Goal: Task Accomplishment & Management: Manage account settings

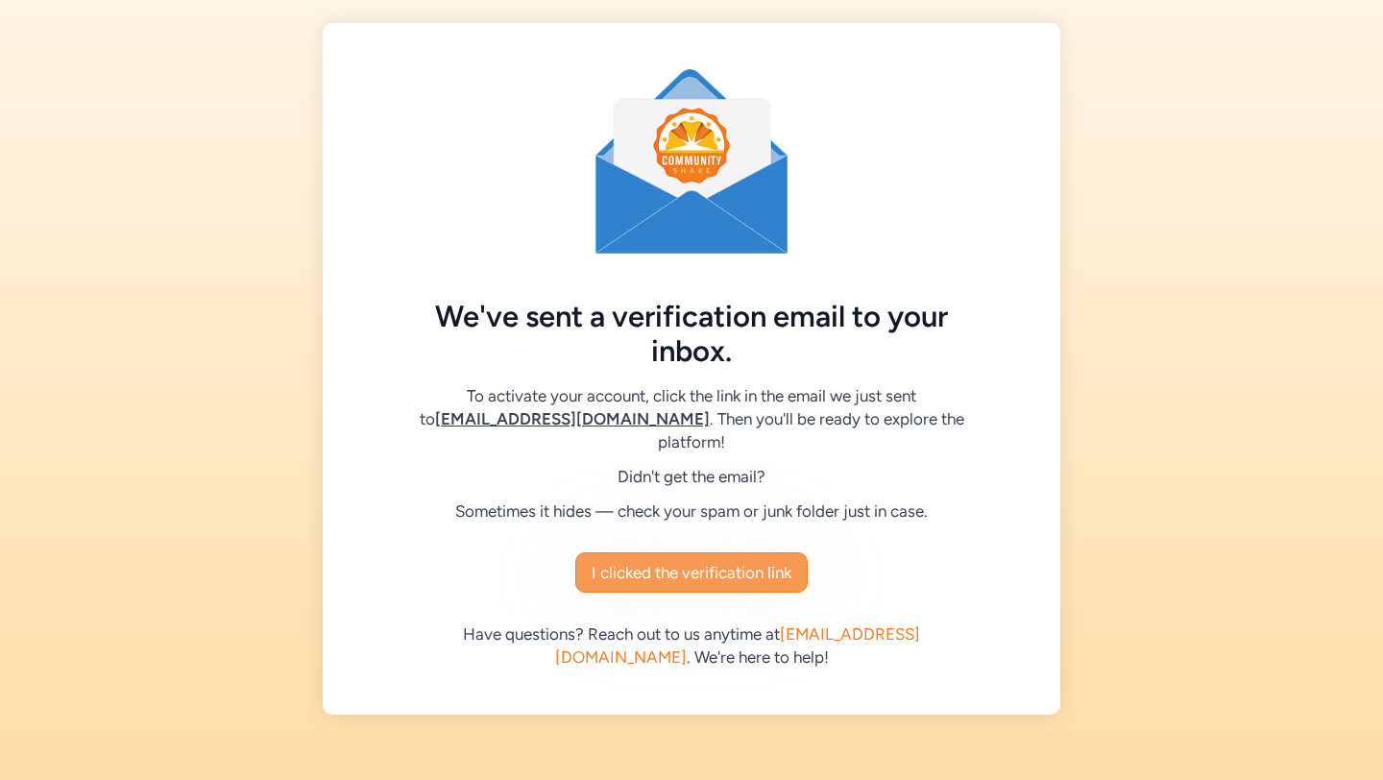
click at [731, 561] on span "I clicked the verification link" at bounding box center [692, 572] width 200 height 23
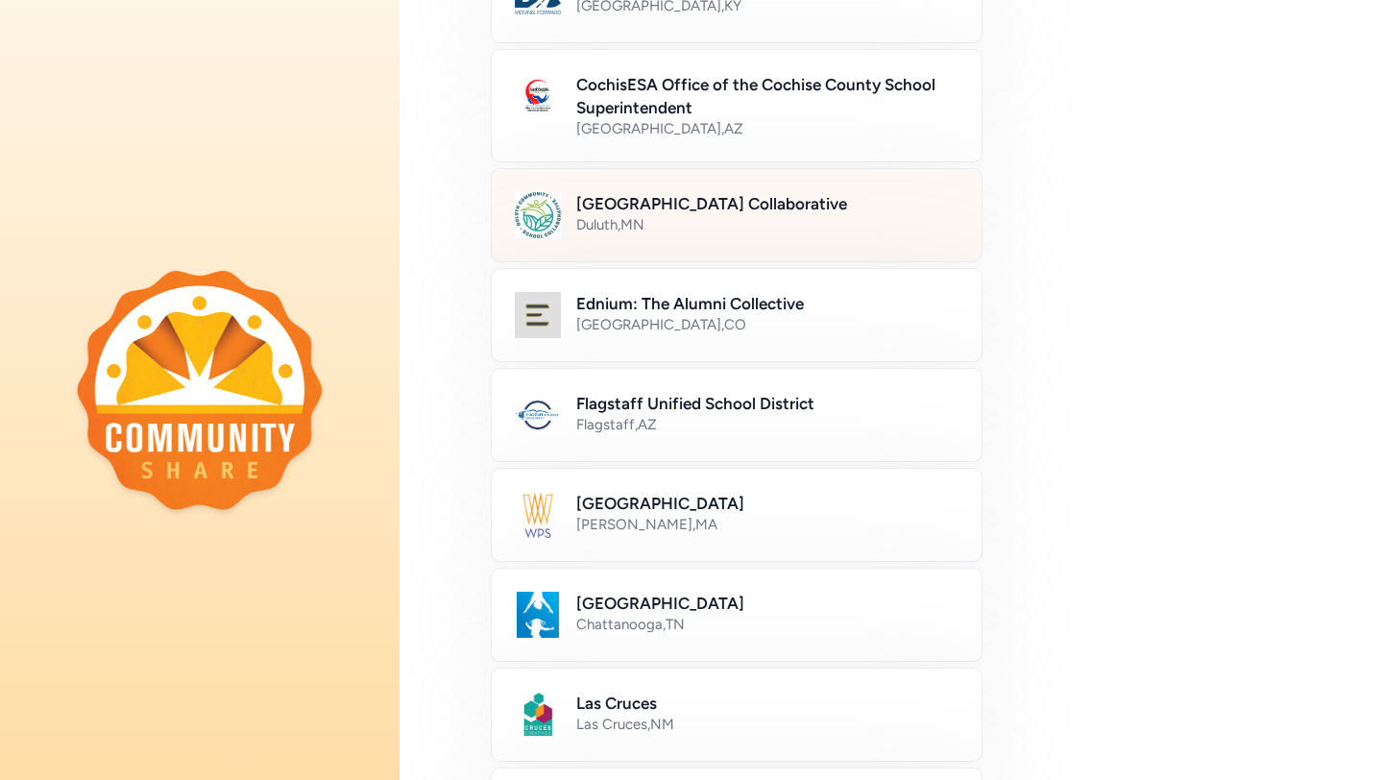
scroll to position [266, 0]
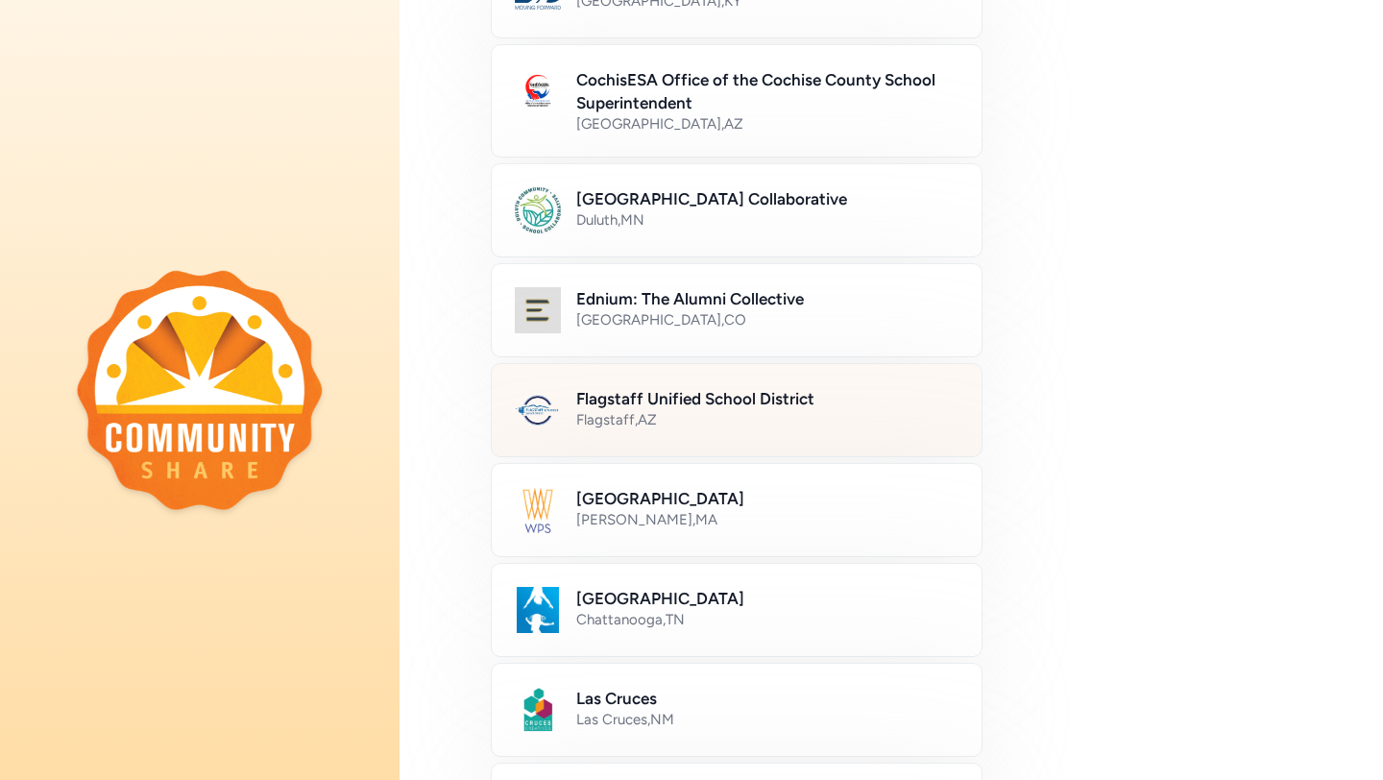
click at [763, 421] on div "Flagstaff , AZ" at bounding box center [767, 419] width 382 height 19
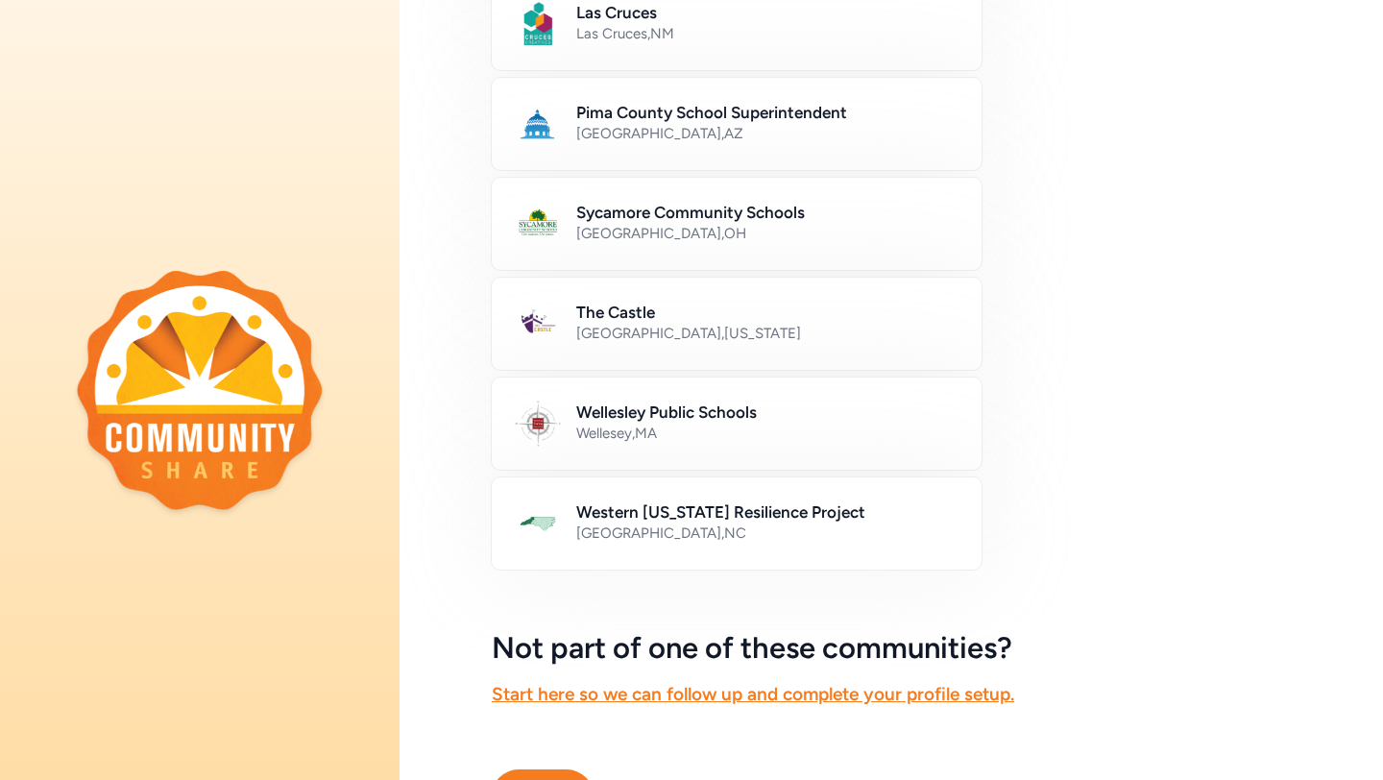
scroll to position [1056, 0]
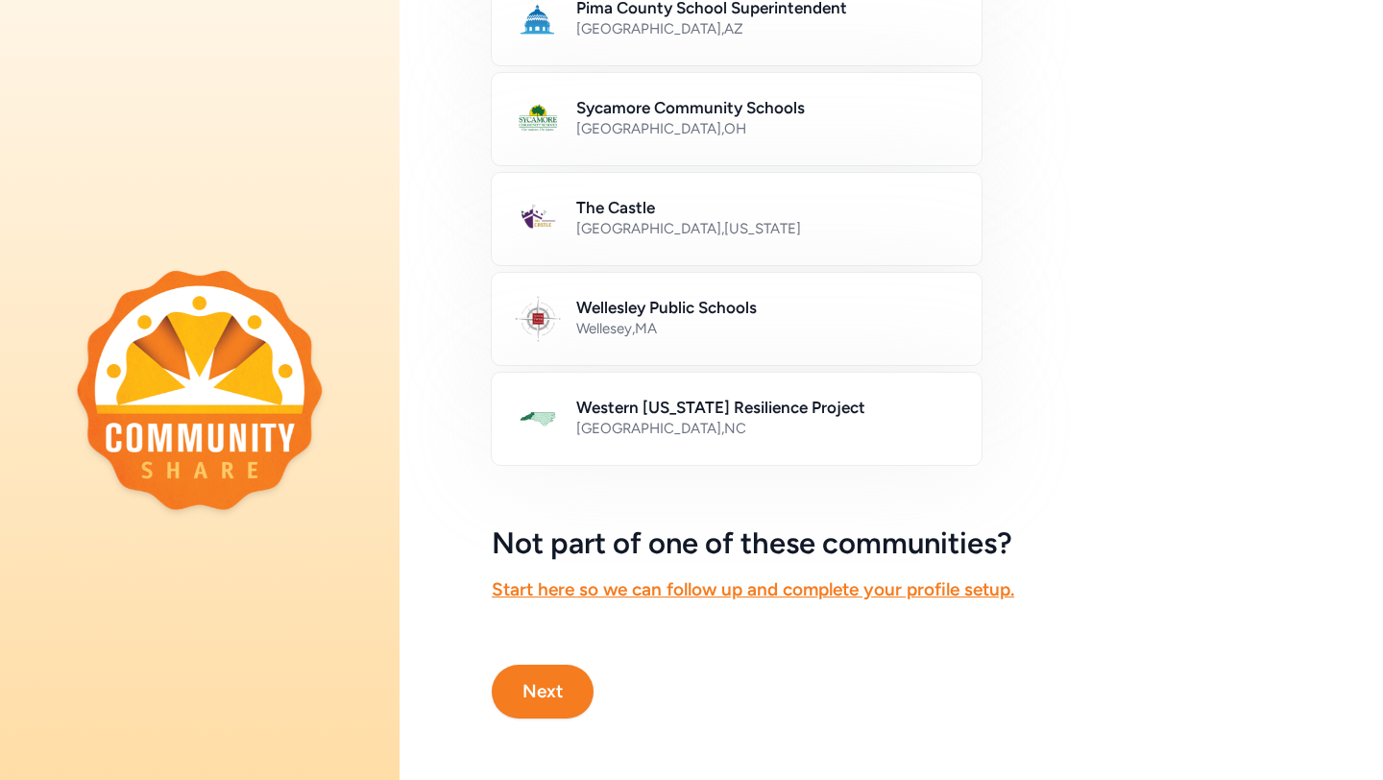
click at [569, 677] on button "Next" at bounding box center [543, 692] width 102 height 54
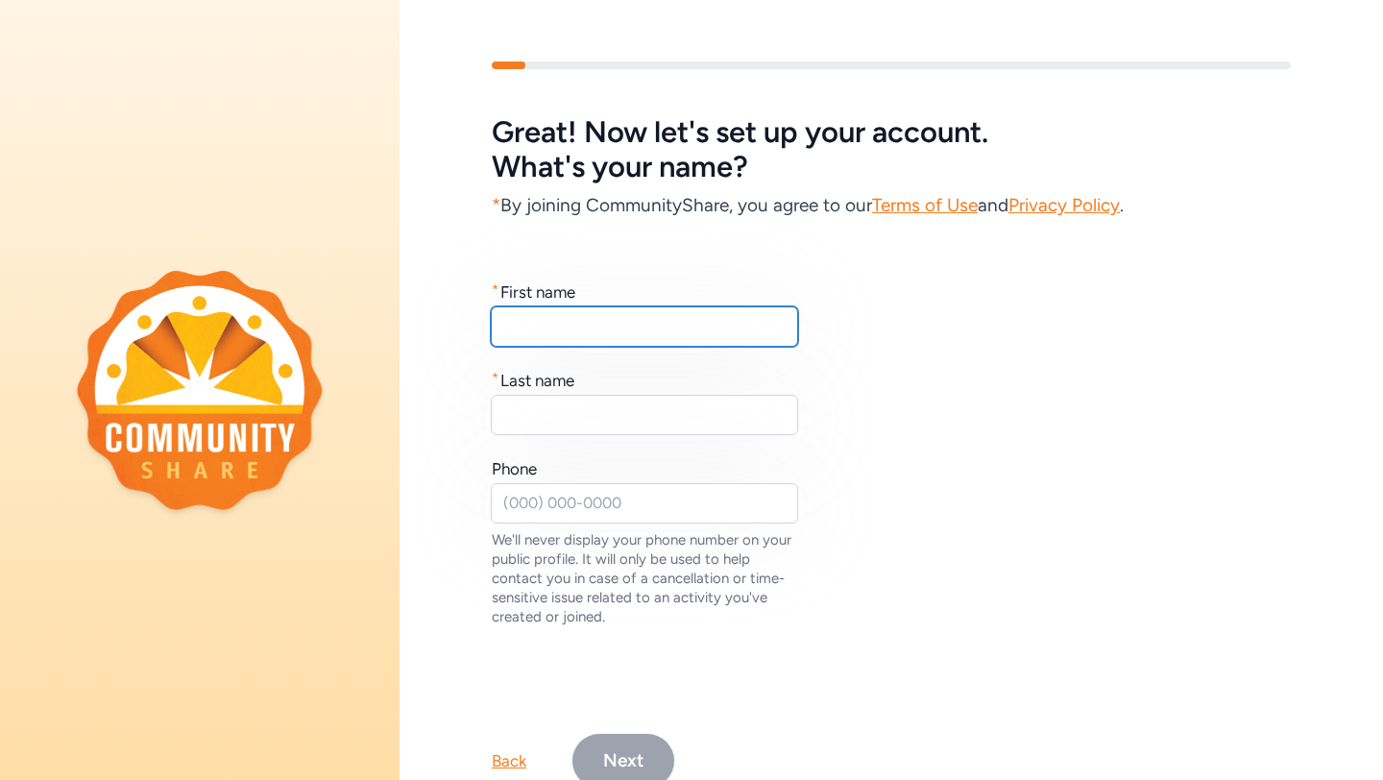
click at [690, 345] on input "text" at bounding box center [644, 326] width 307 height 40
type input "Chanice"
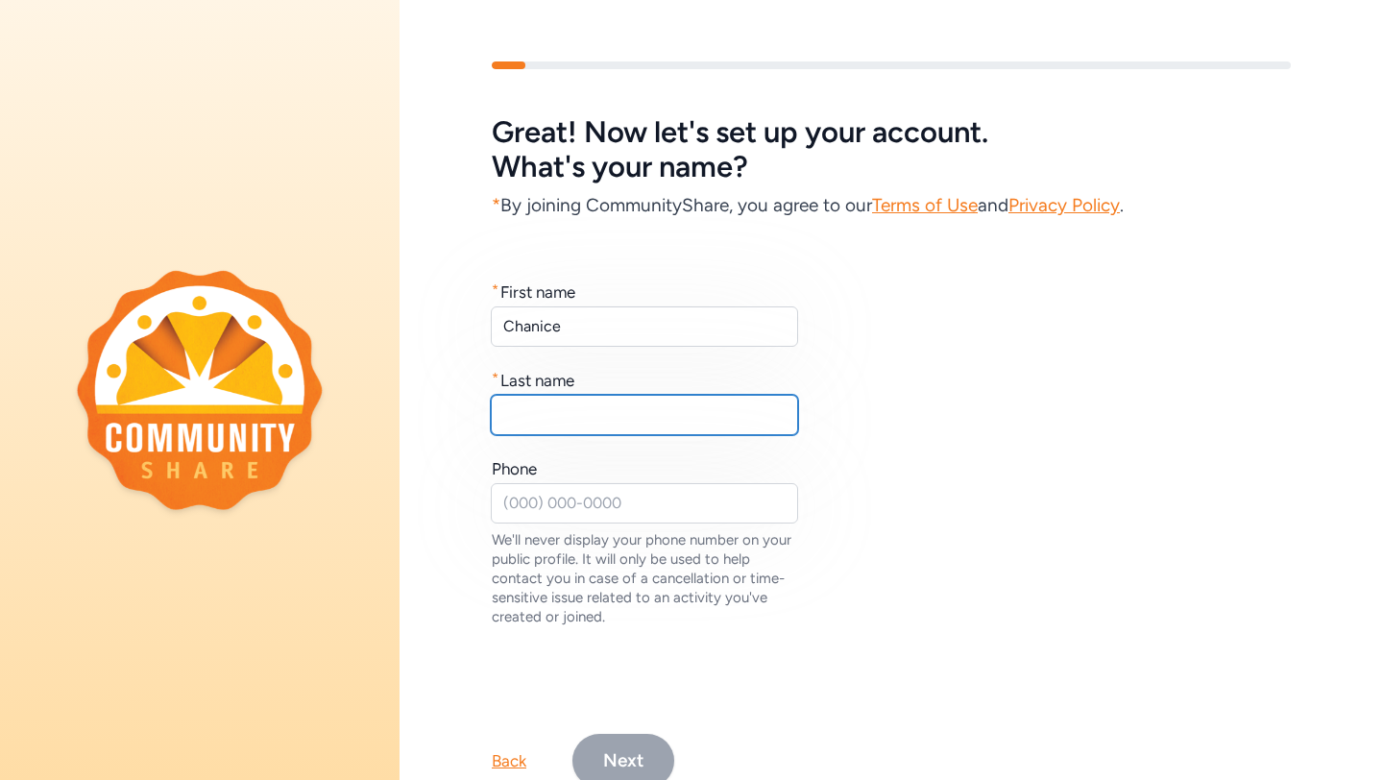
click at [622, 417] on input "text" at bounding box center [644, 415] width 307 height 40
type input "Kaulili-Duhaylonsod"
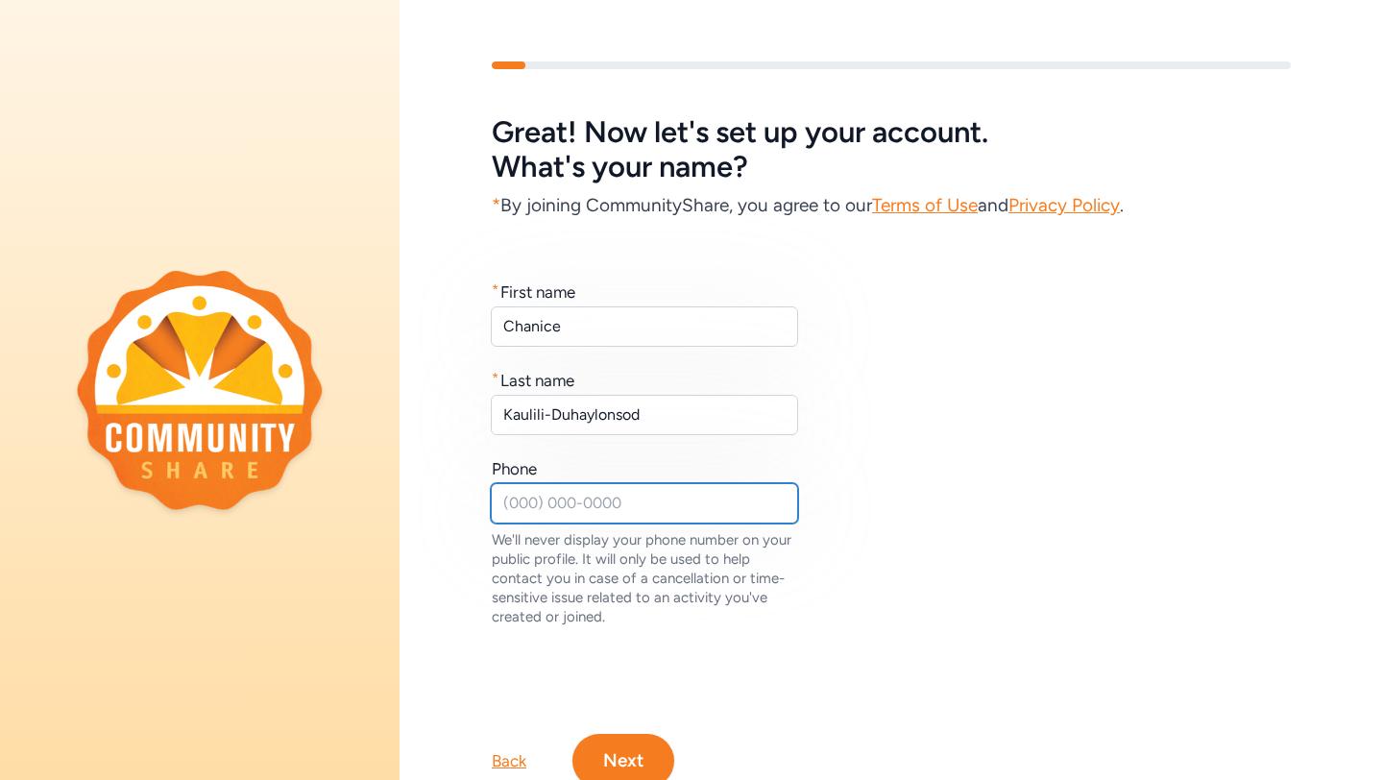
click at [579, 506] on input "text" at bounding box center [644, 503] width 307 height 40
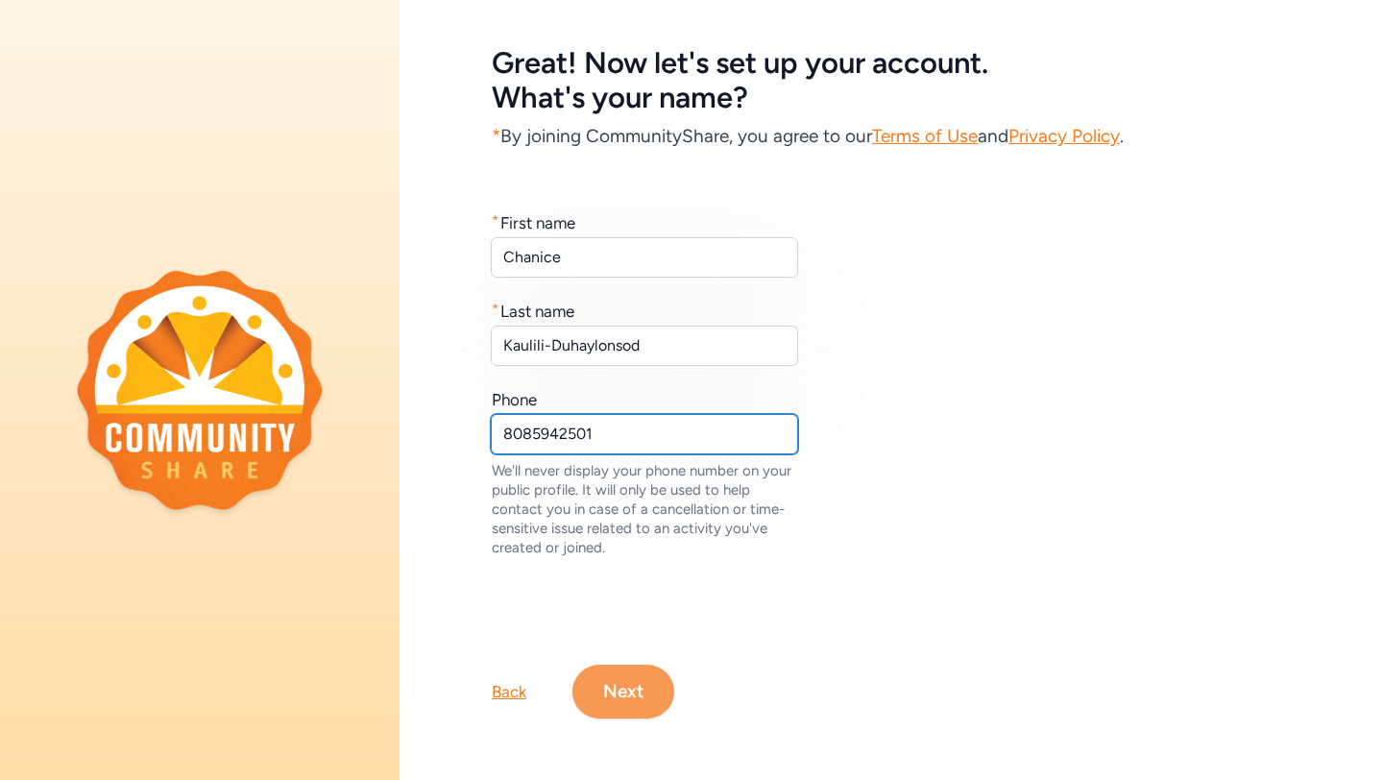
type input "8085942501"
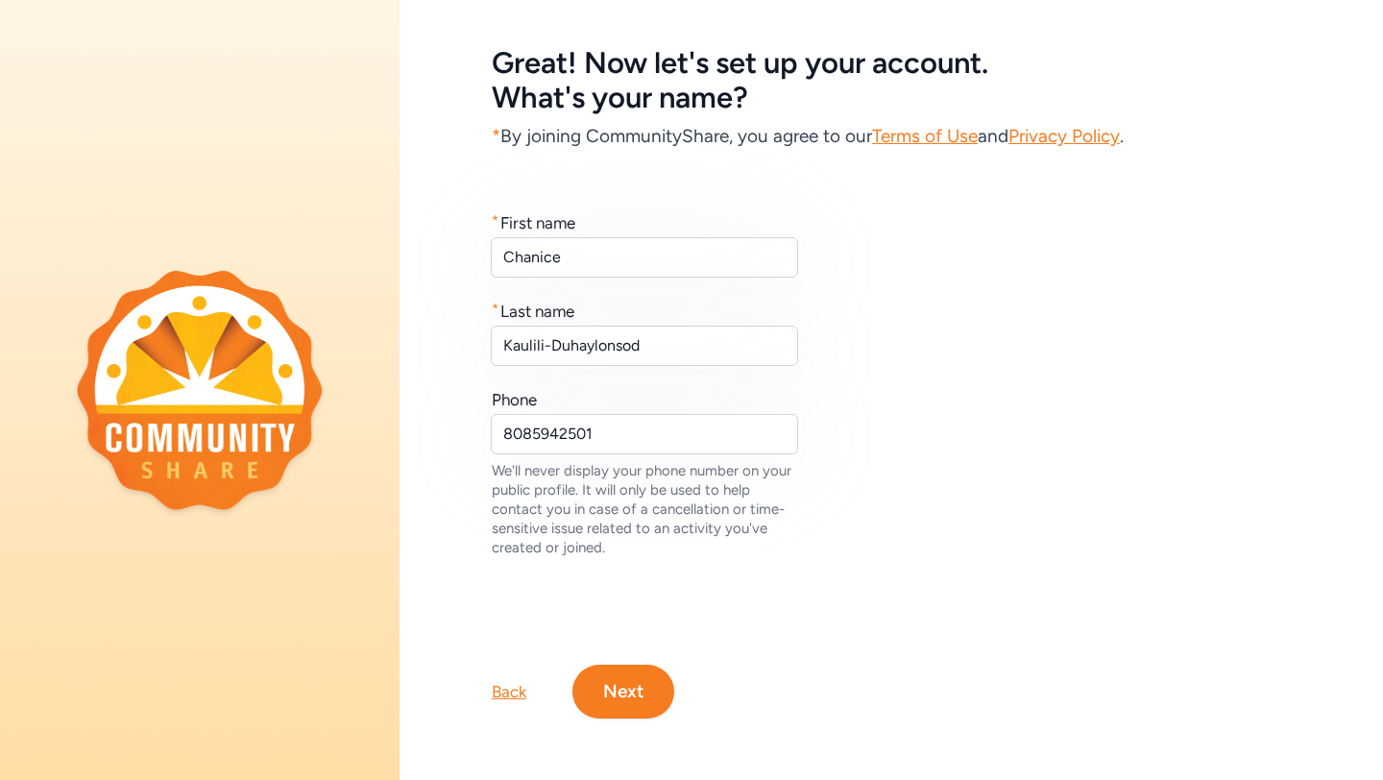
click at [640, 688] on button "Next" at bounding box center [623, 692] width 102 height 54
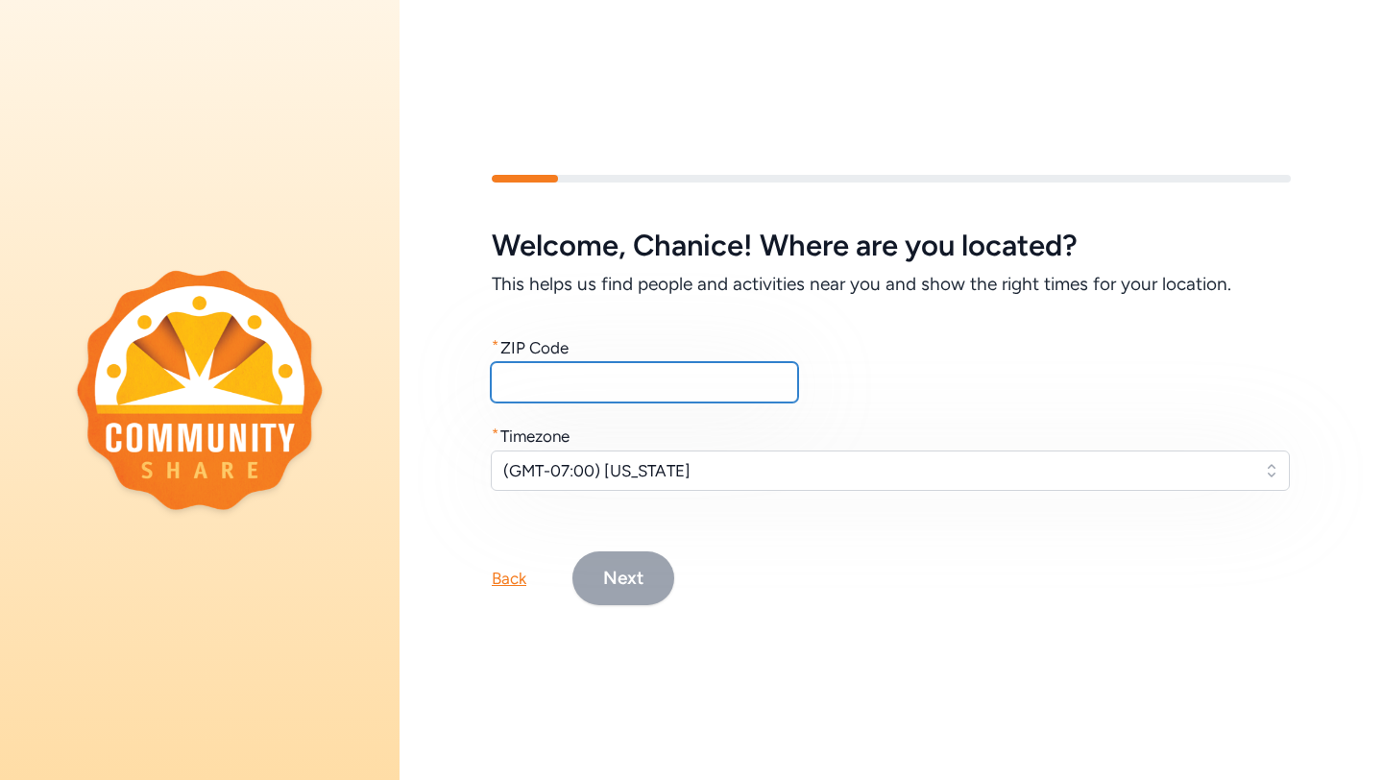
click at [710, 385] on input "text" at bounding box center [644, 382] width 307 height 40
type input "86001"
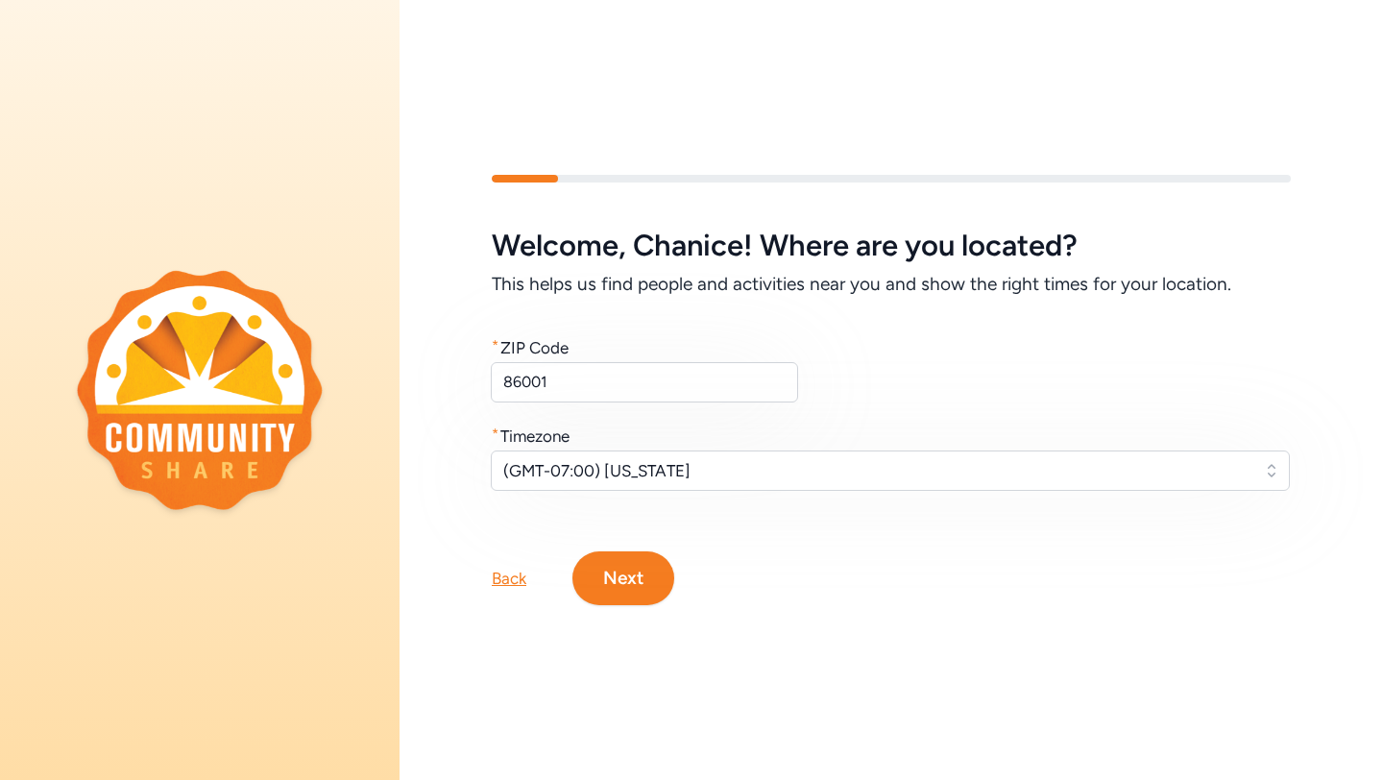
click at [616, 582] on button "Next" at bounding box center [623, 578] width 102 height 54
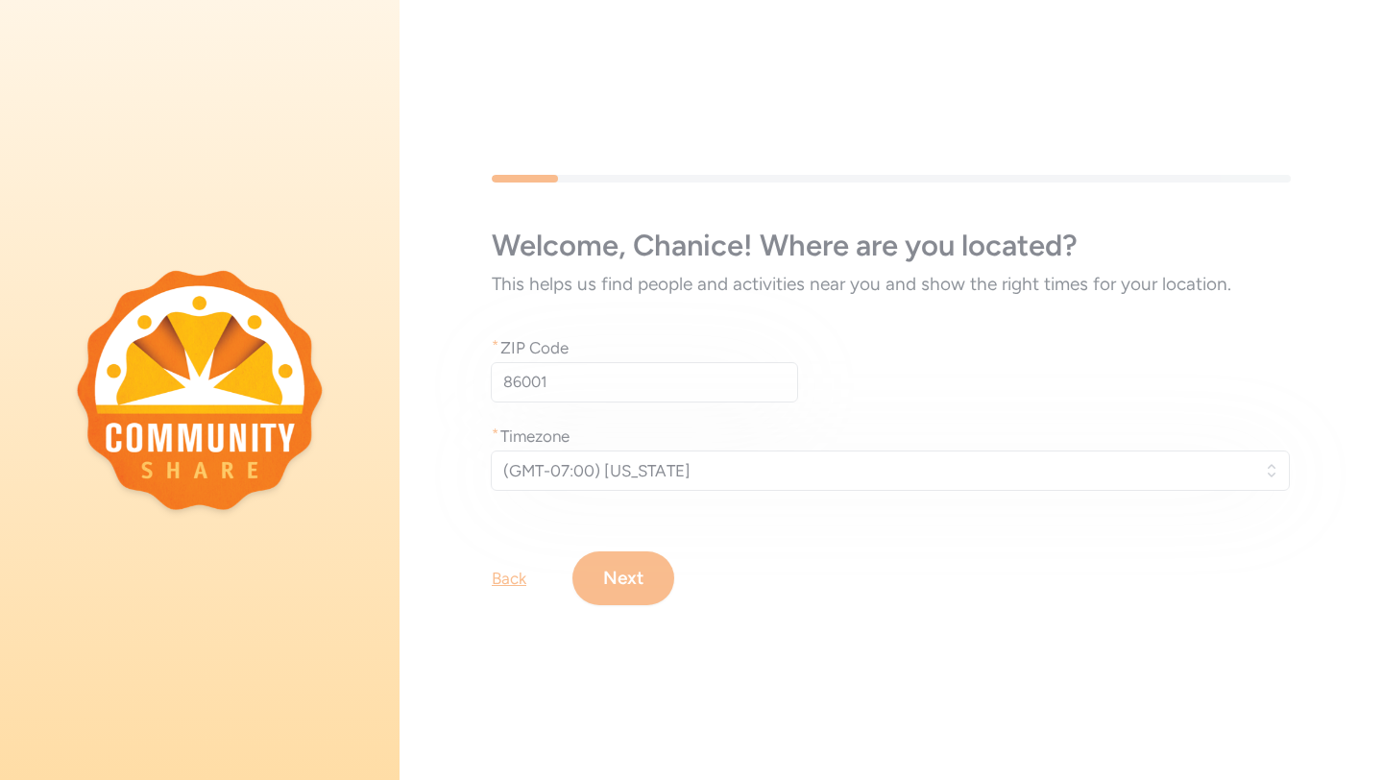
click at [624, 566] on div "Welcome , Chanice ! Where are you located? This helps us find people and activi…" at bounding box center [891, 389] width 983 height 553
click at [922, 15] on div "Welcome , Chanice ! Where are you located? This helps us find people and activi…" at bounding box center [891, 390] width 983 height 780
click at [829, 182] on div "Welcome , Chanice ! Where are you located? This helps us find people and activi…" at bounding box center [891, 389] width 983 height 553
click at [629, 589] on div "Welcome , Chanice ! Where are you located? This helps us find people and activi…" at bounding box center [891, 389] width 983 height 553
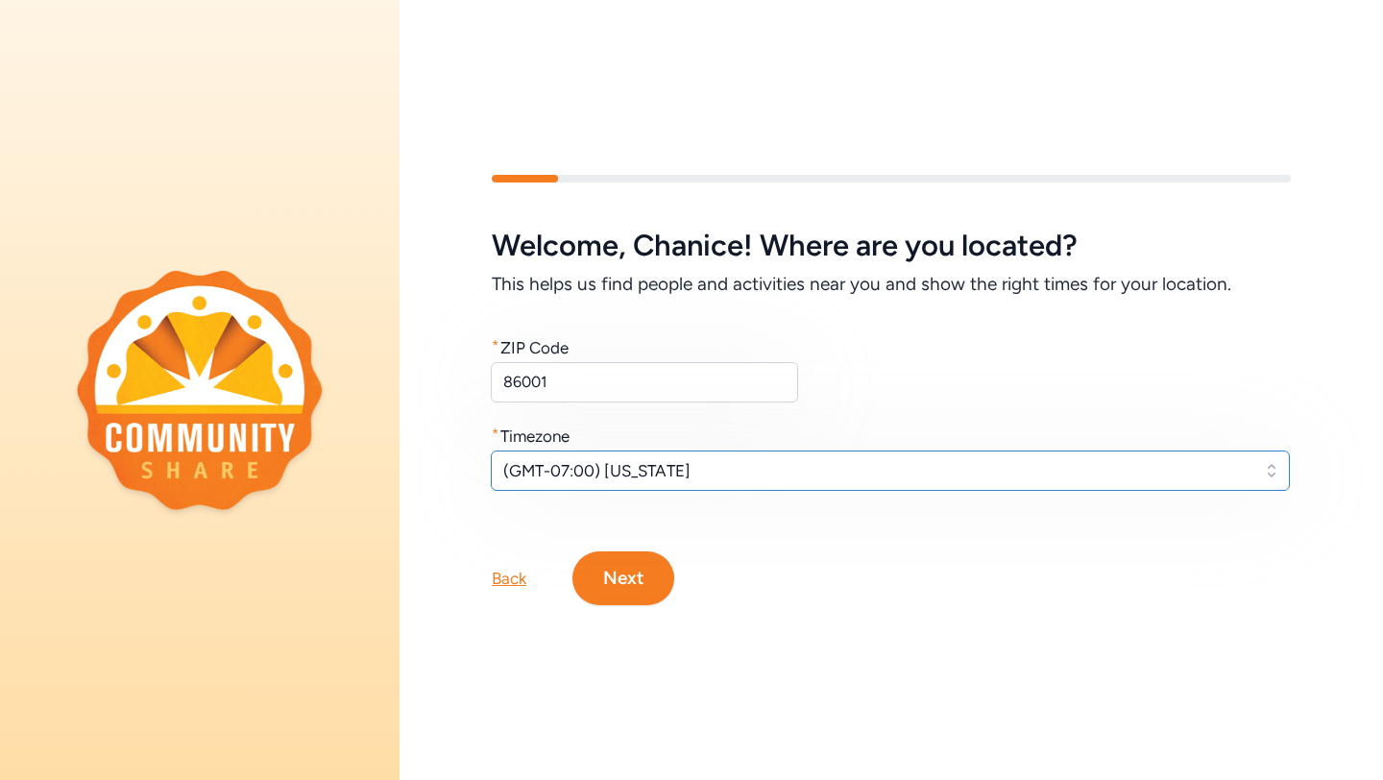
click at [673, 466] on span "(GMT-07:00) Arizona" at bounding box center [876, 470] width 747 height 23
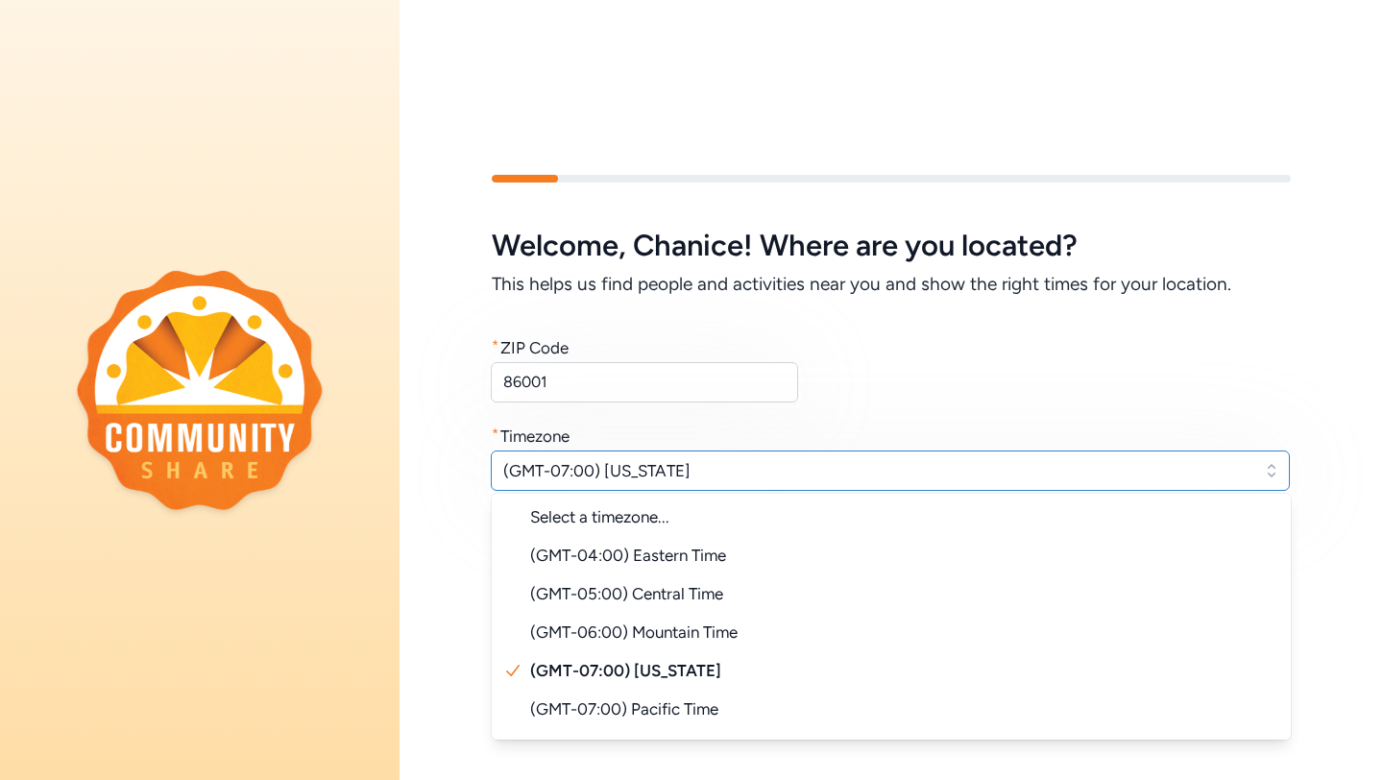
click at [698, 475] on span "(GMT-07:00) Arizona" at bounding box center [876, 470] width 747 height 23
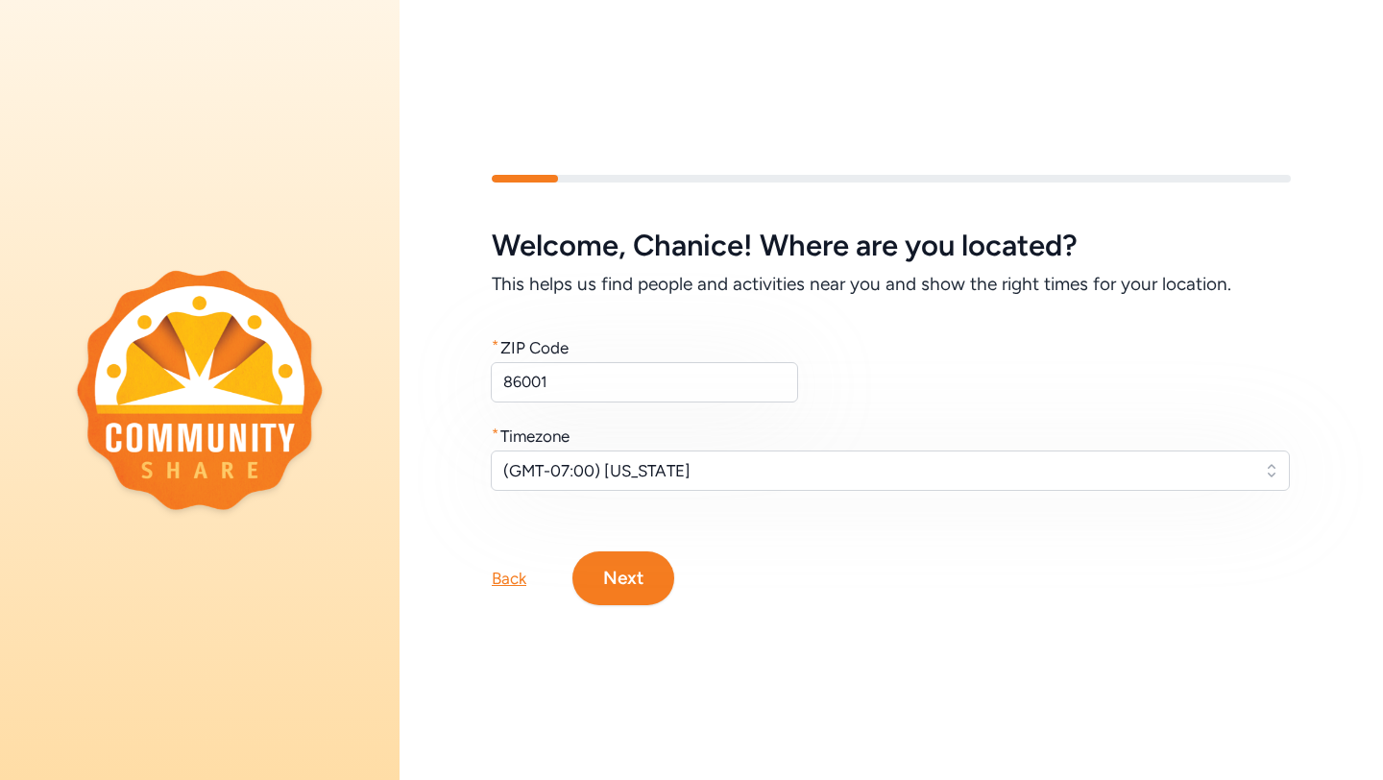
click at [650, 602] on button "Next" at bounding box center [623, 578] width 102 height 54
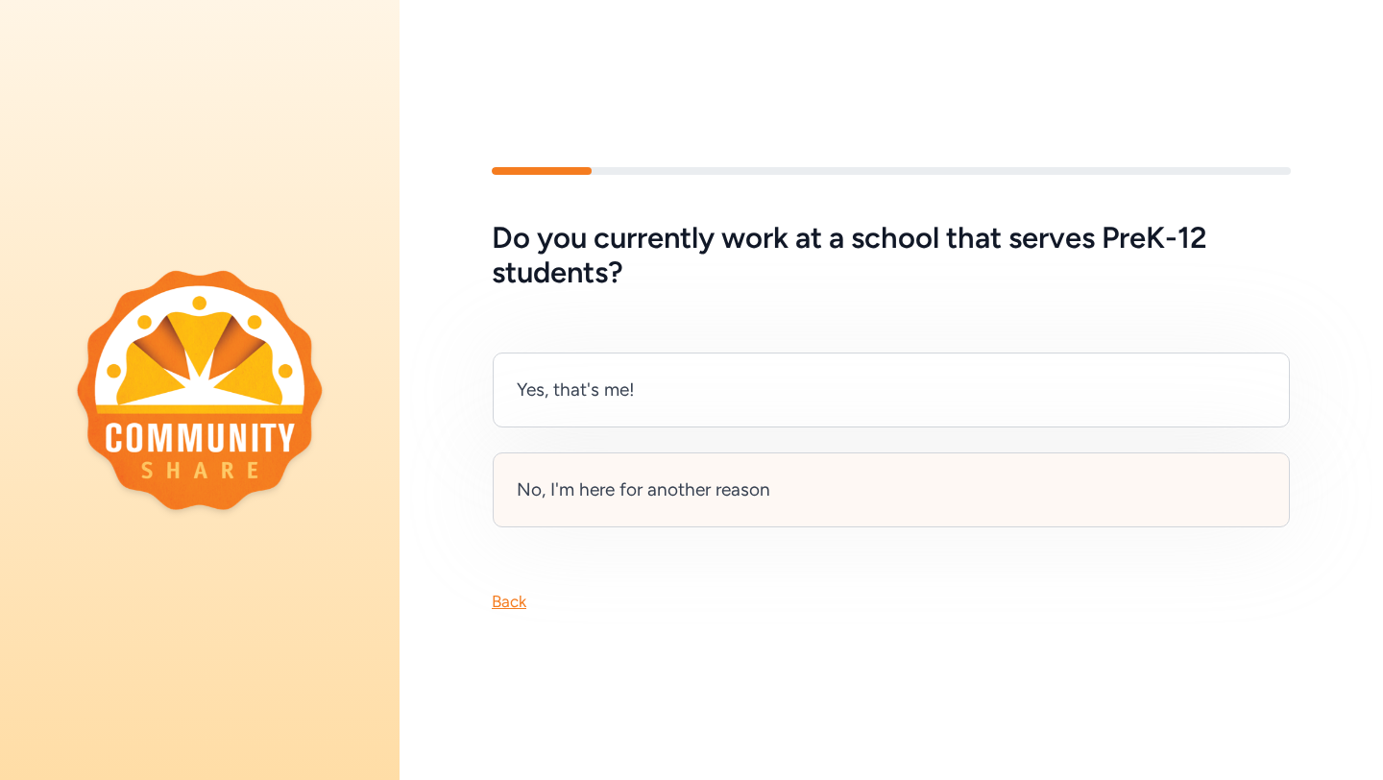
click at [734, 507] on div "No, I'm here for another reason" at bounding box center [891, 489] width 797 height 75
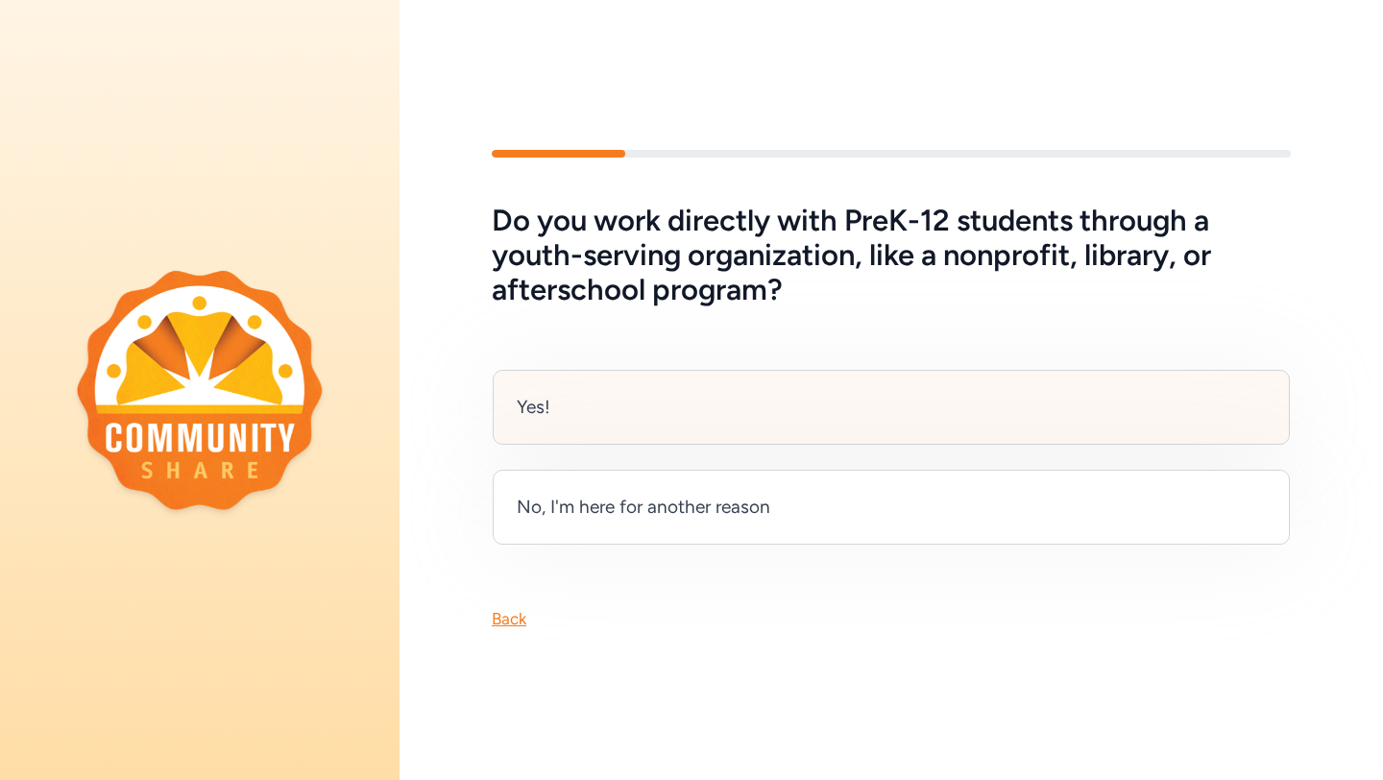
click at [749, 432] on div "Yes!" at bounding box center [891, 407] width 797 height 75
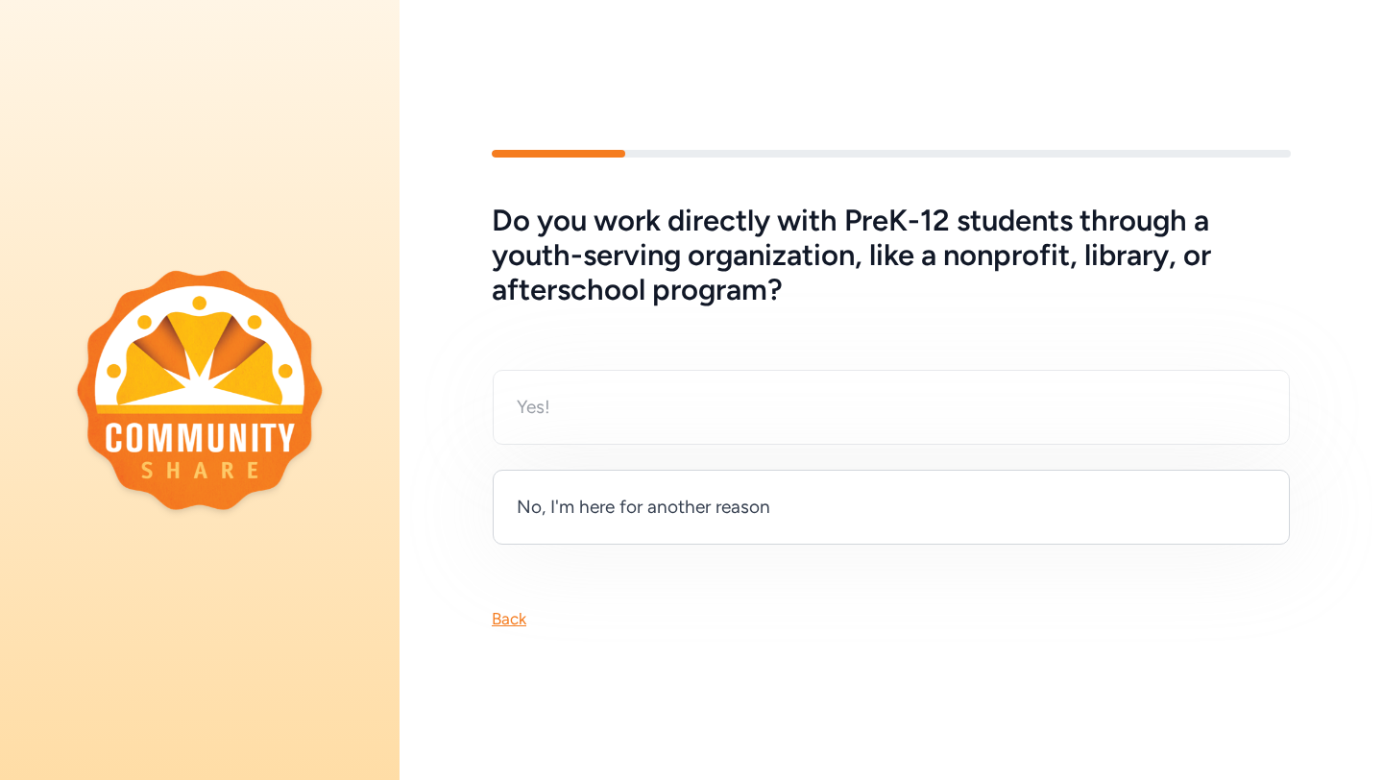
click at [763, 415] on div "Yes! No, I'm here for another reason" at bounding box center [891, 457] width 799 height 177
click at [760, 415] on div "Yes! No, I'm here for another reason" at bounding box center [891, 457] width 799 height 177
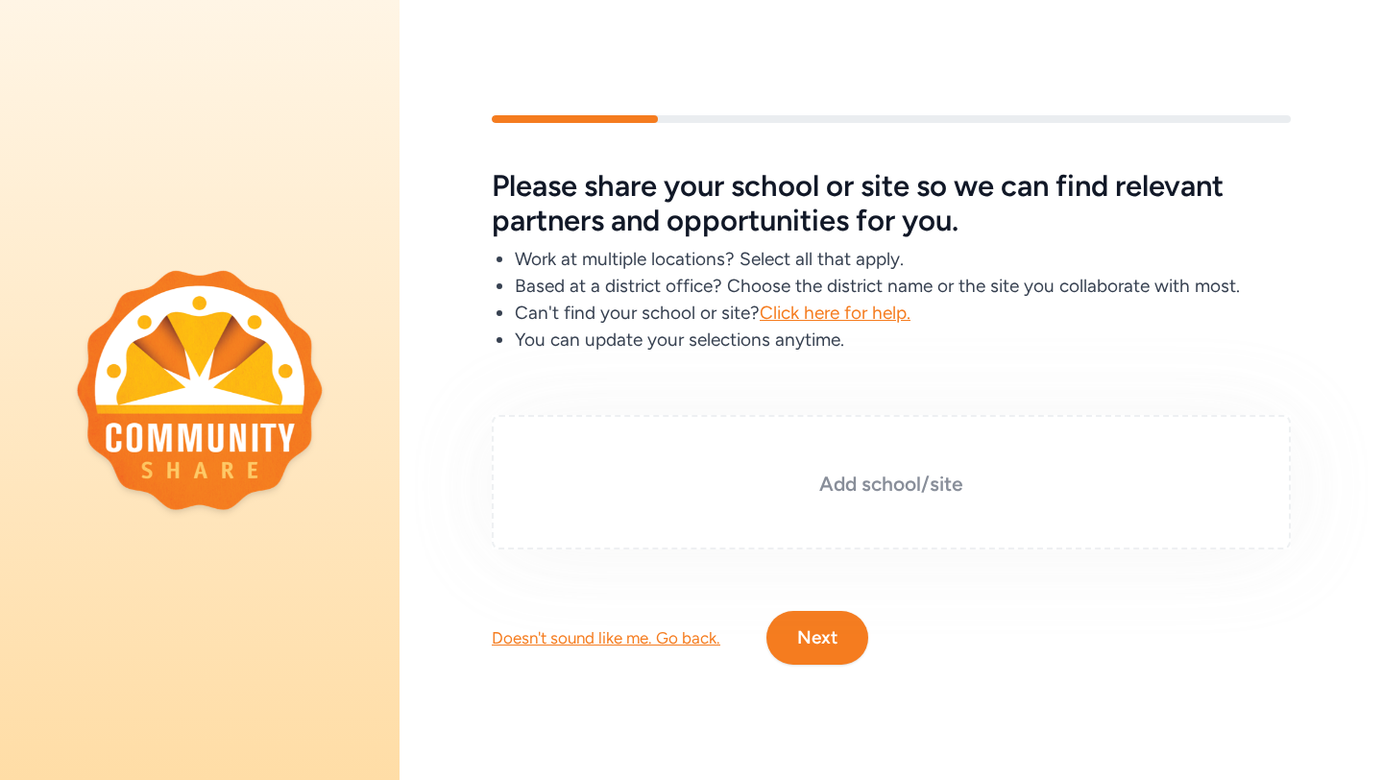
click at [892, 477] on h3 "Add school/site" at bounding box center [891, 484] width 703 height 27
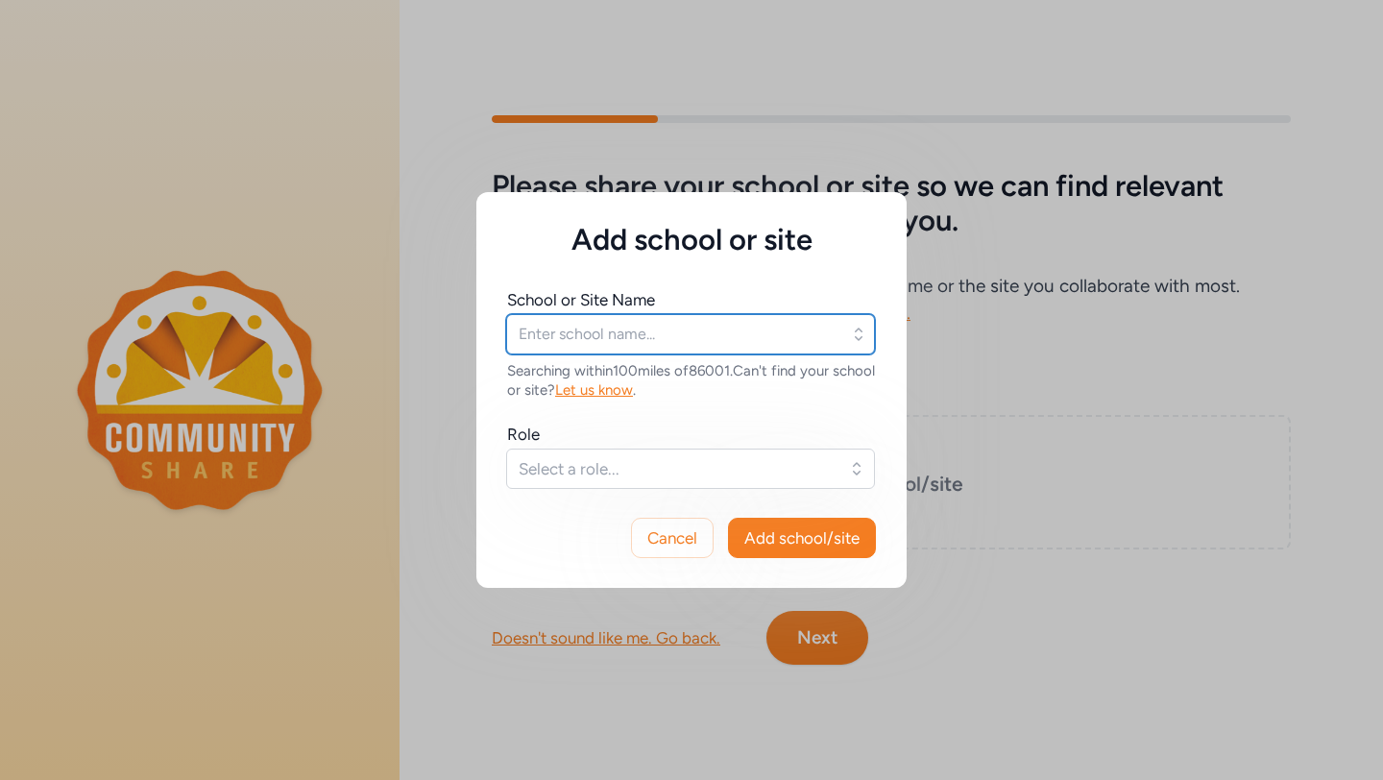
click at [717, 333] on input "text" at bounding box center [690, 334] width 369 height 40
type input "Sinagua Middle School"
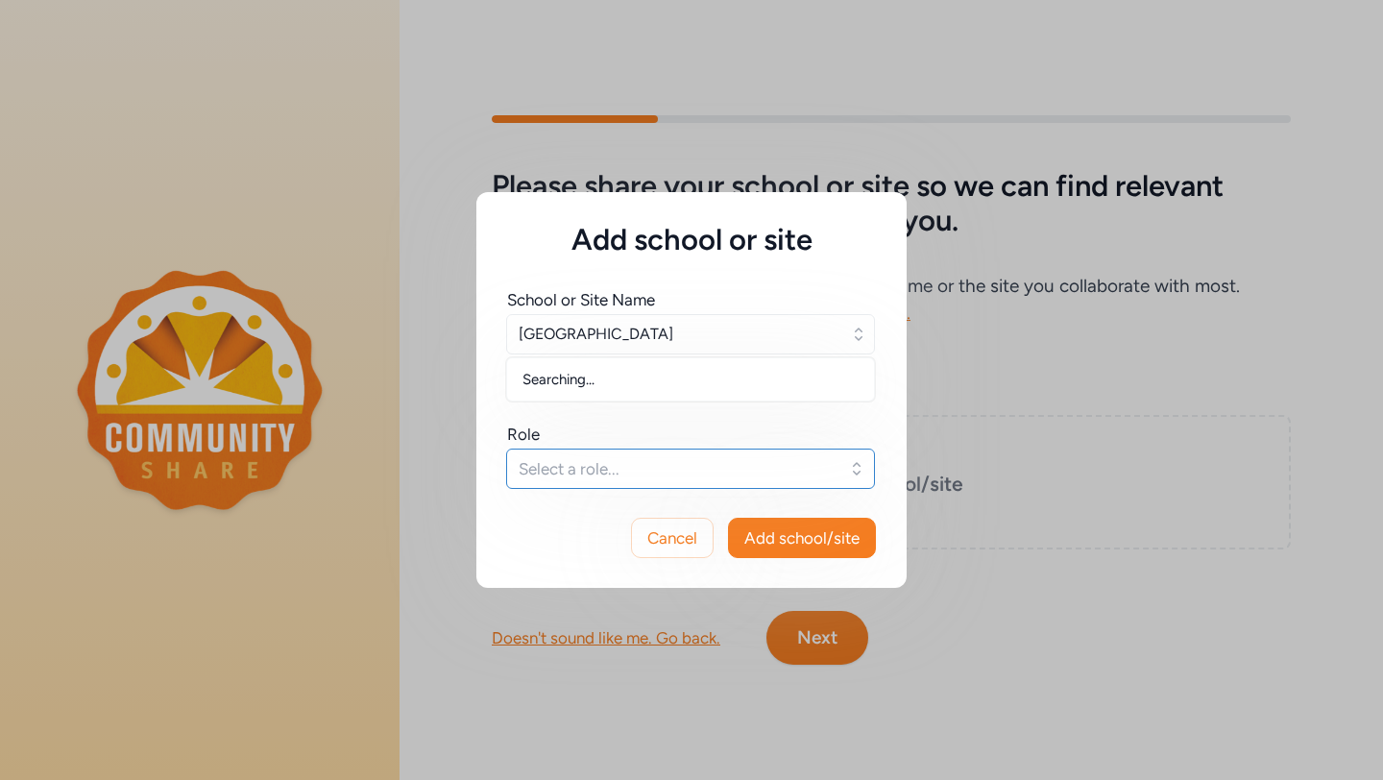
click at [627, 477] on span "Select a role..." at bounding box center [677, 468] width 317 height 23
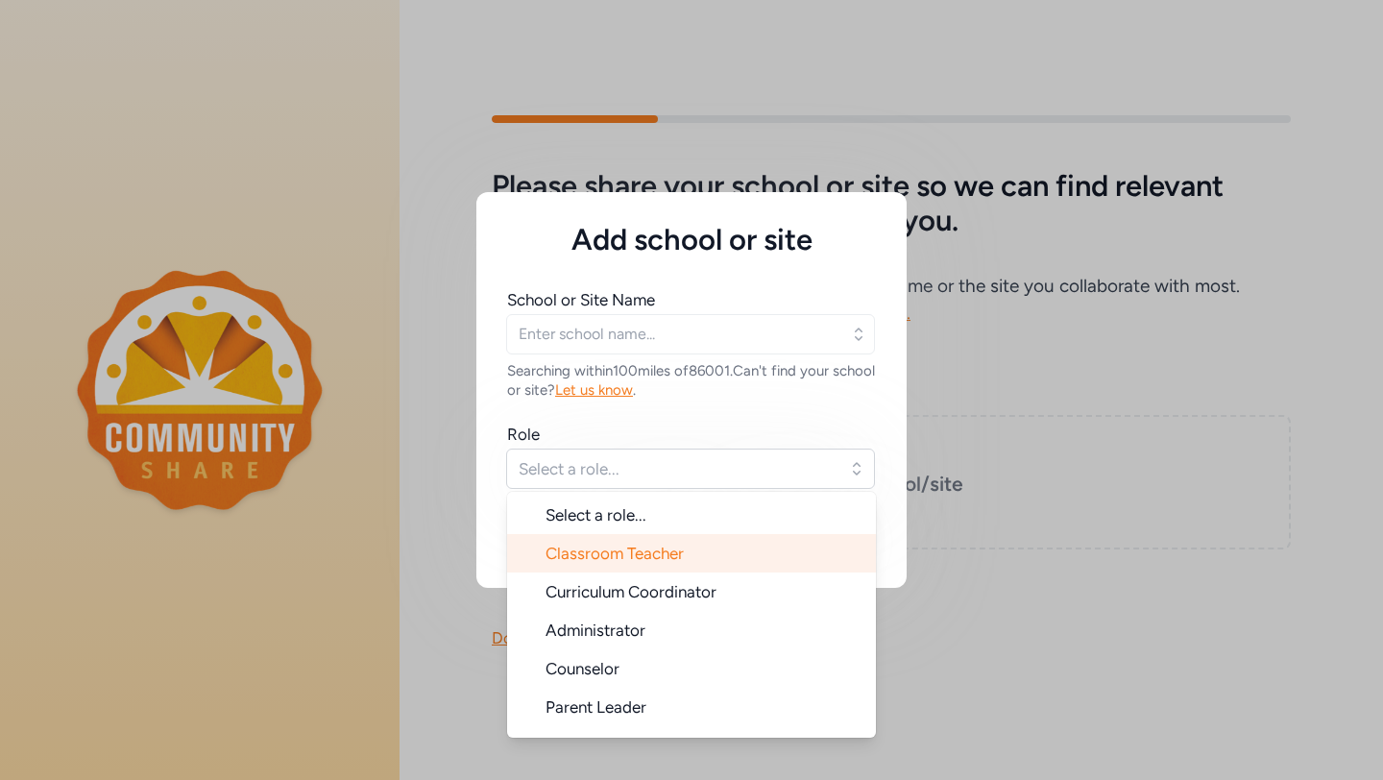
click at [638, 553] on span "Classroom Teacher" at bounding box center [614, 553] width 138 height 19
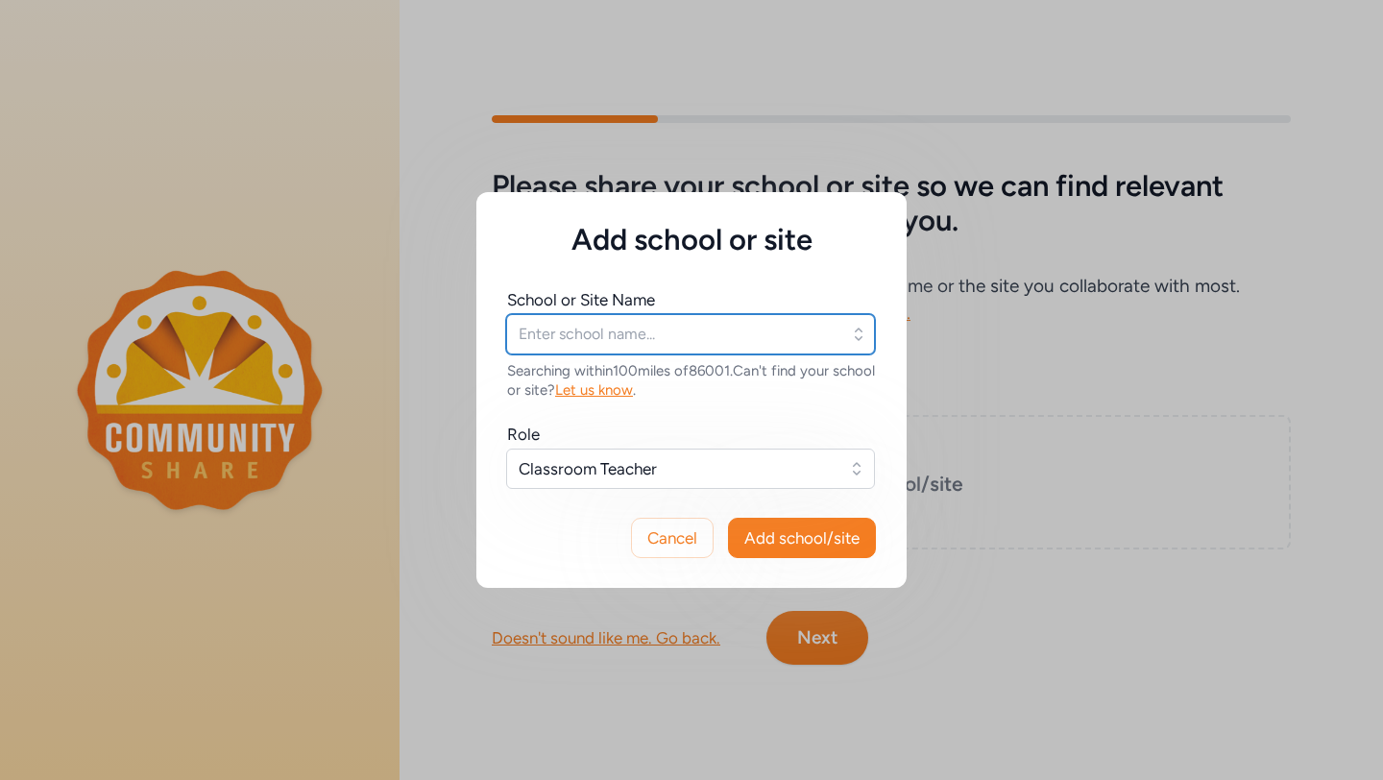
click at [592, 335] on input "text" at bounding box center [690, 334] width 369 height 40
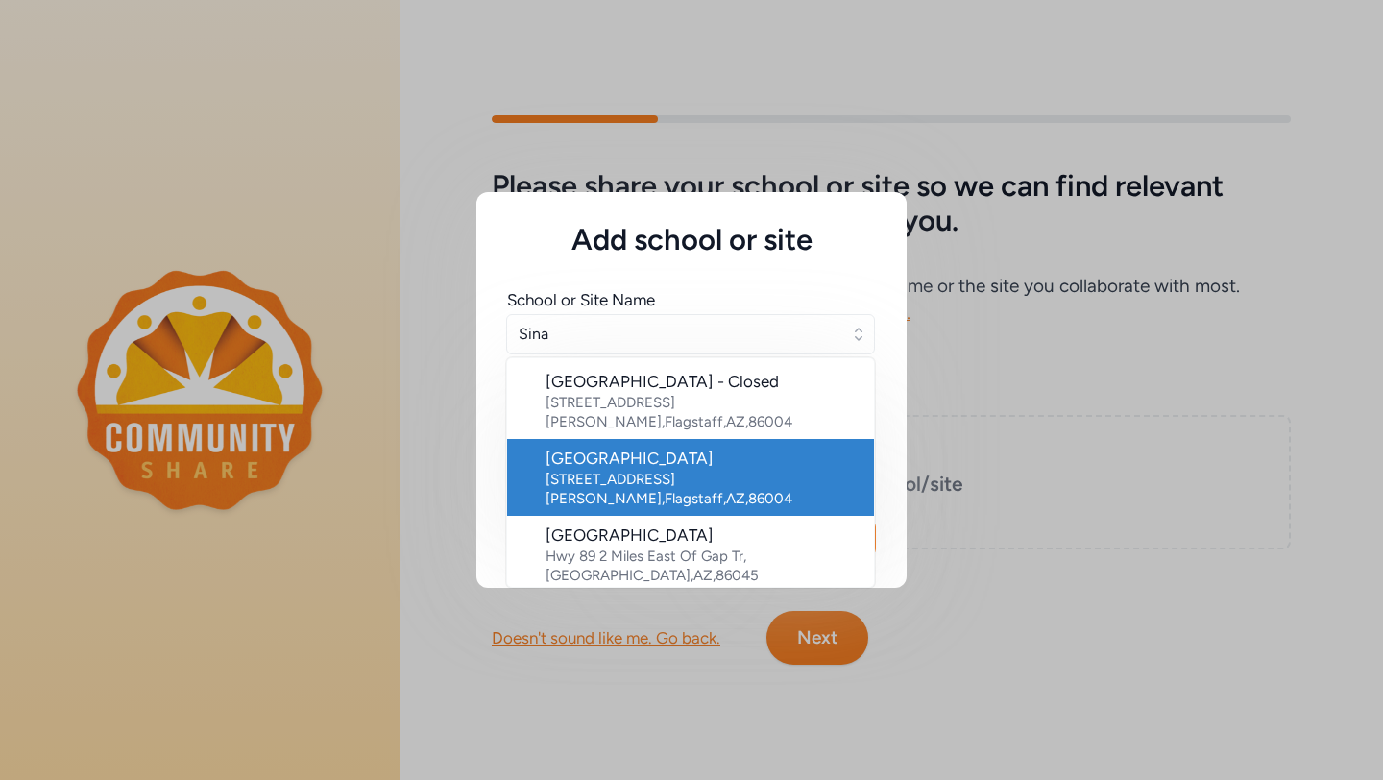
click at [622, 470] on div "3950 E Butler Ave , Flagstaff , AZ , 86004" at bounding box center [701, 489] width 313 height 38
type input "Sinagua Middle School"
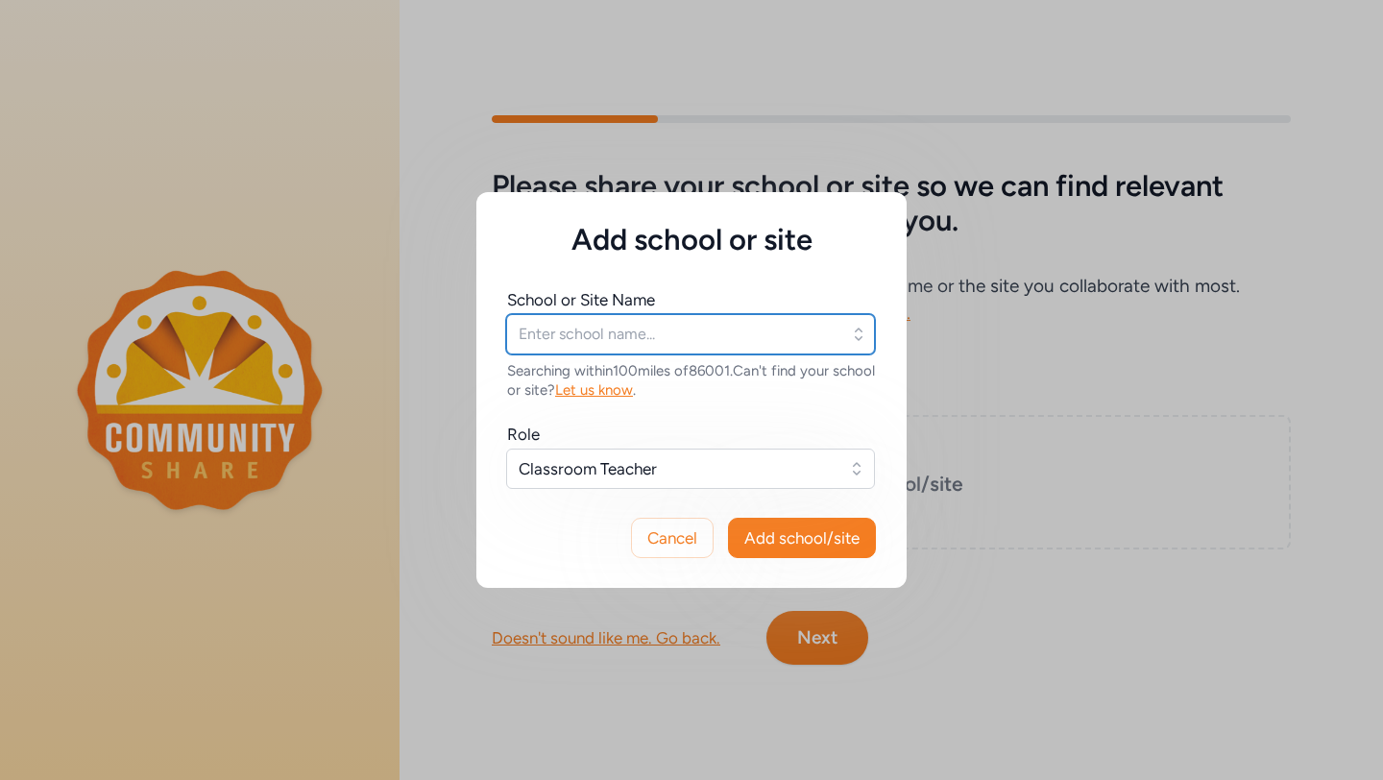
click at [834, 339] on input "text" at bounding box center [690, 334] width 369 height 40
type input "sinagua middle school"
type input "Sinagua Middle School"
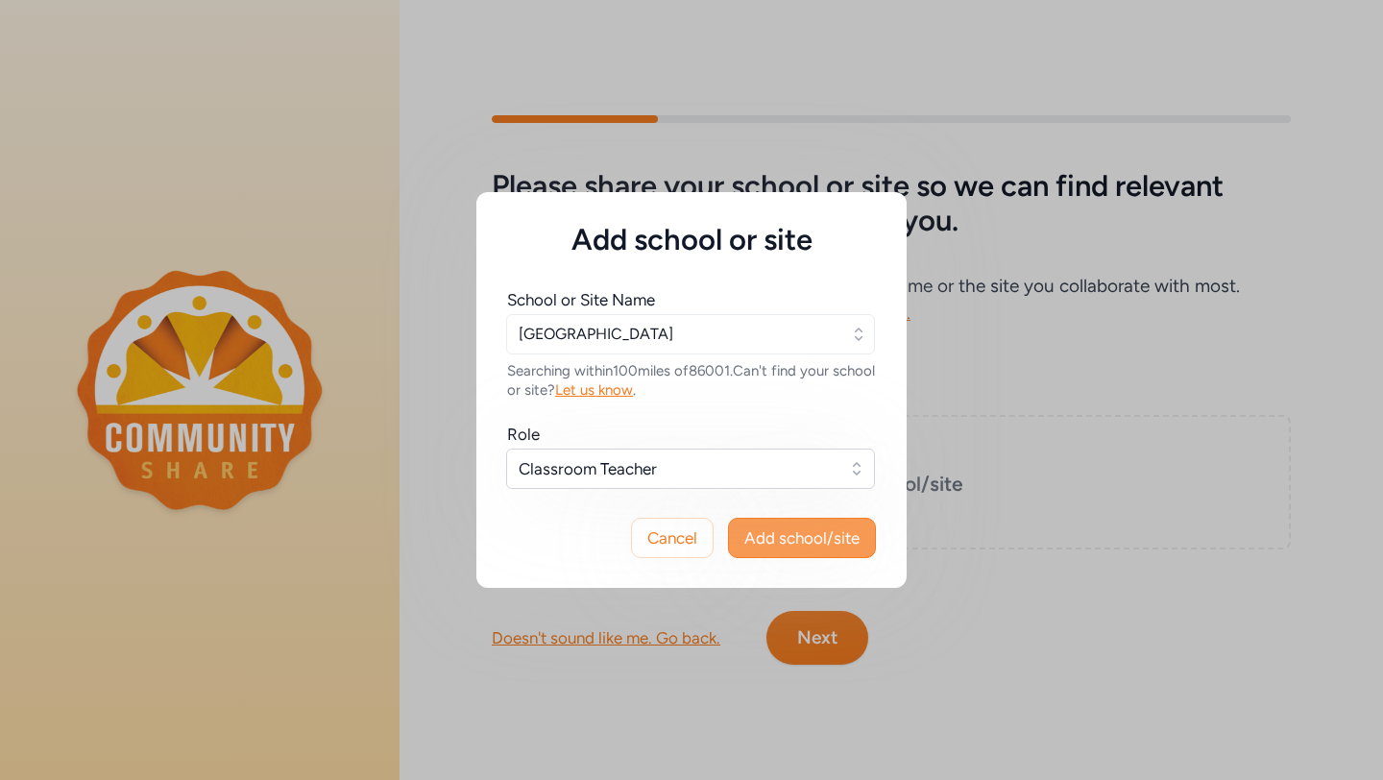
click at [807, 546] on span "Add school/site" at bounding box center [801, 537] width 115 height 23
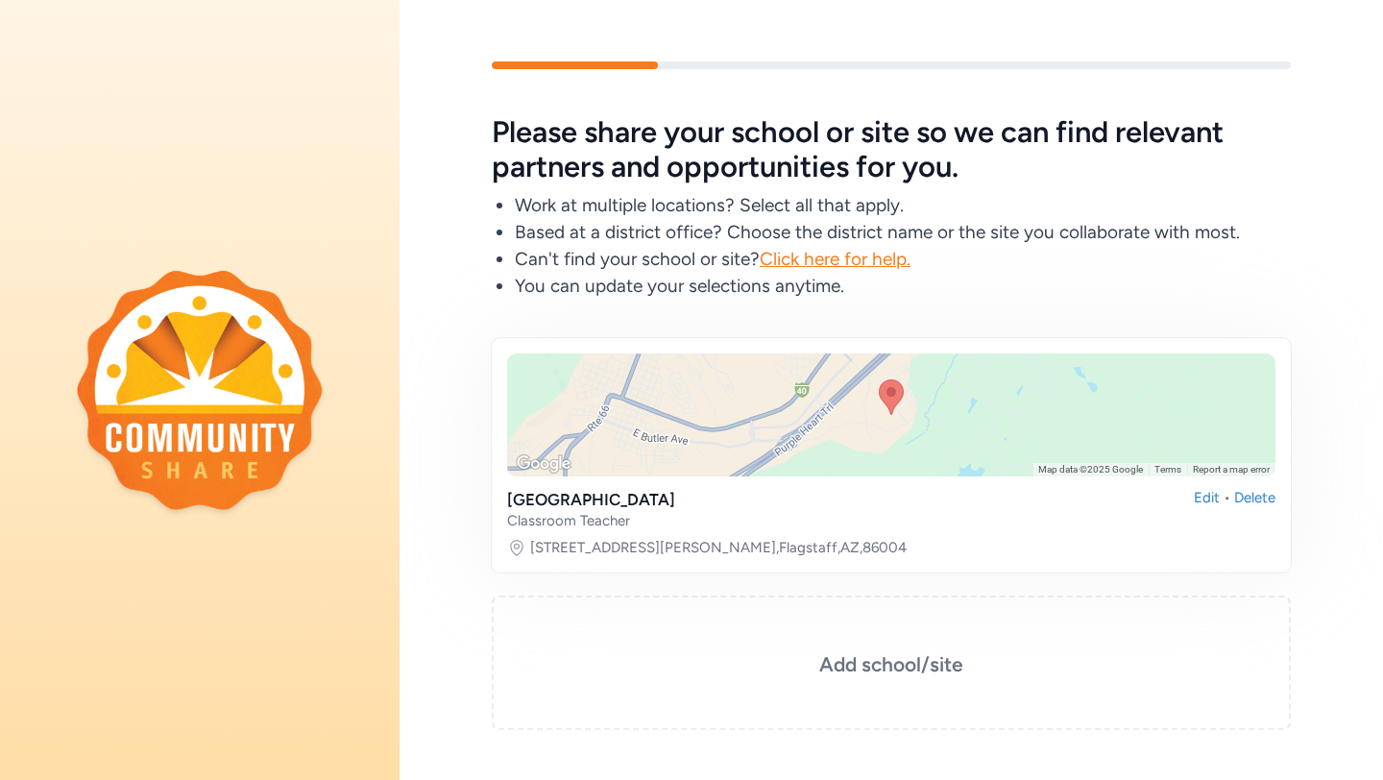
scroll to position [127, 0]
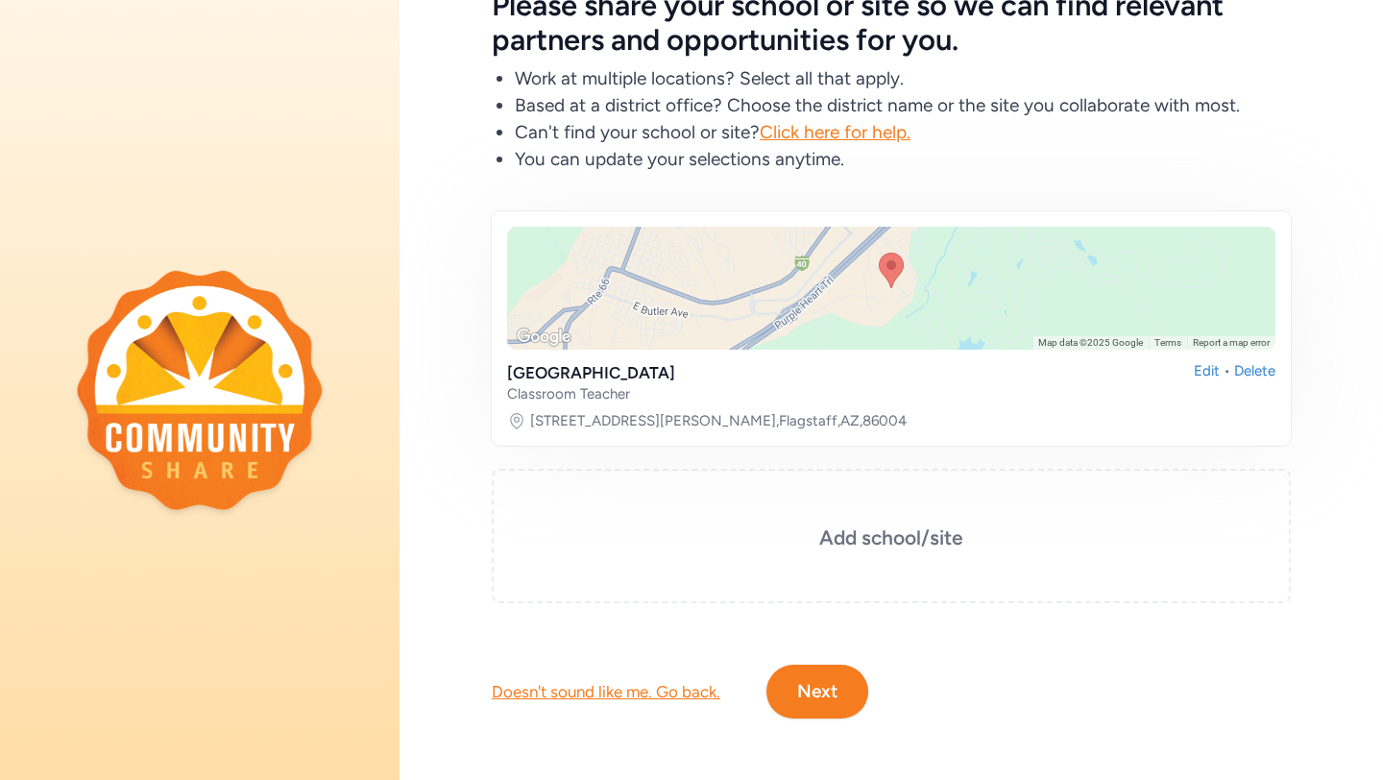
click at [822, 689] on button "Next" at bounding box center [817, 692] width 102 height 54
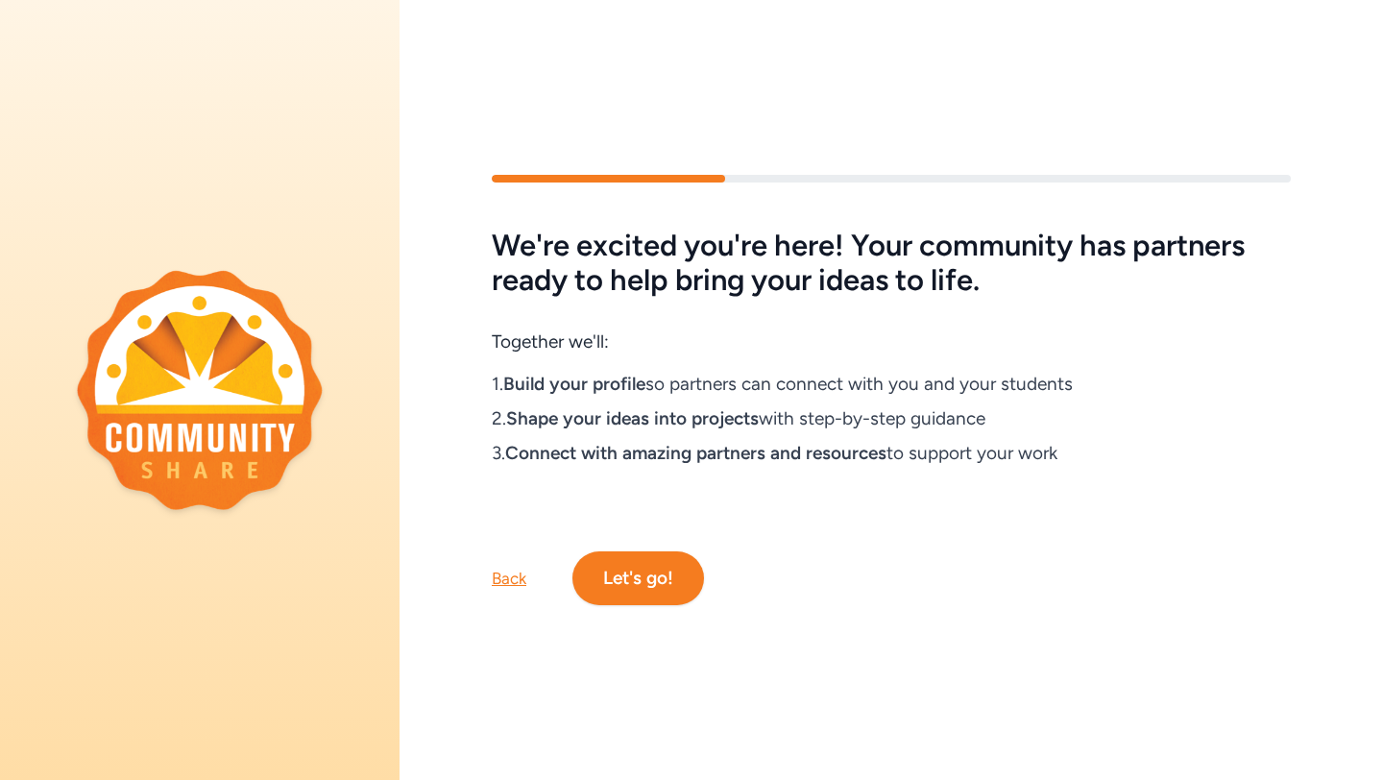
click at [669, 577] on button "Let's go!" at bounding box center [638, 578] width 132 height 54
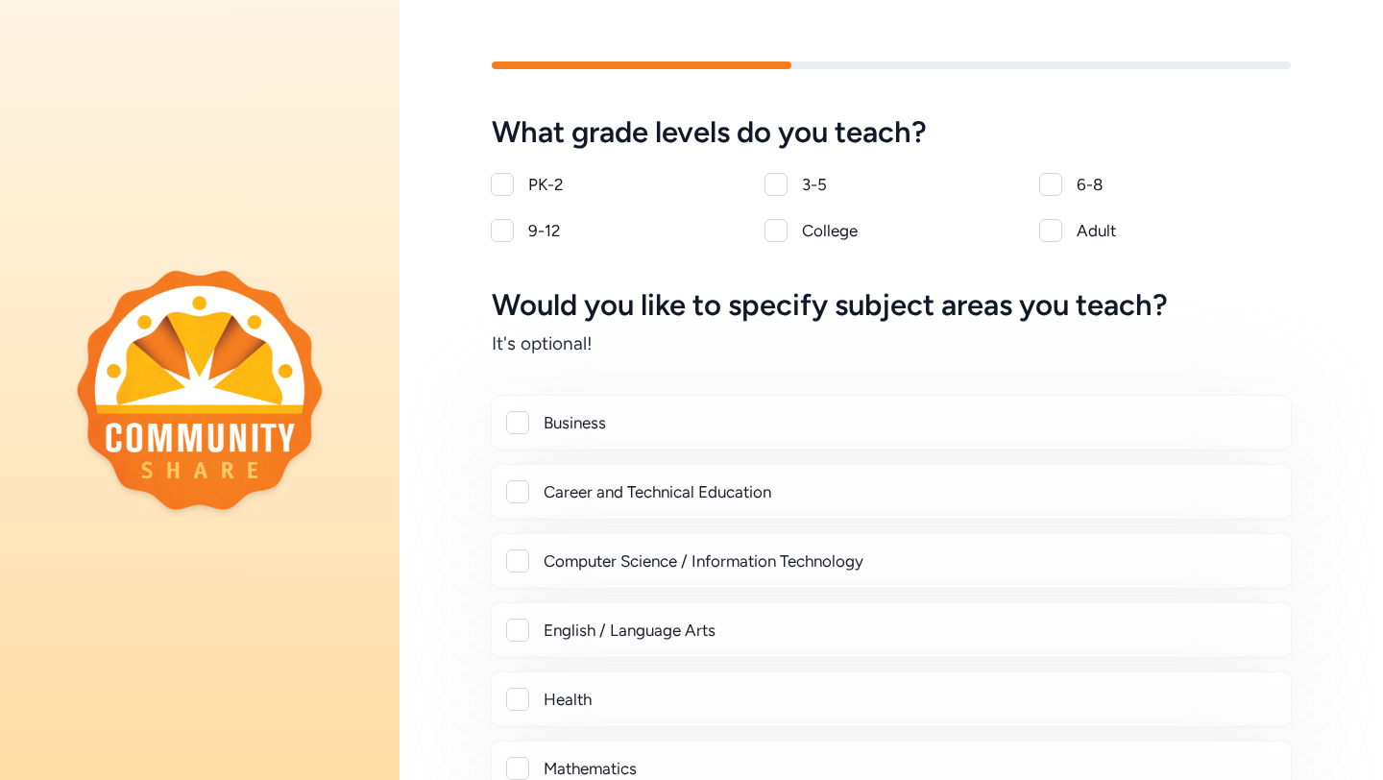
click at [1044, 193] on div at bounding box center [1050, 184] width 23 height 23
checkbox input "true"
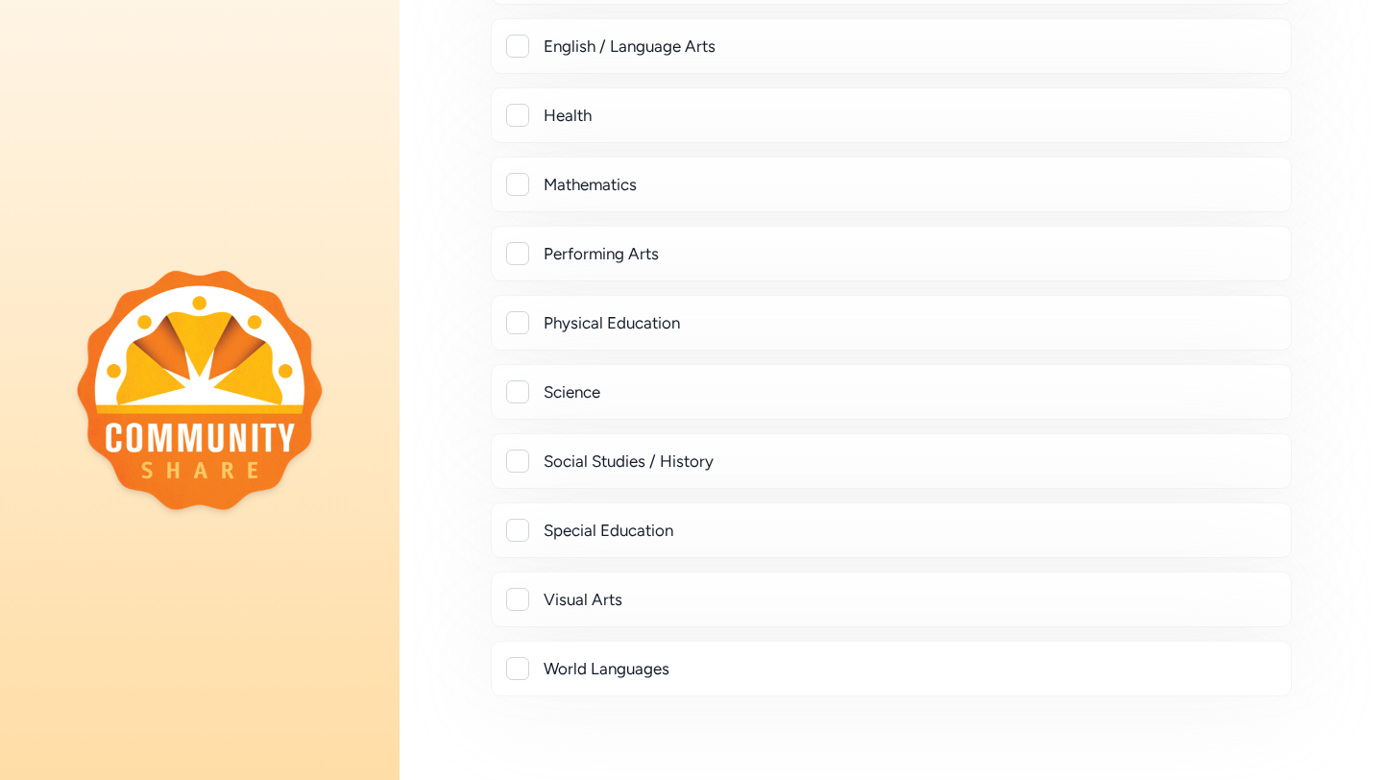
scroll to position [657, 0]
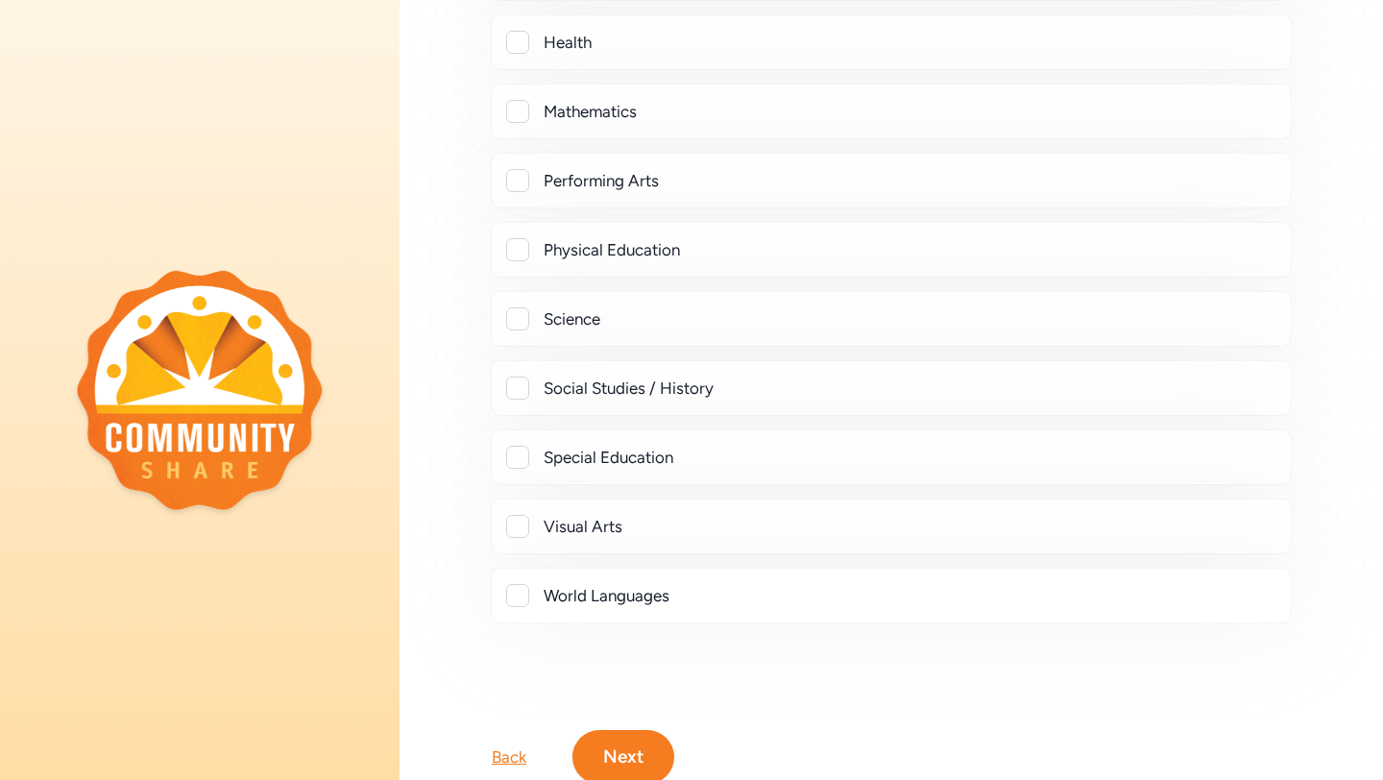
click at [518, 525] on div at bounding box center [517, 526] width 23 height 23
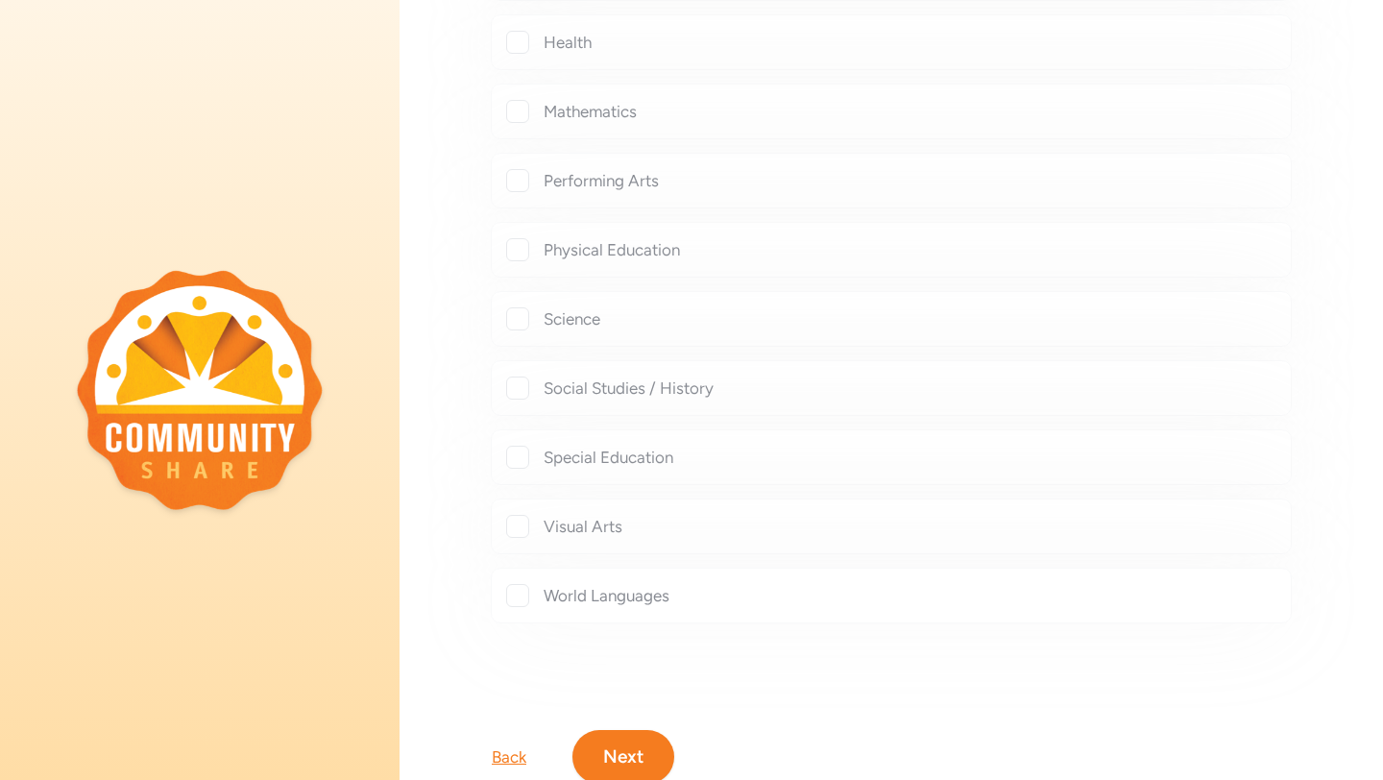
checkbox input "true"
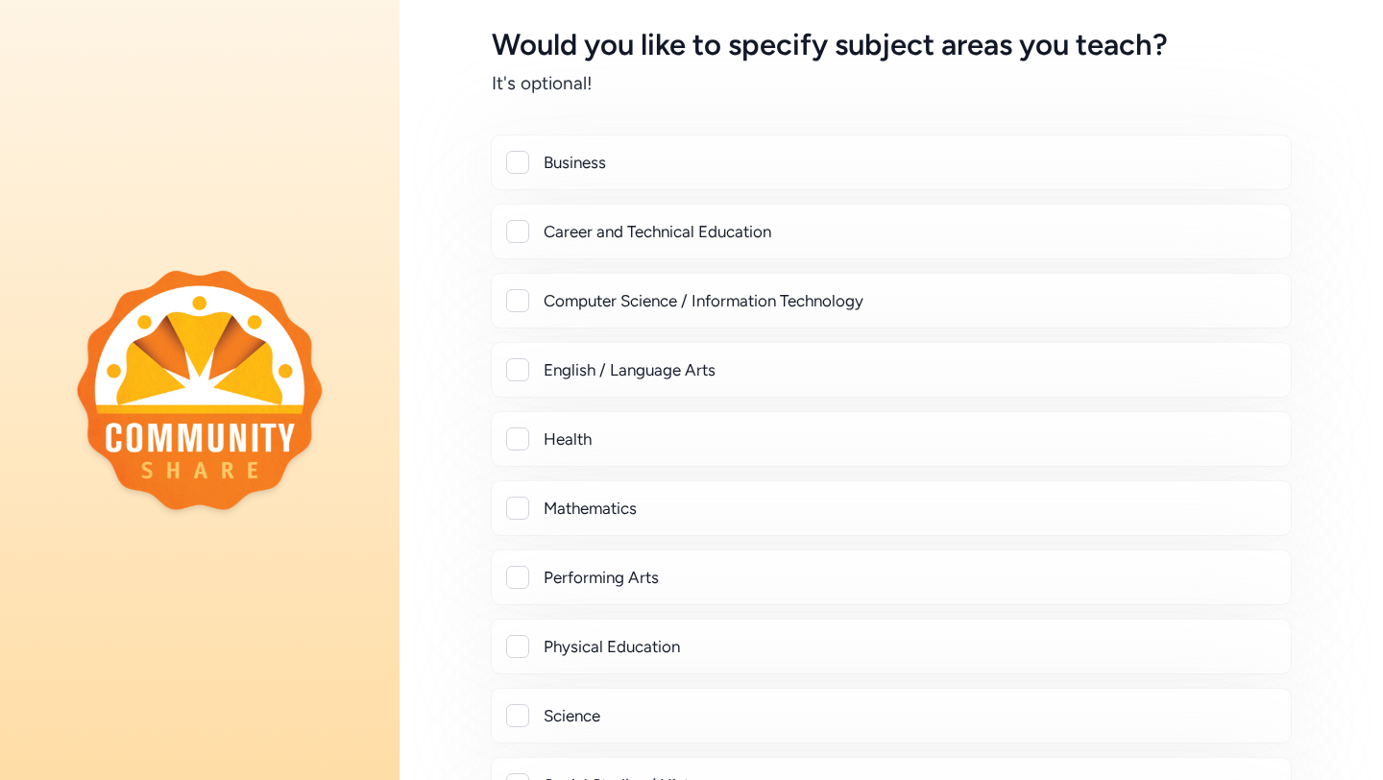
scroll to position [770, 0]
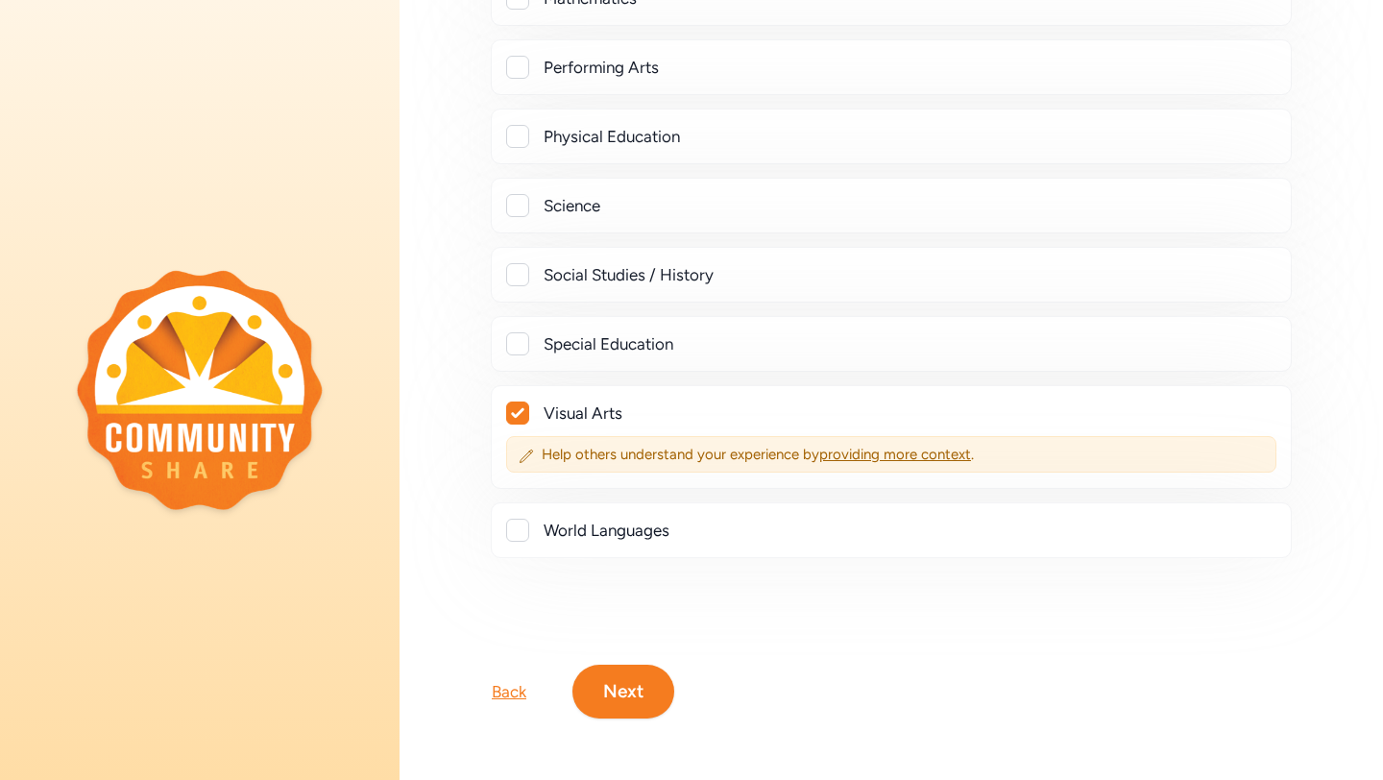
click at [616, 697] on button "Next" at bounding box center [623, 692] width 102 height 54
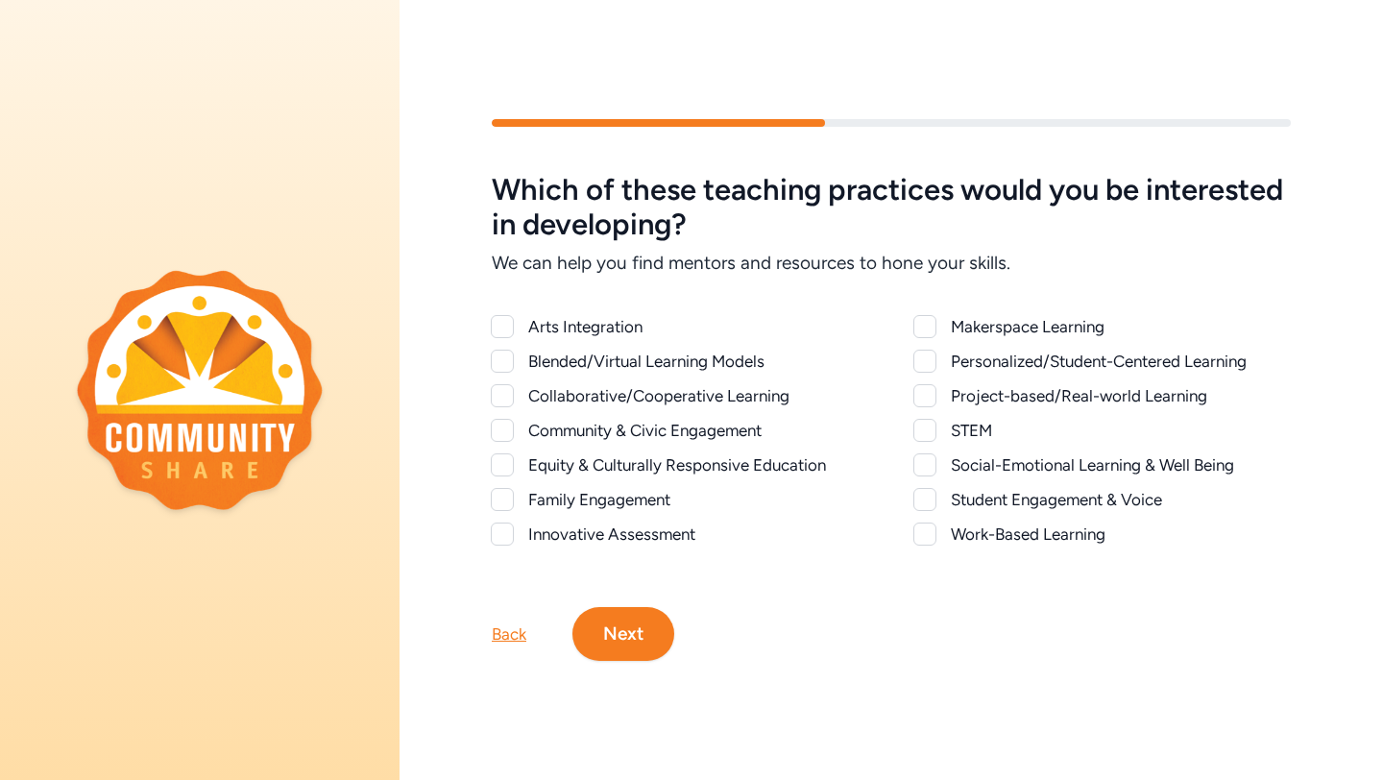
click at [510, 326] on div at bounding box center [502, 326] width 23 height 23
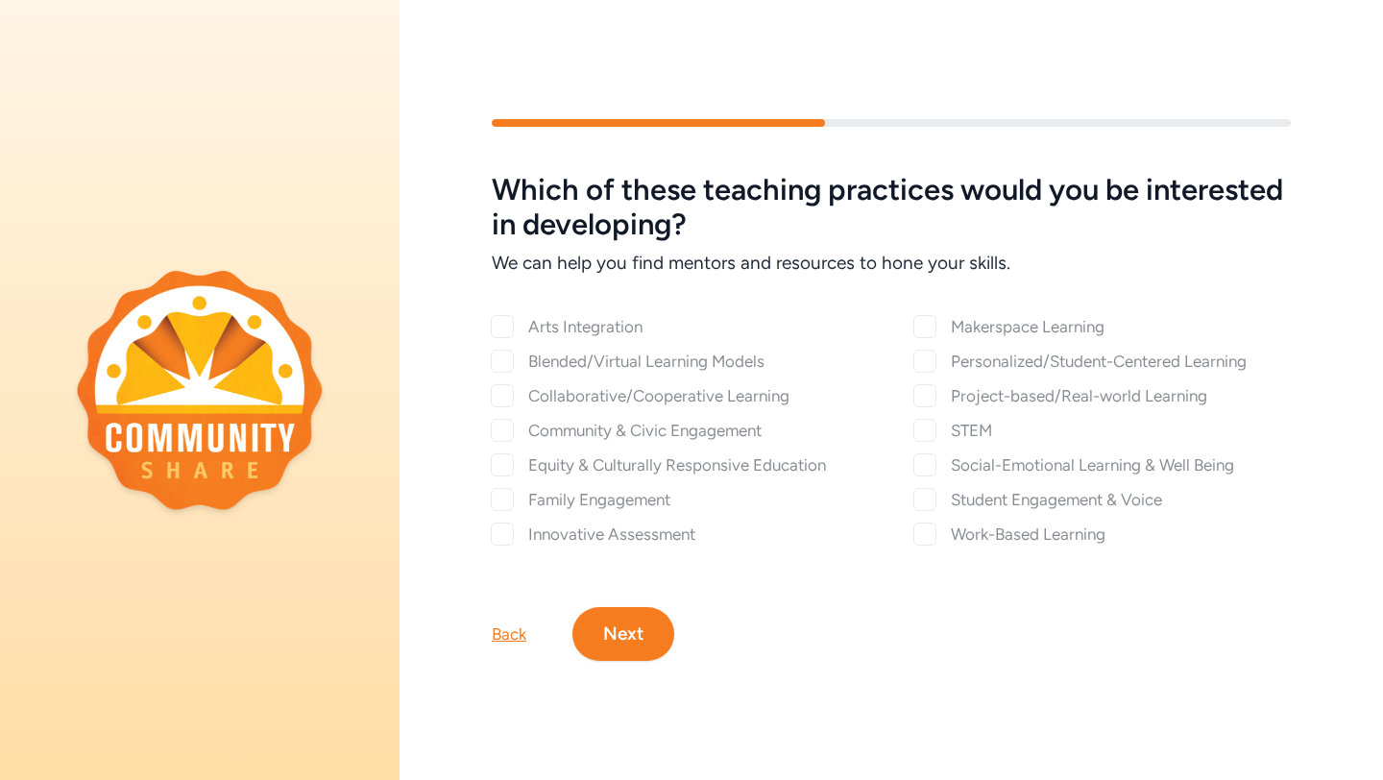
checkbox input "true"
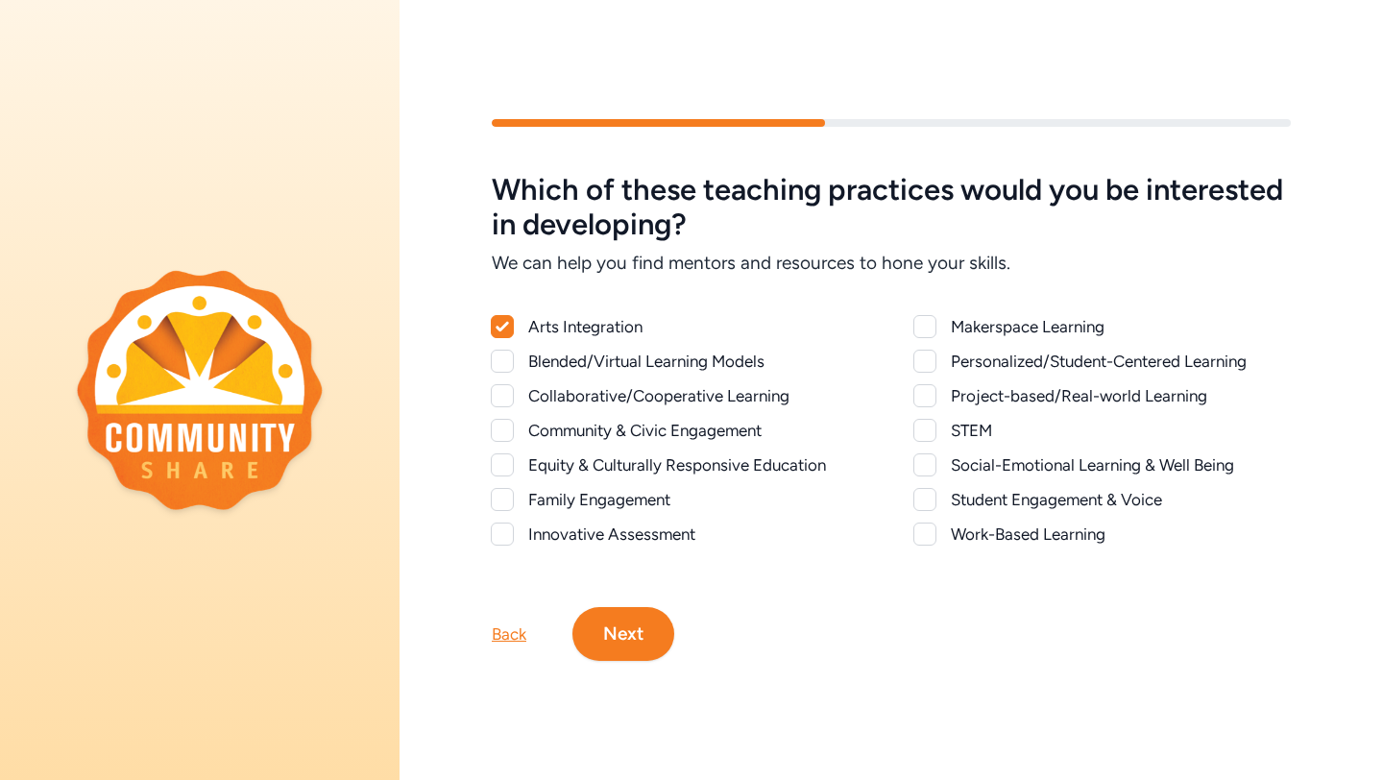
click at [509, 359] on div at bounding box center [502, 361] width 23 height 23
checkbox input "true"
click at [500, 428] on div at bounding box center [502, 430] width 23 height 23
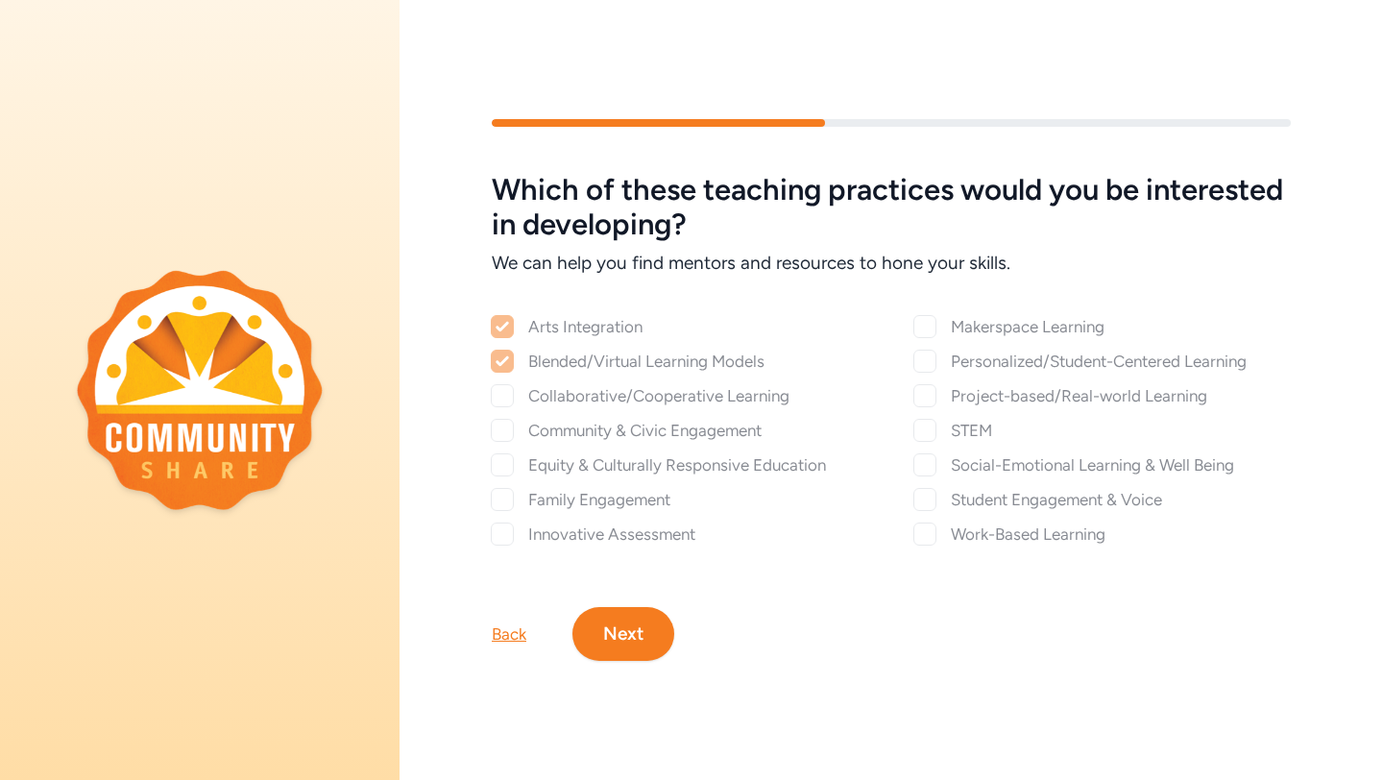
checkbox input "true"
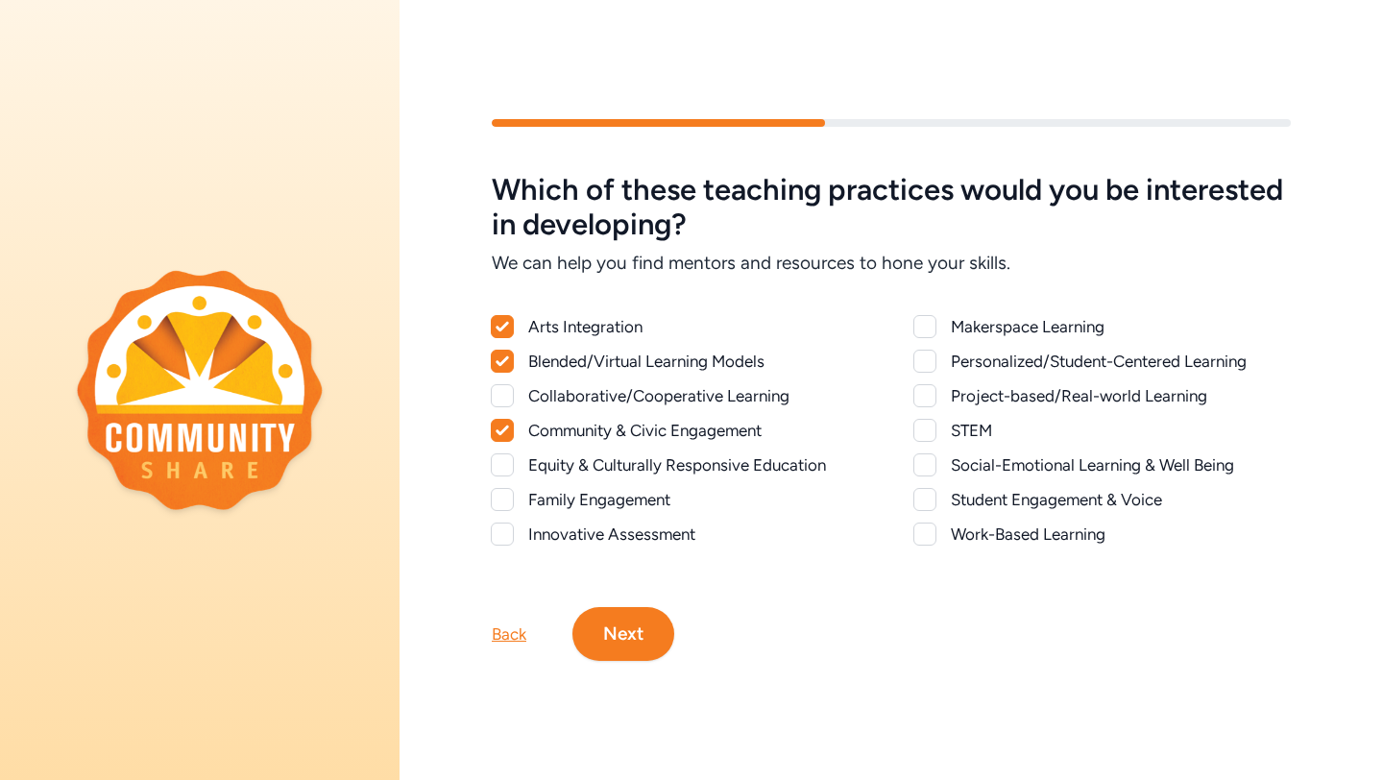
click at [503, 471] on div at bounding box center [502, 464] width 23 height 23
checkbox input "true"
click at [498, 392] on div at bounding box center [502, 395] width 23 height 23
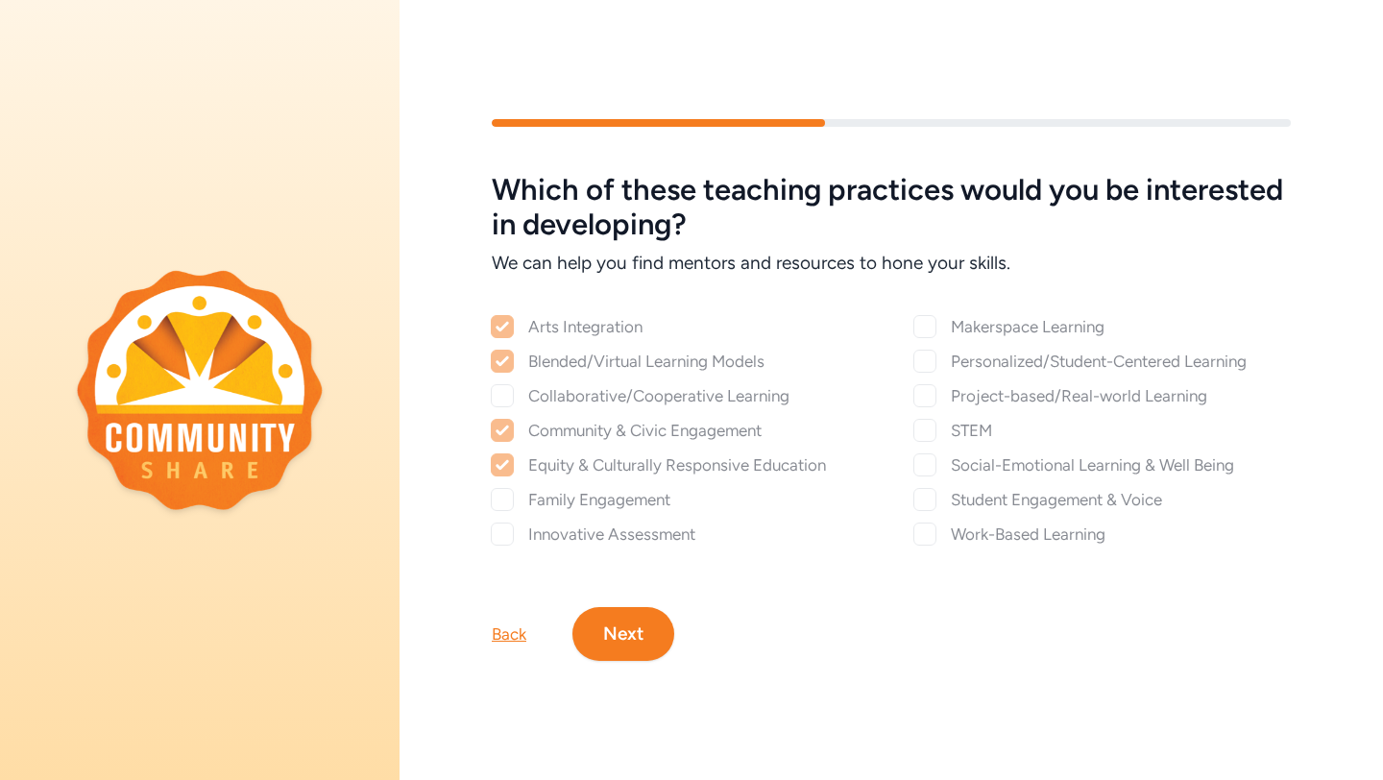
checkbox input "true"
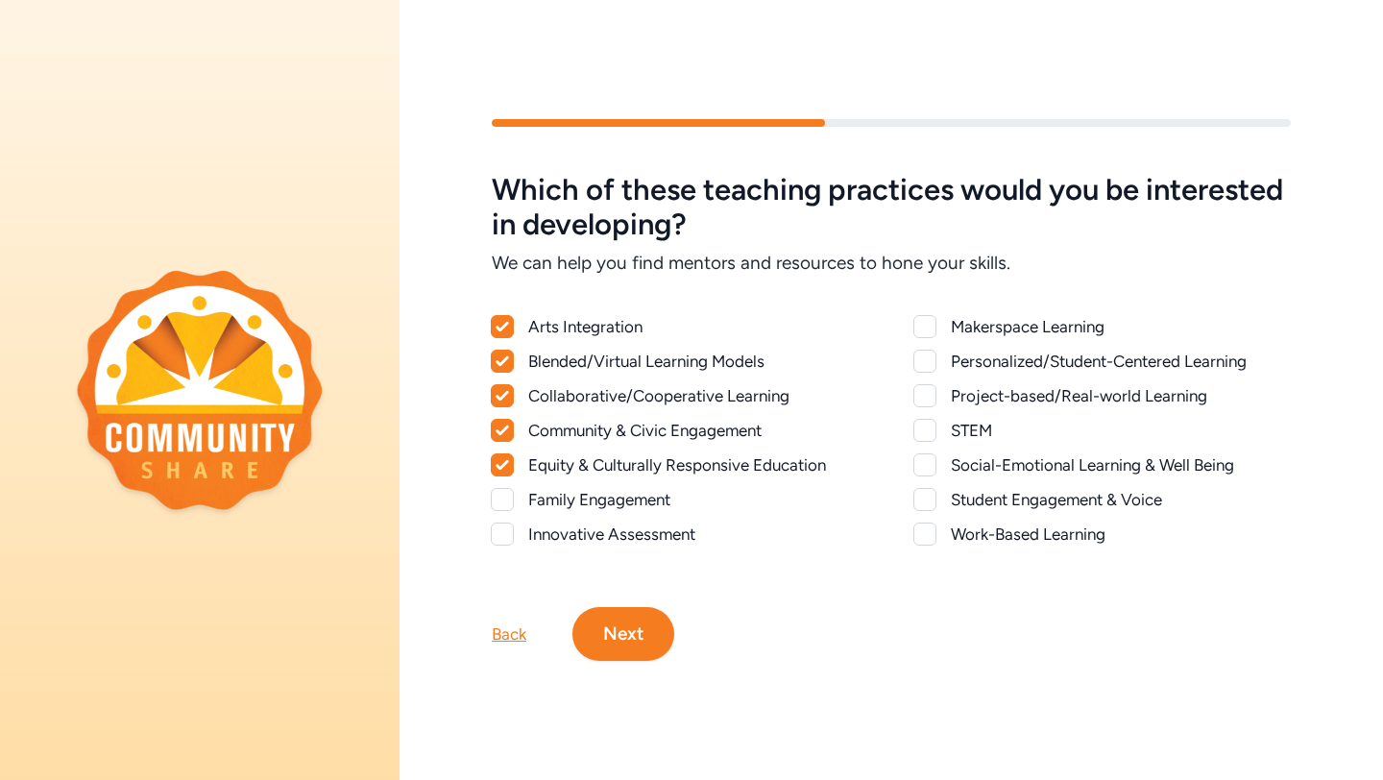
click at [927, 362] on div at bounding box center [924, 361] width 23 height 23
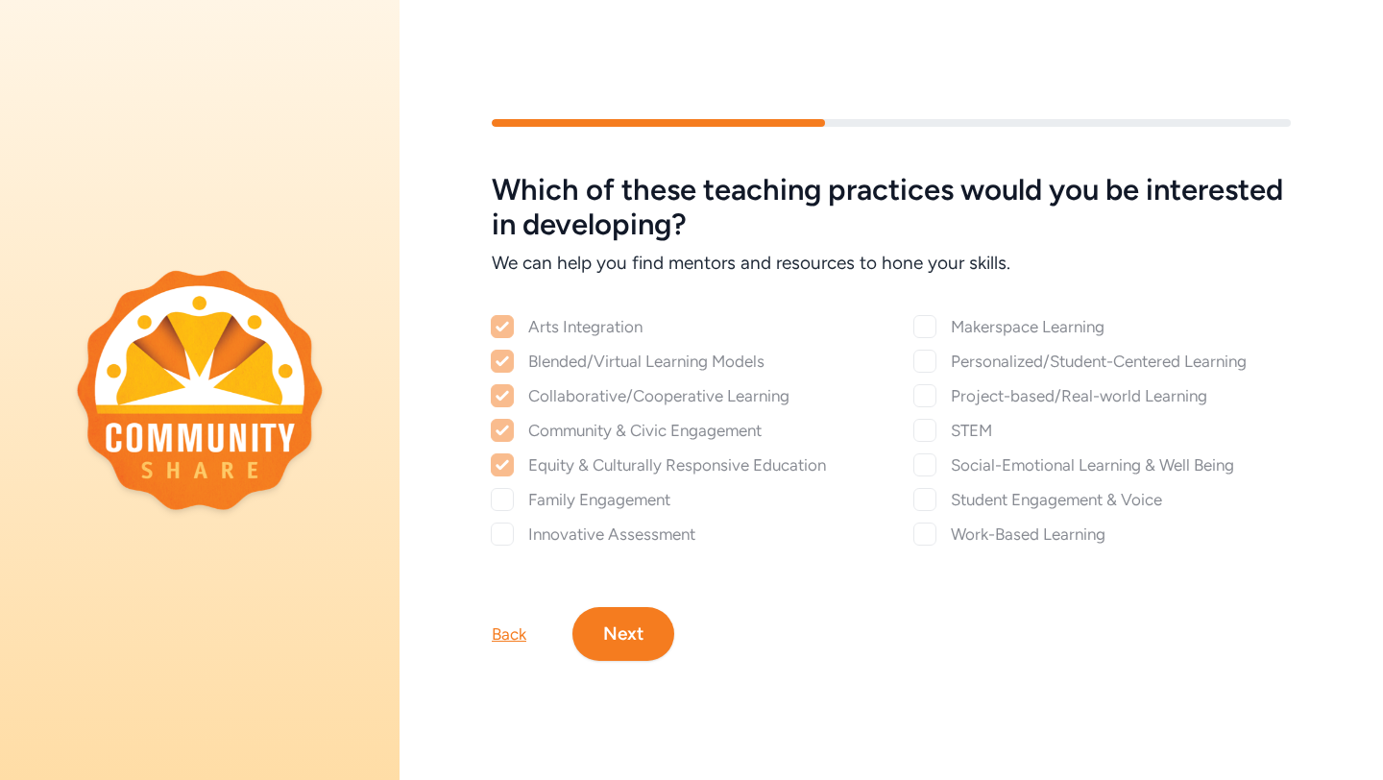
checkbox input "true"
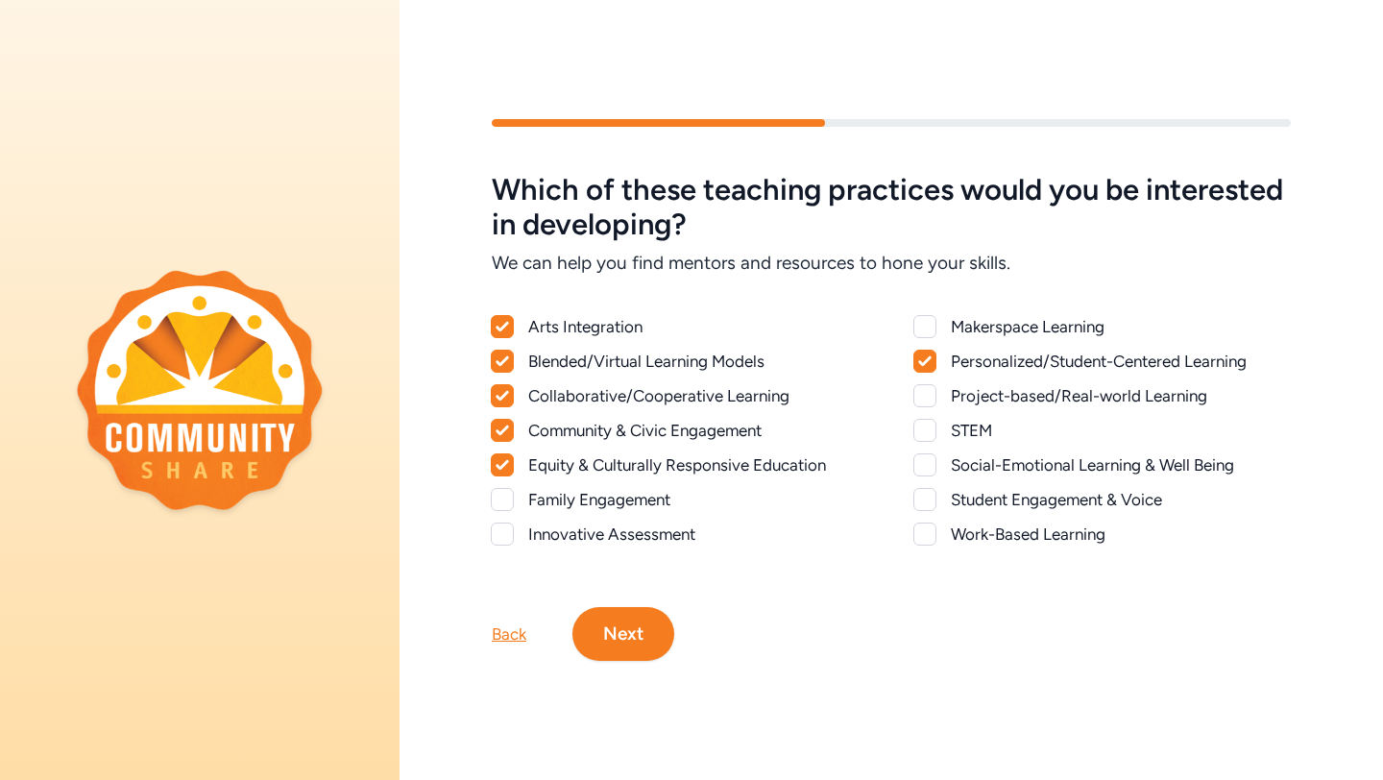
click at [926, 396] on div at bounding box center [924, 395] width 23 height 23
checkbox input "true"
click at [926, 437] on div at bounding box center [924, 430] width 23 height 23
checkbox input "true"
click at [928, 476] on div "Makerspace Learning Personalized/Student-Centered Learning Project-based/Real-w…" at bounding box center [1102, 430] width 376 height 230
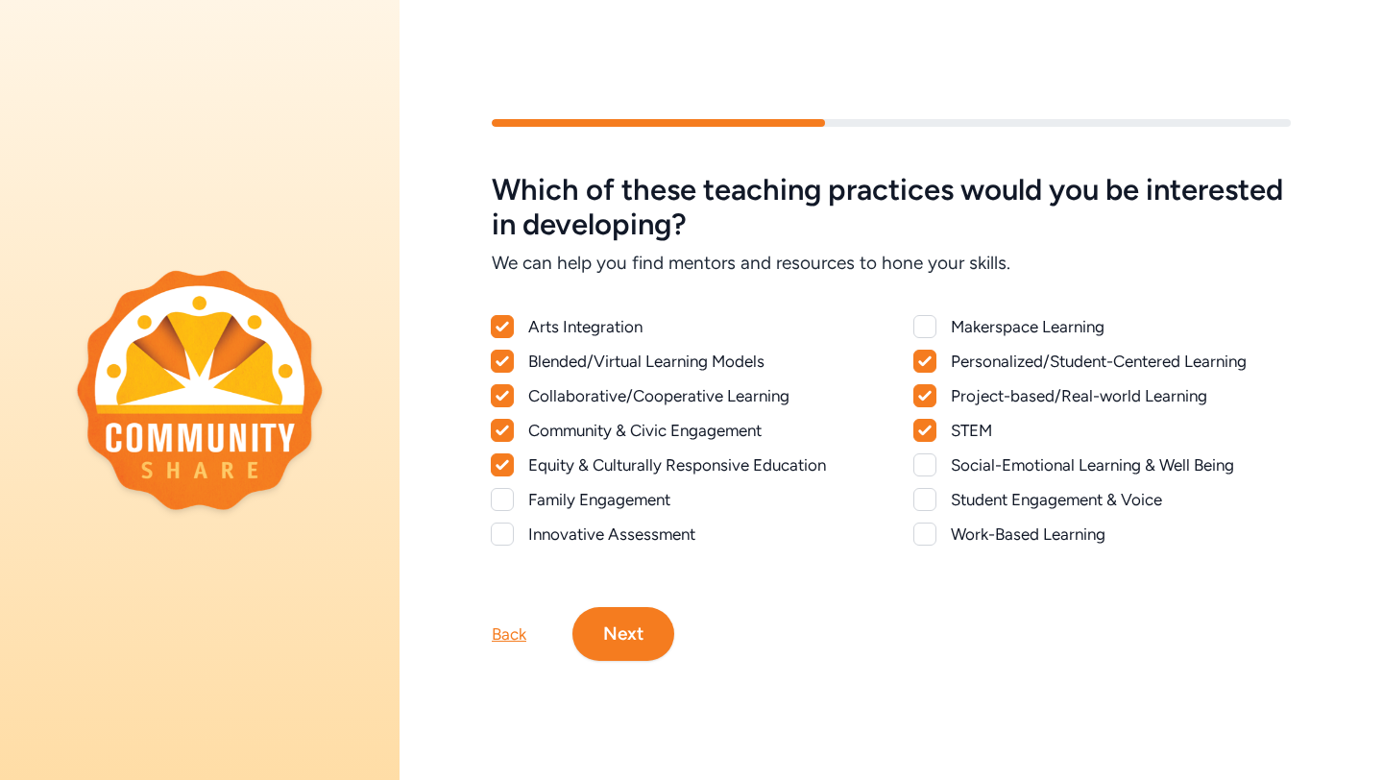
click at [929, 463] on div at bounding box center [924, 464] width 23 height 23
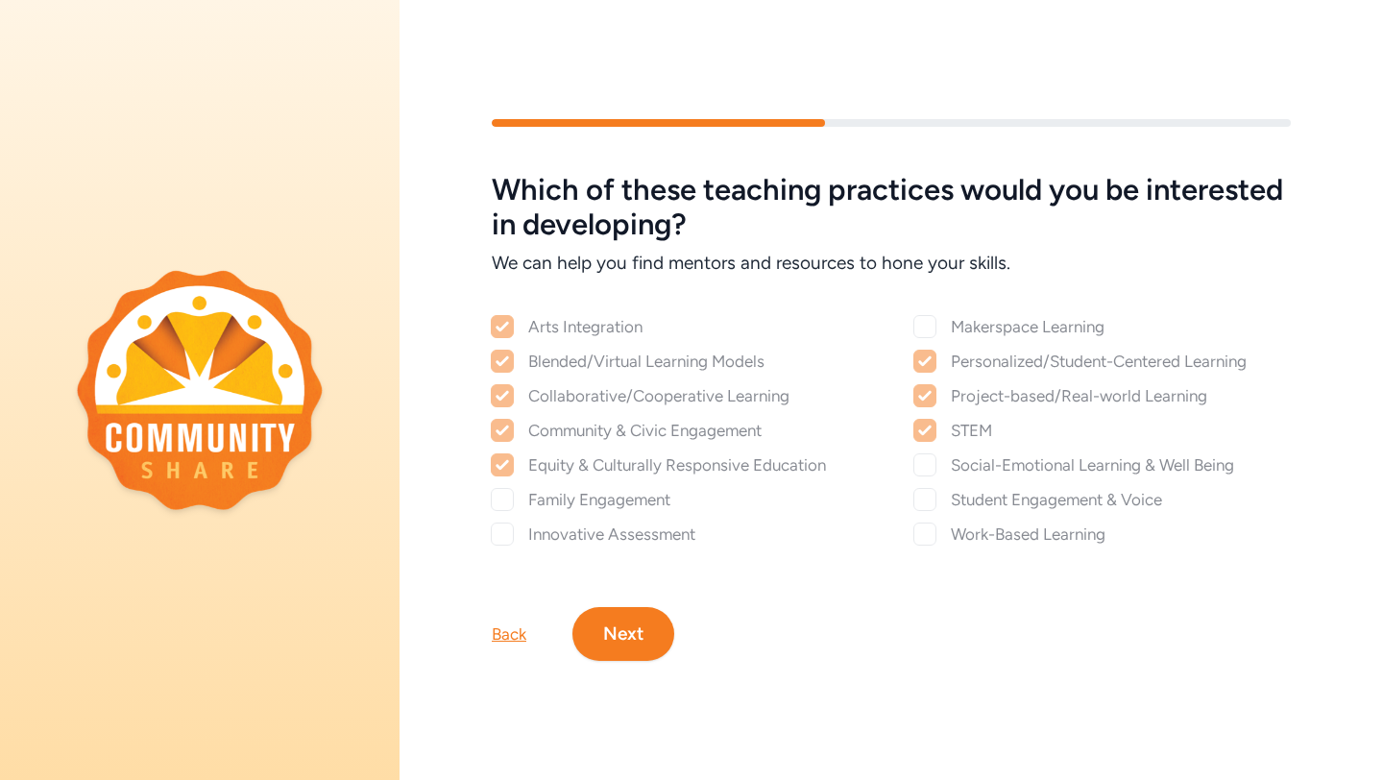
checkbox input "true"
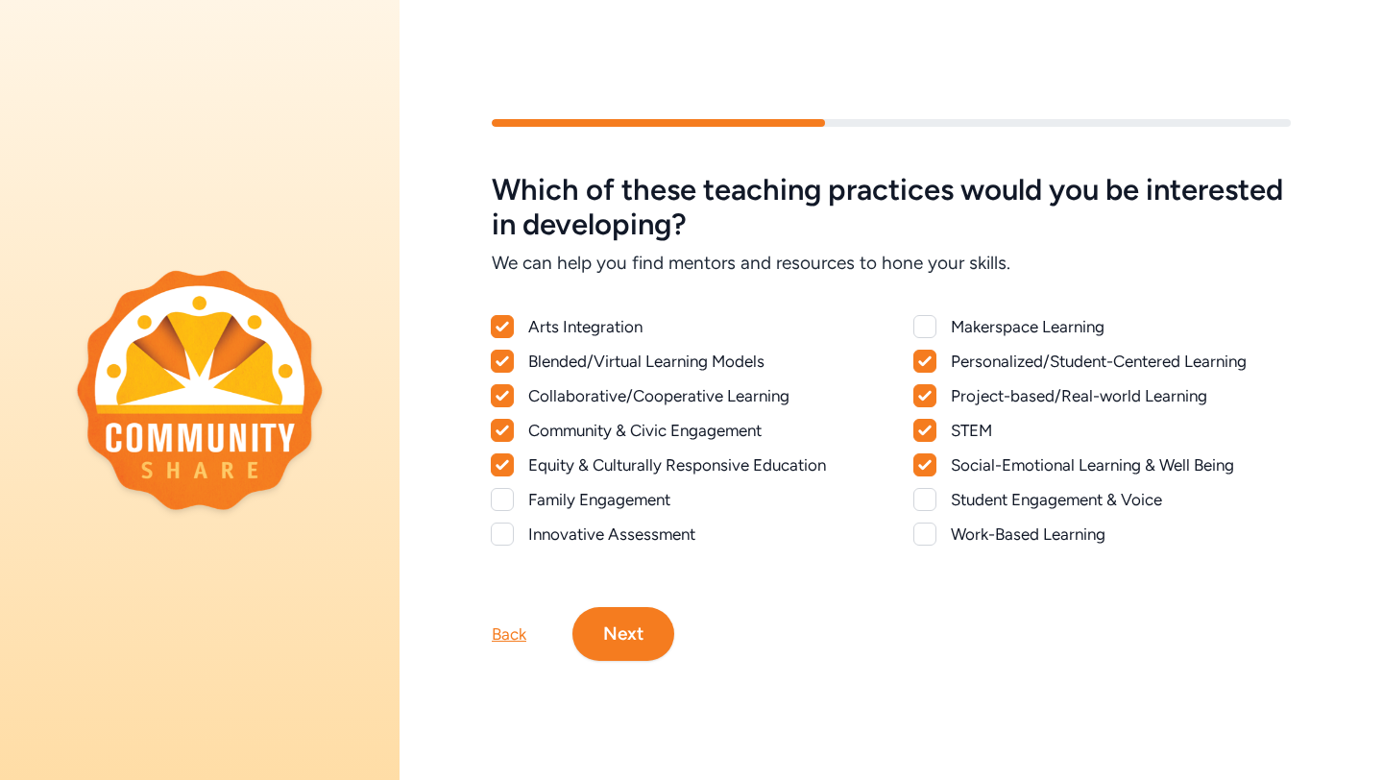
click at [929, 498] on div at bounding box center [924, 499] width 23 height 23
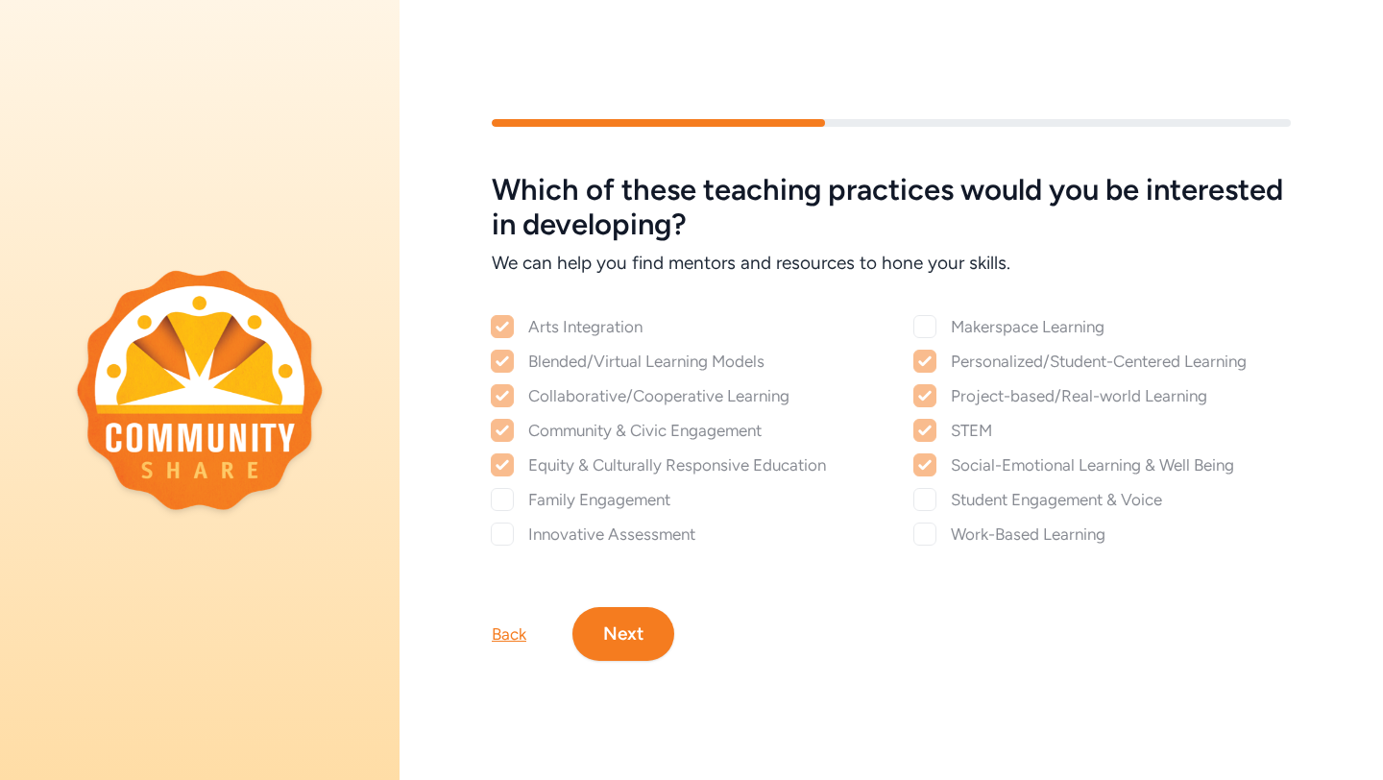
checkbox input "true"
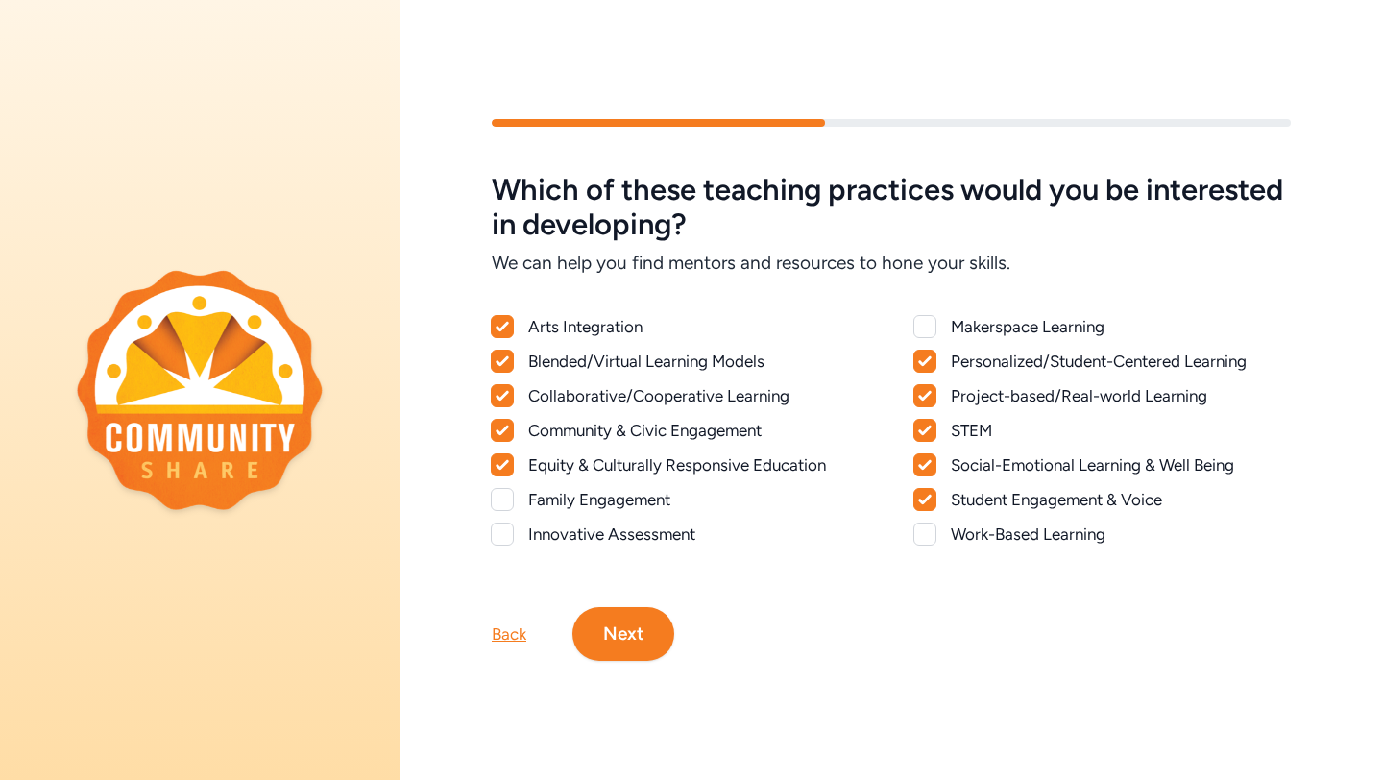
click at [929, 531] on div at bounding box center [924, 533] width 23 height 23
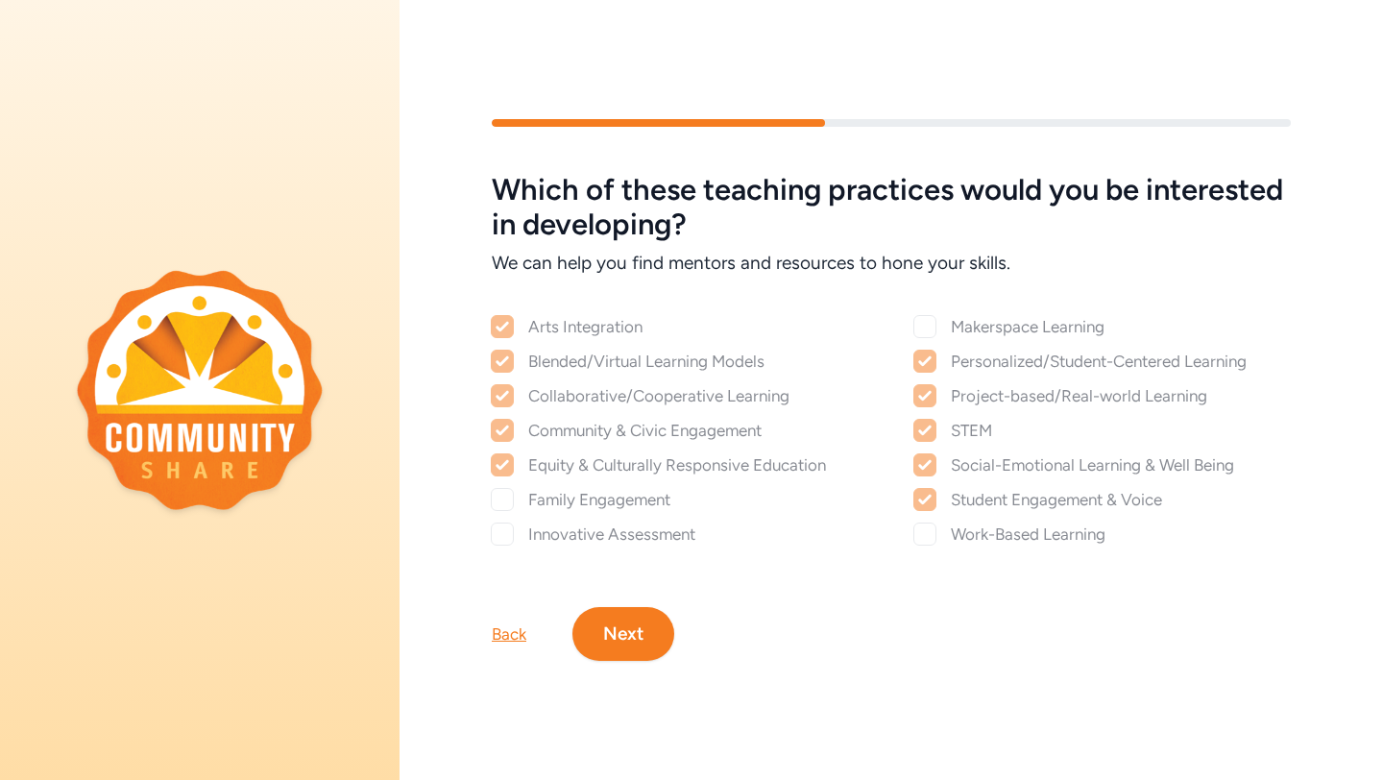
checkbox input "true"
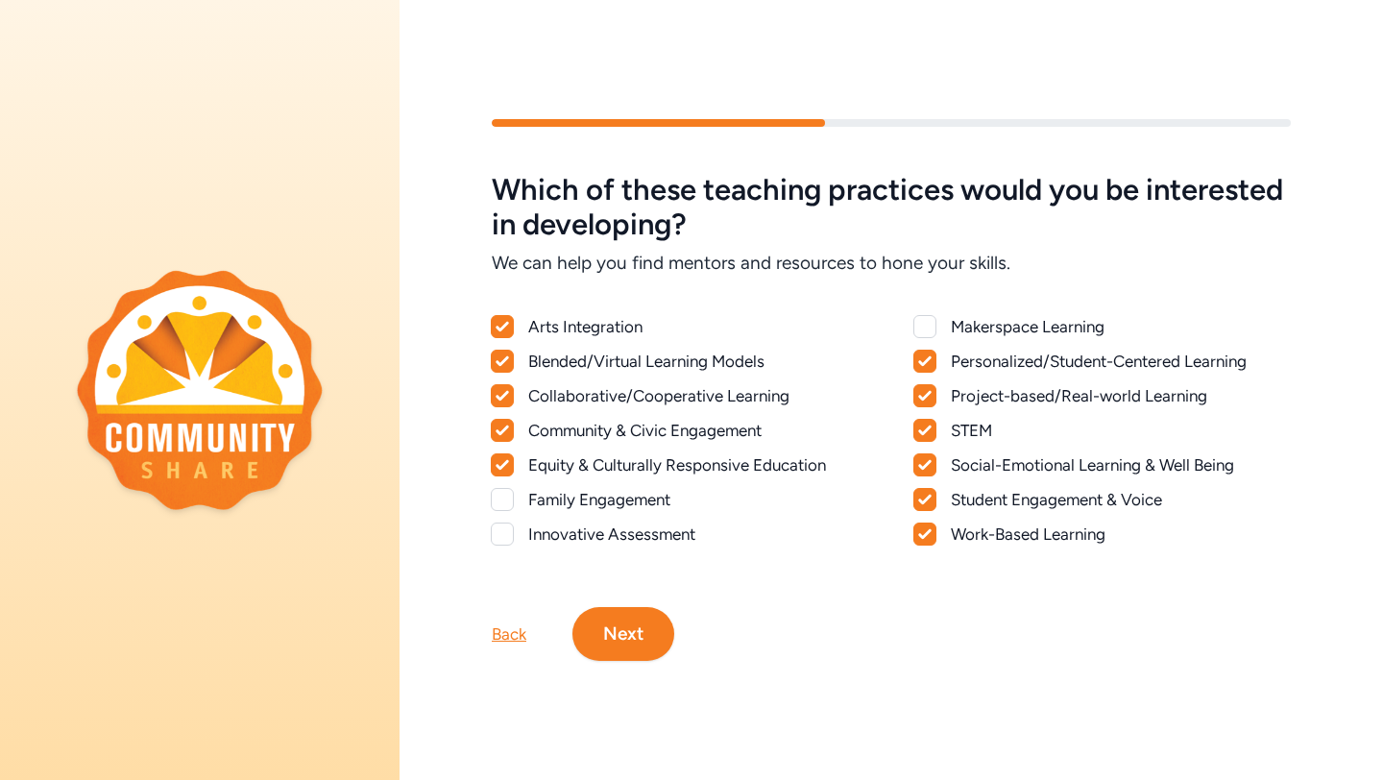
click at [624, 645] on button "Next" at bounding box center [623, 634] width 102 height 54
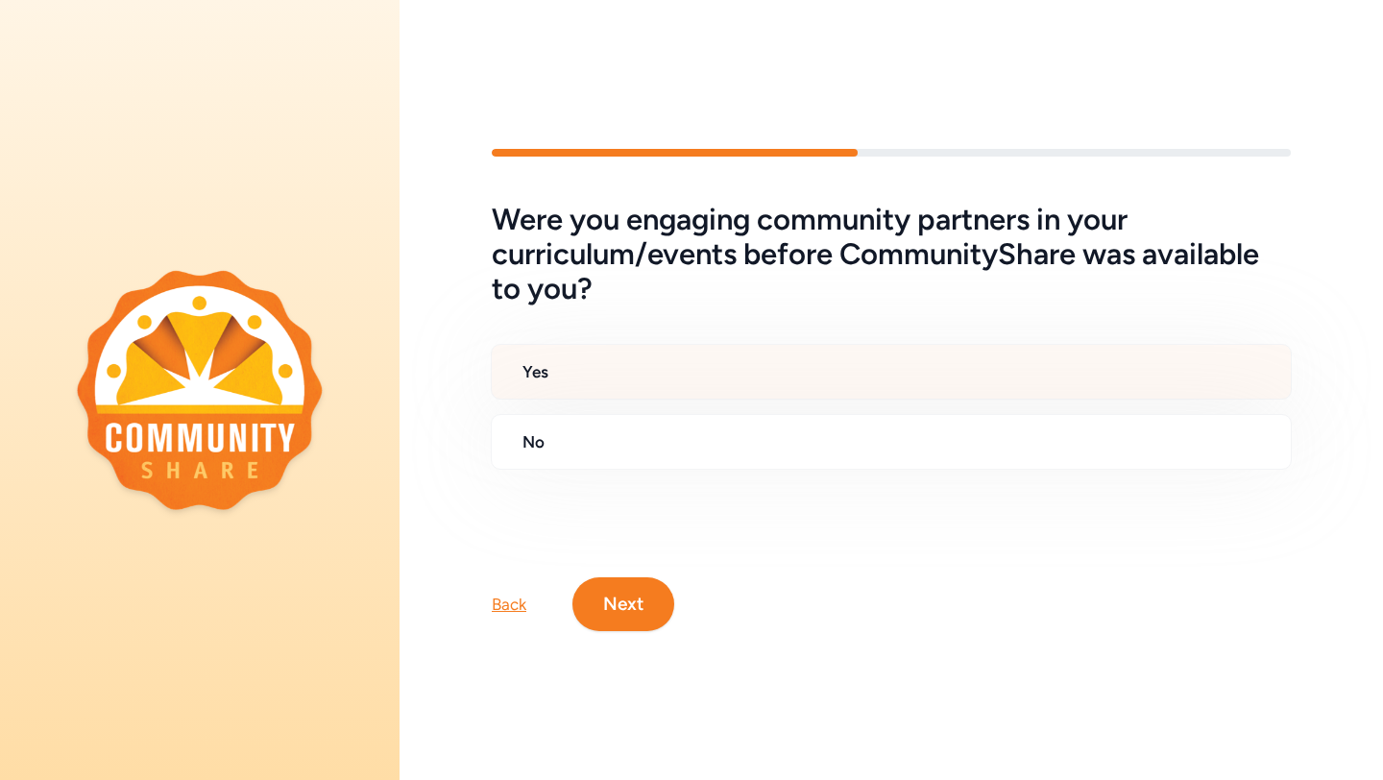
click at [801, 364] on h2 "Yes" at bounding box center [898, 371] width 753 height 23
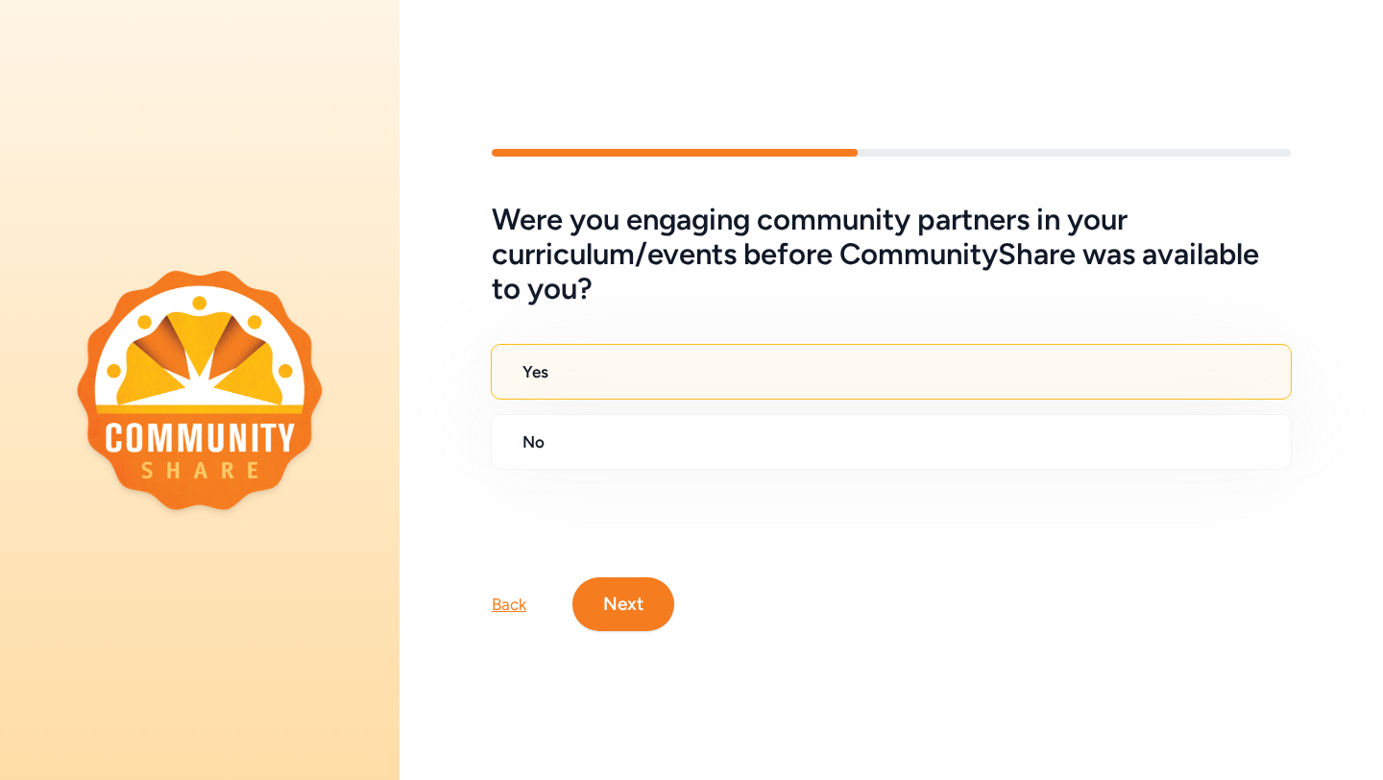
click at [642, 608] on button "Next" at bounding box center [623, 604] width 102 height 54
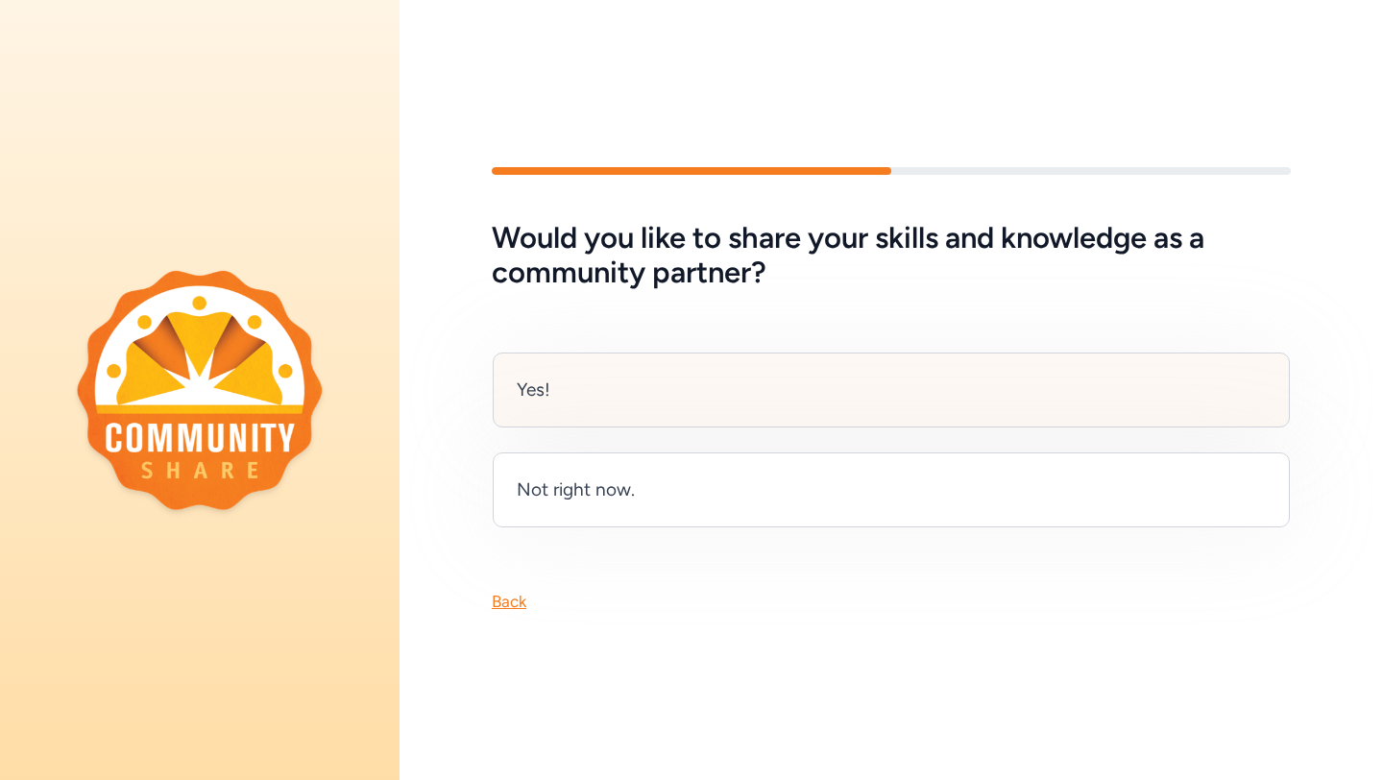
click at [895, 399] on div "Yes!" at bounding box center [891, 389] width 797 height 75
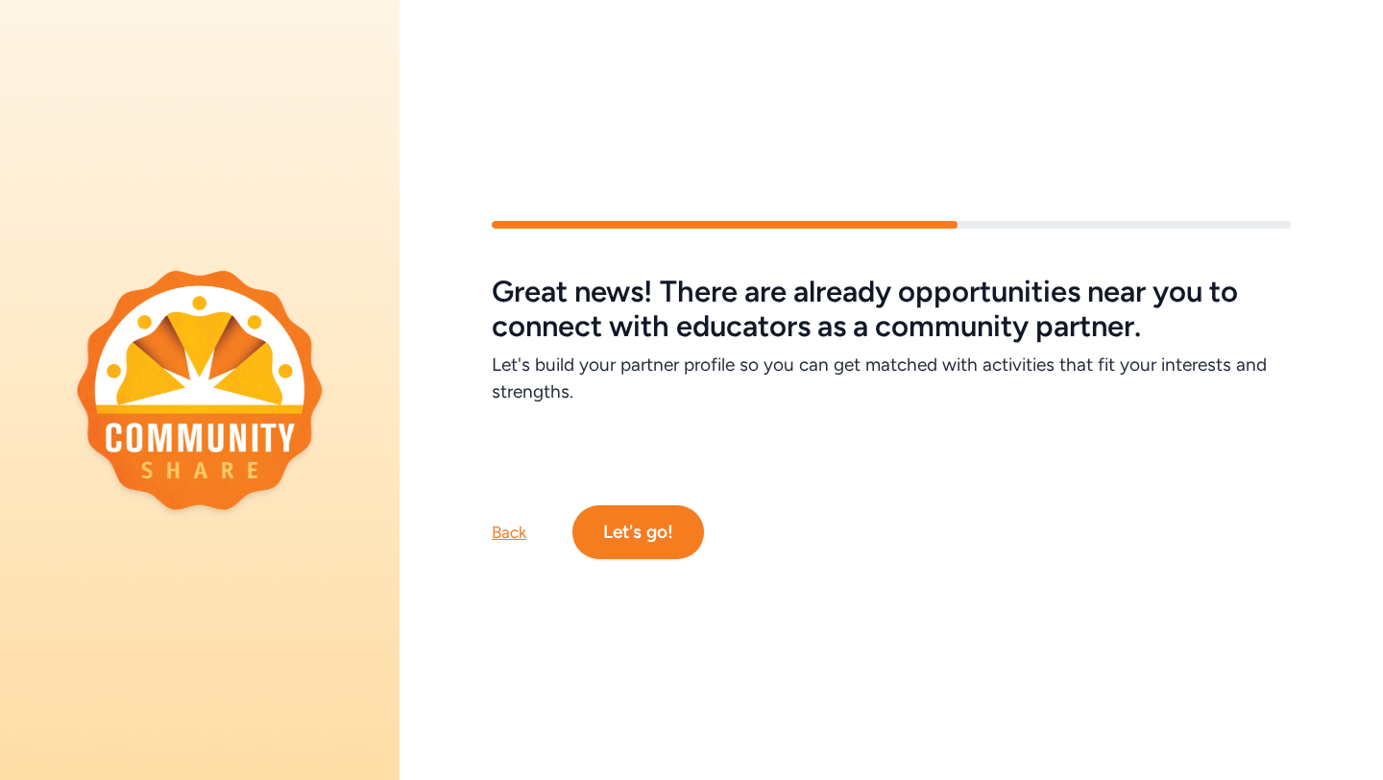
click at [623, 545] on button "Let's go!" at bounding box center [638, 532] width 132 height 54
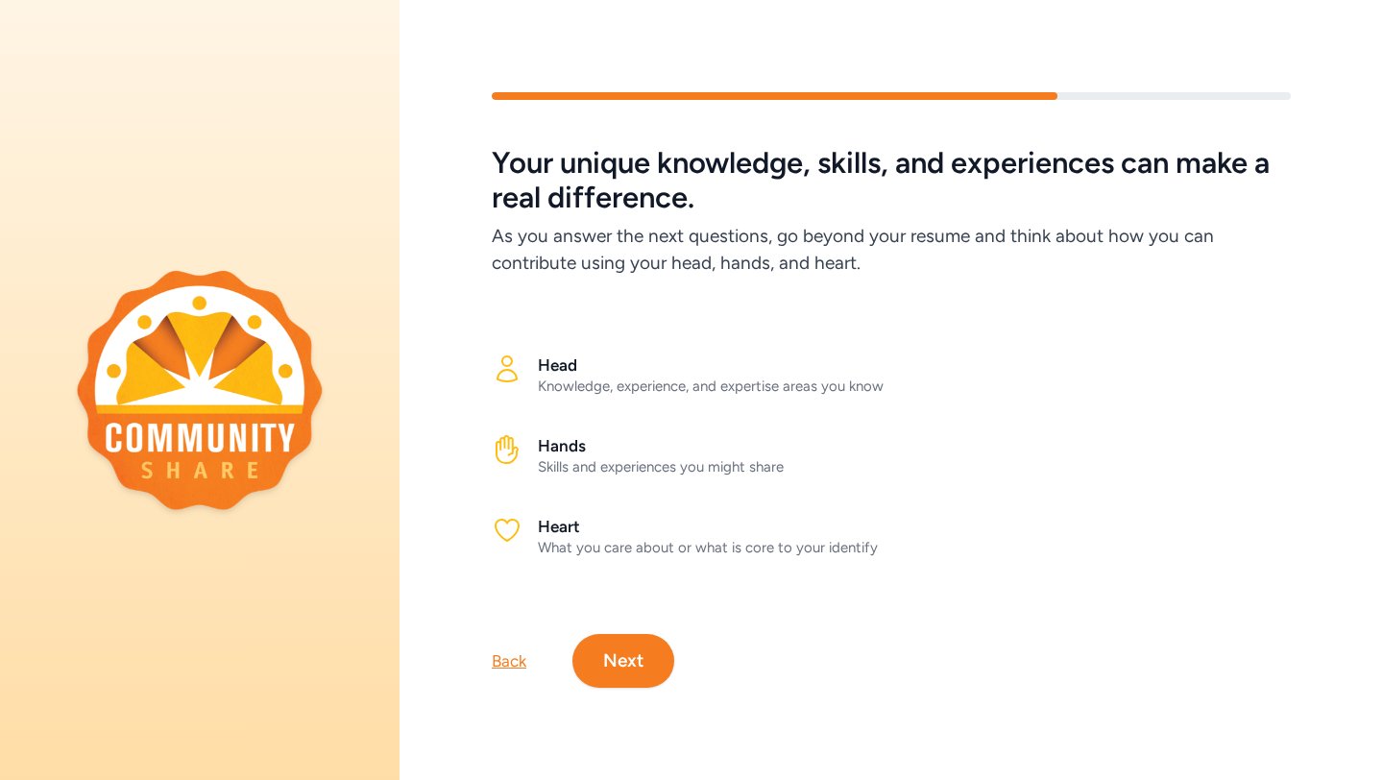
click at [666, 629] on div "Back Next" at bounding box center [891, 629] width 983 height 115
click at [639, 665] on button "Next" at bounding box center [623, 661] width 102 height 54
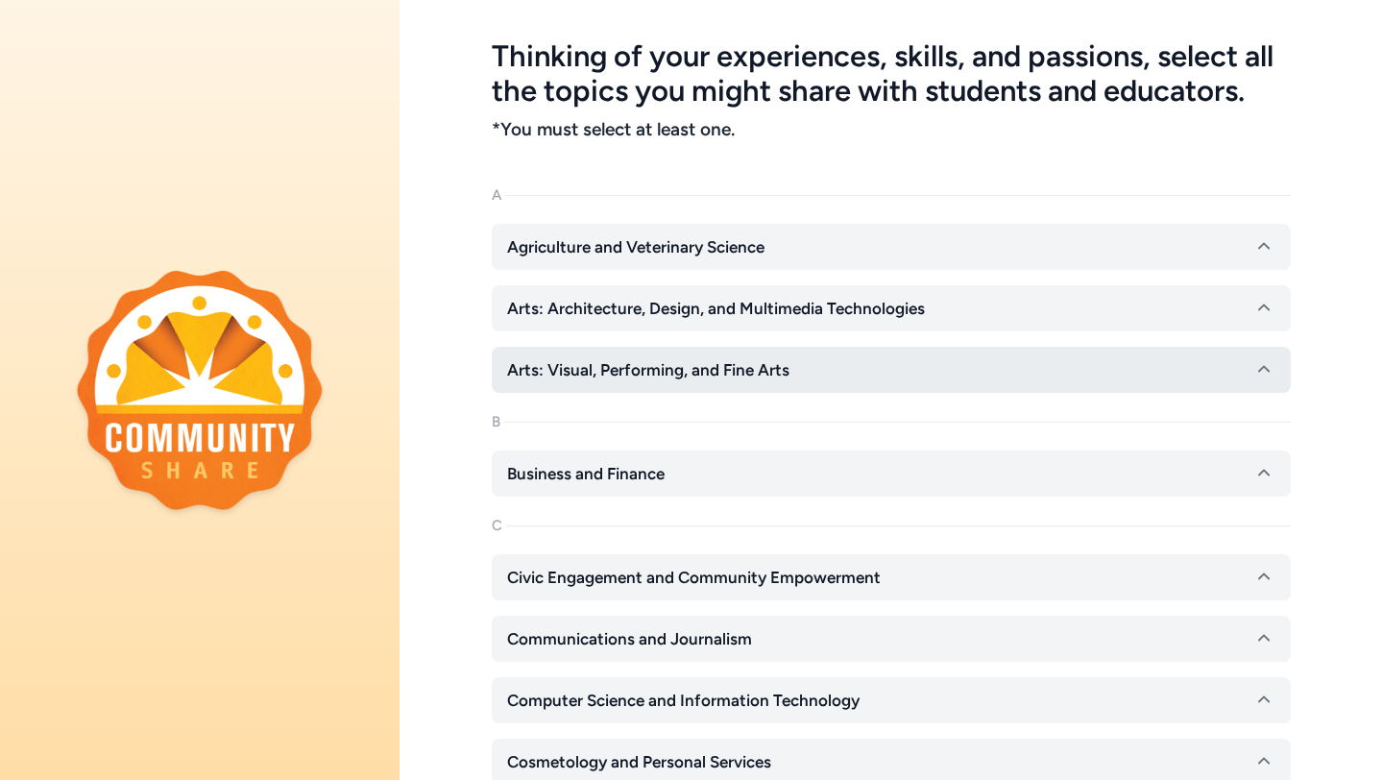
scroll to position [119, 0]
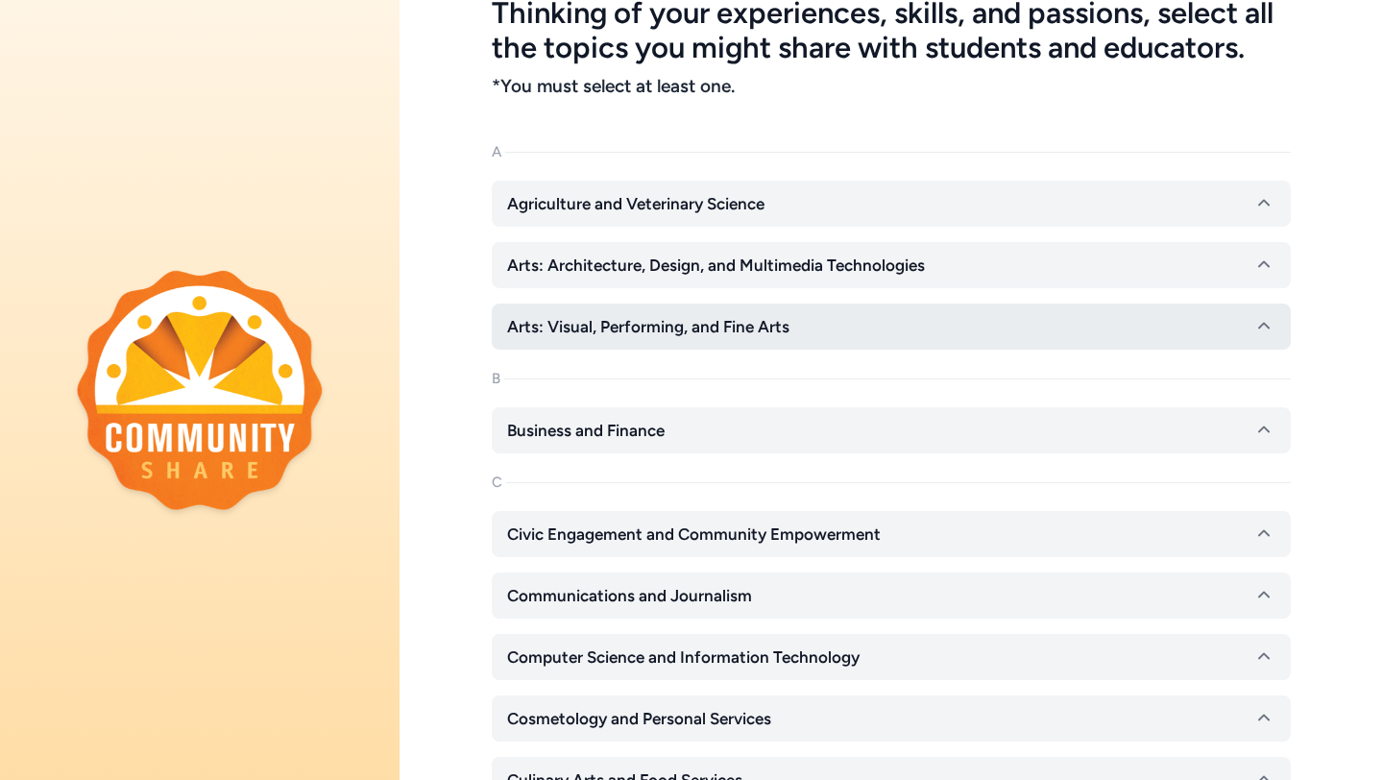
click at [806, 327] on button "Arts: Visual, Performing, and Fine Arts" at bounding box center [891, 326] width 799 height 46
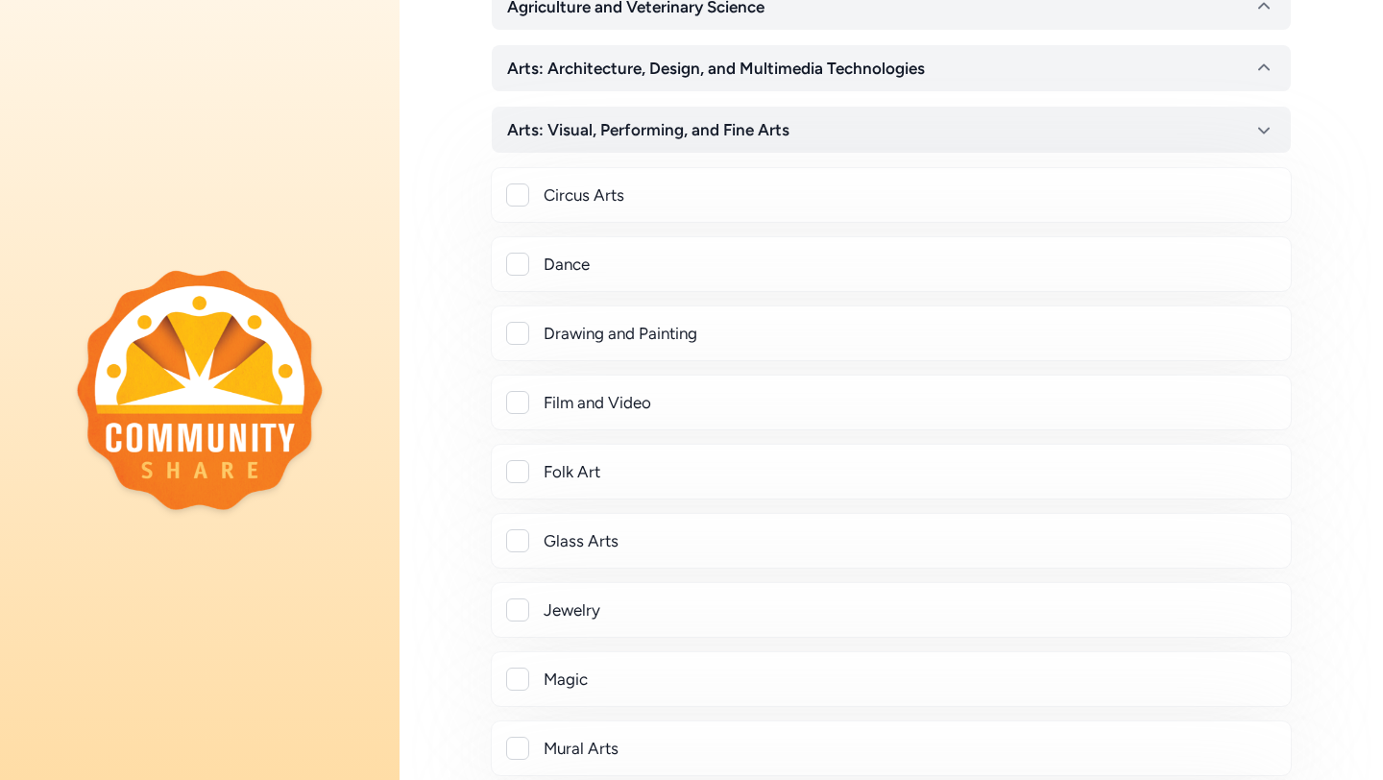
scroll to position [377, 0]
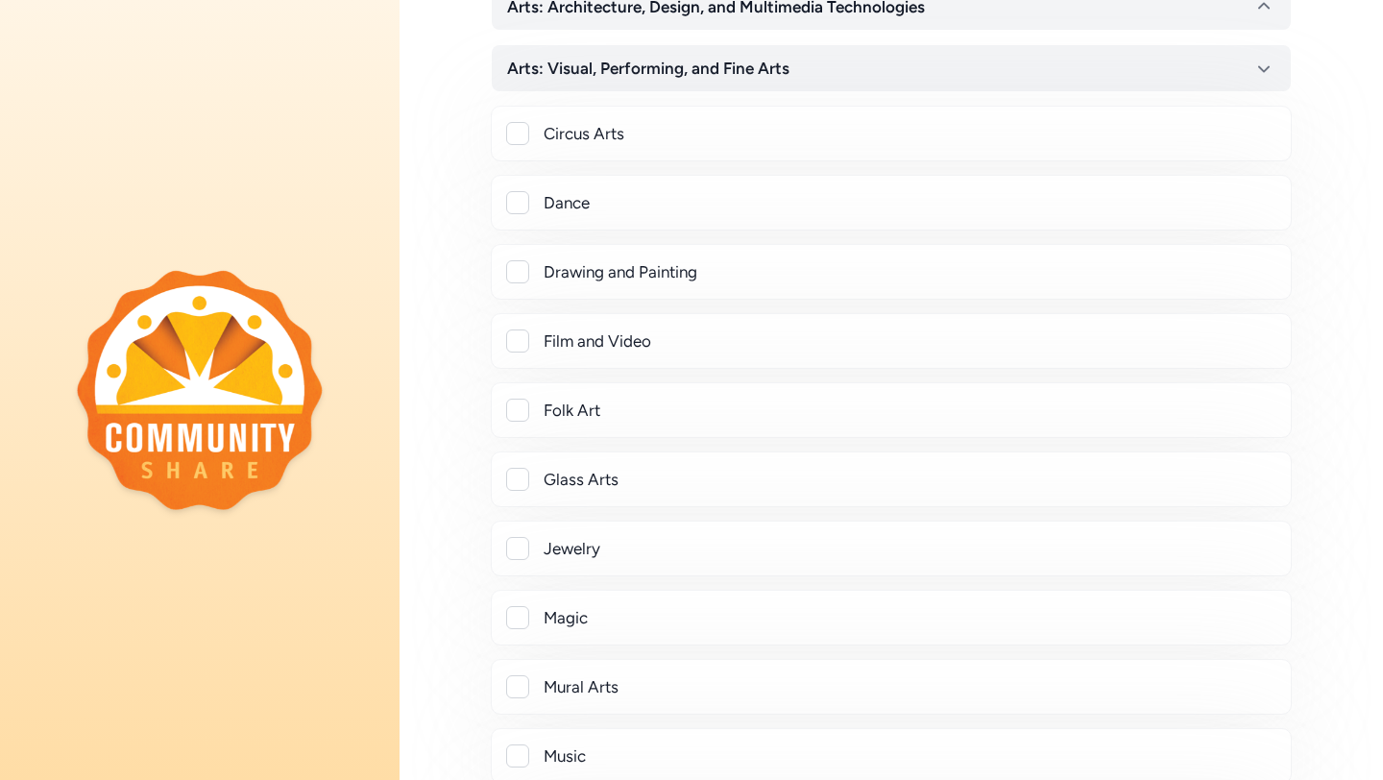
click at [516, 270] on div at bounding box center [517, 271] width 23 height 23
checkbox input "true"
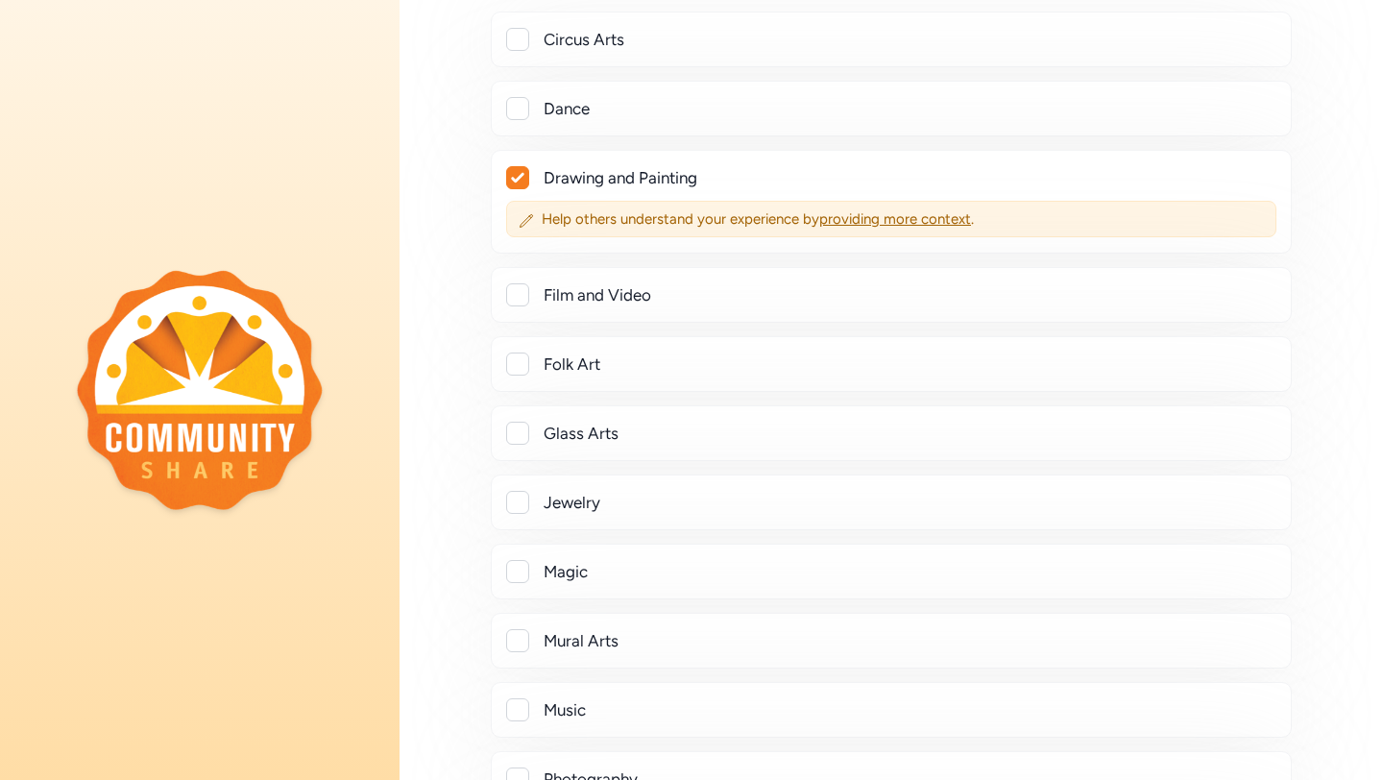
scroll to position [504, 0]
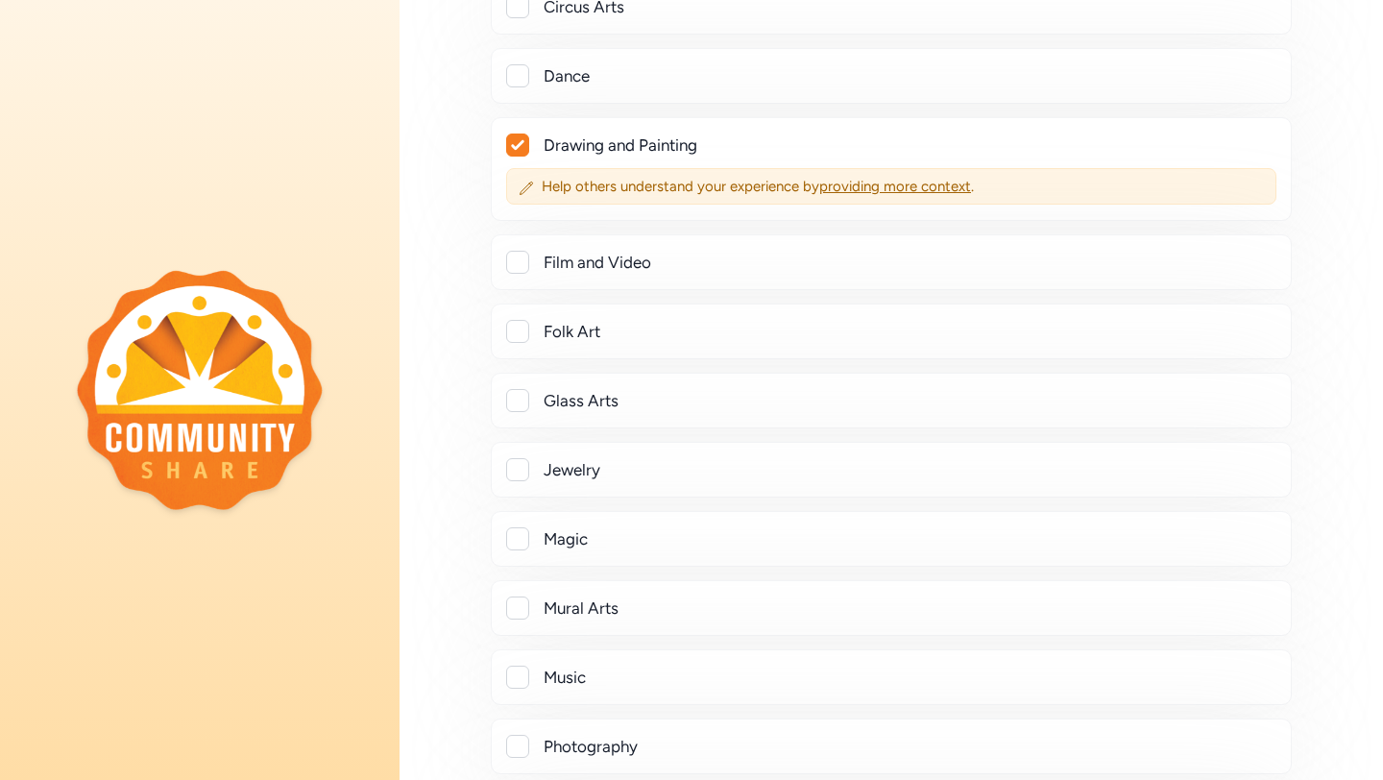
click at [511, 255] on div at bounding box center [517, 262] width 23 height 23
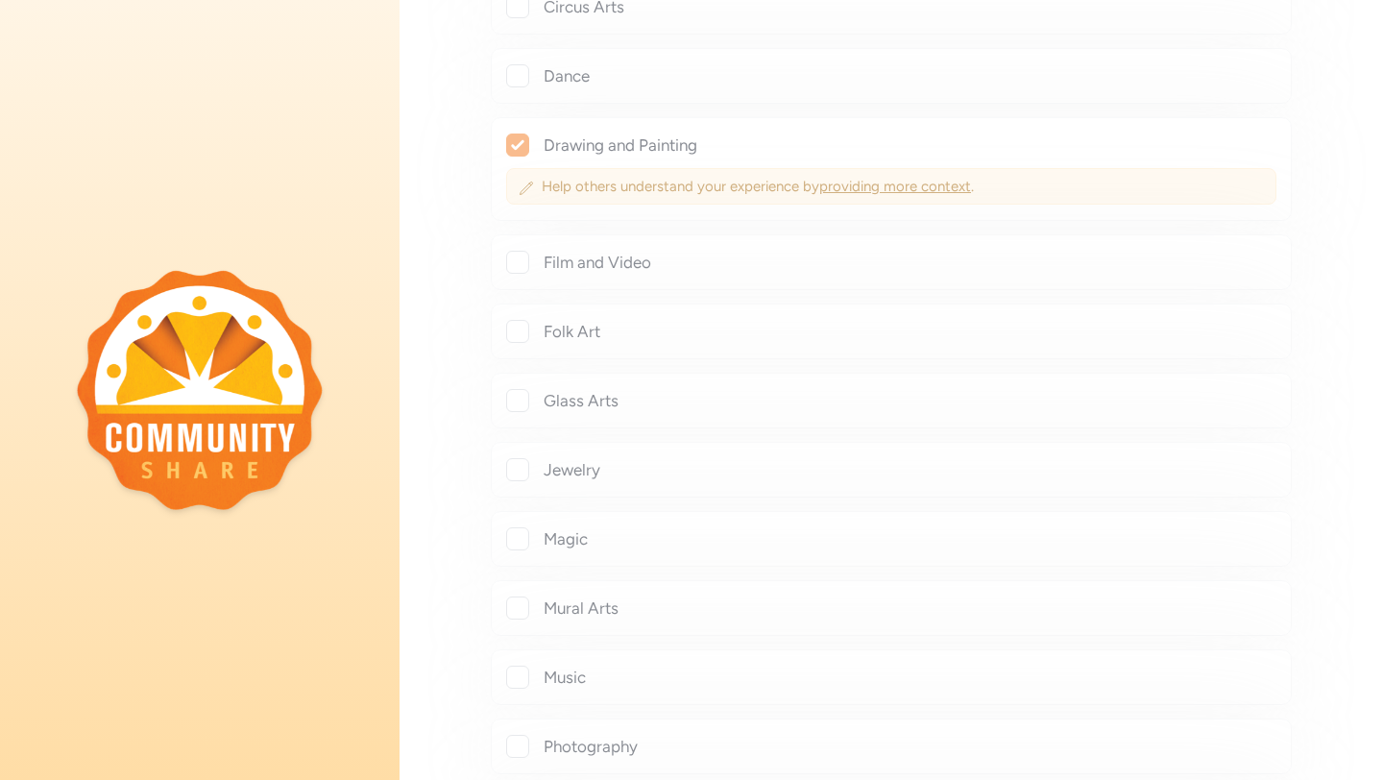
checkbox input "true"
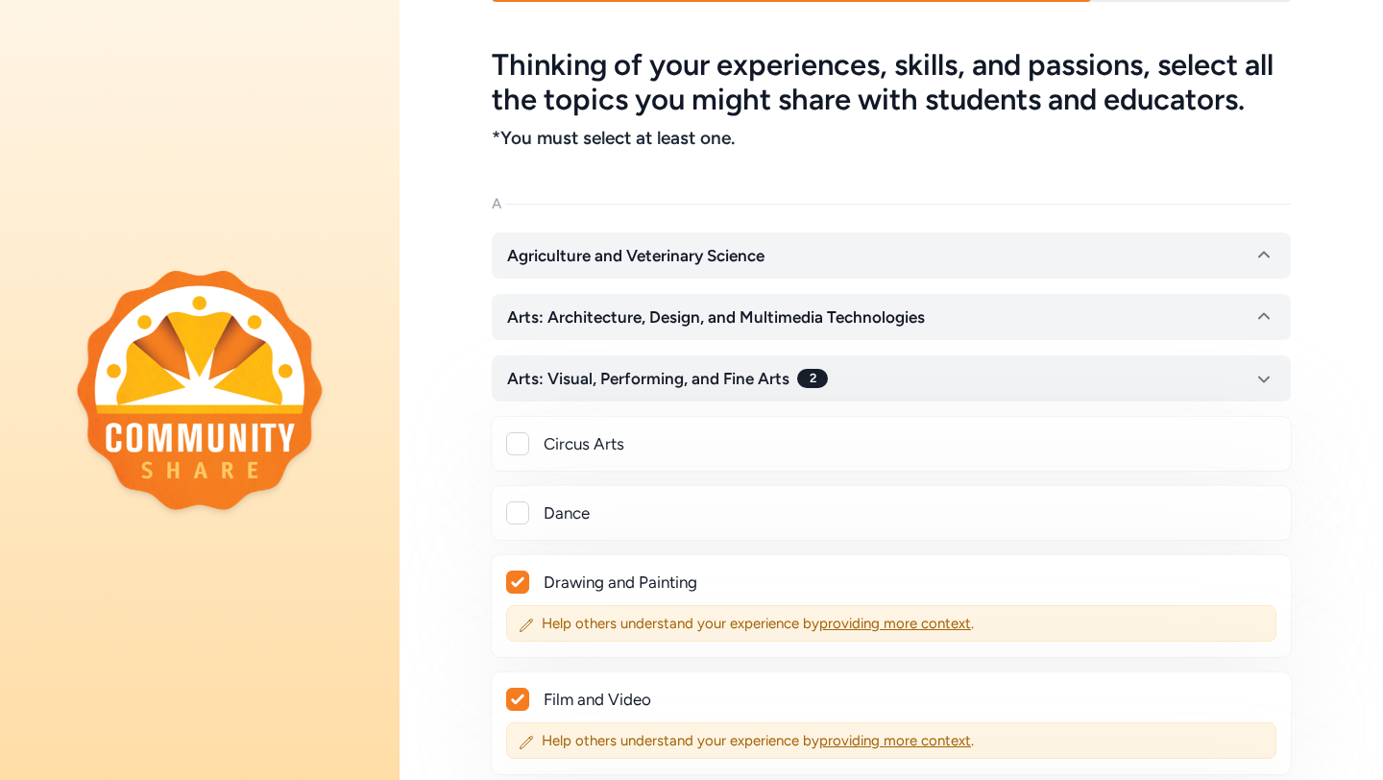
scroll to position [63, 0]
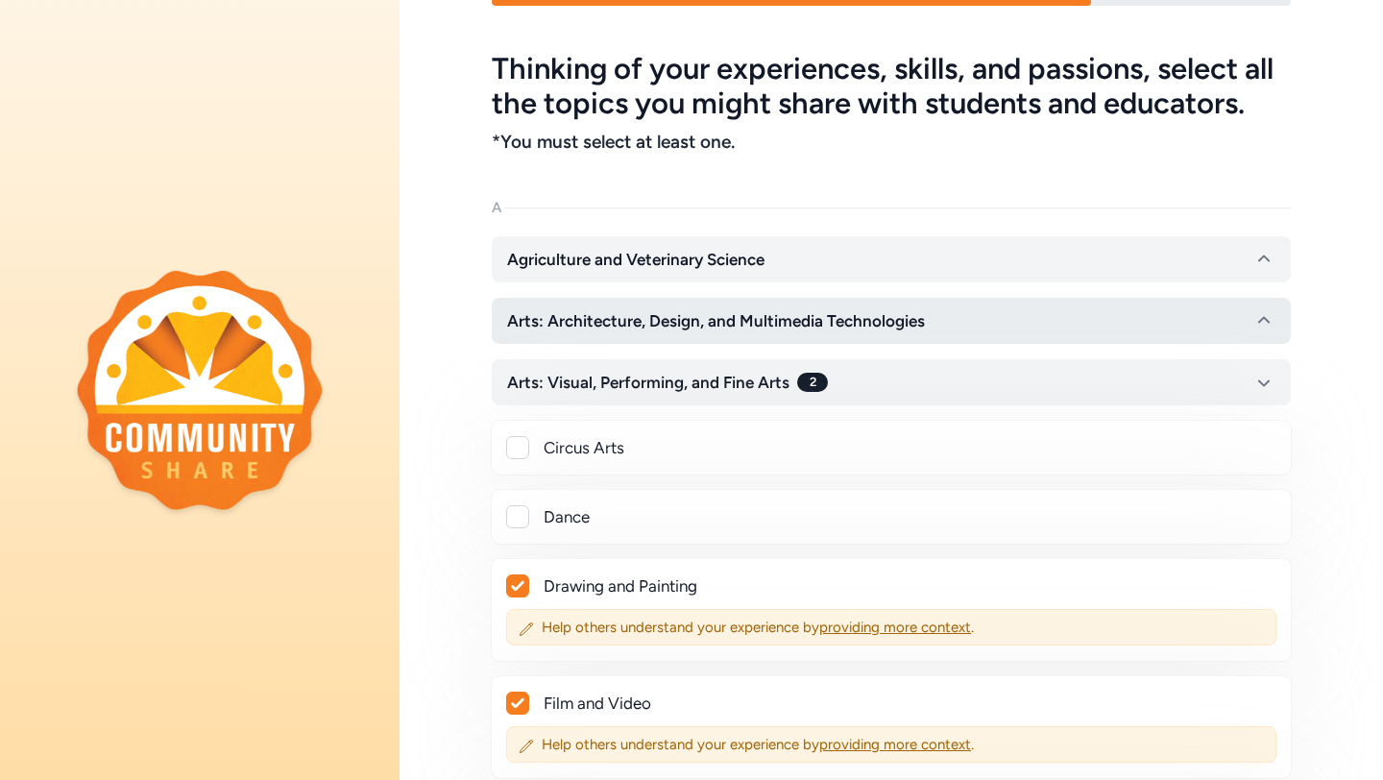
click at [675, 330] on span "Arts: Architecture, Design, and Multimedia Technologies" at bounding box center [716, 320] width 418 height 23
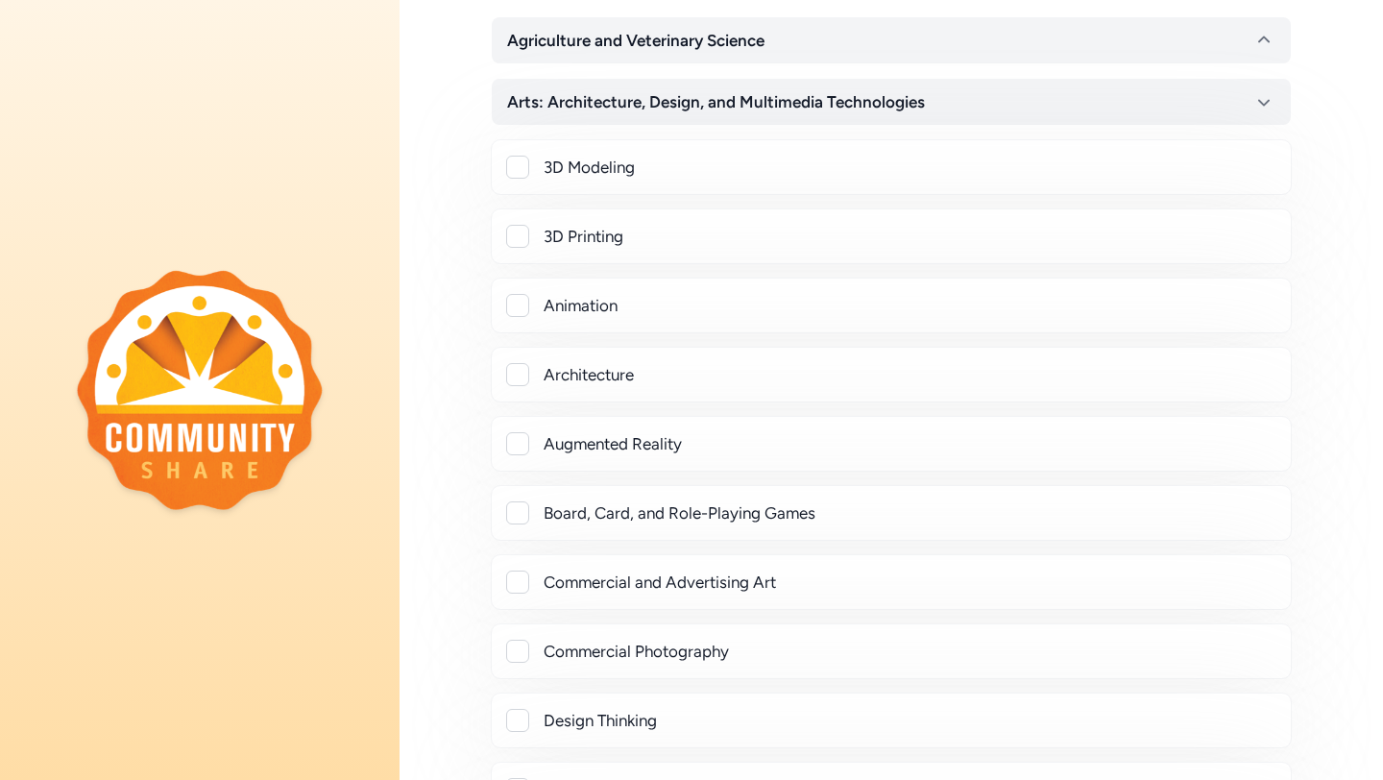
scroll to position [283, 0]
click at [520, 303] on div at bounding box center [517, 304] width 23 height 23
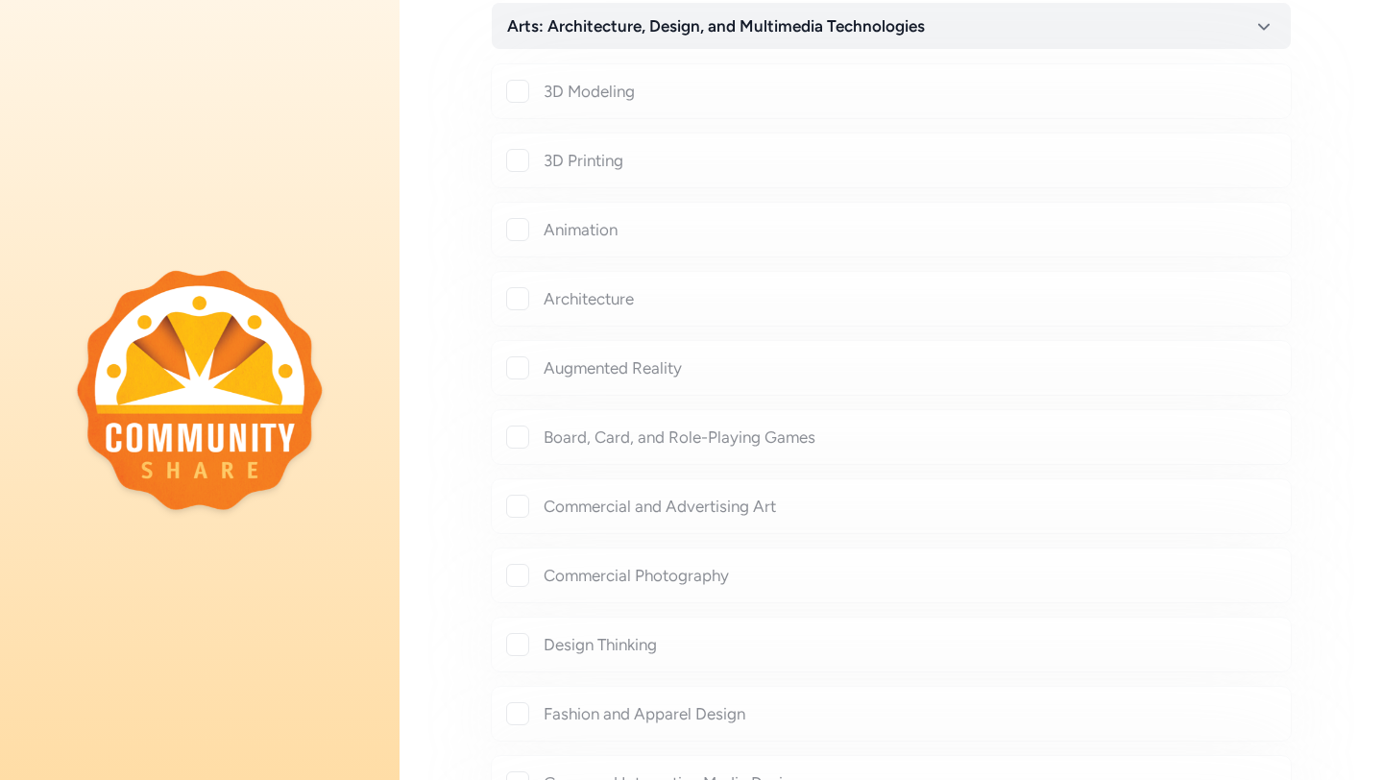
scroll to position [364, 0]
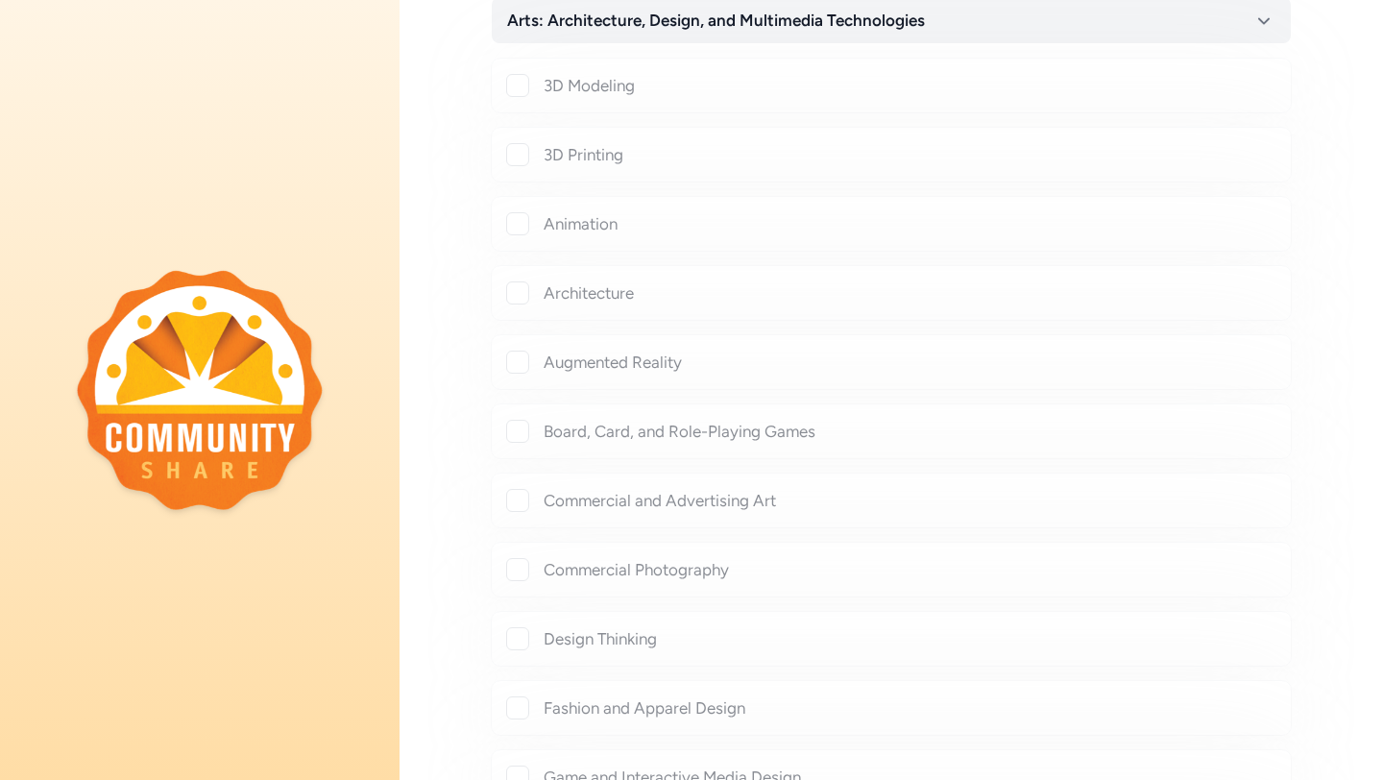
checkbox input "true"
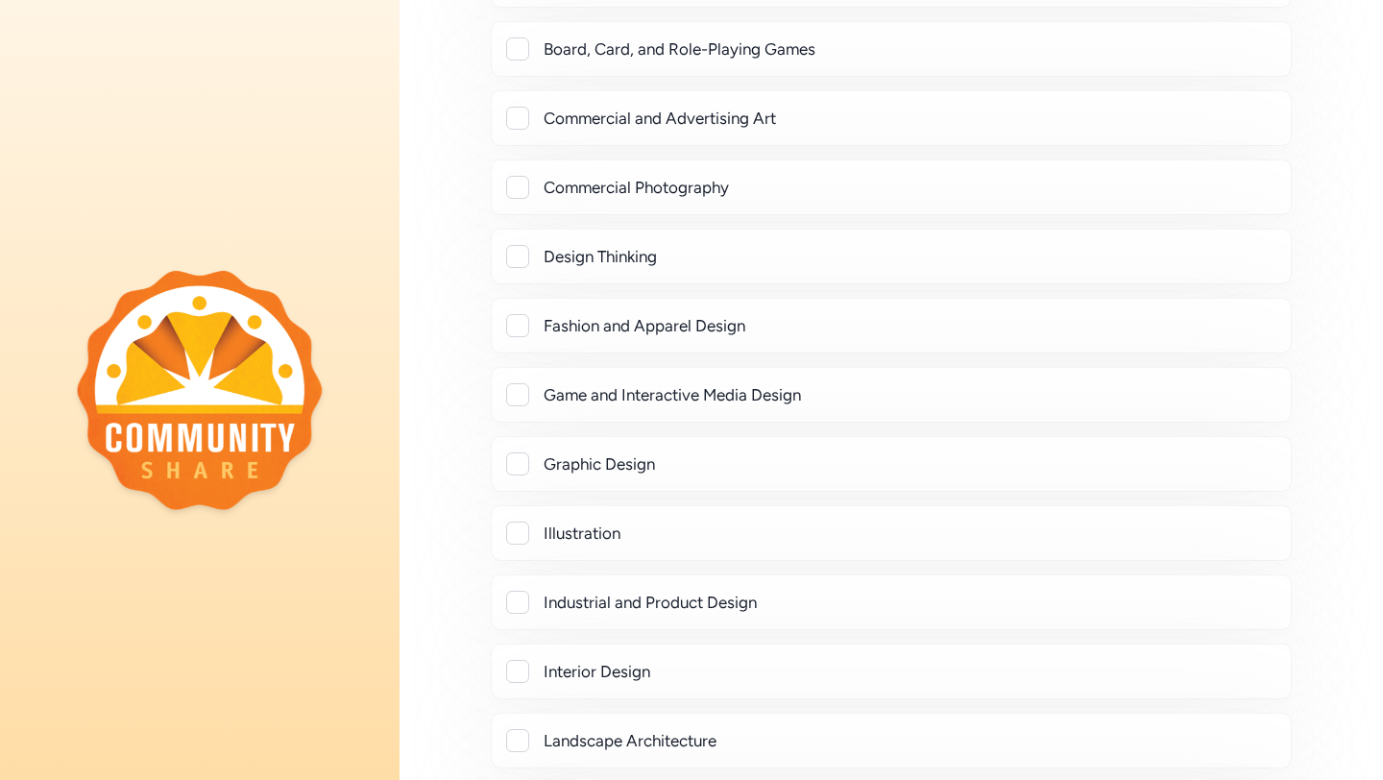
scroll to position [803, 0]
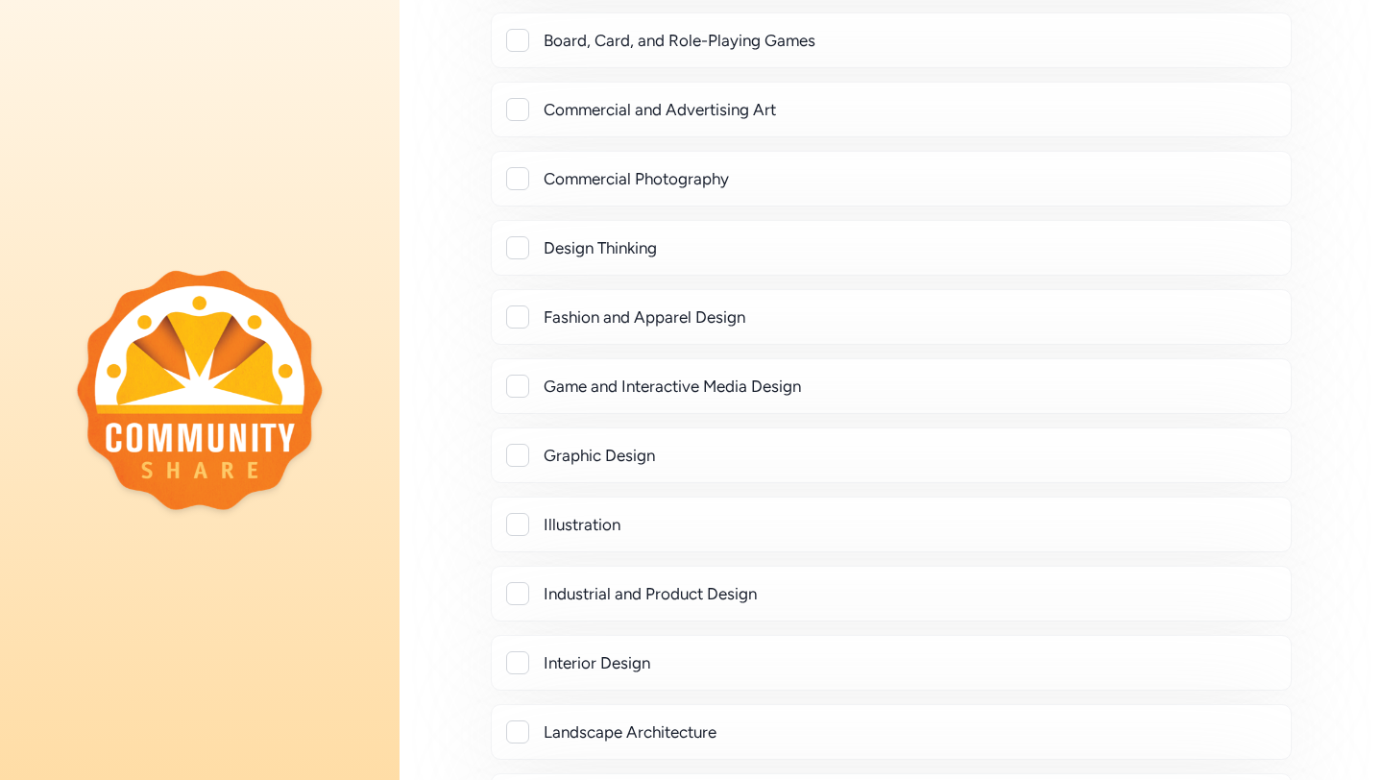
click at [516, 381] on div at bounding box center [517, 386] width 23 height 23
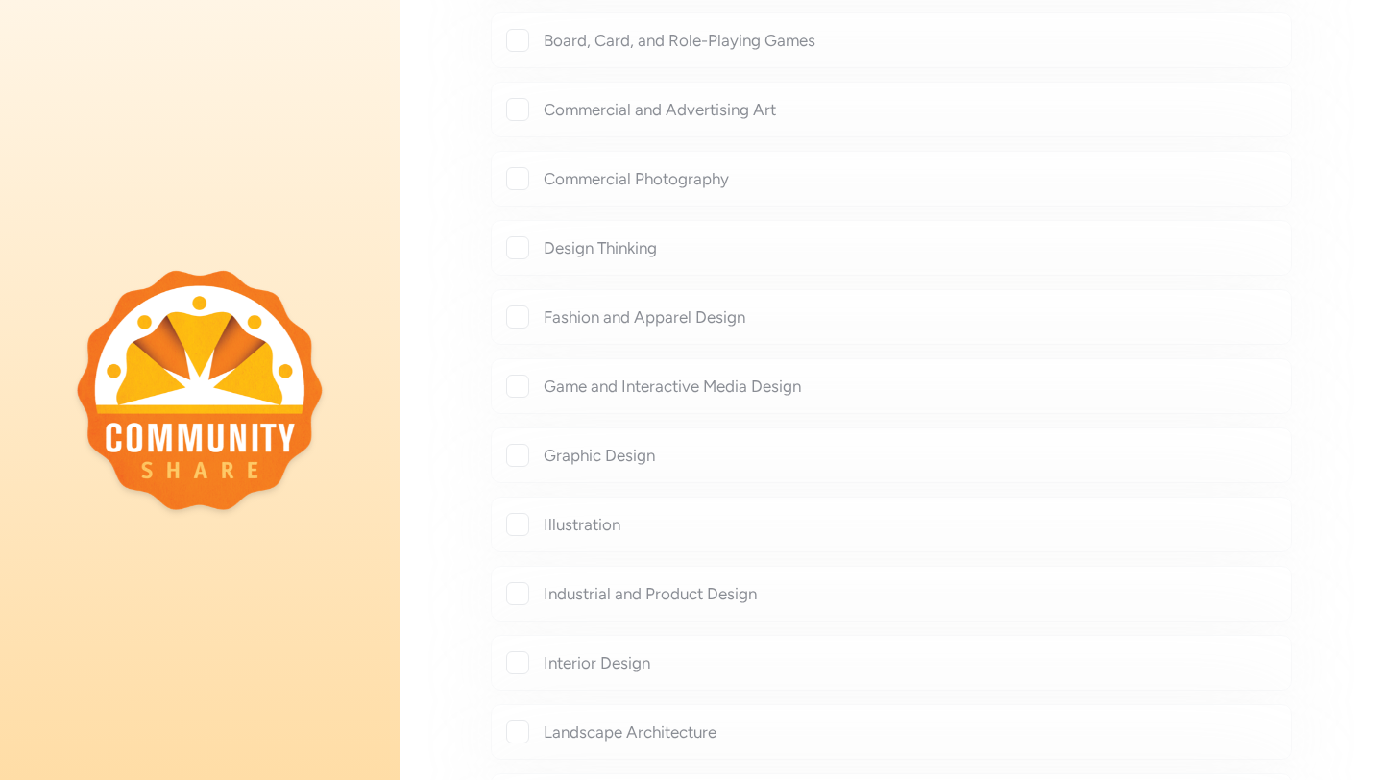
checkbox input "true"
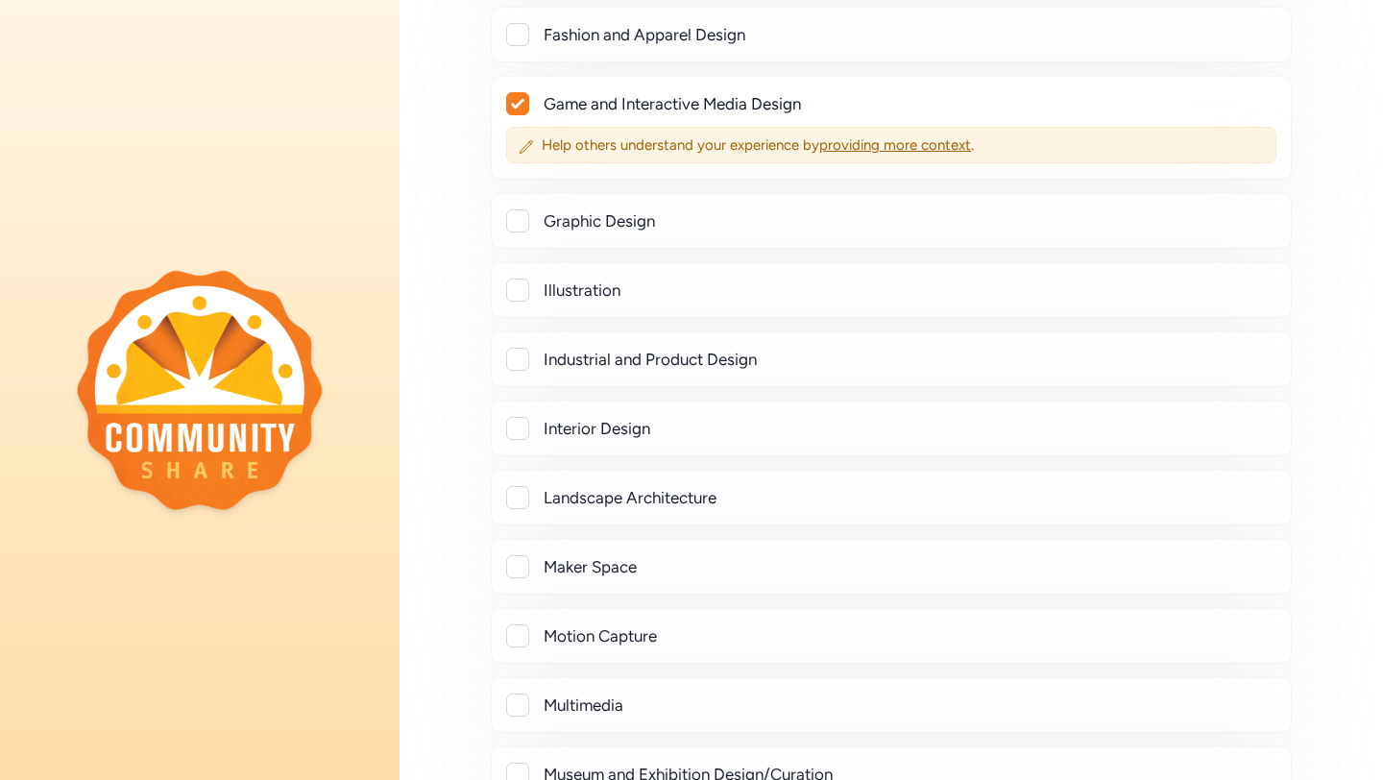
scroll to position [1107, 0]
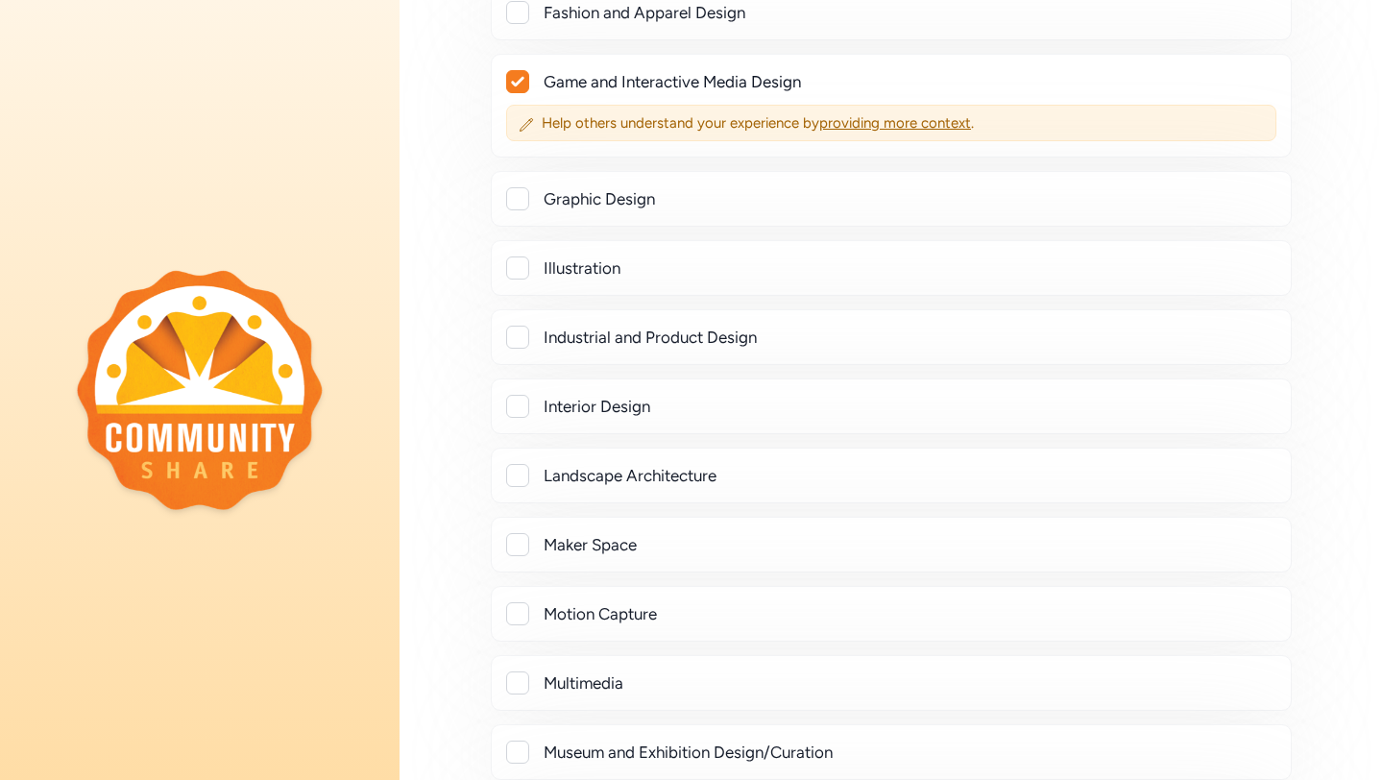
click at [516, 270] on div at bounding box center [517, 267] width 23 height 23
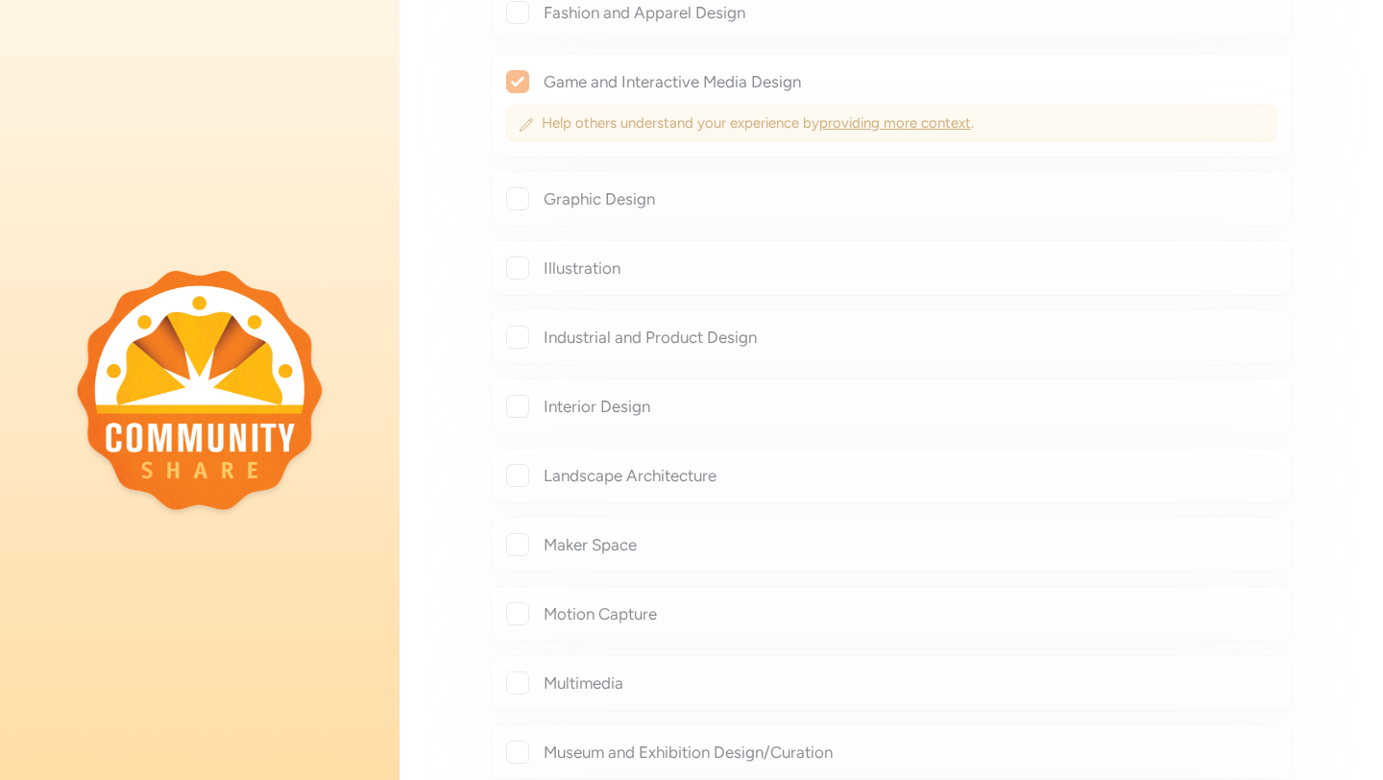
checkbox input "true"
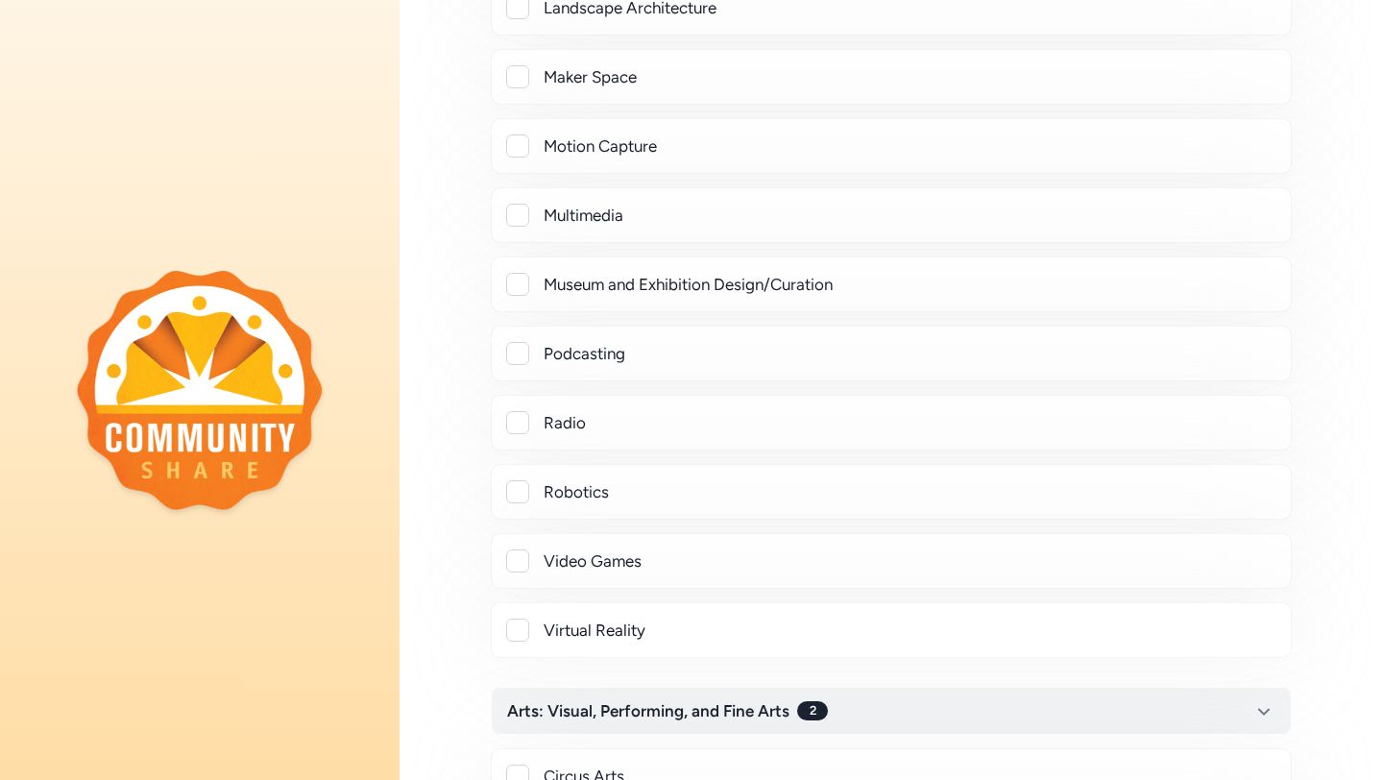
scroll to position [1634, 0]
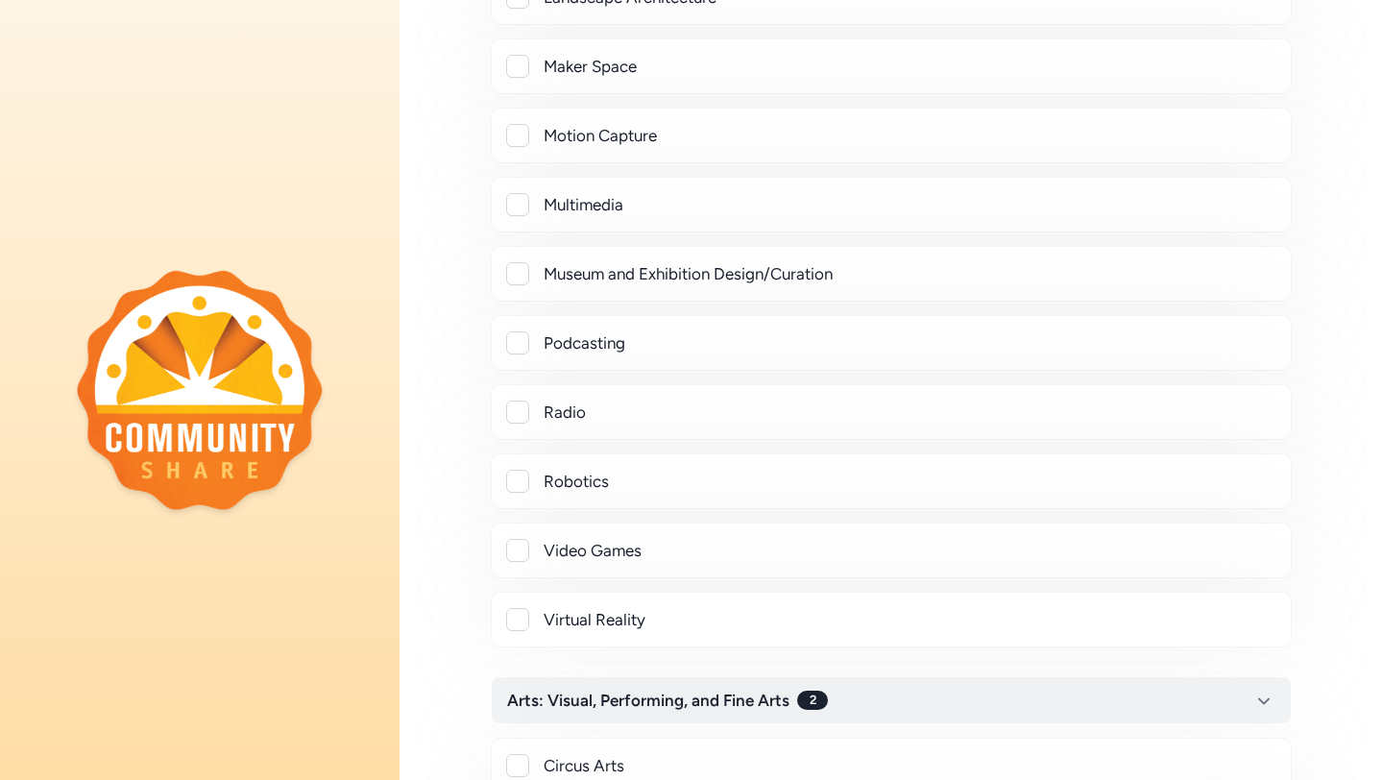
click at [515, 211] on div at bounding box center [517, 204] width 23 height 23
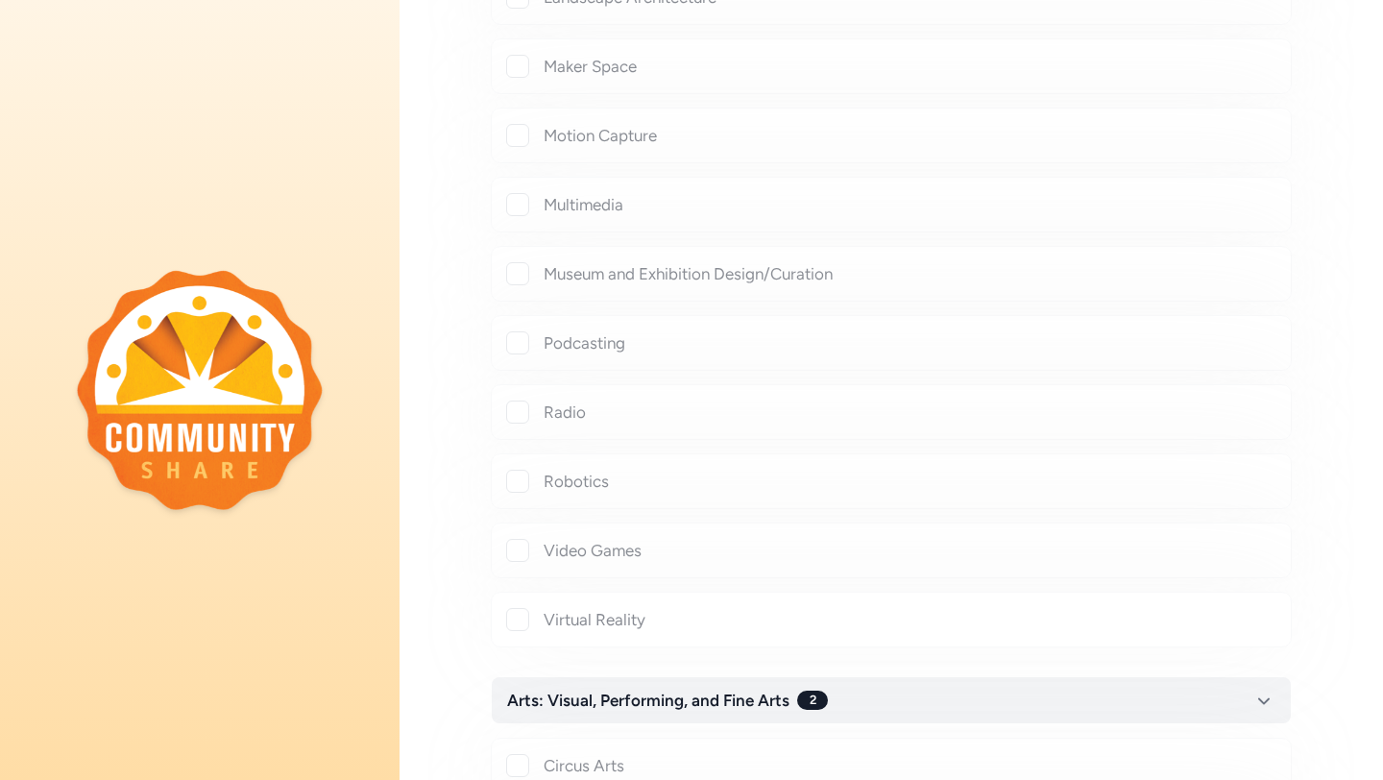
checkbox input "true"
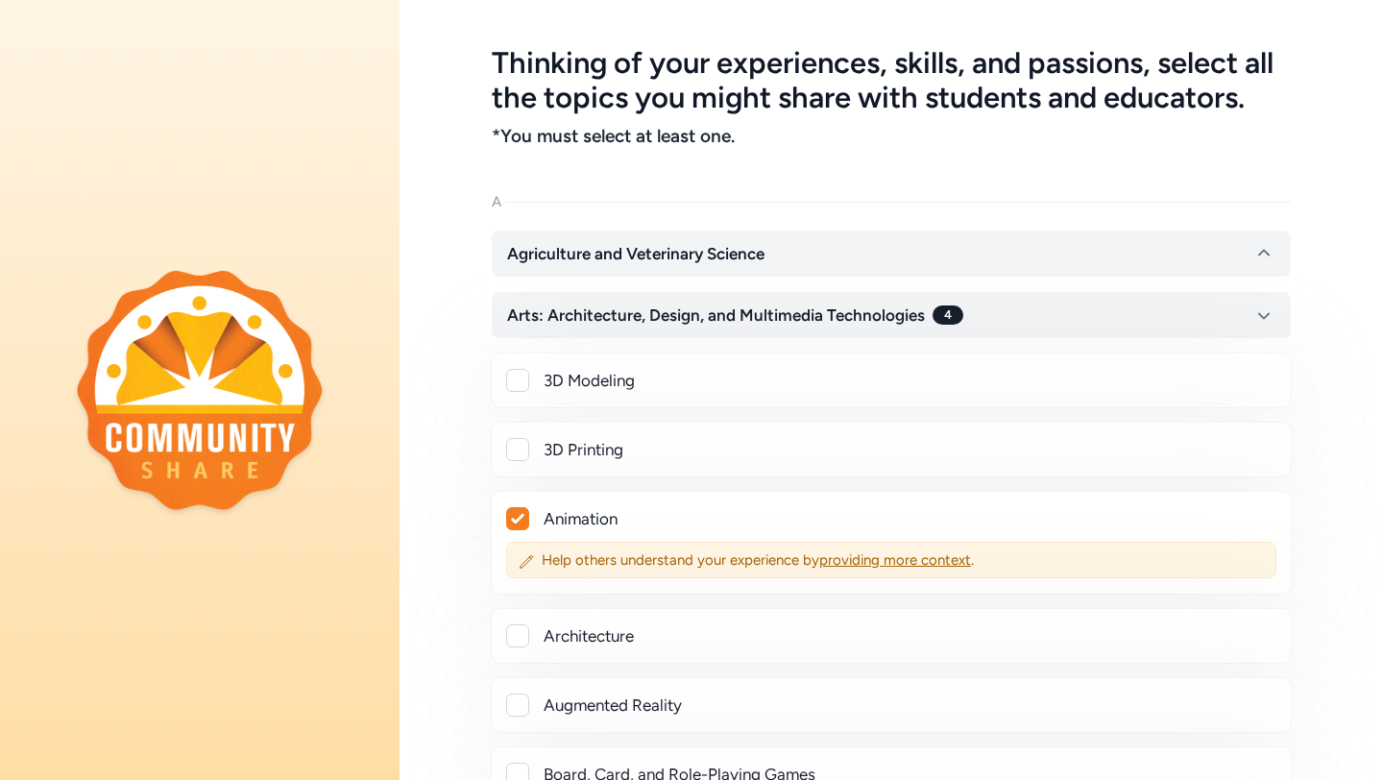
scroll to position [0, 0]
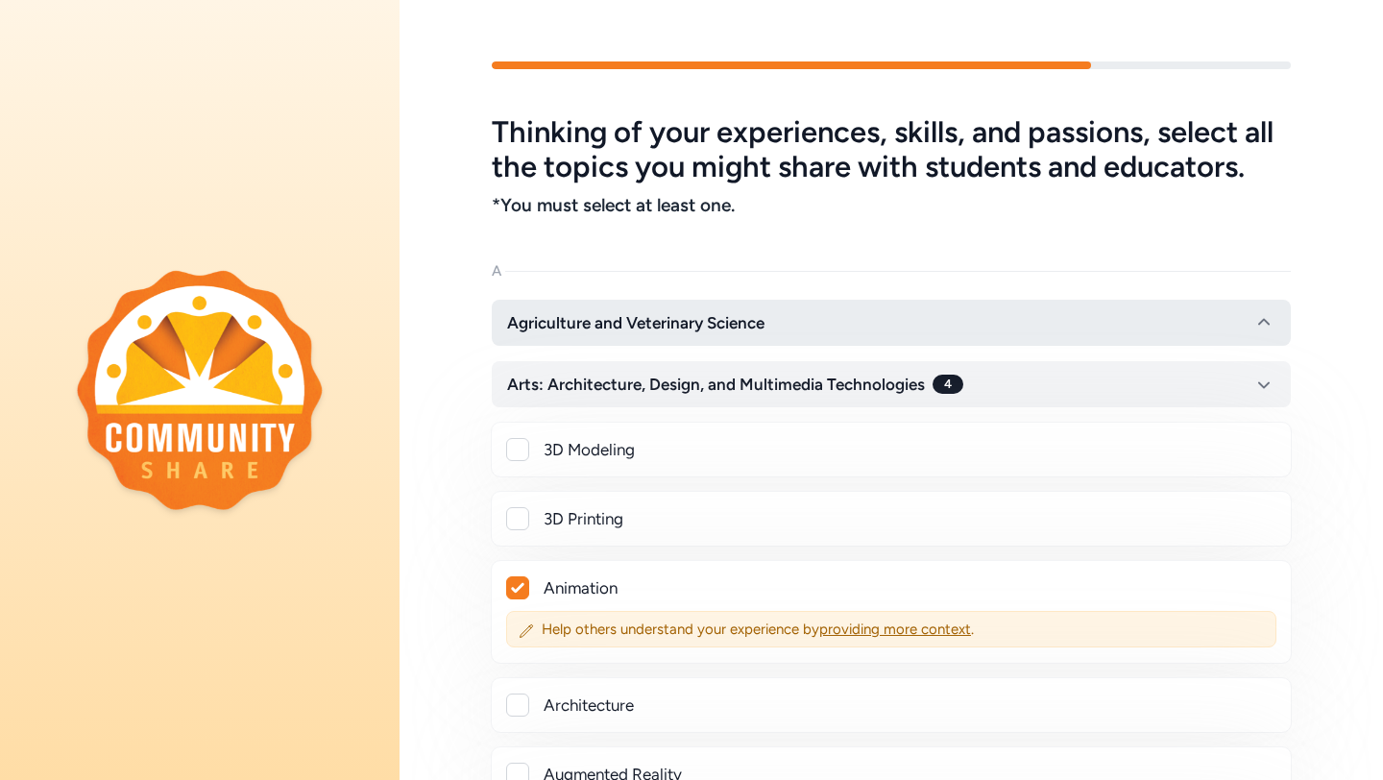
click at [602, 315] on span "Agriculture and Veterinary Science" at bounding box center [635, 322] width 257 height 23
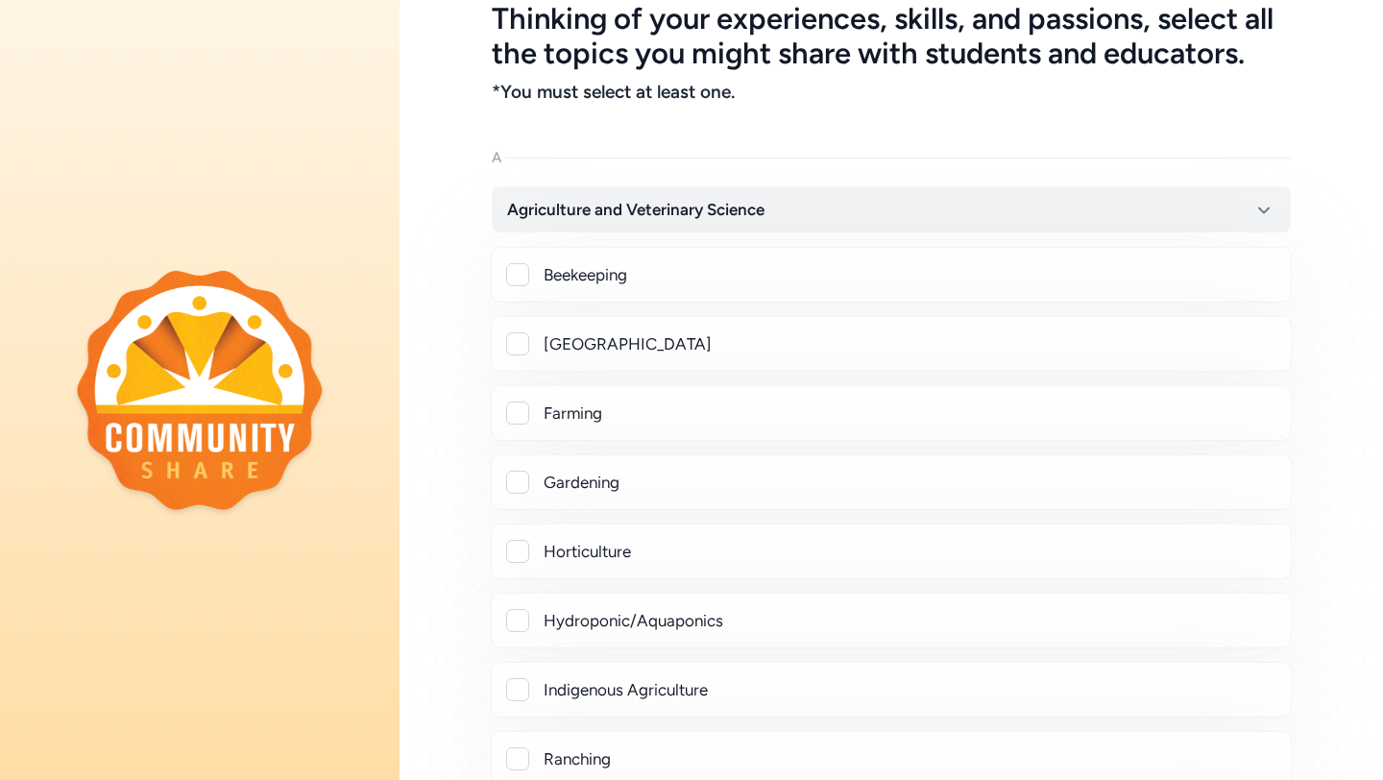
scroll to position [107, 0]
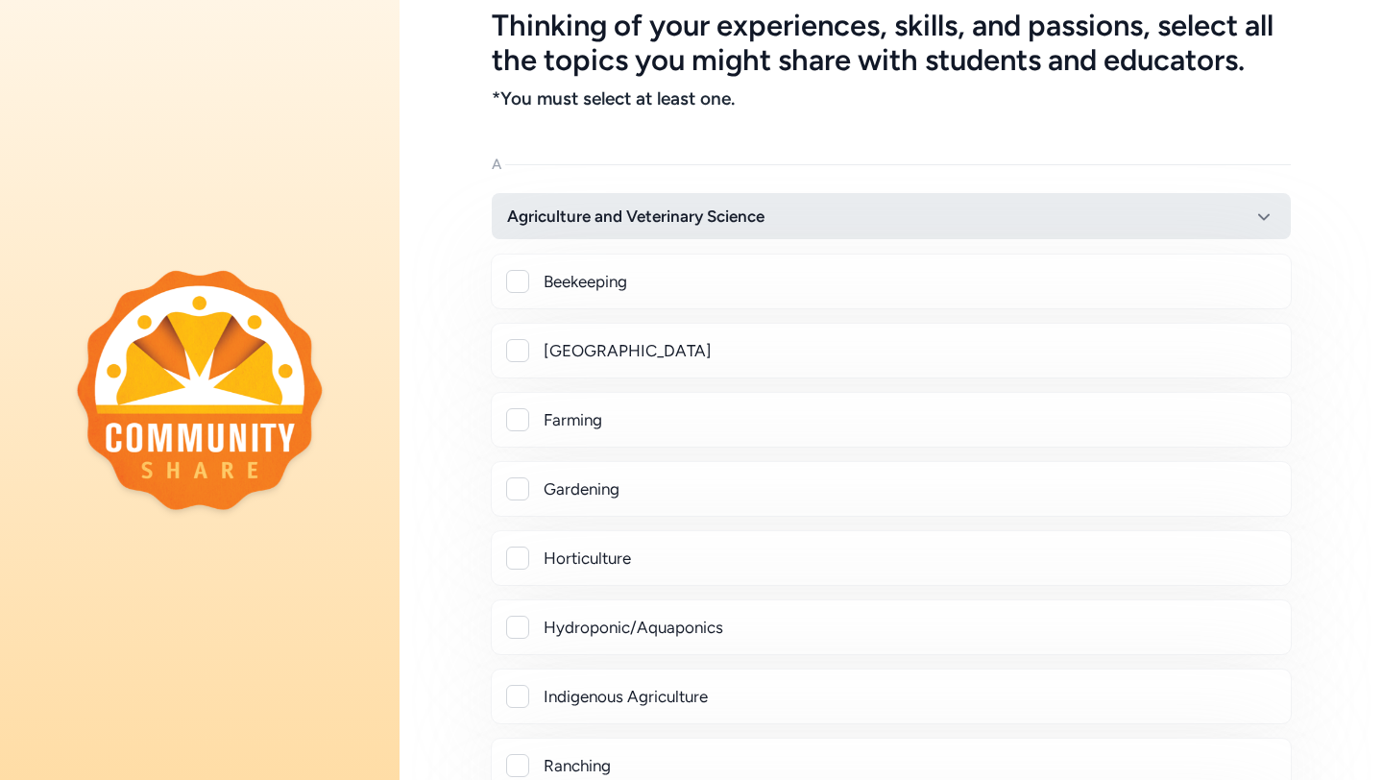
click at [625, 228] on button "Agriculture and Veterinary Science" at bounding box center [891, 216] width 799 height 46
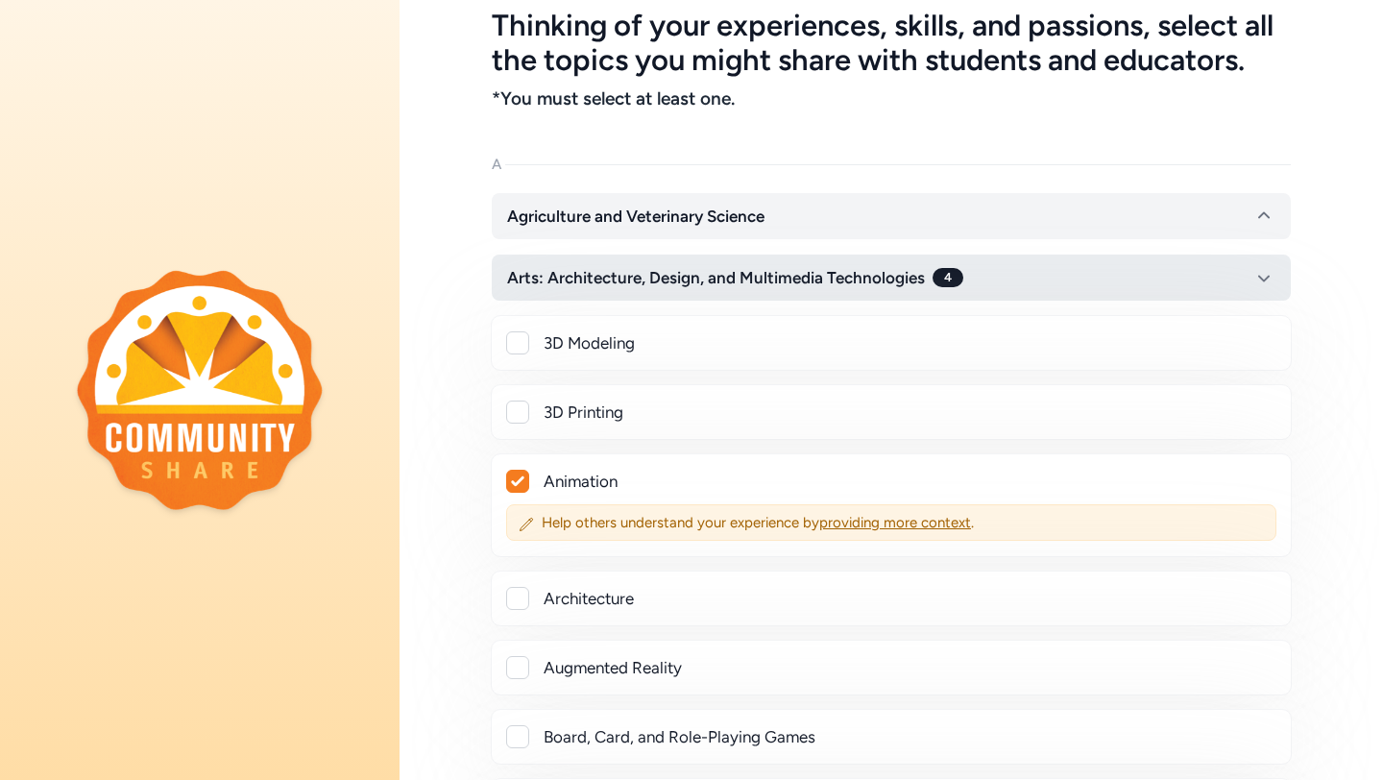
click at [618, 270] on span "Arts: Architecture, Design, and Multimedia Technologies" at bounding box center [716, 277] width 418 height 23
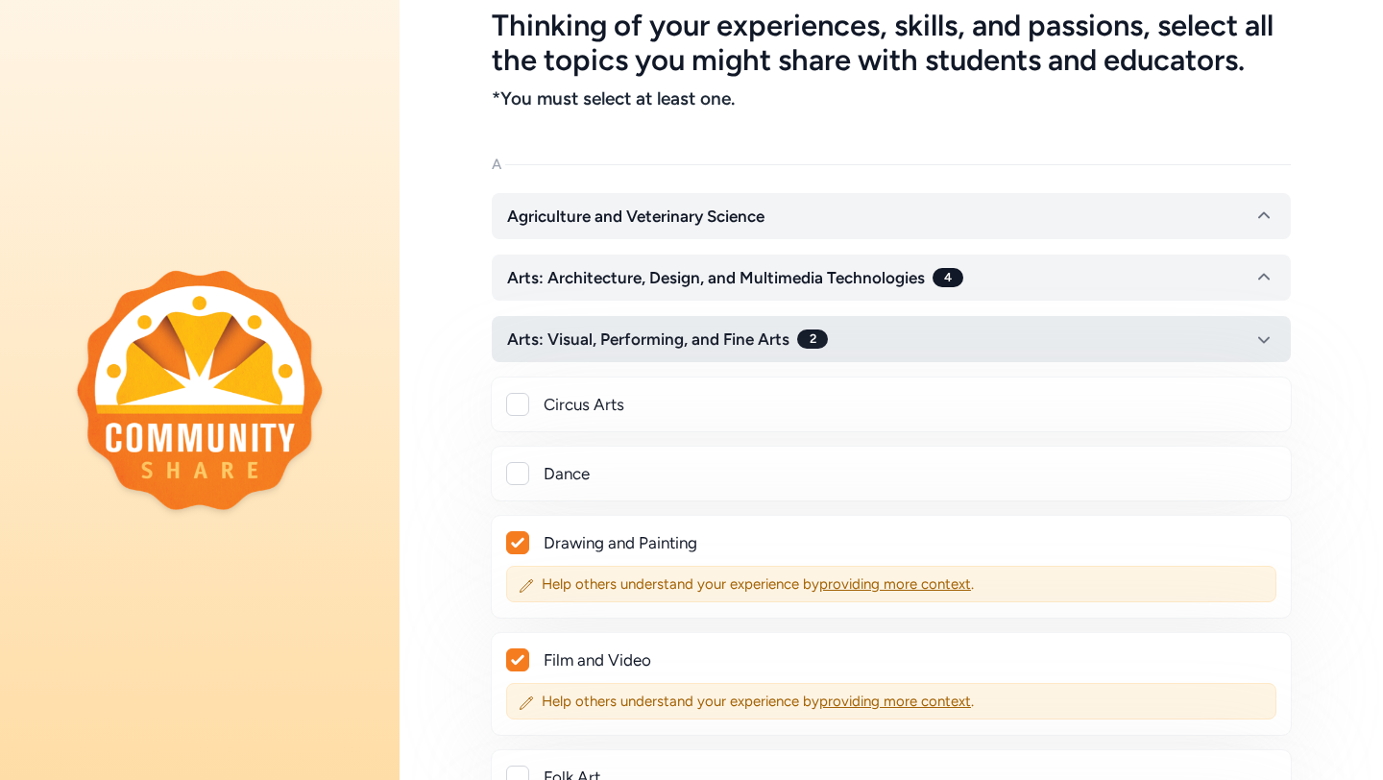
click at [633, 343] on span "Arts: Visual, Performing, and Fine Arts" at bounding box center [648, 338] width 282 height 23
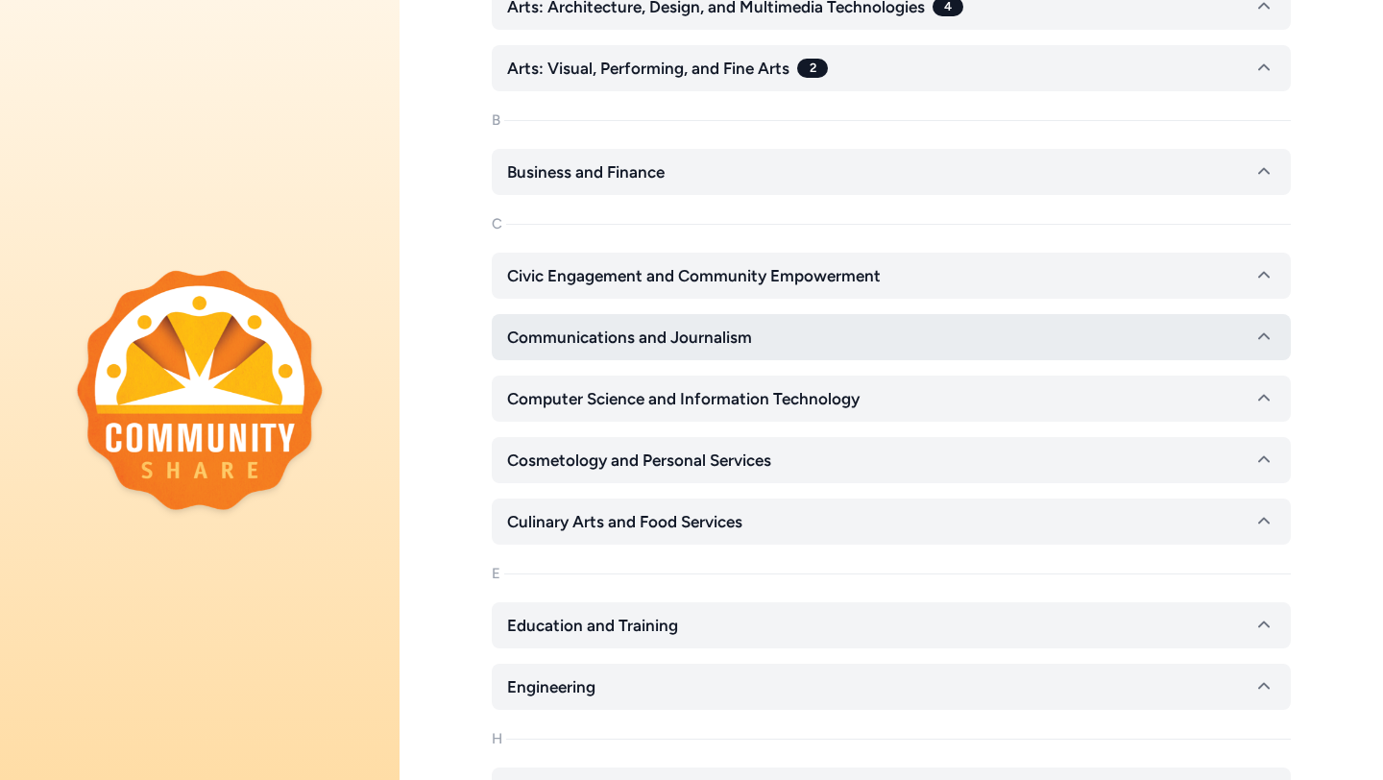
scroll to position [381, 0]
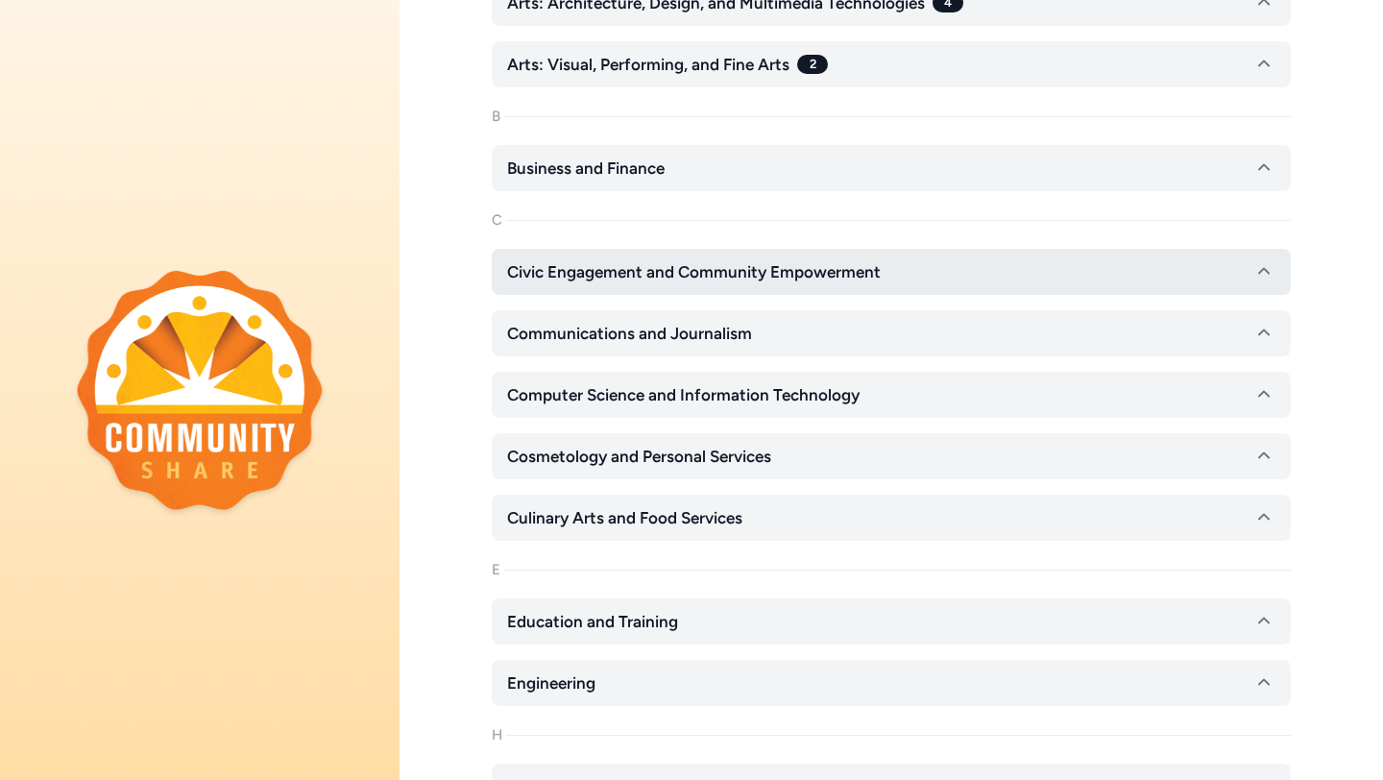
click at [646, 268] on span "Civic Engagement and Community Empowerment" at bounding box center [694, 271] width 374 height 23
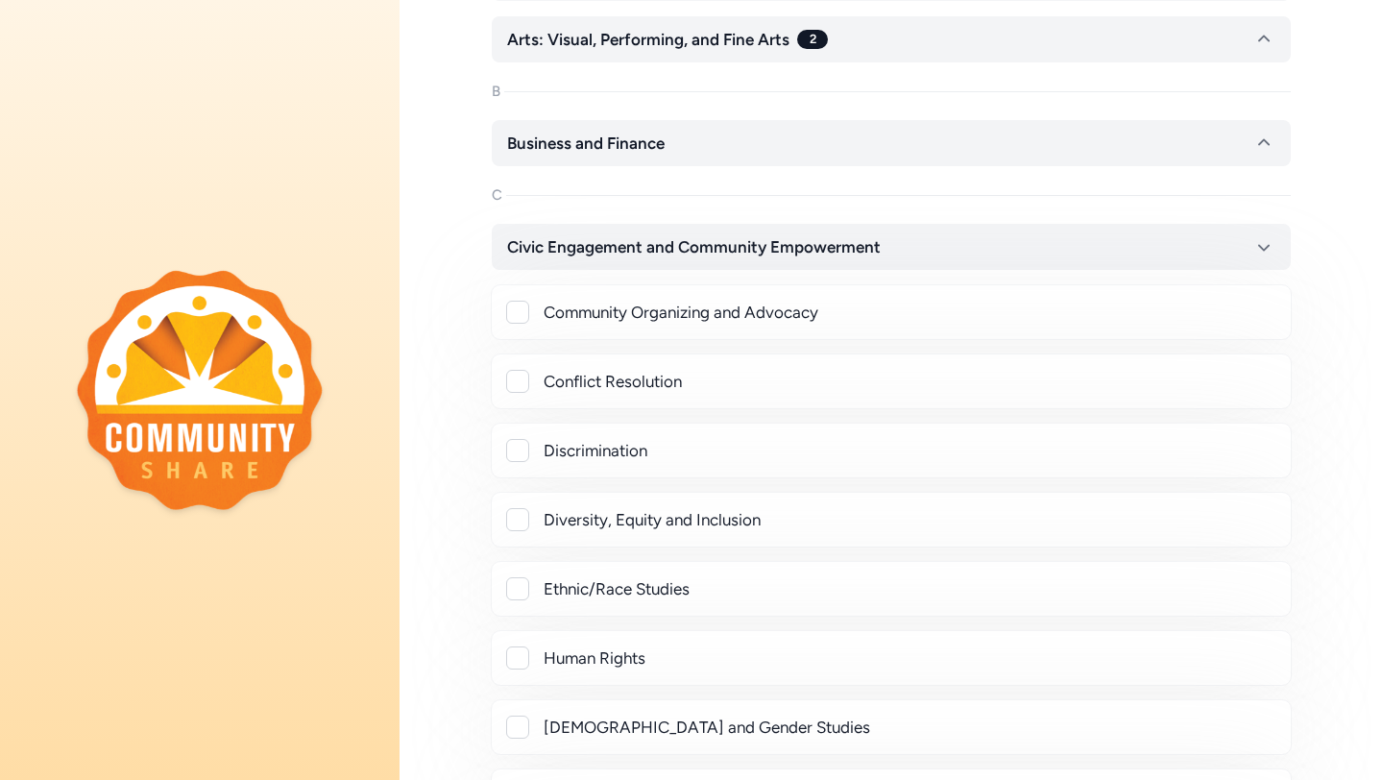
scroll to position [420, 0]
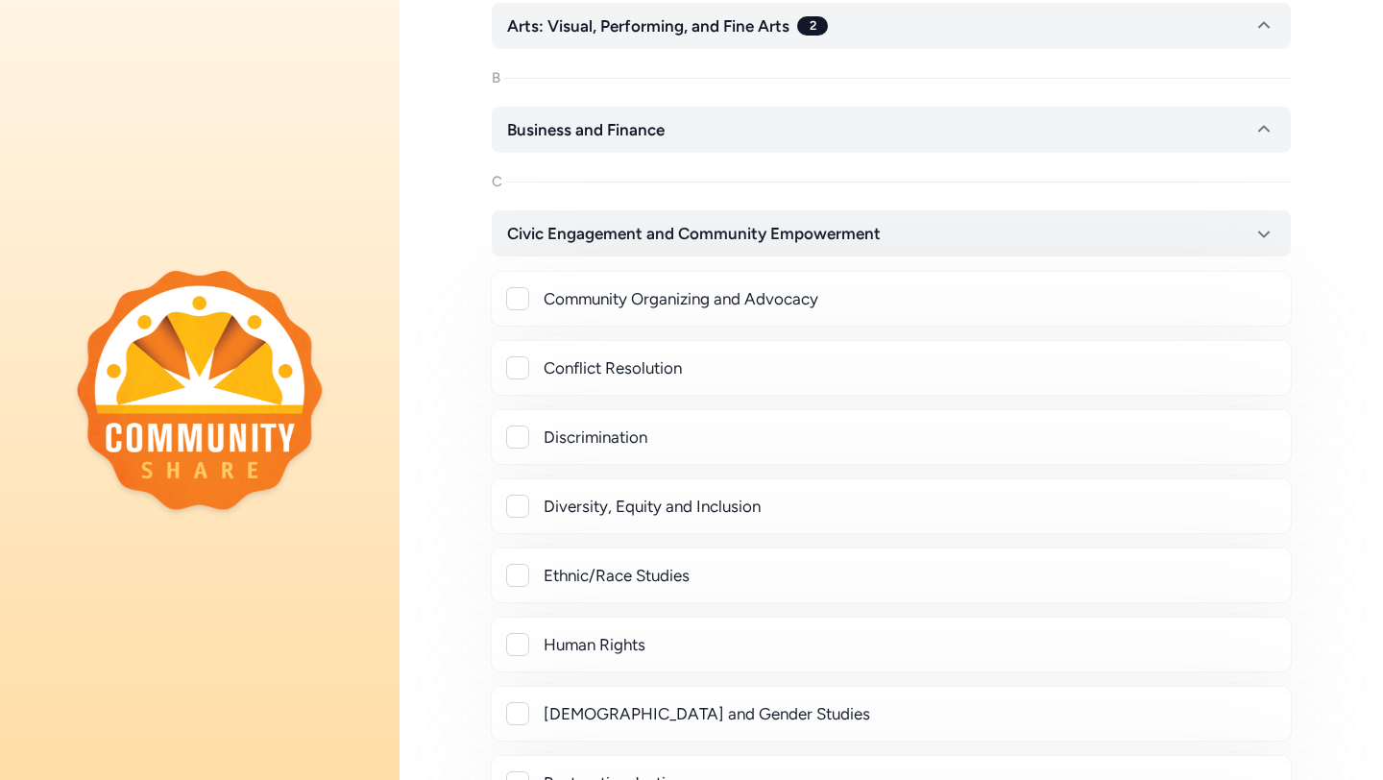
click at [514, 299] on div at bounding box center [517, 298] width 23 height 23
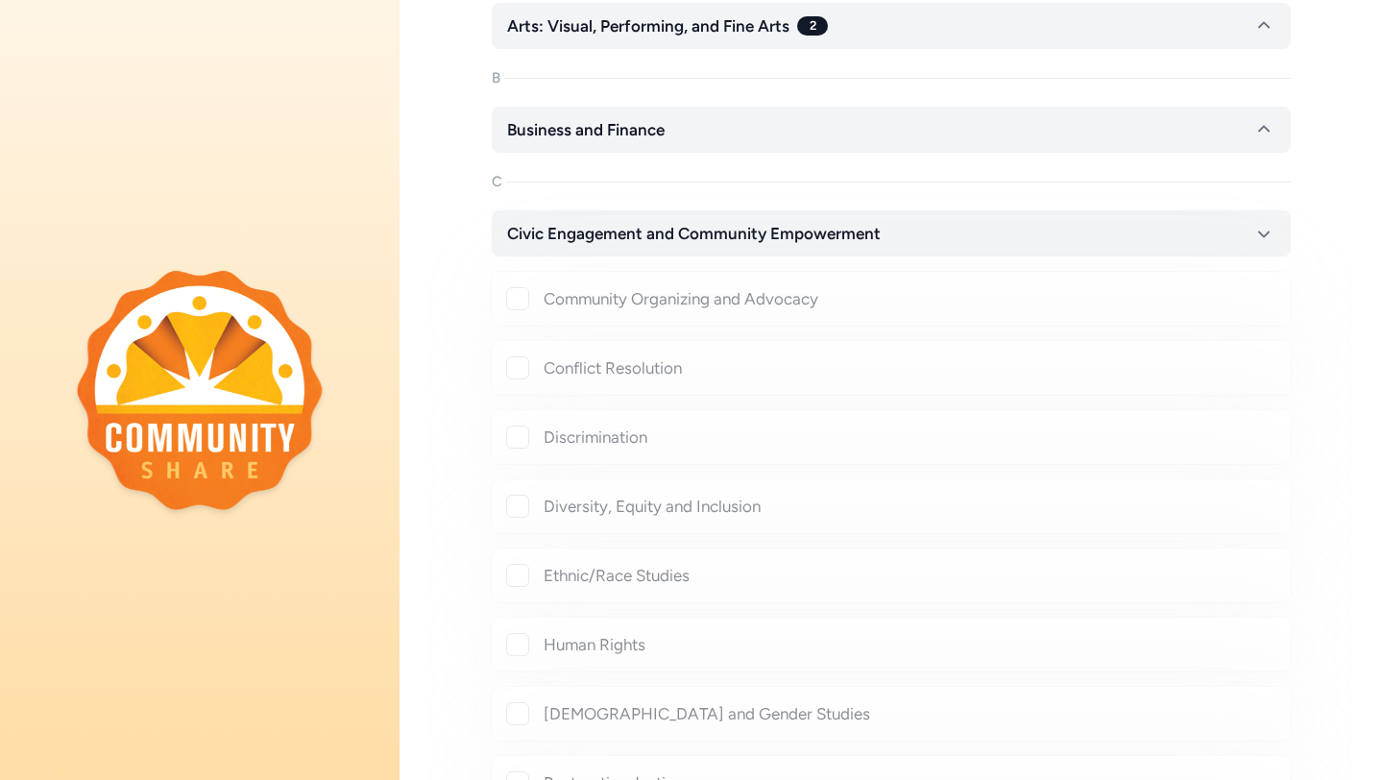
checkbox input "true"
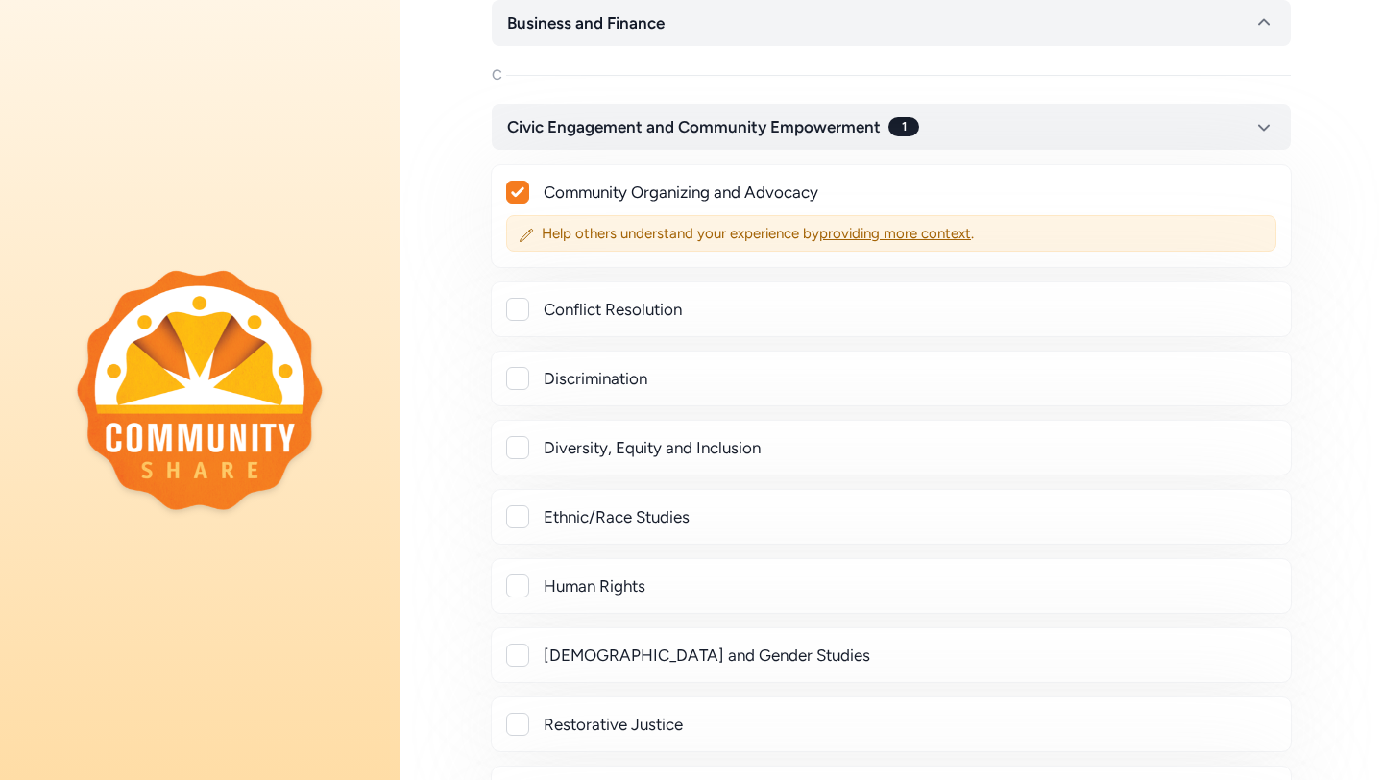
scroll to position [534, 0]
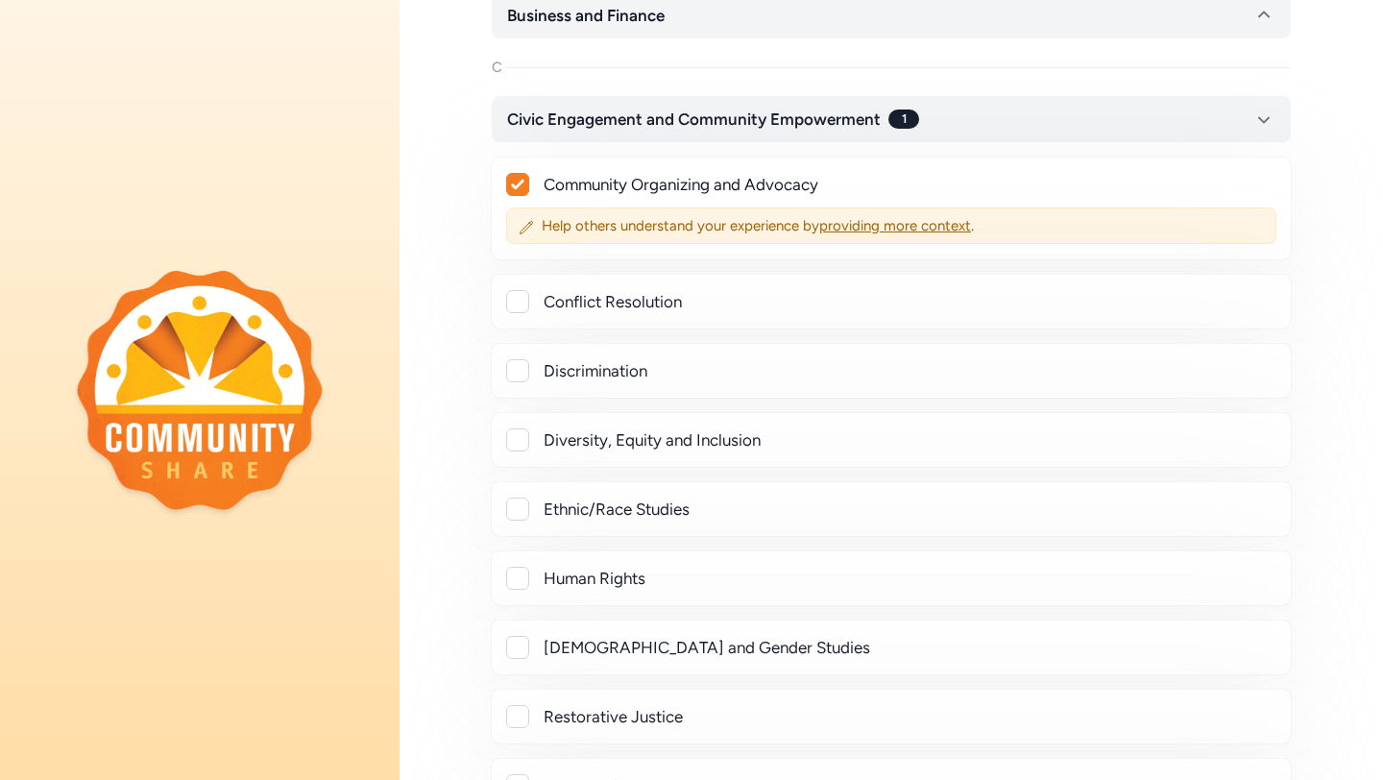
click at [516, 309] on div at bounding box center [517, 301] width 23 height 23
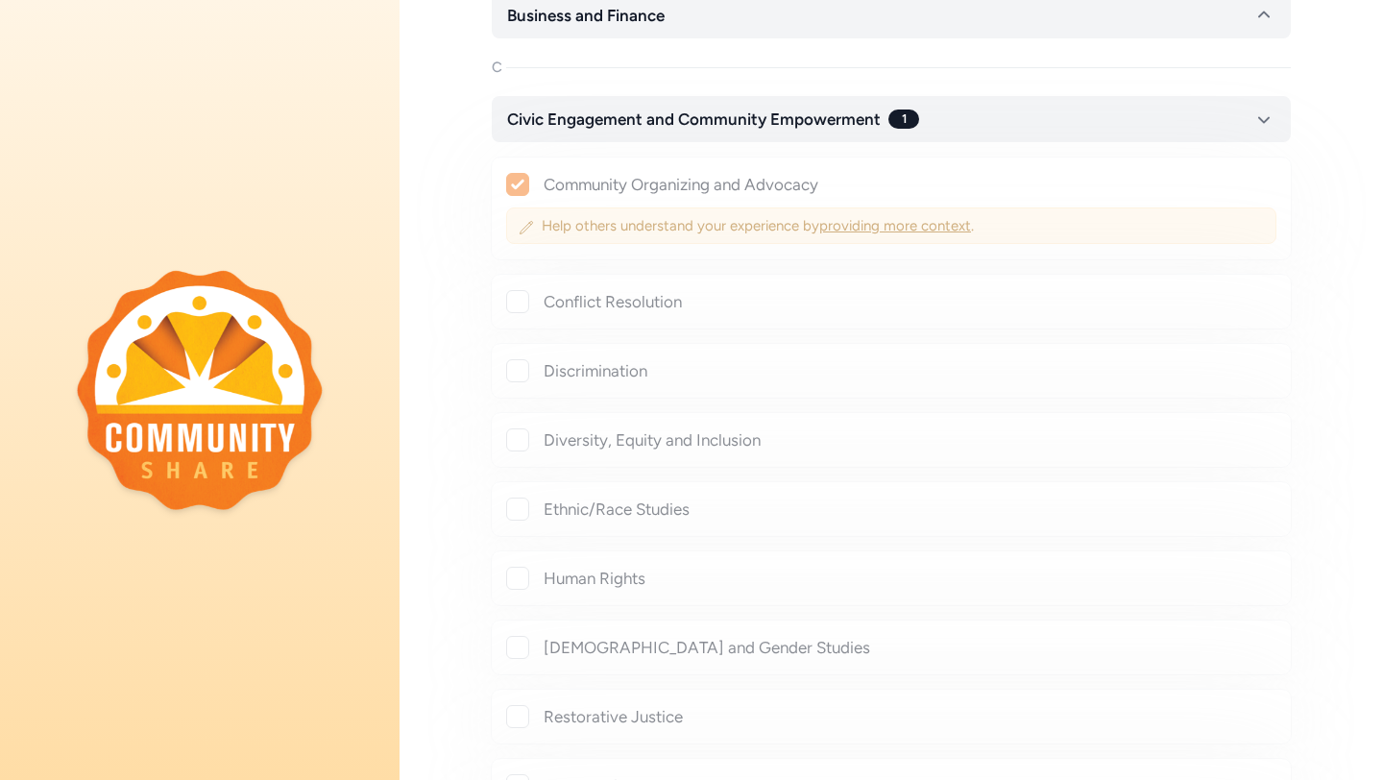
checkbox input "true"
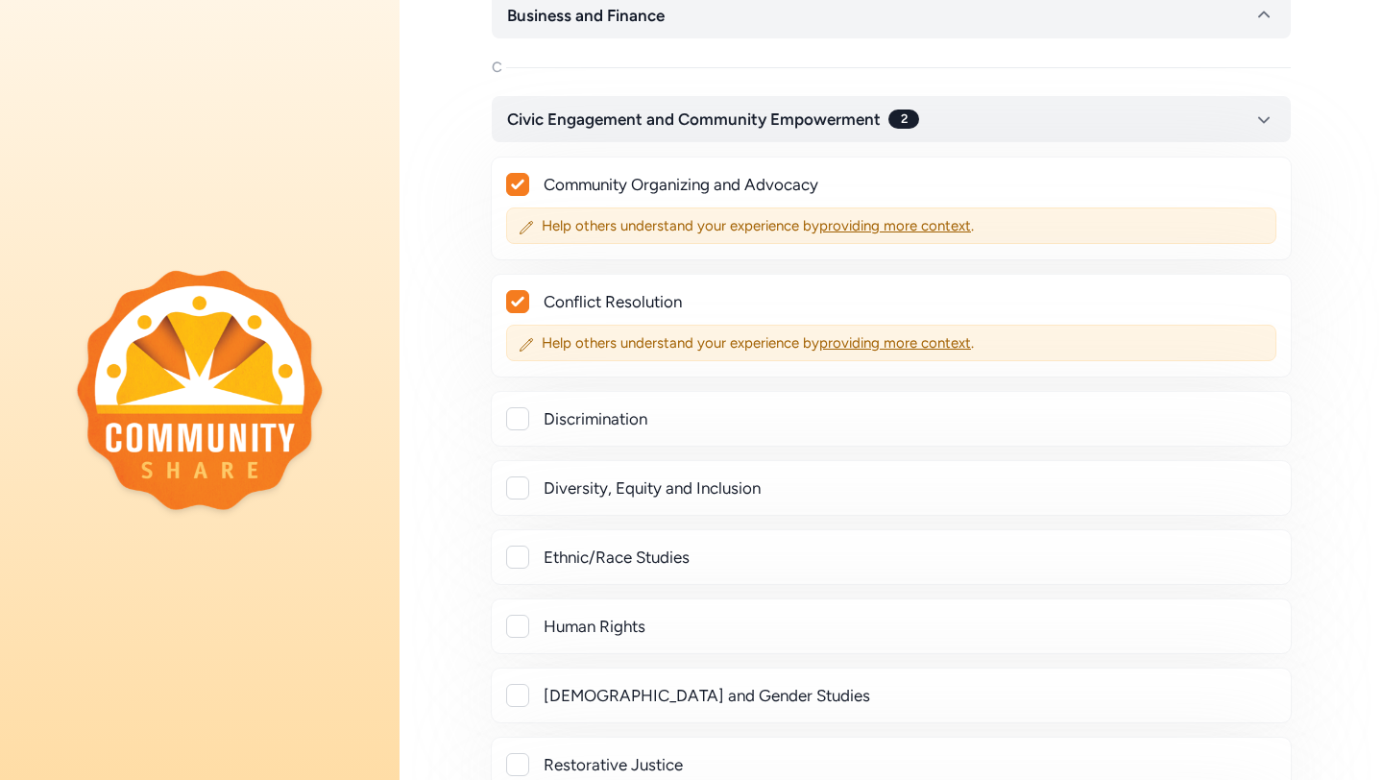
click at [520, 411] on div at bounding box center [517, 418] width 23 height 23
checkbox input "true"
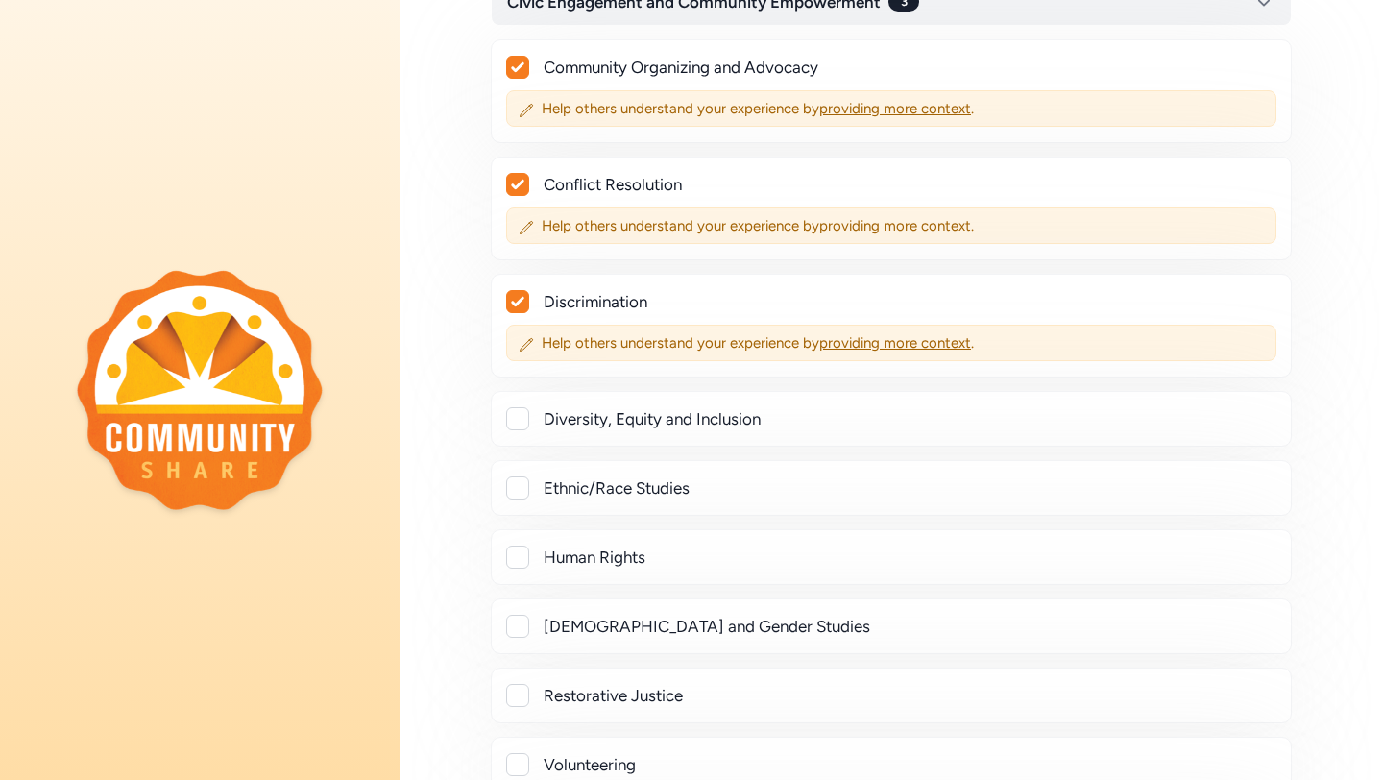
scroll to position [672, 0]
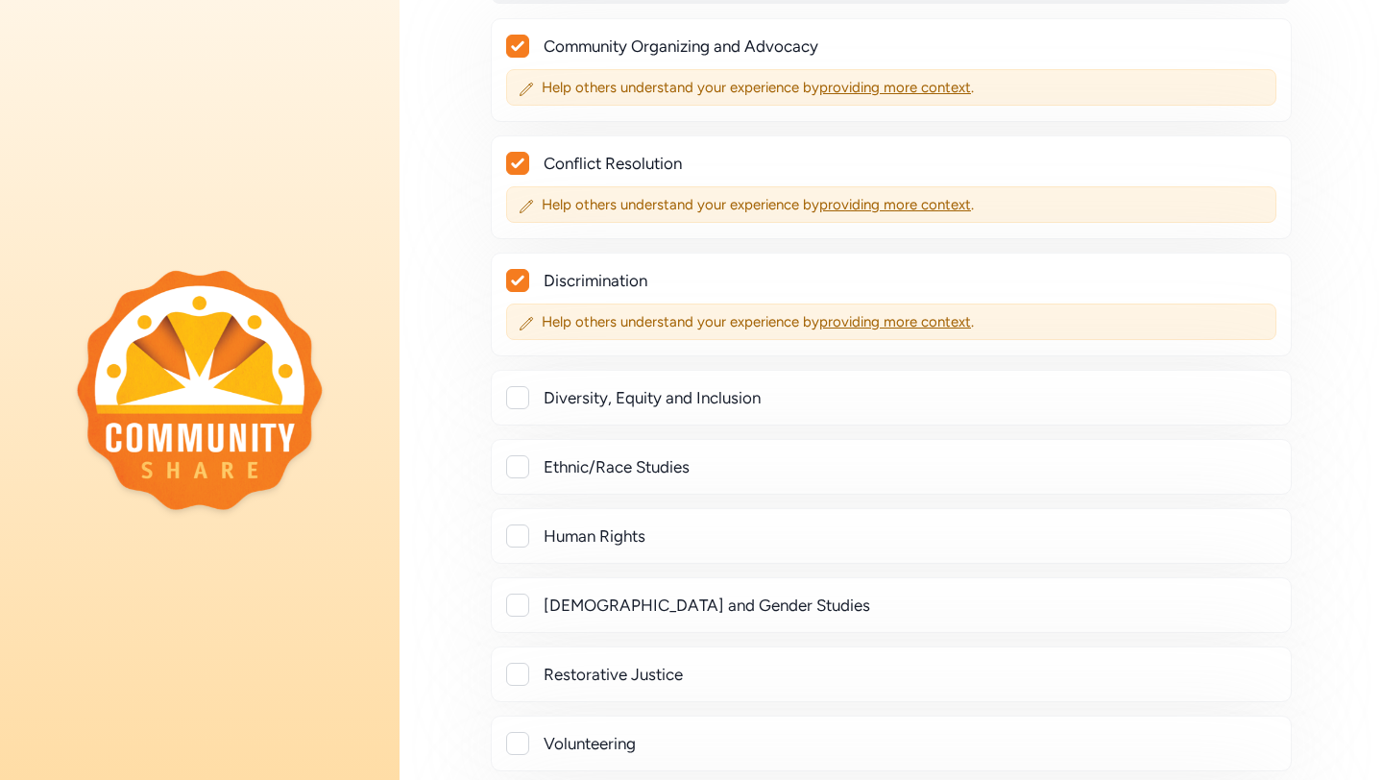
click at [523, 400] on div at bounding box center [517, 397] width 23 height 23
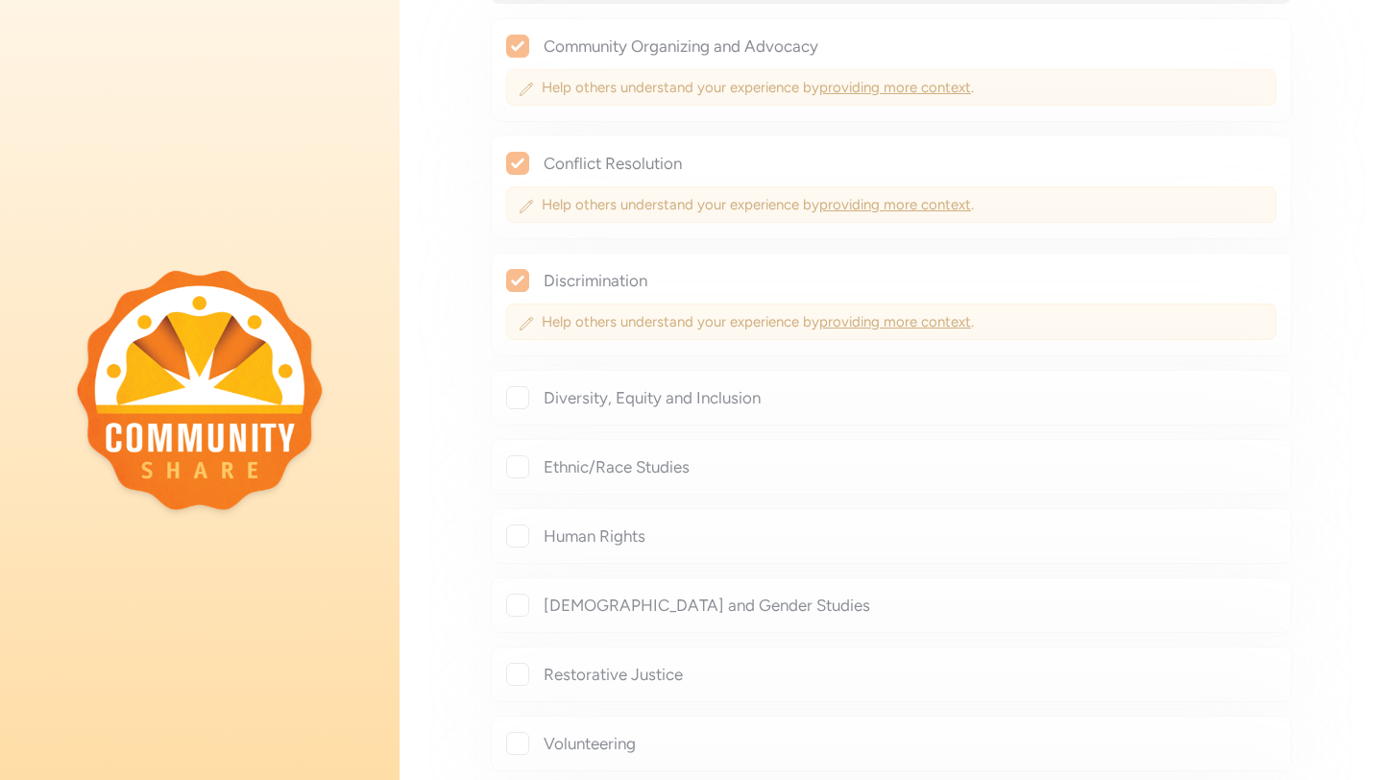
checkbox input "true"
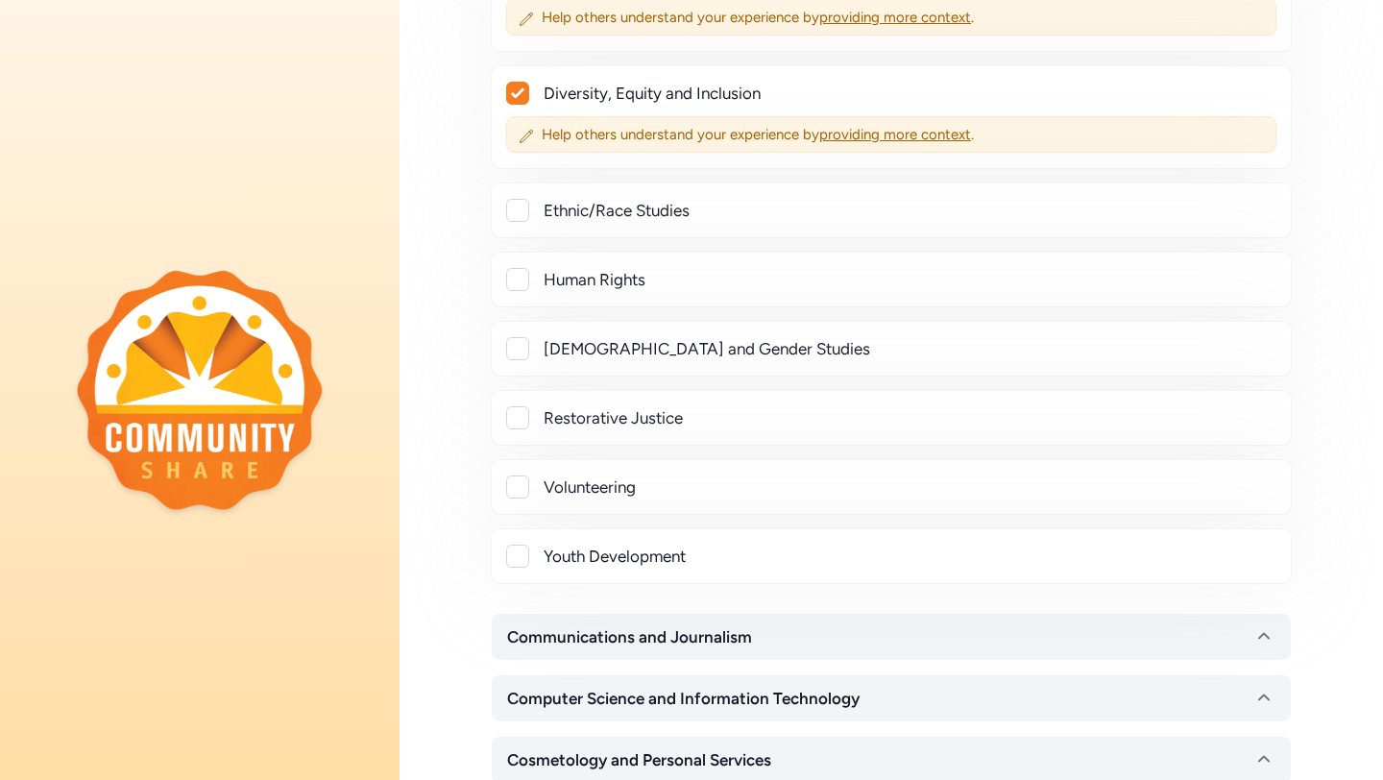
scroll to position [981, 0]
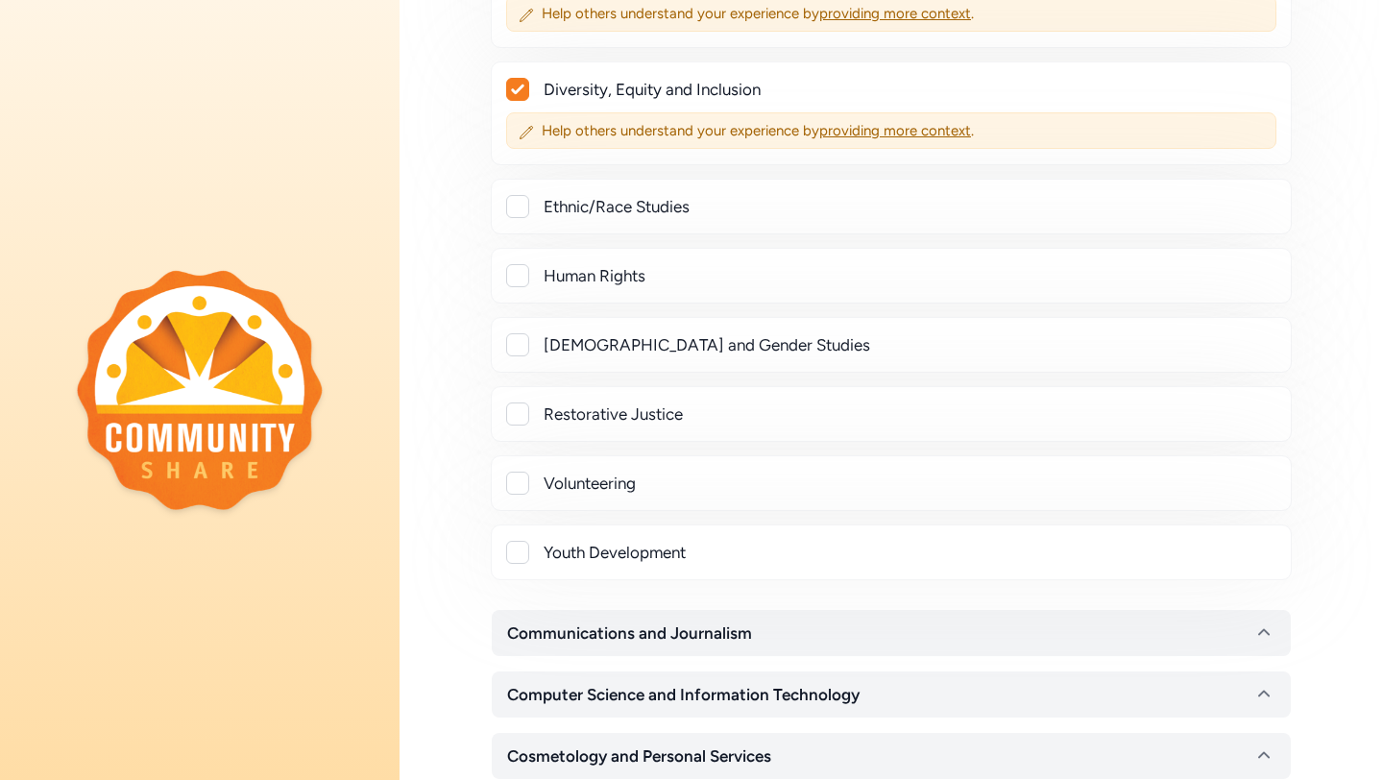
click at [525, 542] on div at bounding box center [517, 552] width 23 height 23
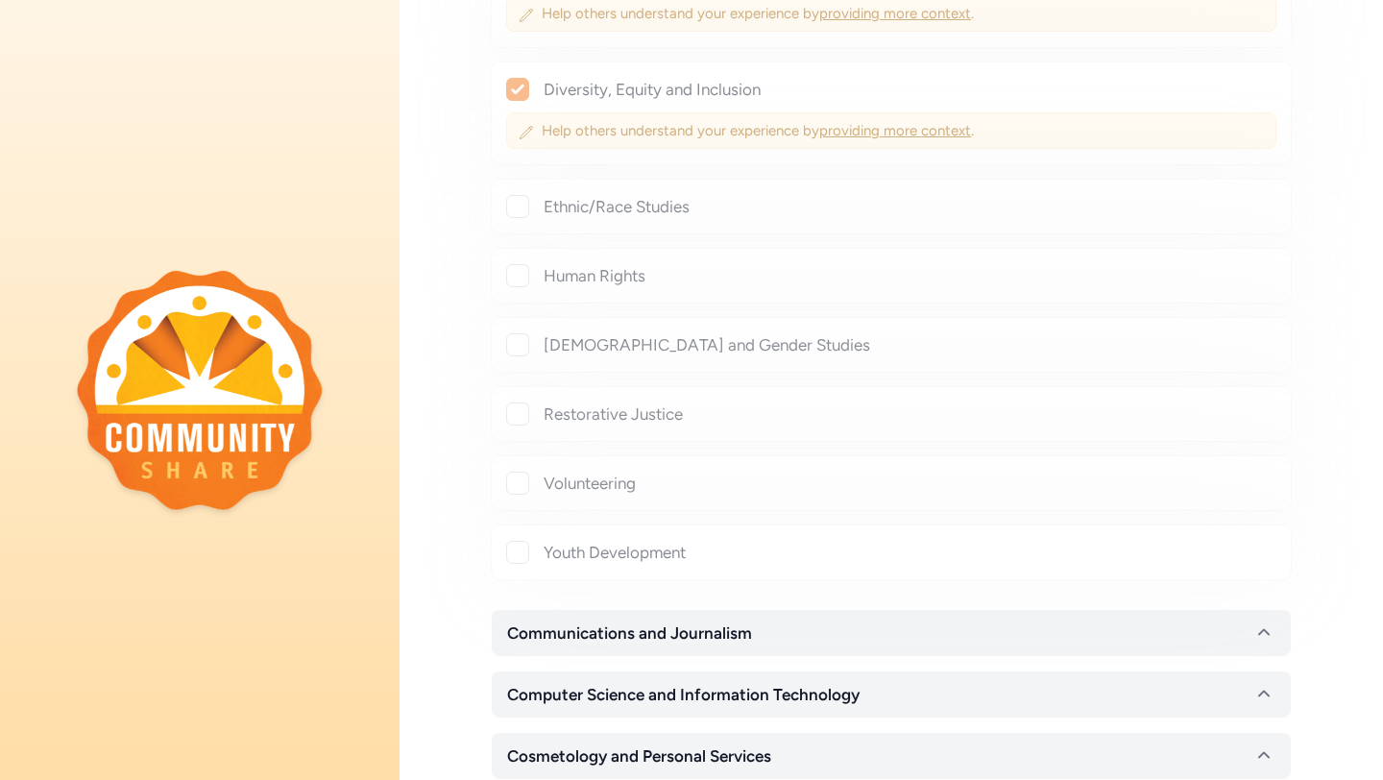
checkbox input "true"
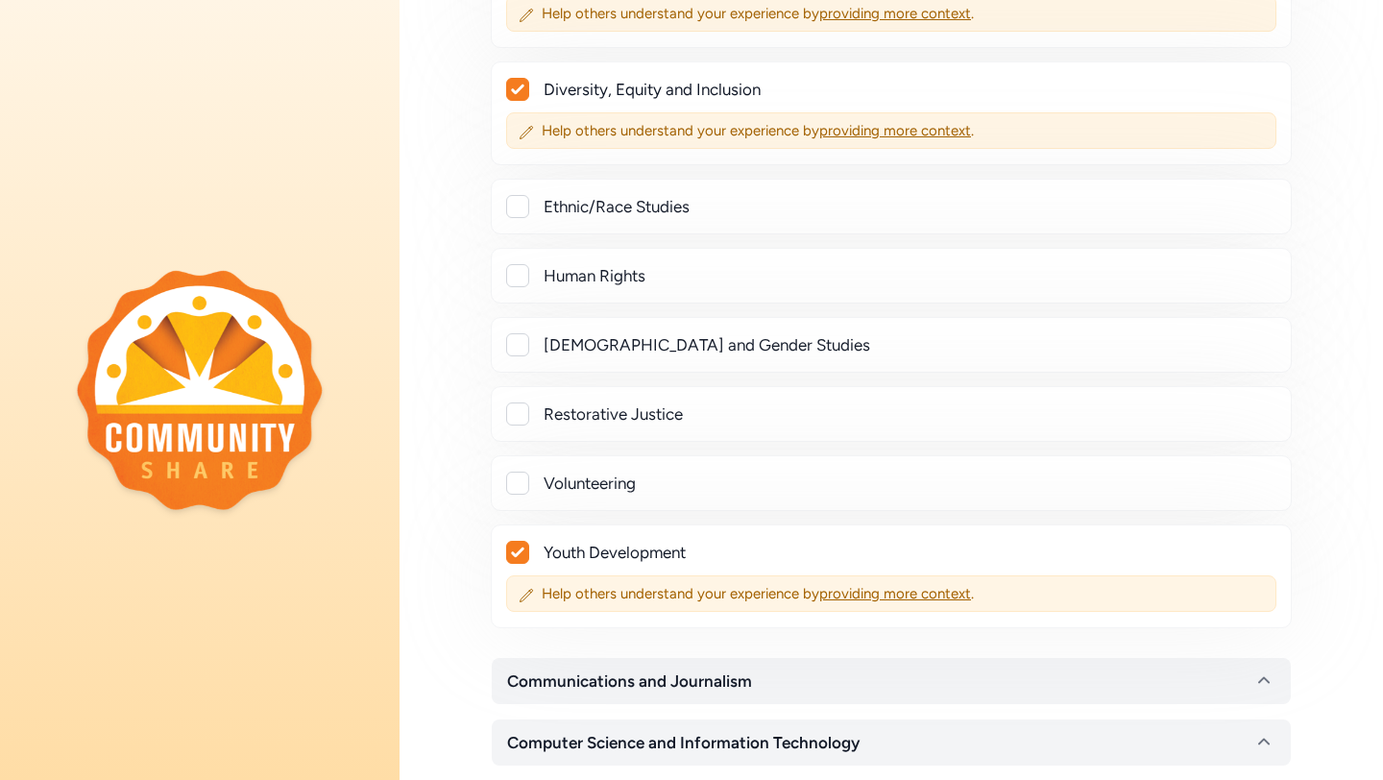
click at [525, 350] on div at bounding box center [517, 344] width 23 height 23
checkbox input "true"
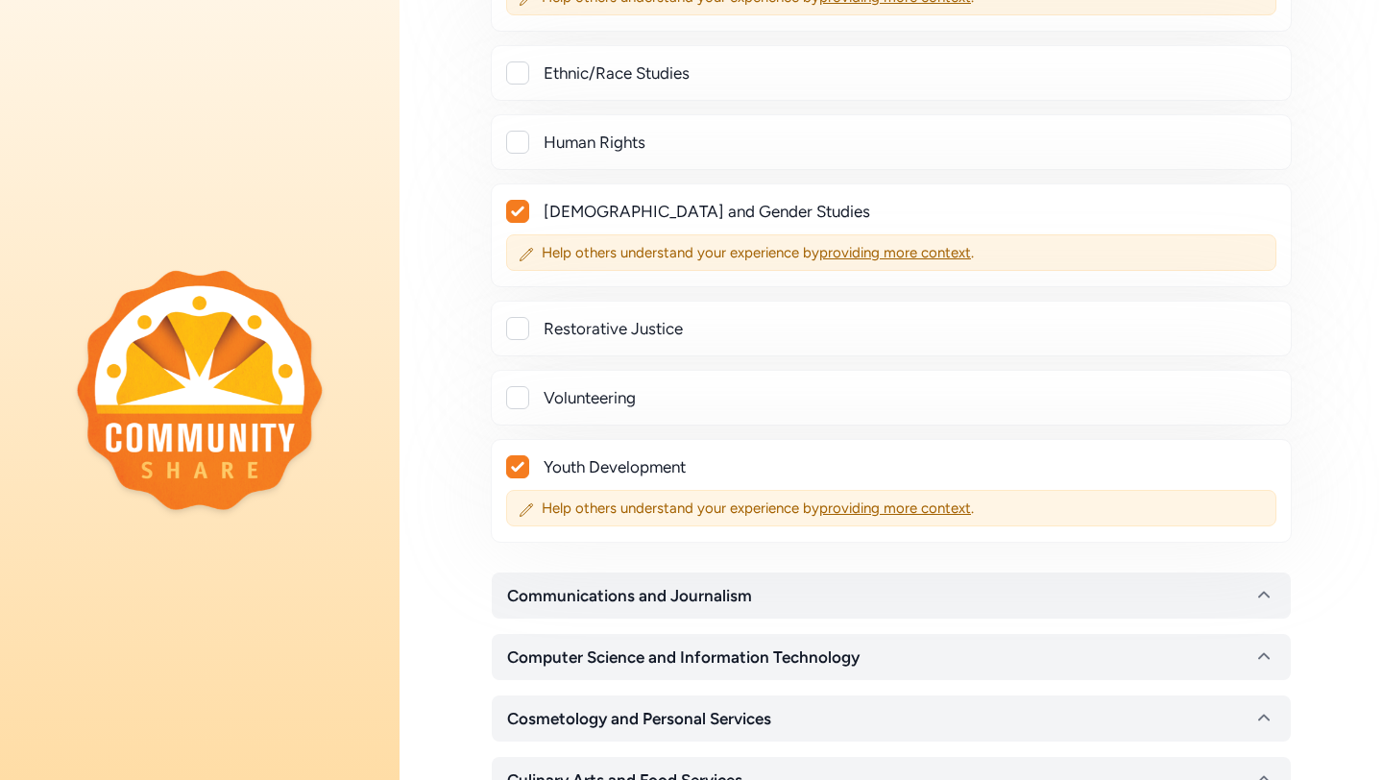
scroll to position [1122, 0]
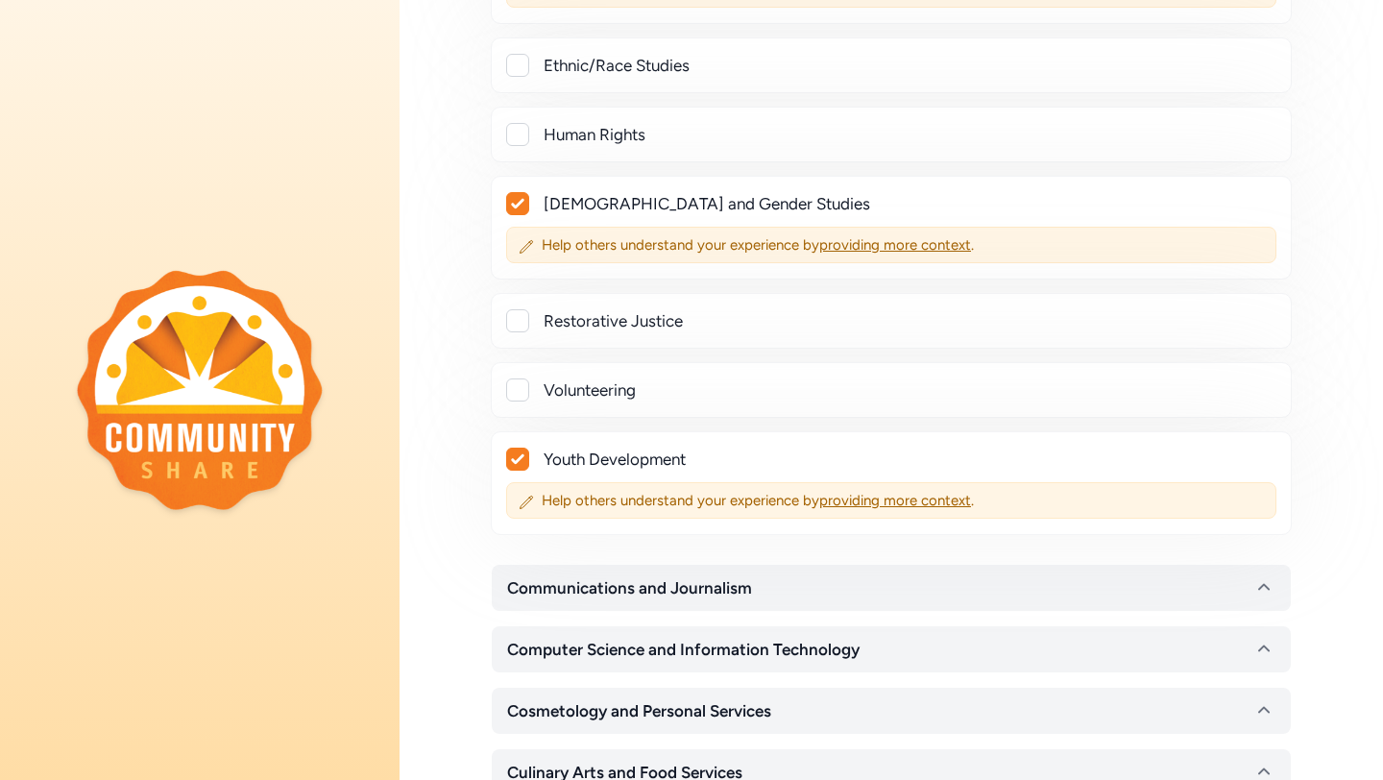
click at [521, 387] on div at bounding box center [517, 389] width 23 height 23
checkbox input "true"
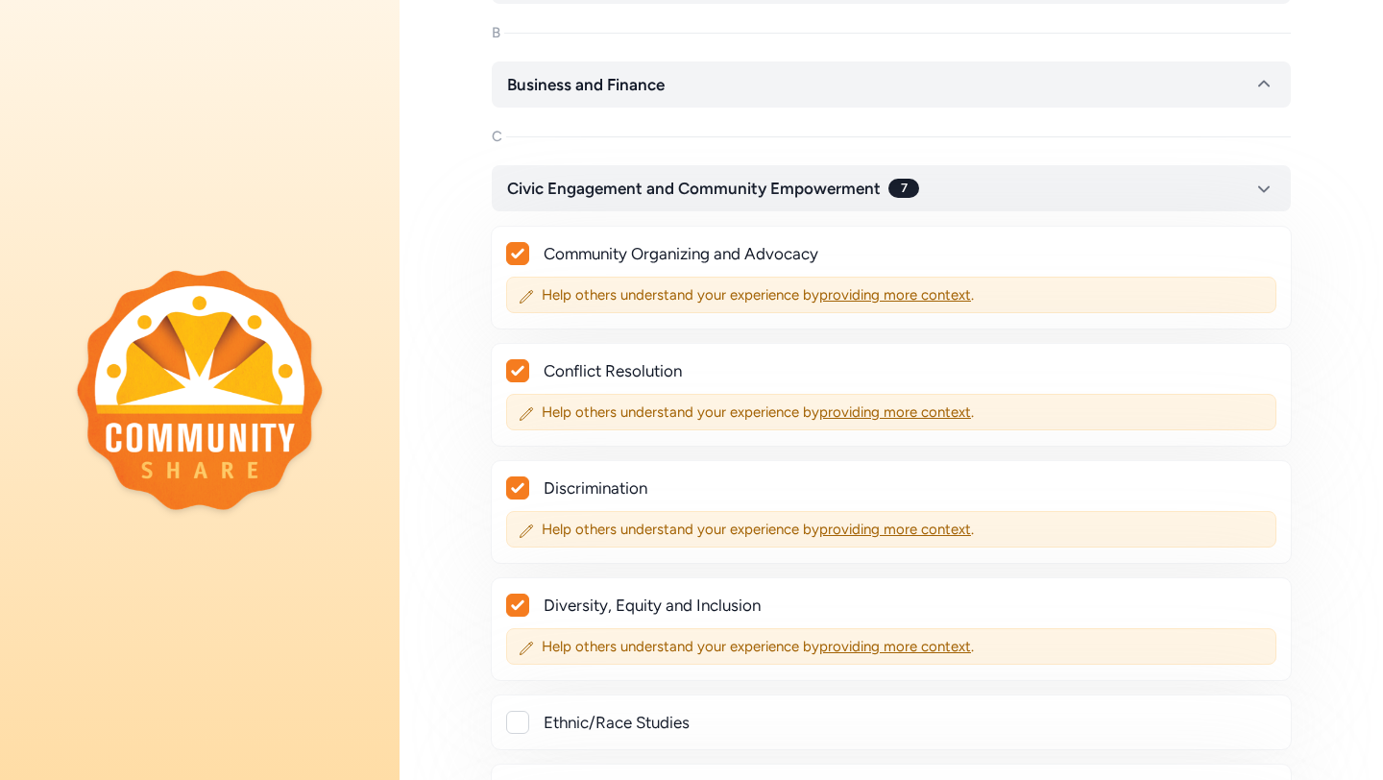
scroll to position [462, 0]
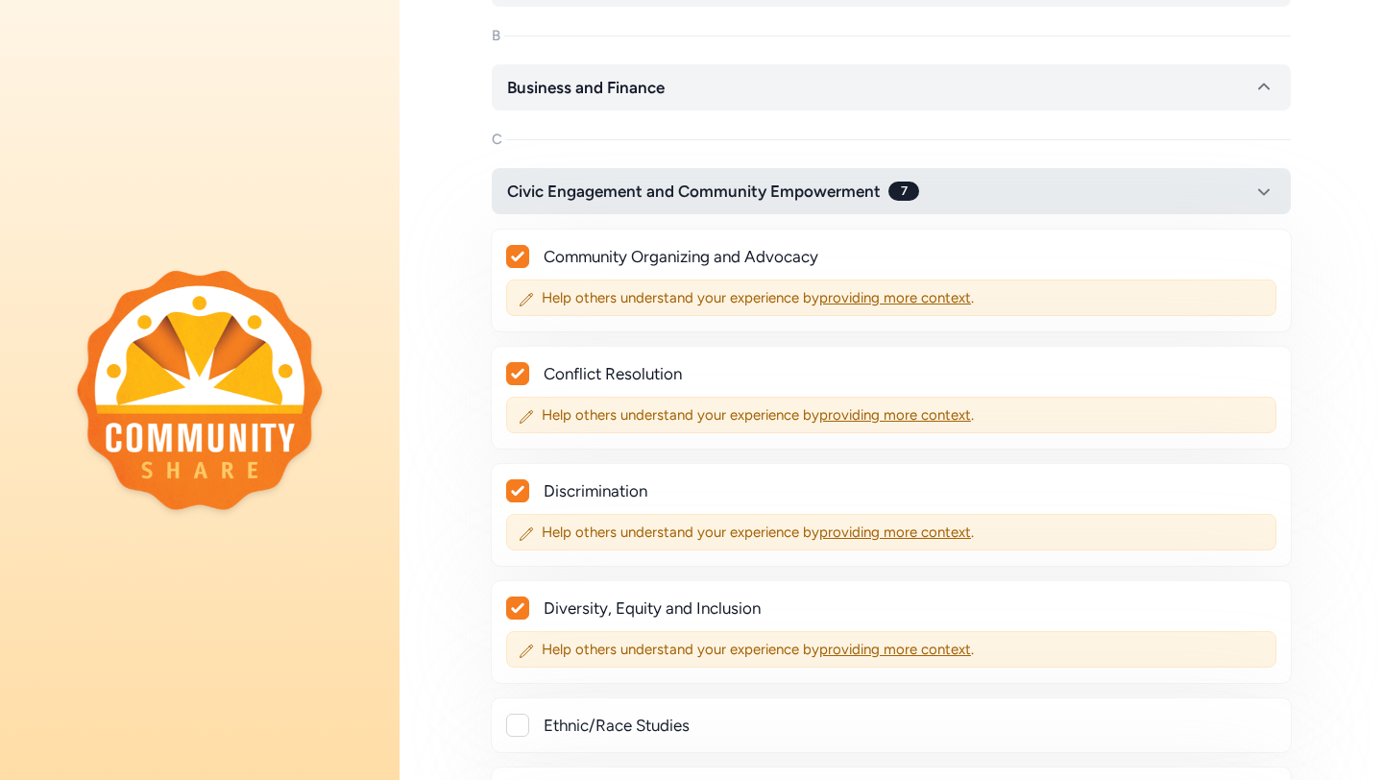
click at [579, 188] on span "Civic Engagement and Community Empowerment" at bounding box center [694, 191] width 374 height 23
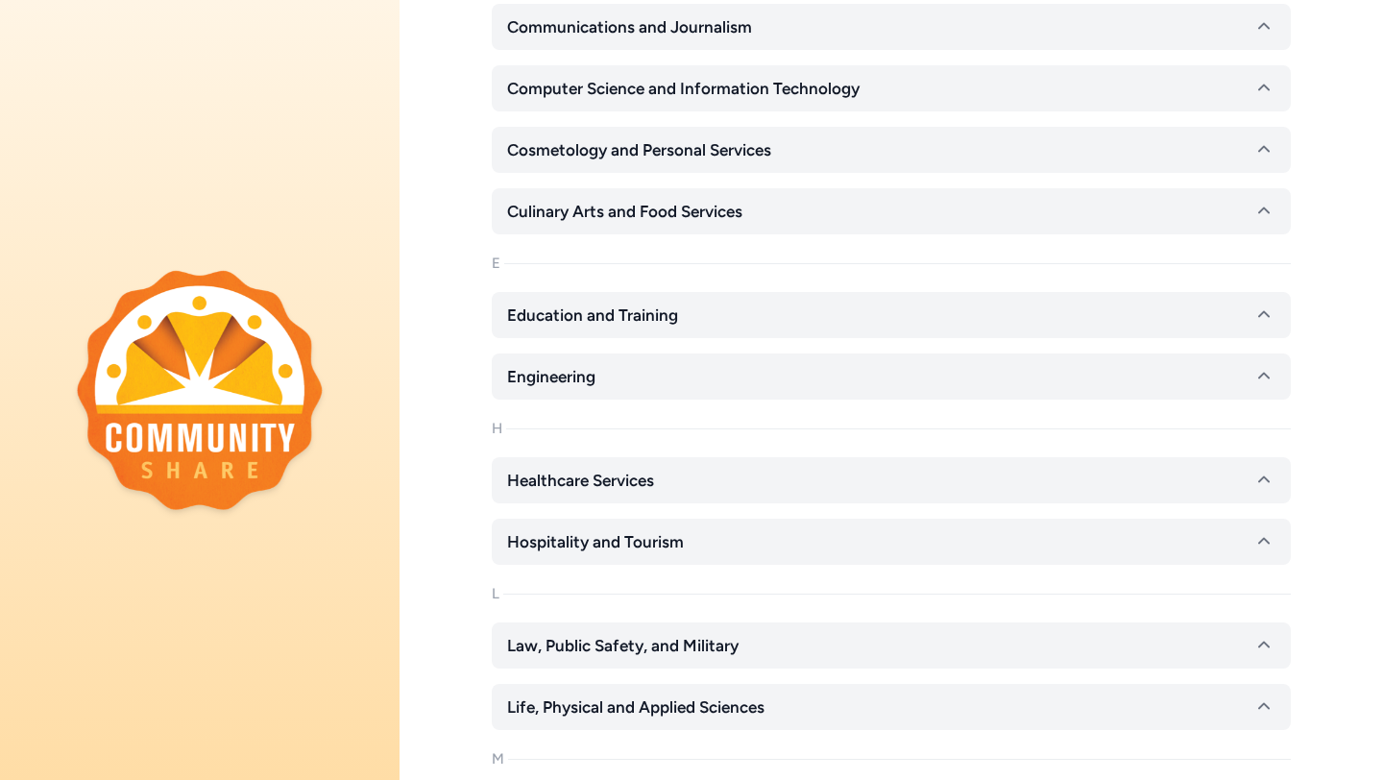
scroll to position [692, 0]
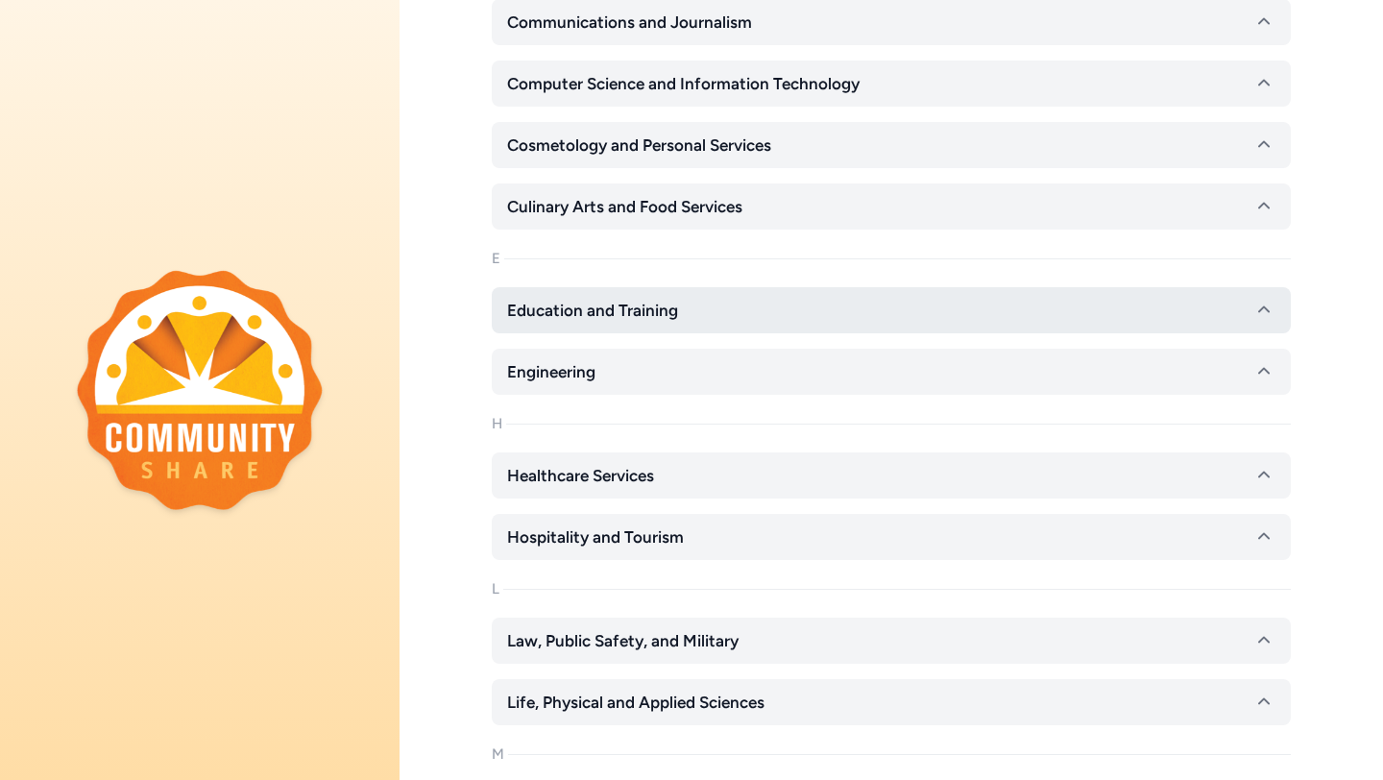
click at [608, 319] on span "Education and Training" at bounding box center [592, 310] width 171 height 23
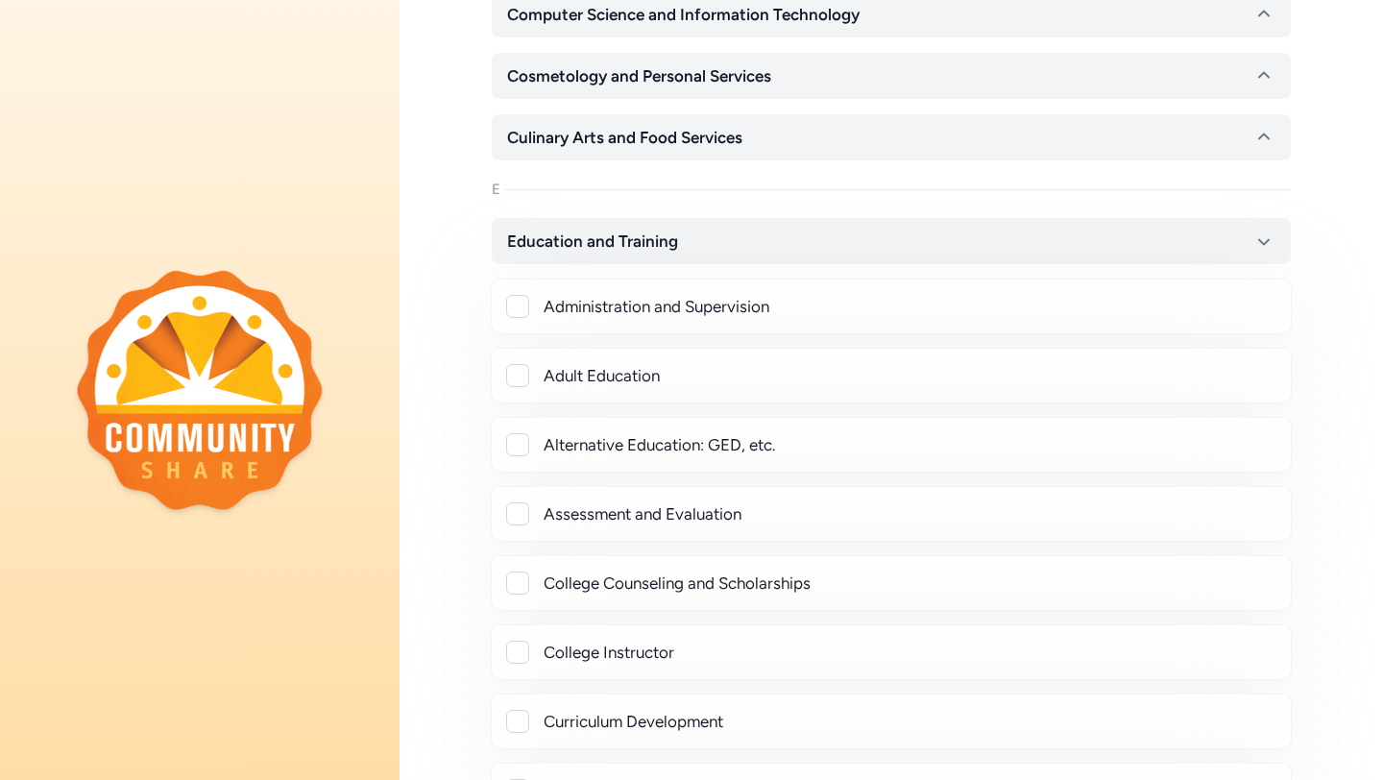
scroll to position [763, 0]
click at [521, 303] on div at bounding box center [517, 305] width 23 height 23
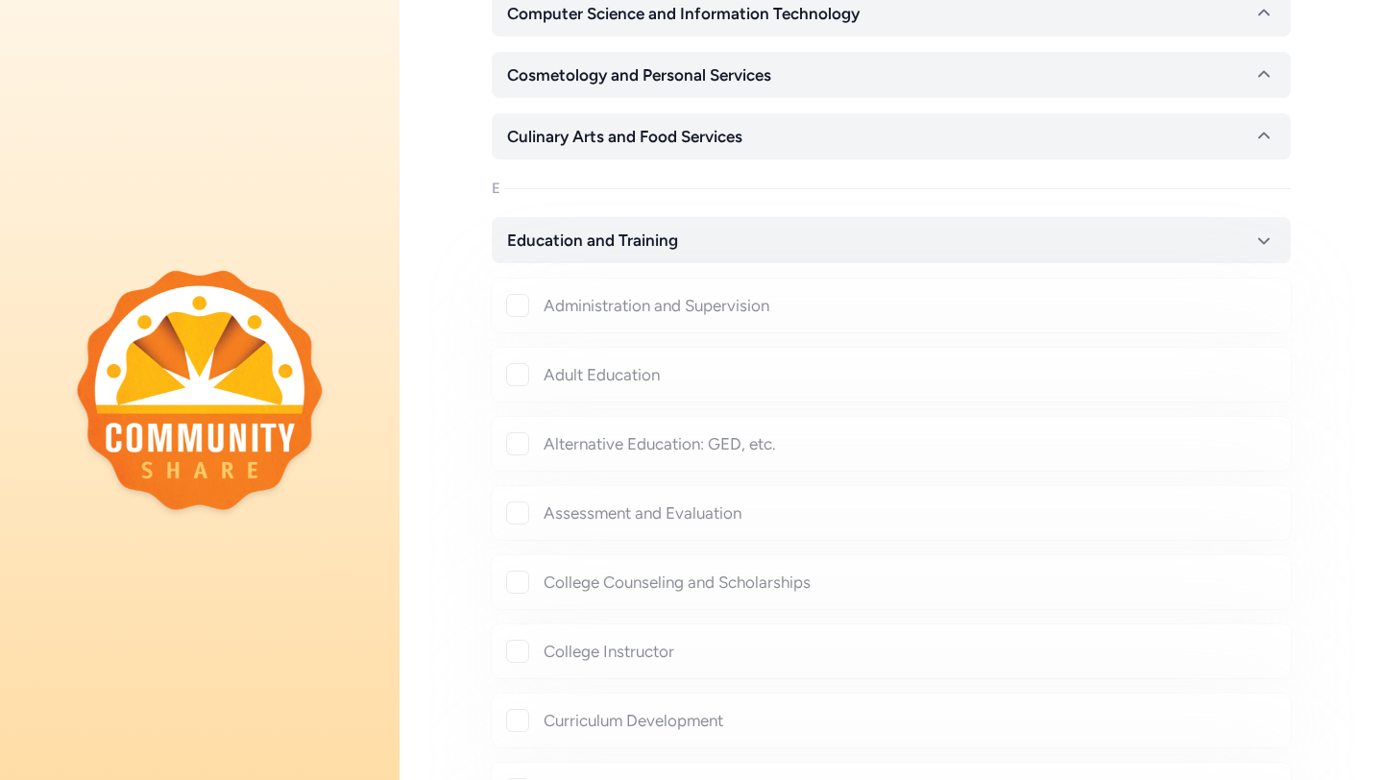
checkbox input "true"
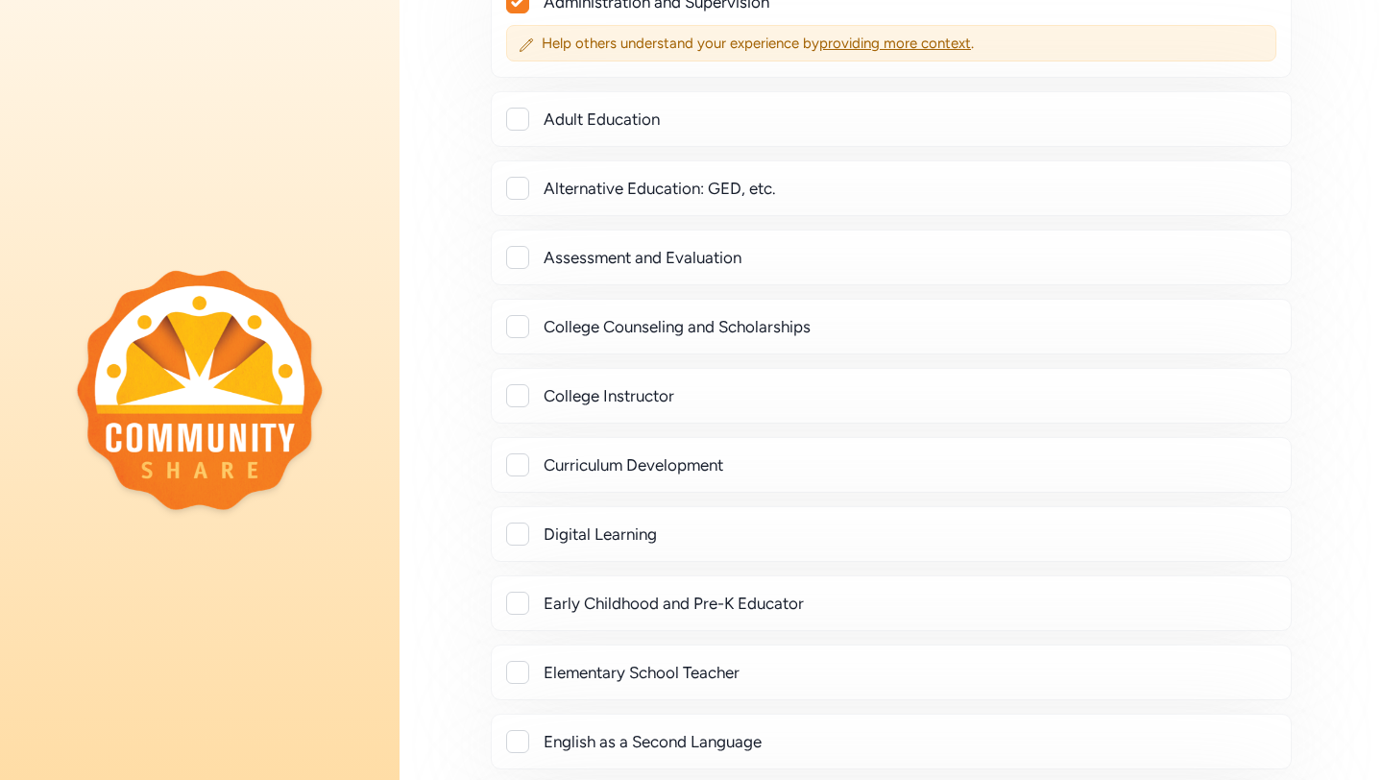
scroll to position [1067, 0]
click at [520, 469] on div at bounding box center [517, 463] width 23 height 23
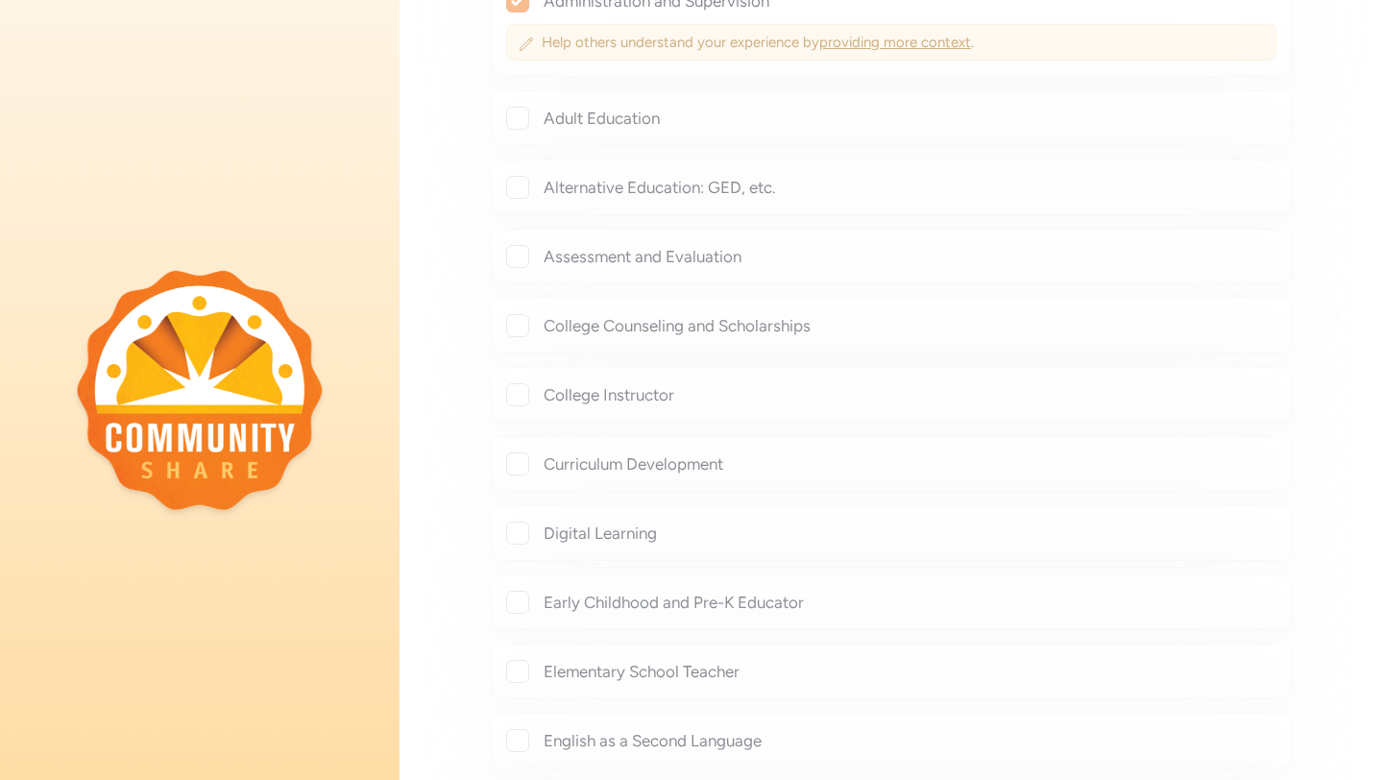
checkbox input "true"
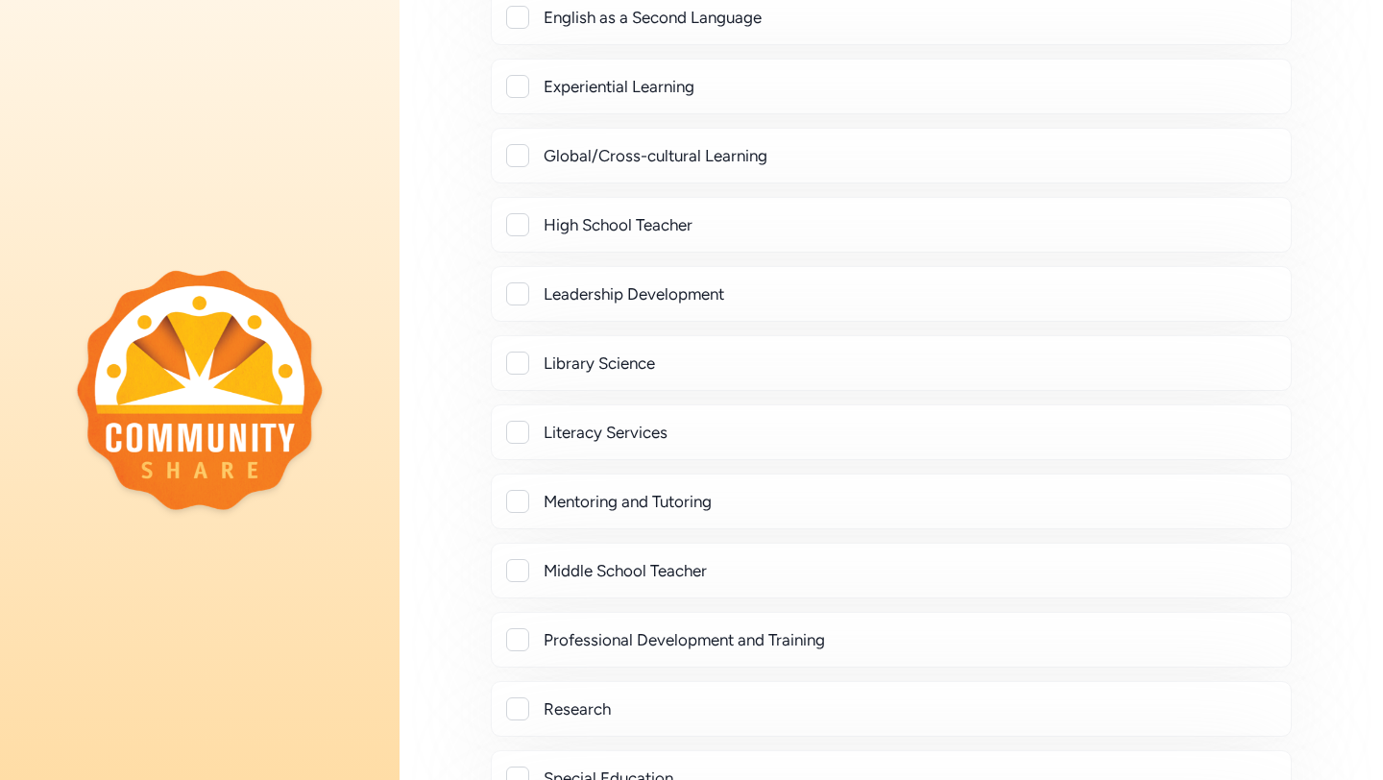
scroll to position [1898, 0]
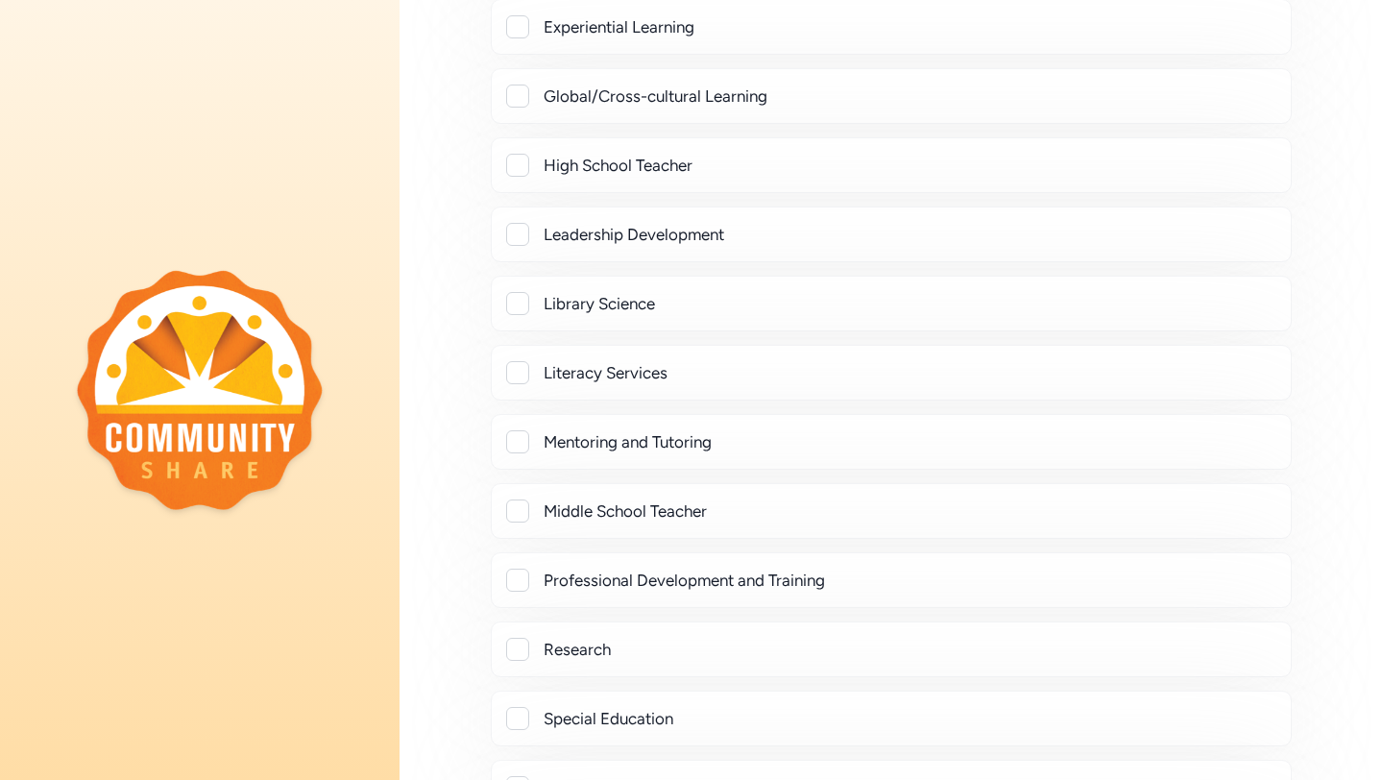
click at [517, 517] on div at bounding box center [517, 510] width 23 height 23
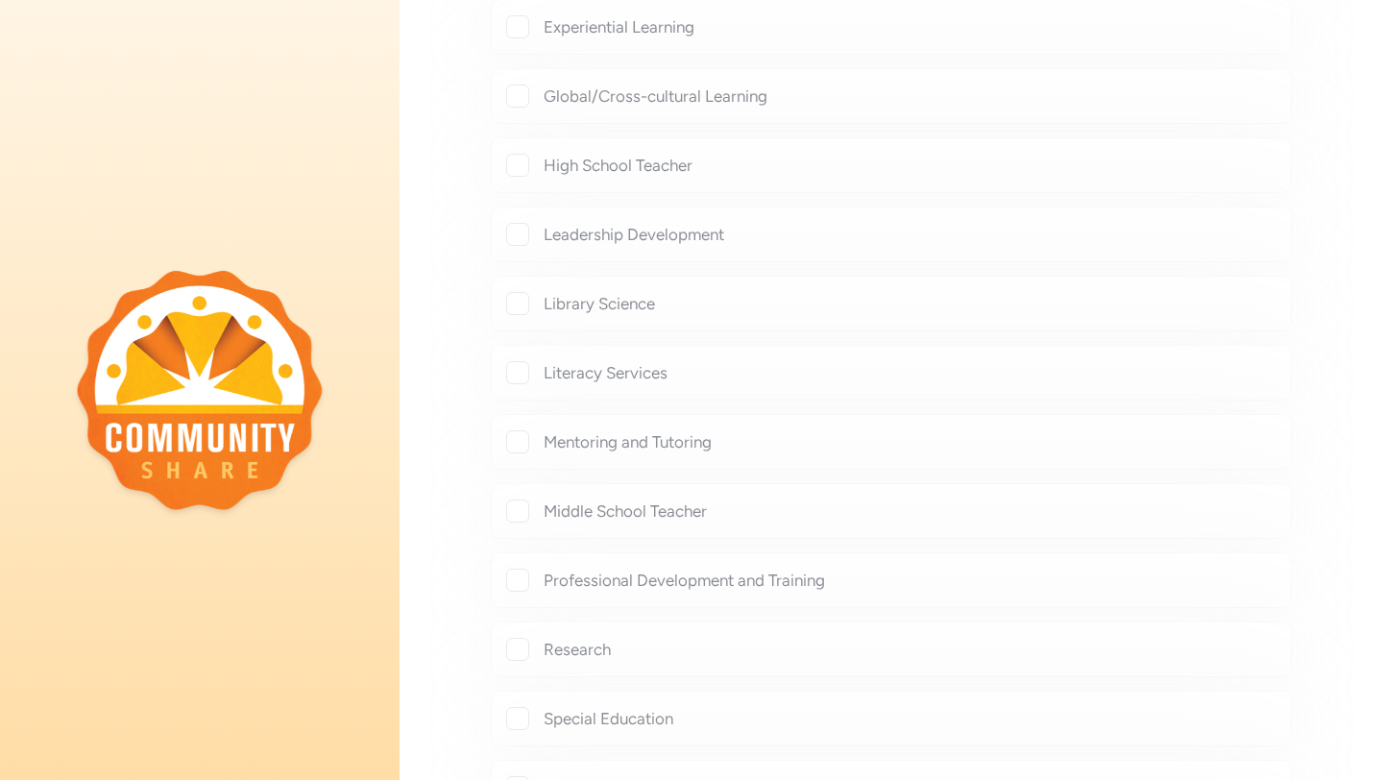
checkbox input "true"
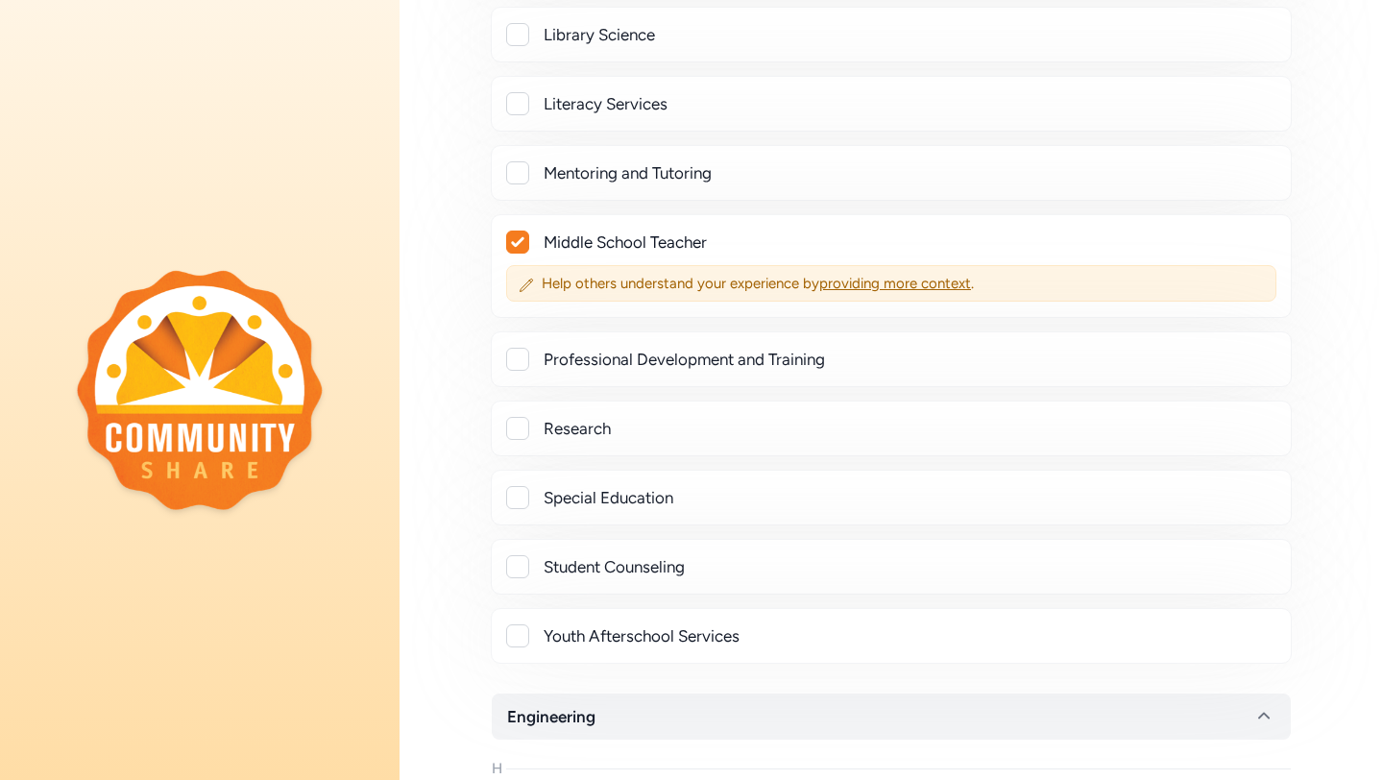
scroll to position [2227, 0]
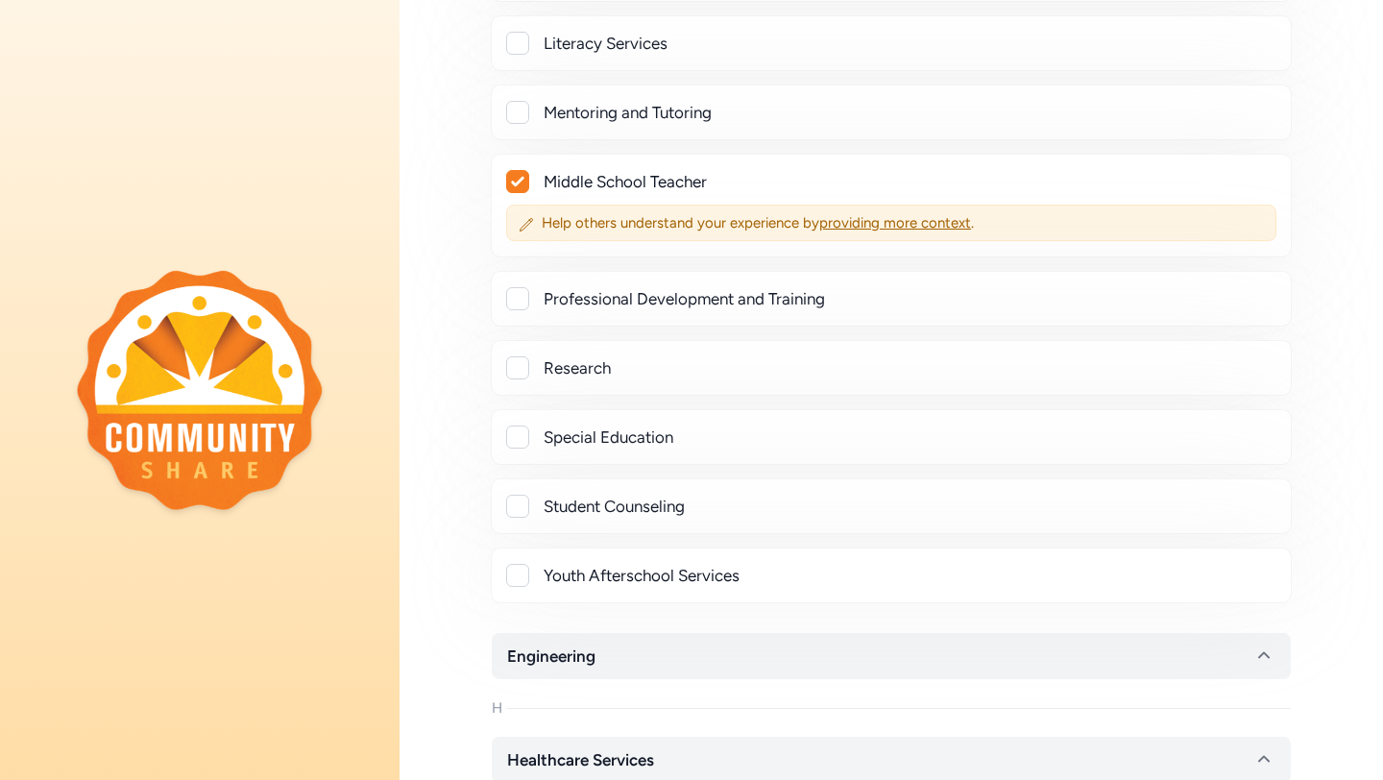
click at [520, 370] on div at bounding box center [517, 367] width 23 height 23
checkbox input "true"
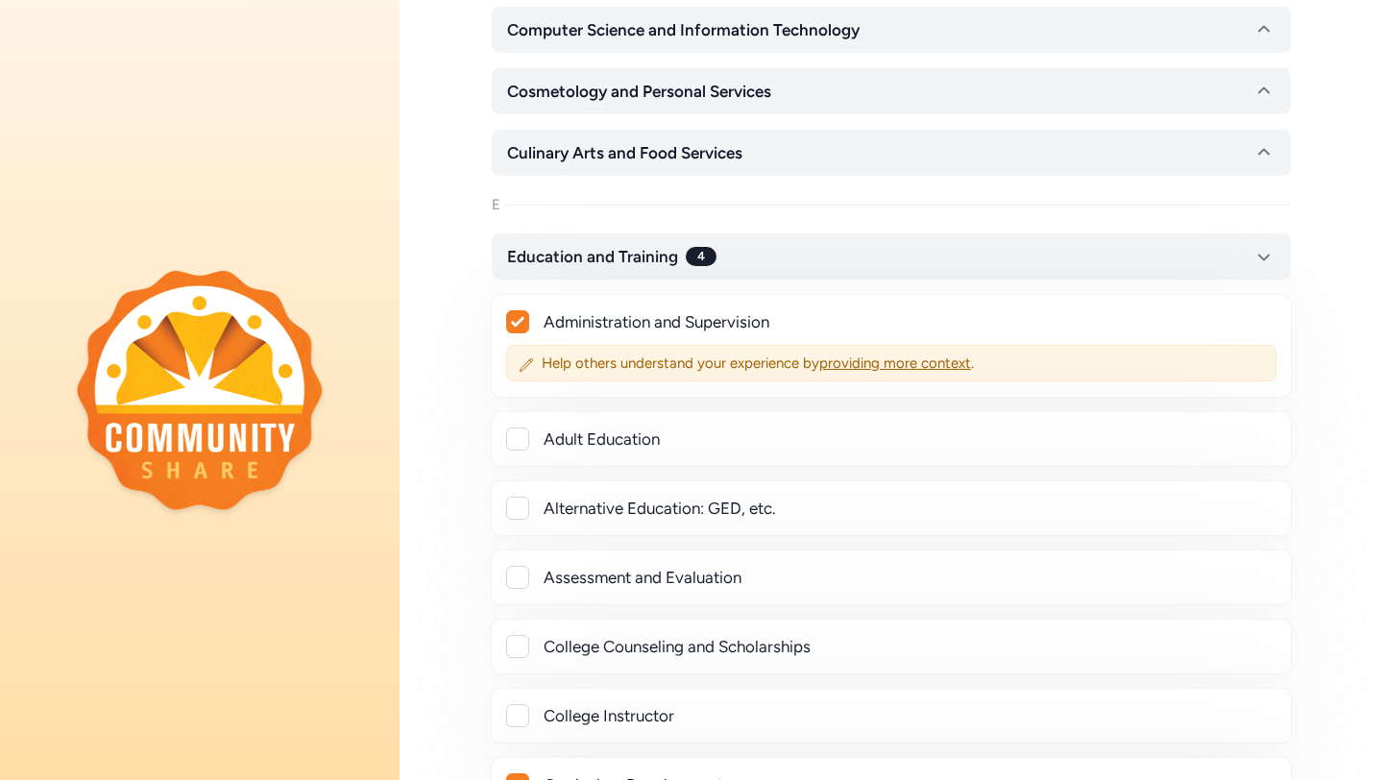
scroll to position [738, 0]
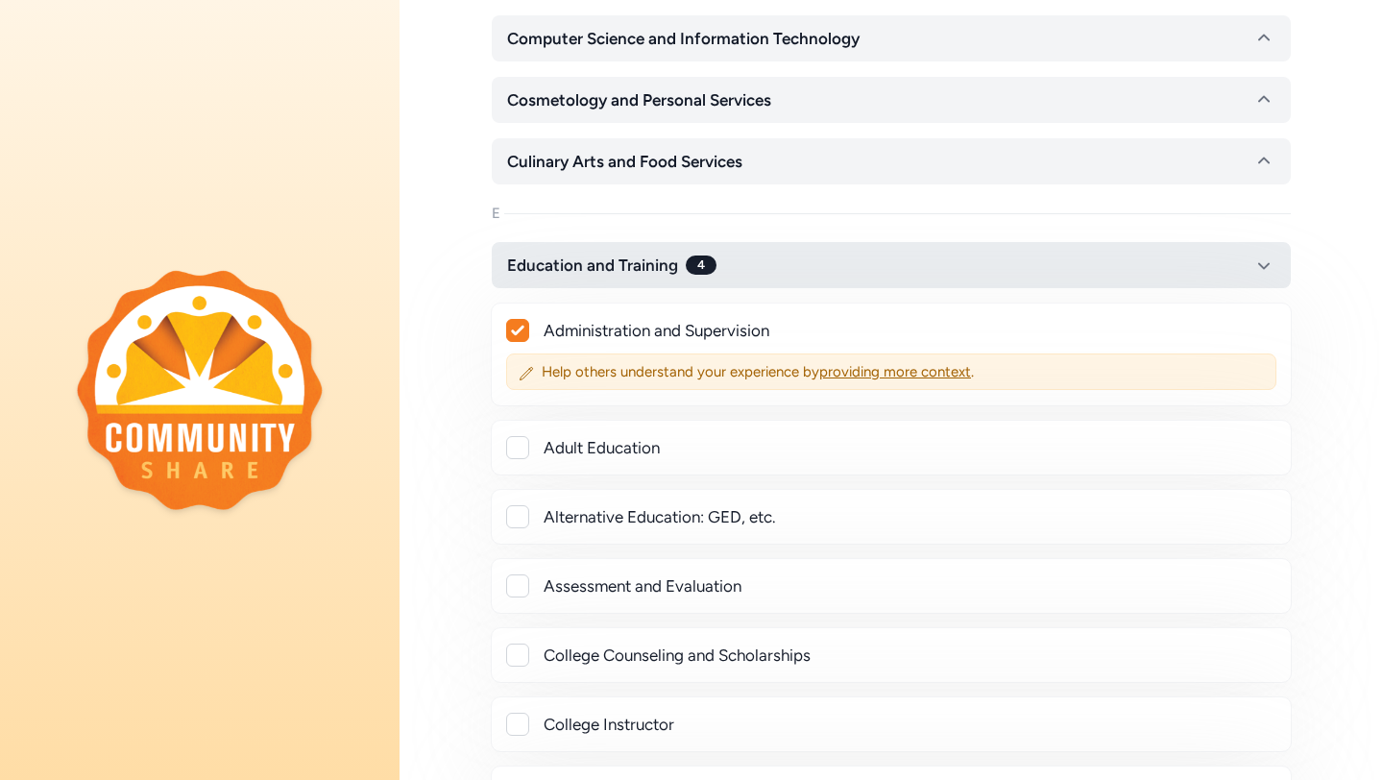
click at [584, 252] on button "Education and Training 4" at bounding box center [891, 265] width 799 height 46
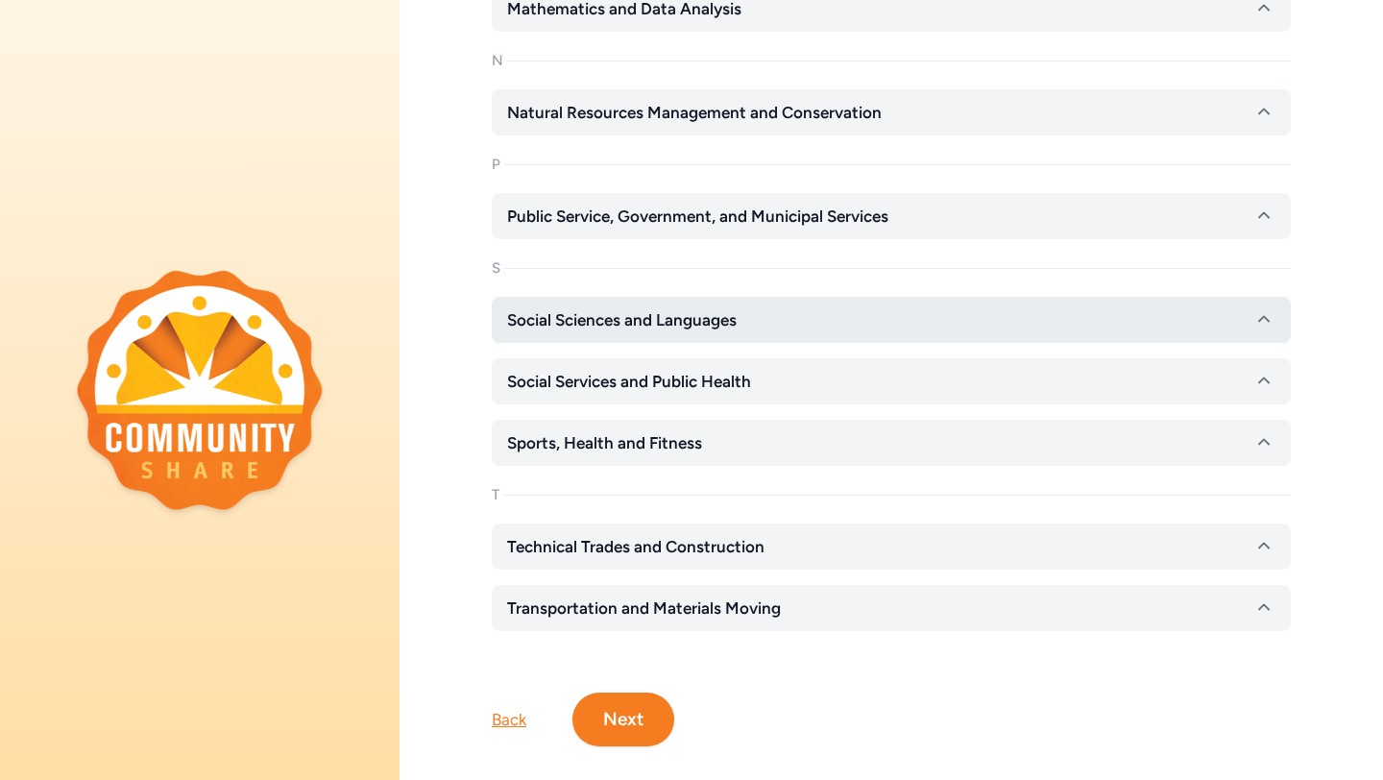
scroll to position [1640, 0]
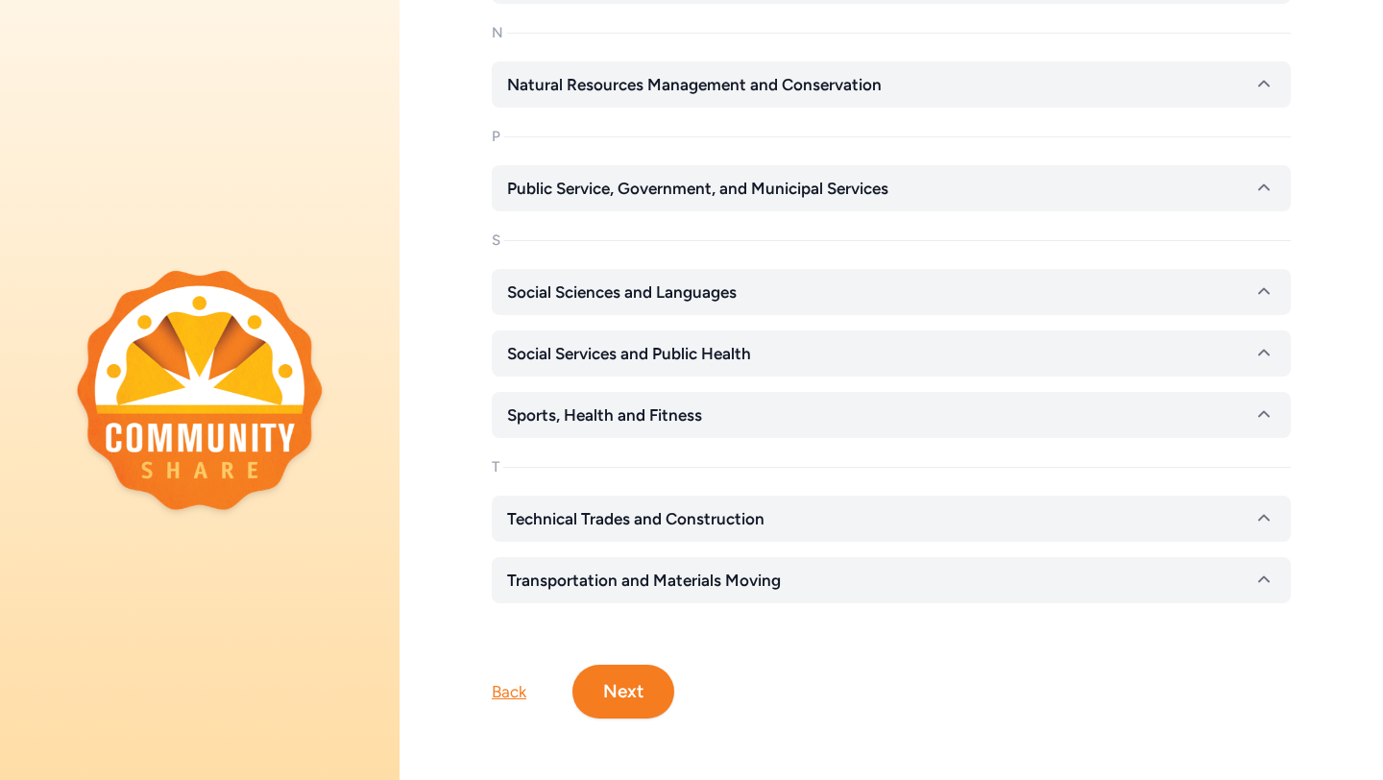
click at [635, 692] on button "Next" at bounding box center [623, 692] width 102 height 54
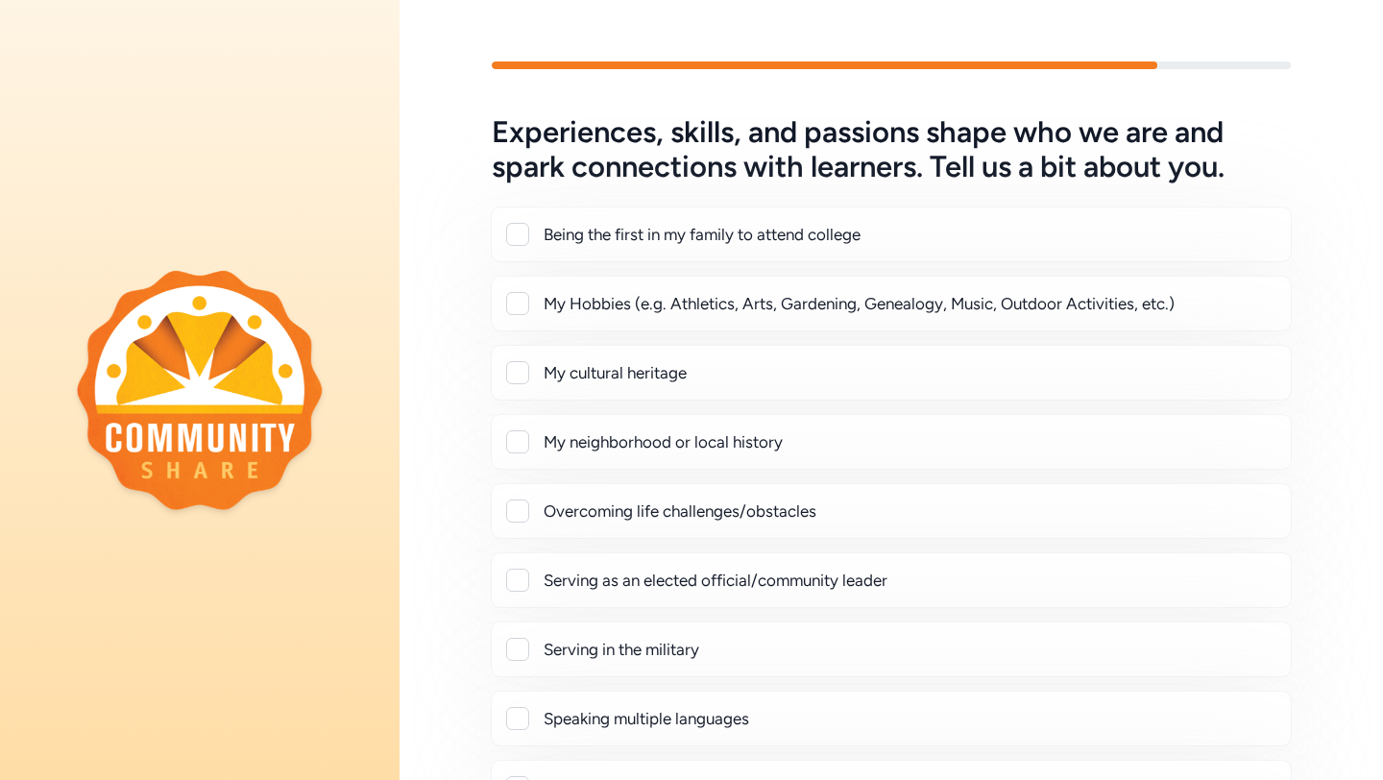
click at [522, 237] on div at bounding box center [517, 234] width 23 height 23
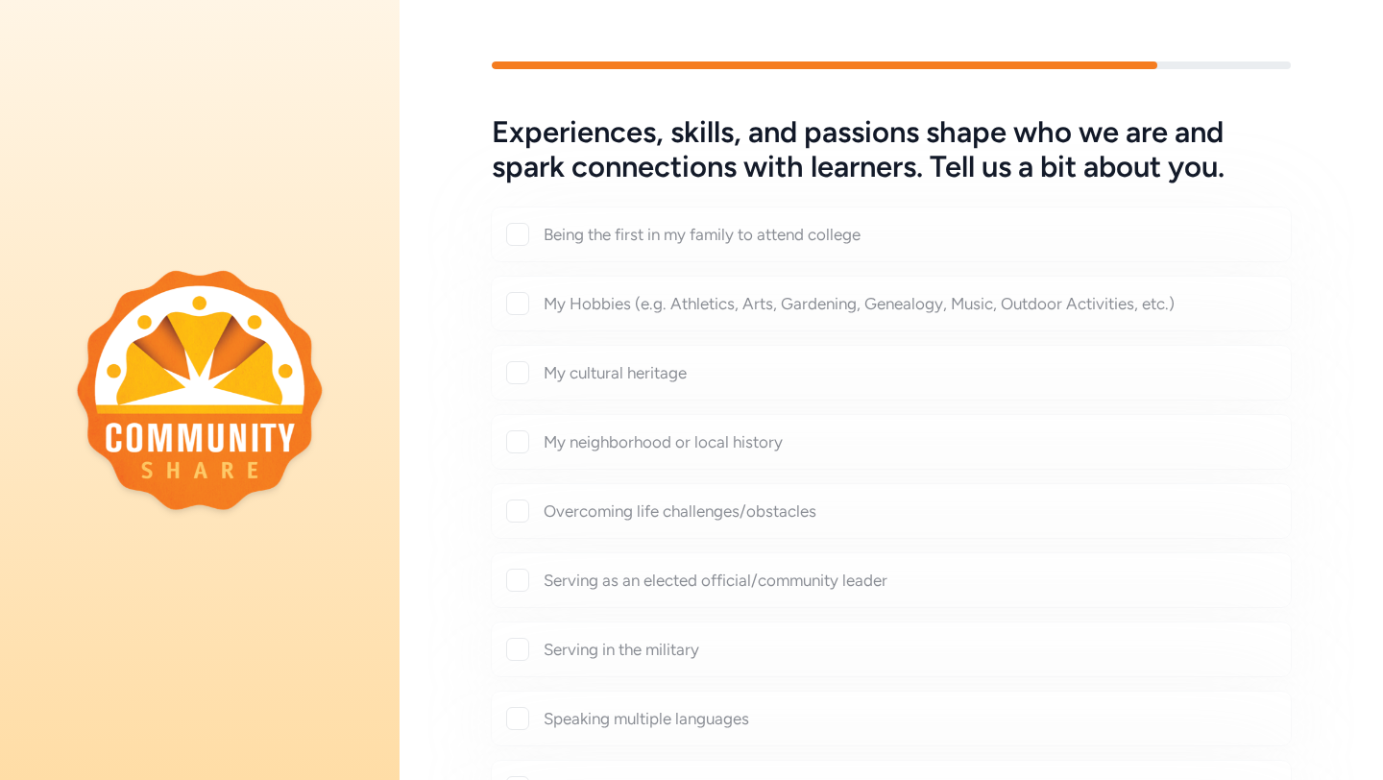
checkbox input "true"
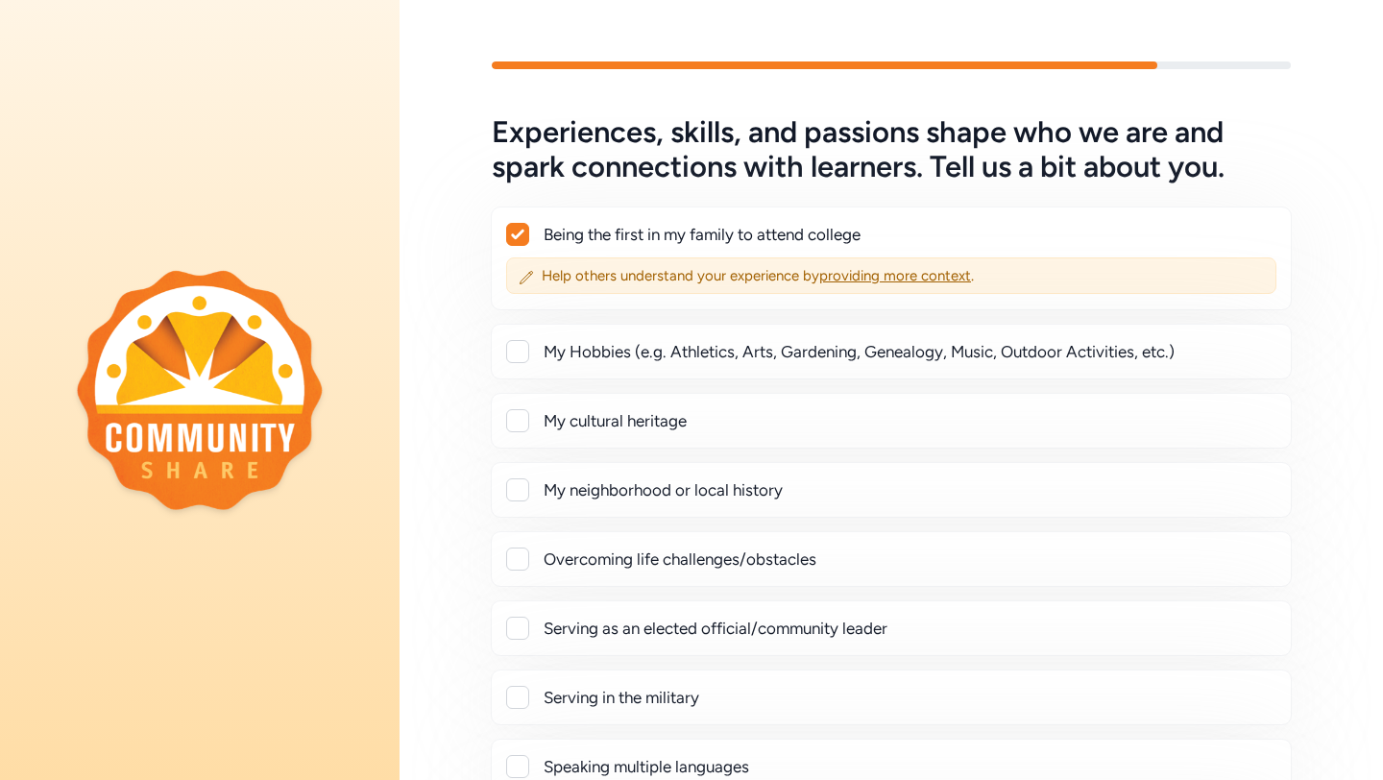
click at [522, 349] on div at bounding box center [517, 351] width 23 height 23
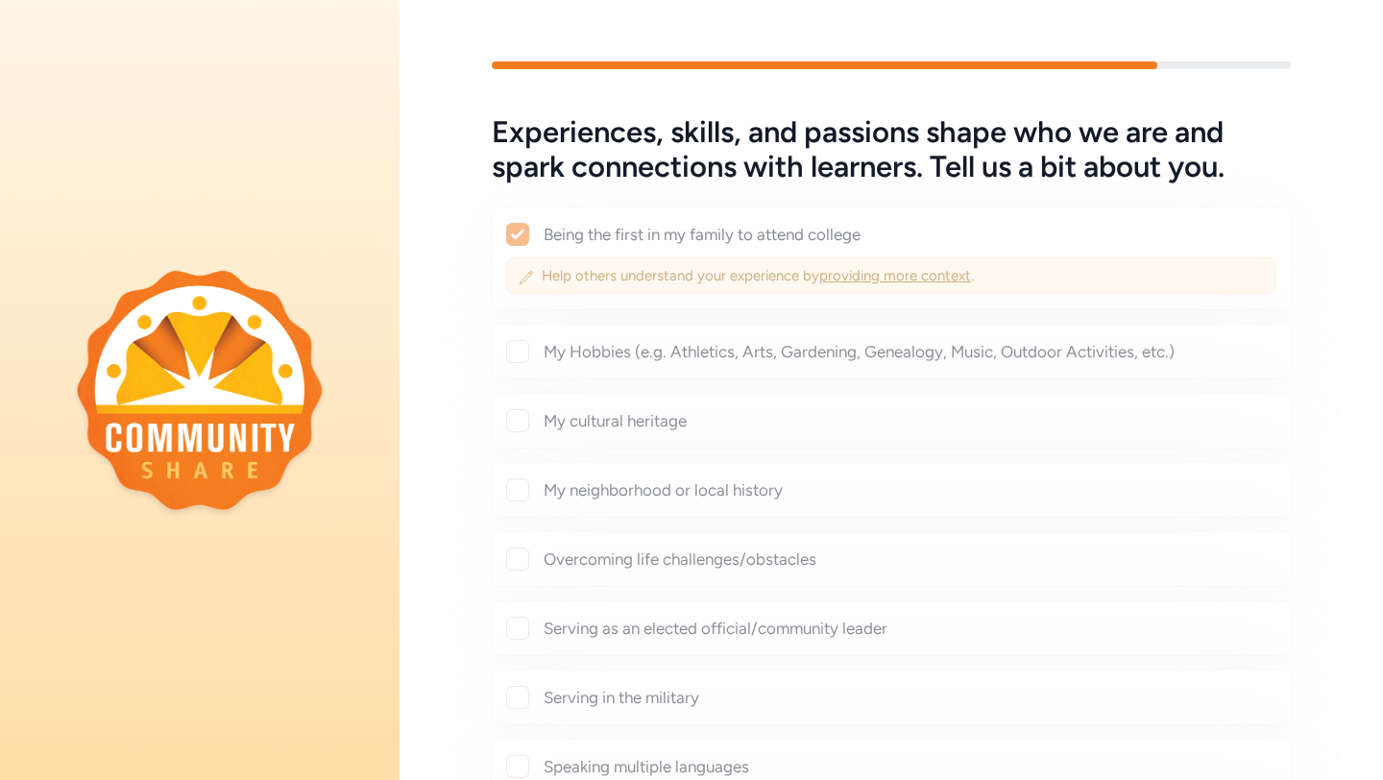
checkbox input "true"
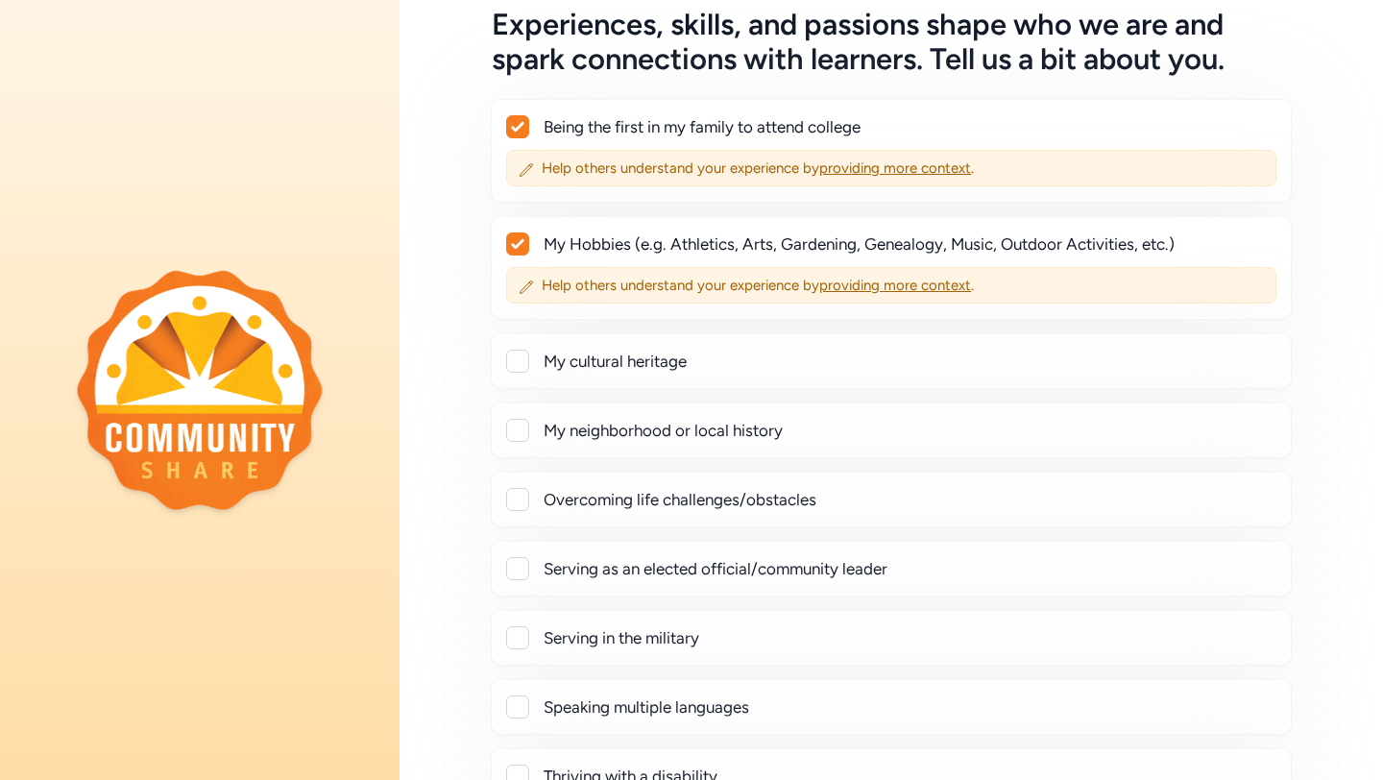
scroll to position [109, 0]
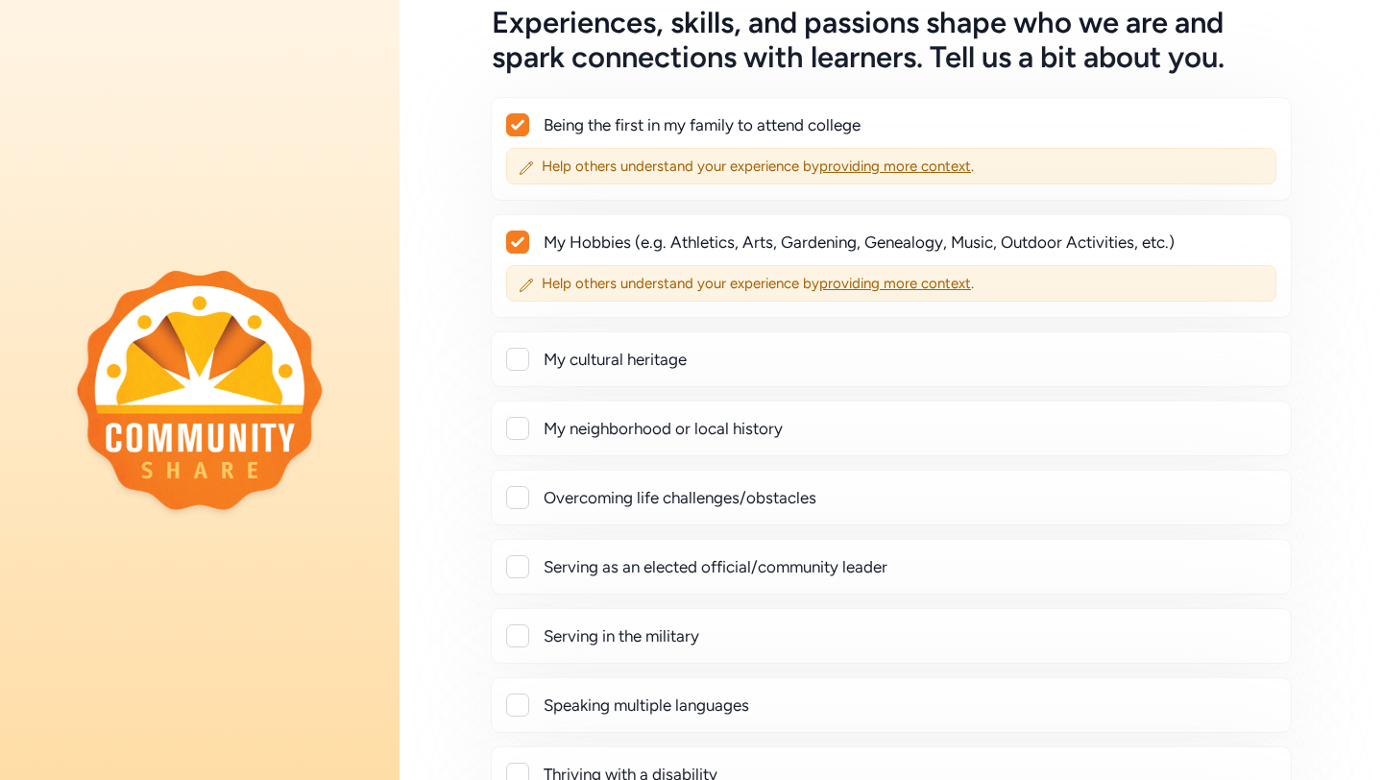
click at [519, 359] on div at bounding box center [517, 359] width 23 height 23
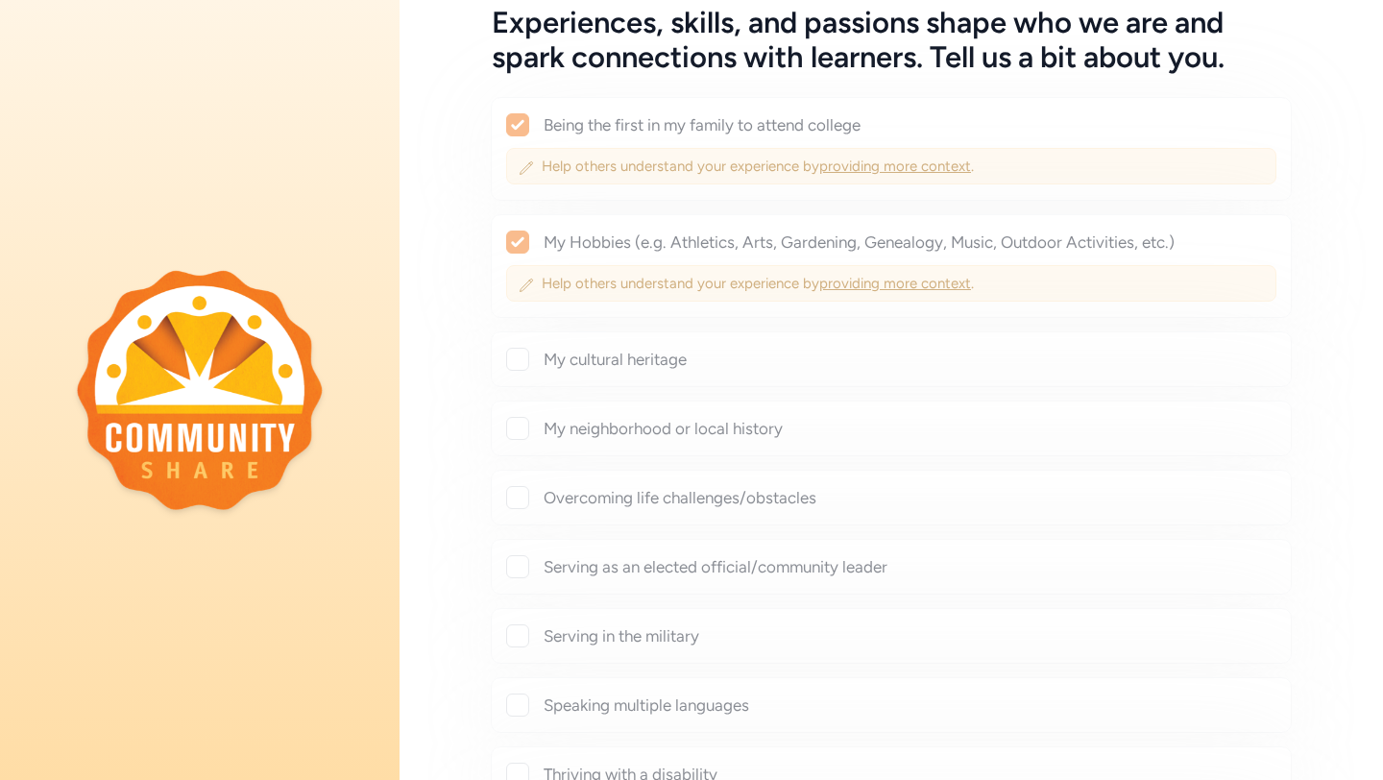
checkbox input "true"
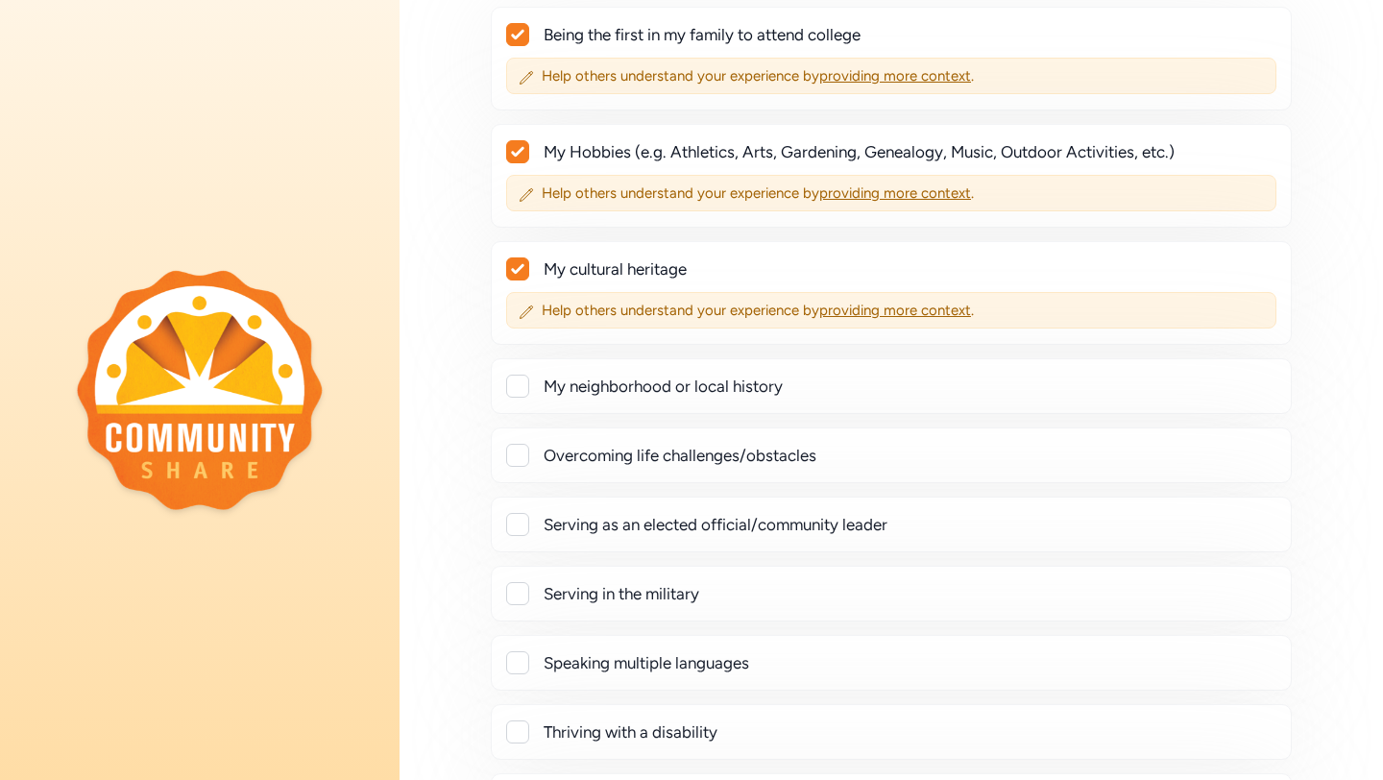
scroll to position [202, 0]
click at [521, 383] on div at bounding box center [517, 384] width 23 height 23
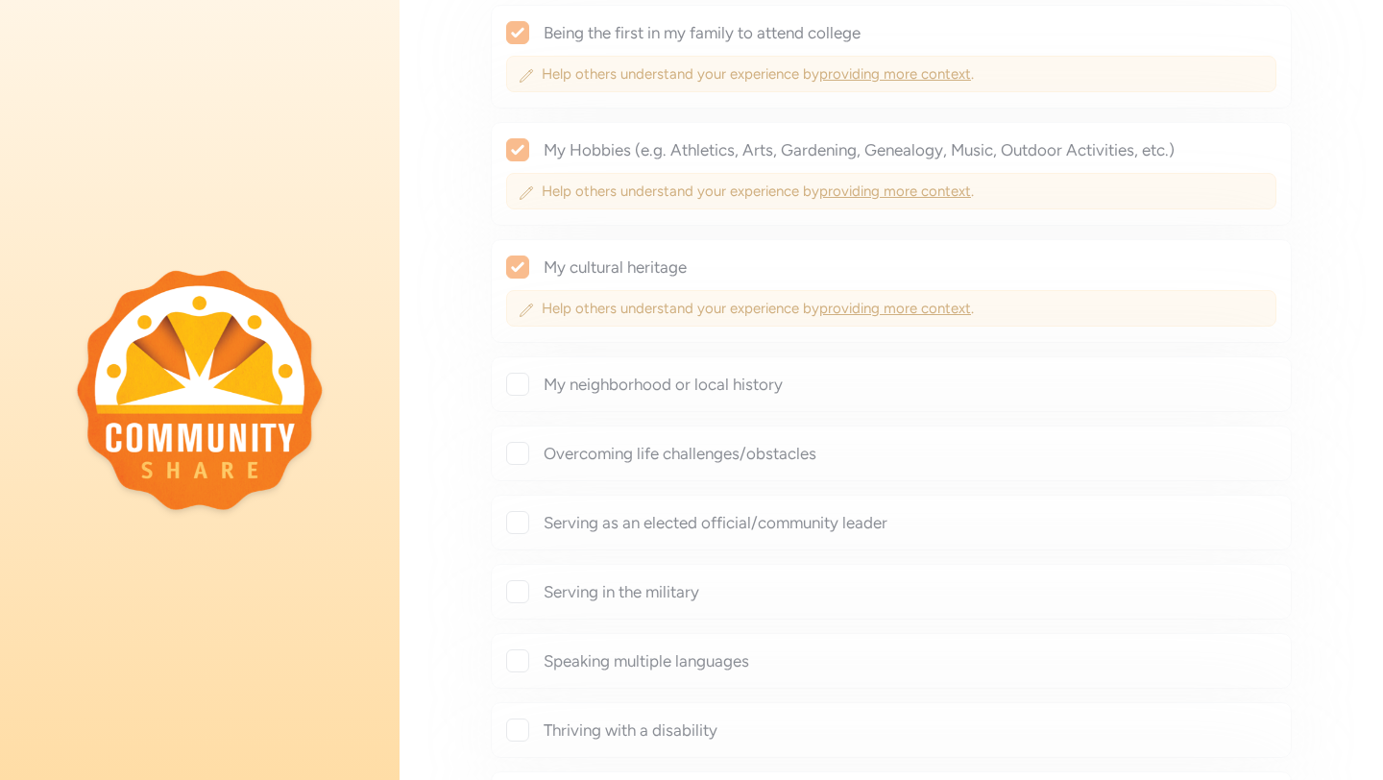
checkbox input "true"
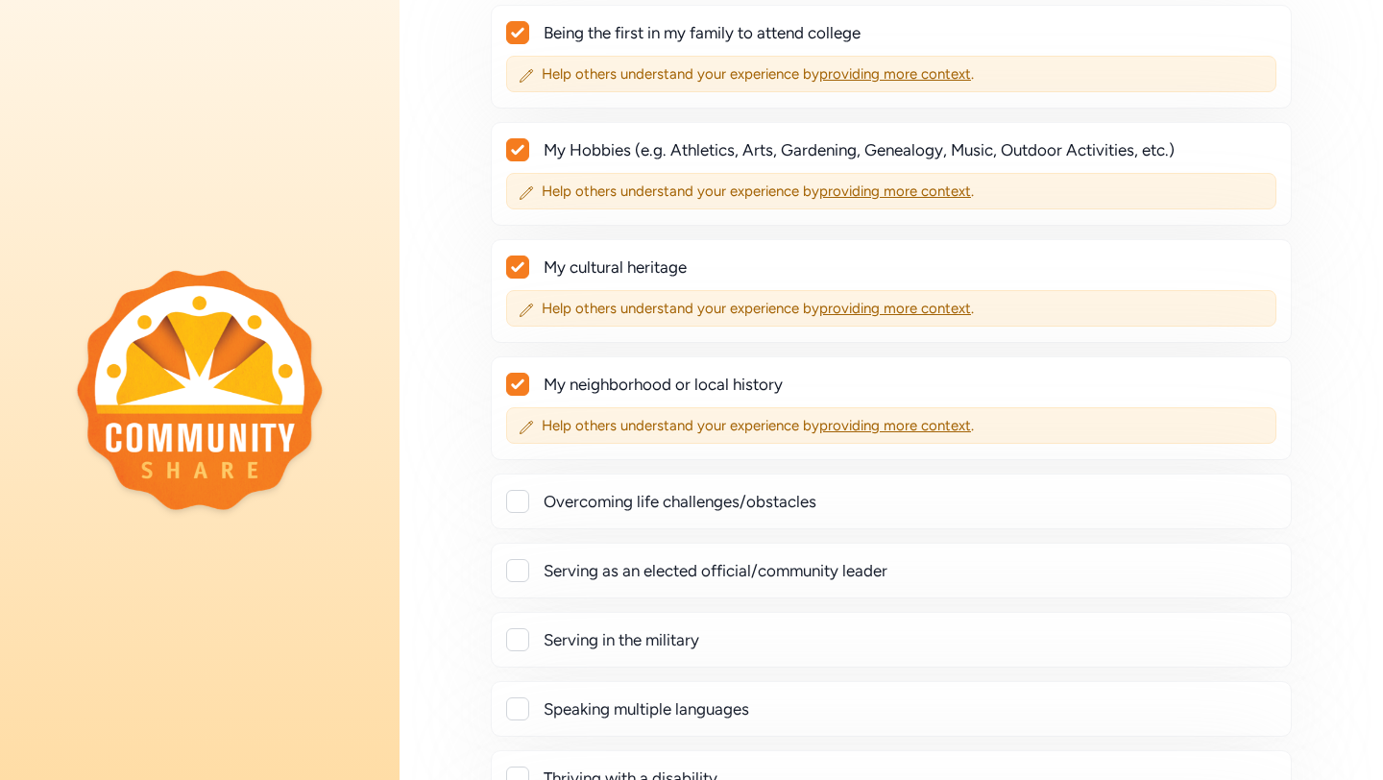
click at [520, 496] on div at bounding box center [517, 501] width 23 height 23
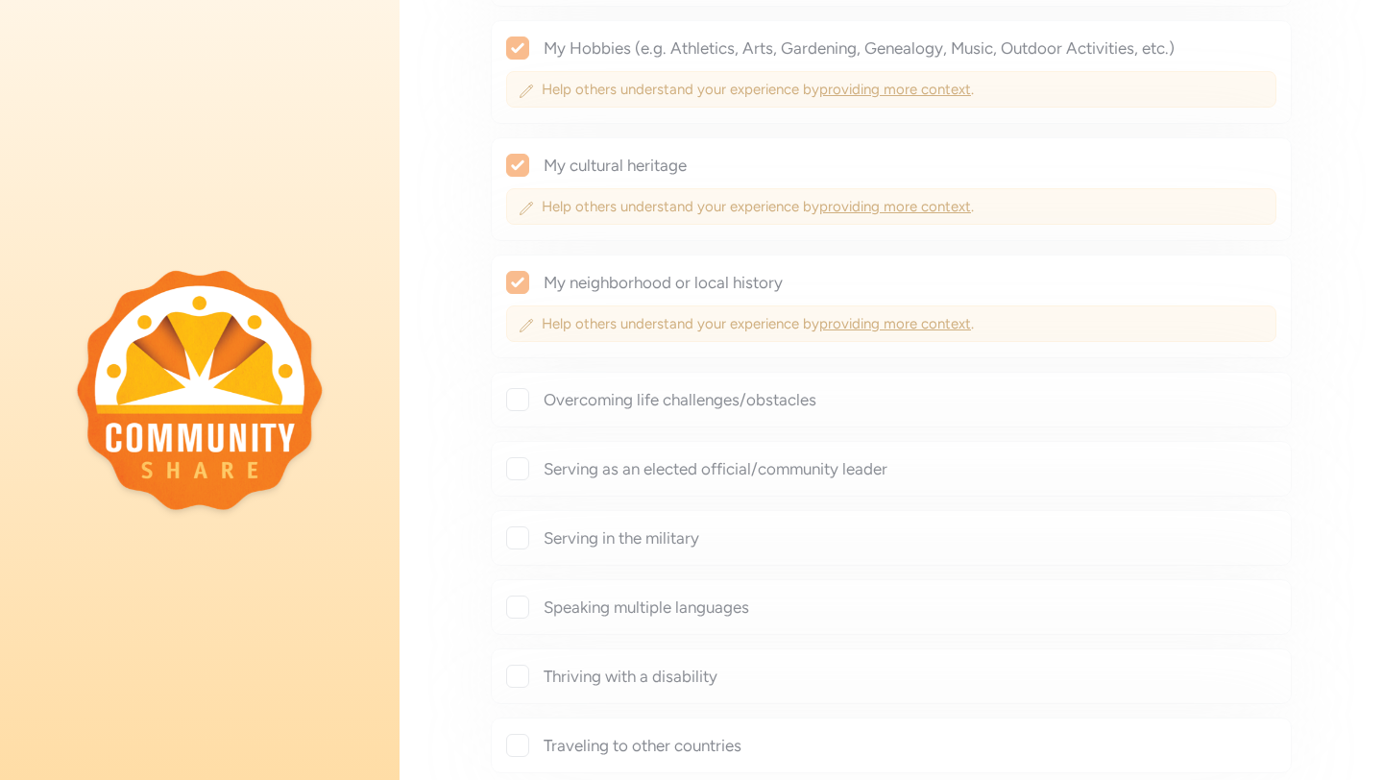
checkbox input "true"
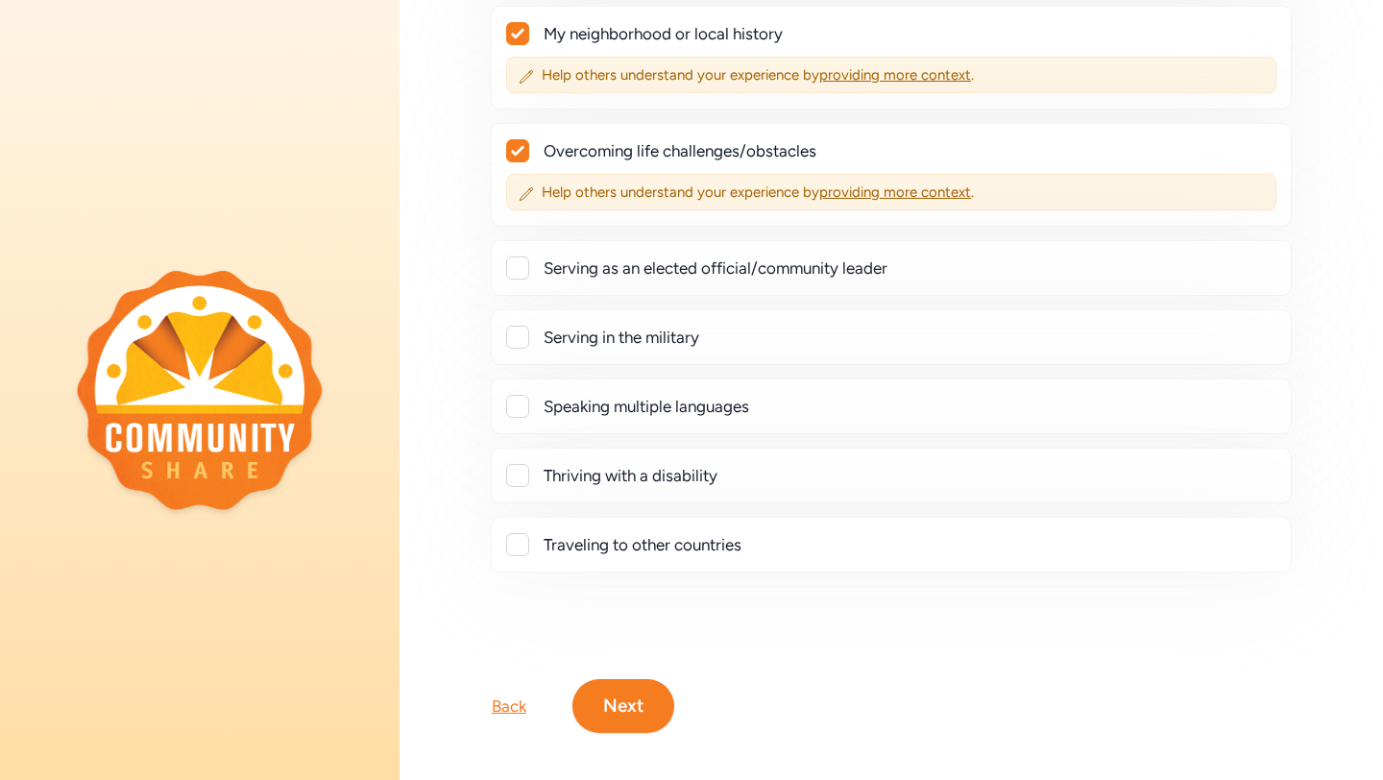
scroll to position [554, 0]
click at [524, 413] on div at bounding box center [517, 404] width 23 height 23
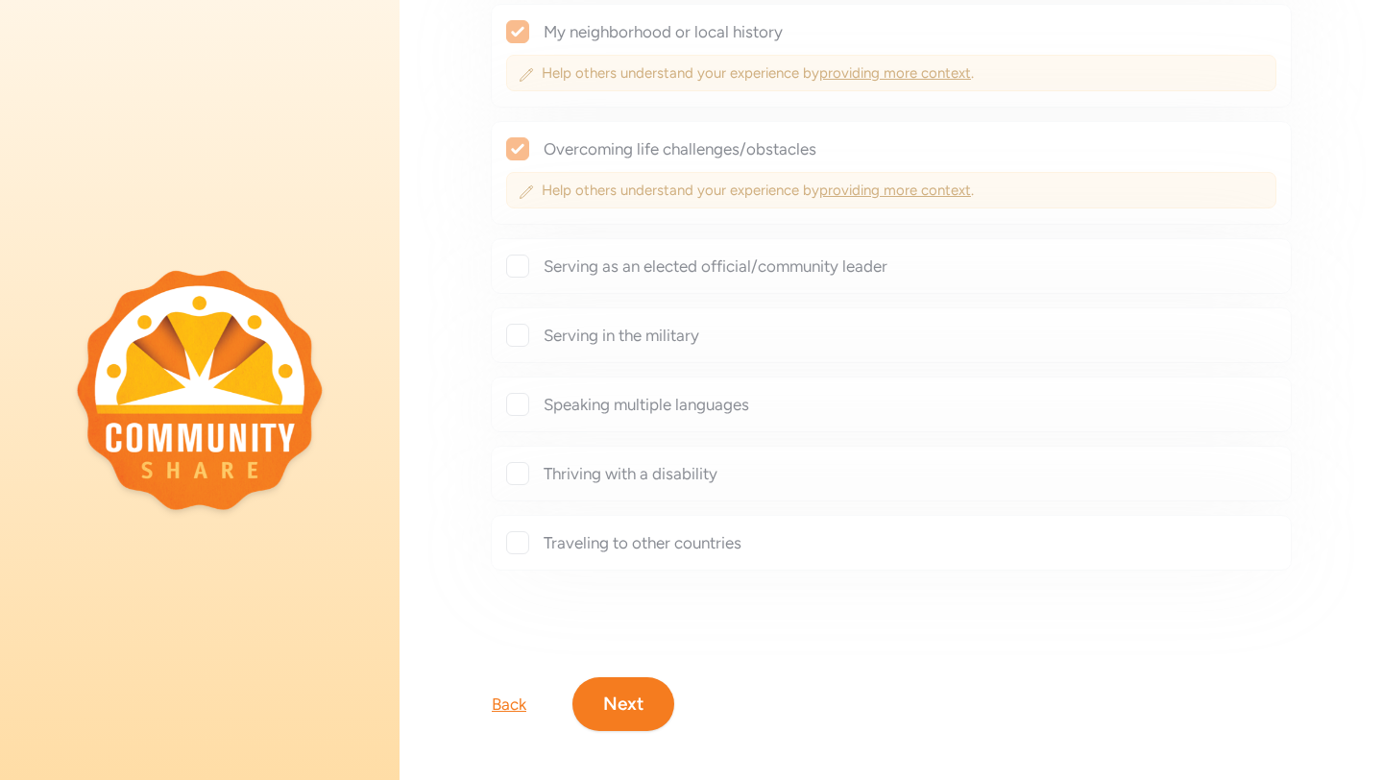
checkbox input "true"
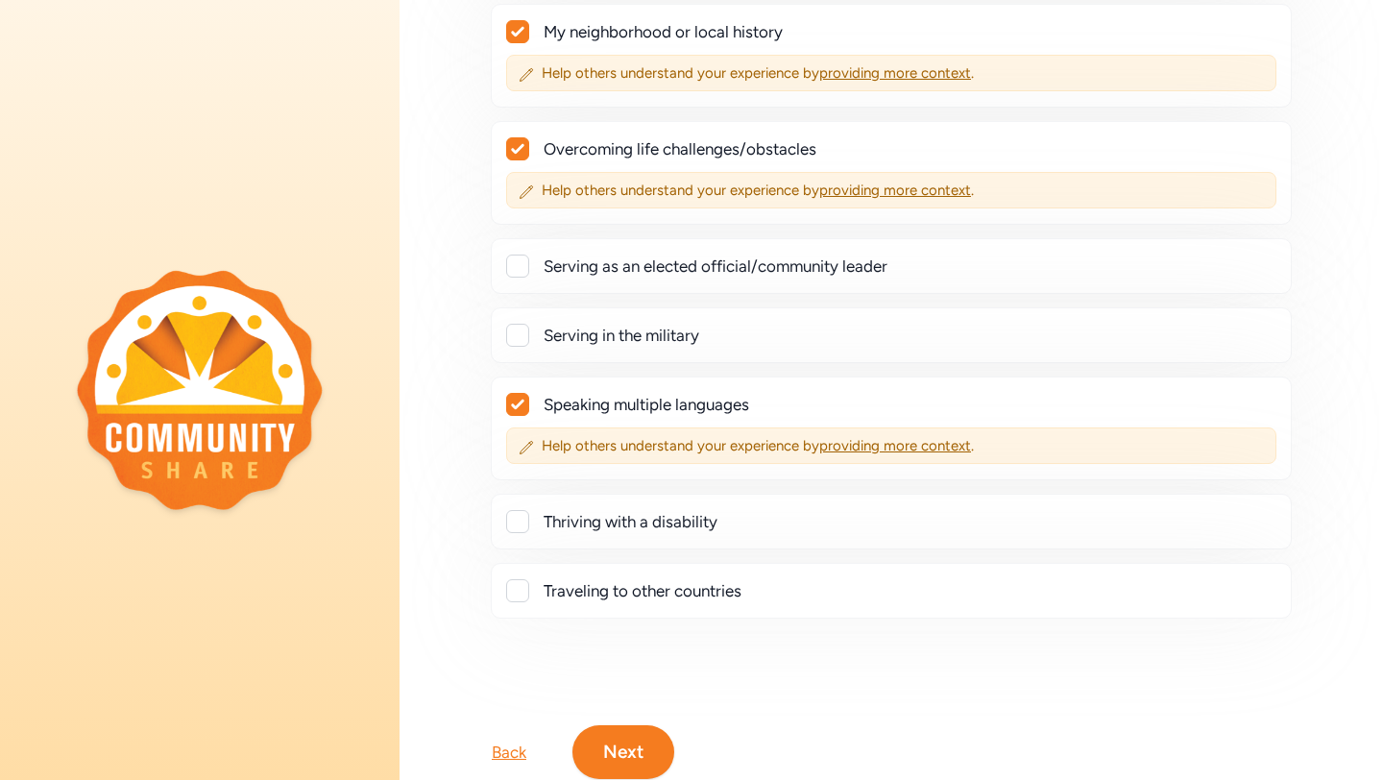
click at [590, 762] on button "Next" at bounding box center [623, 752] width 102 height 54
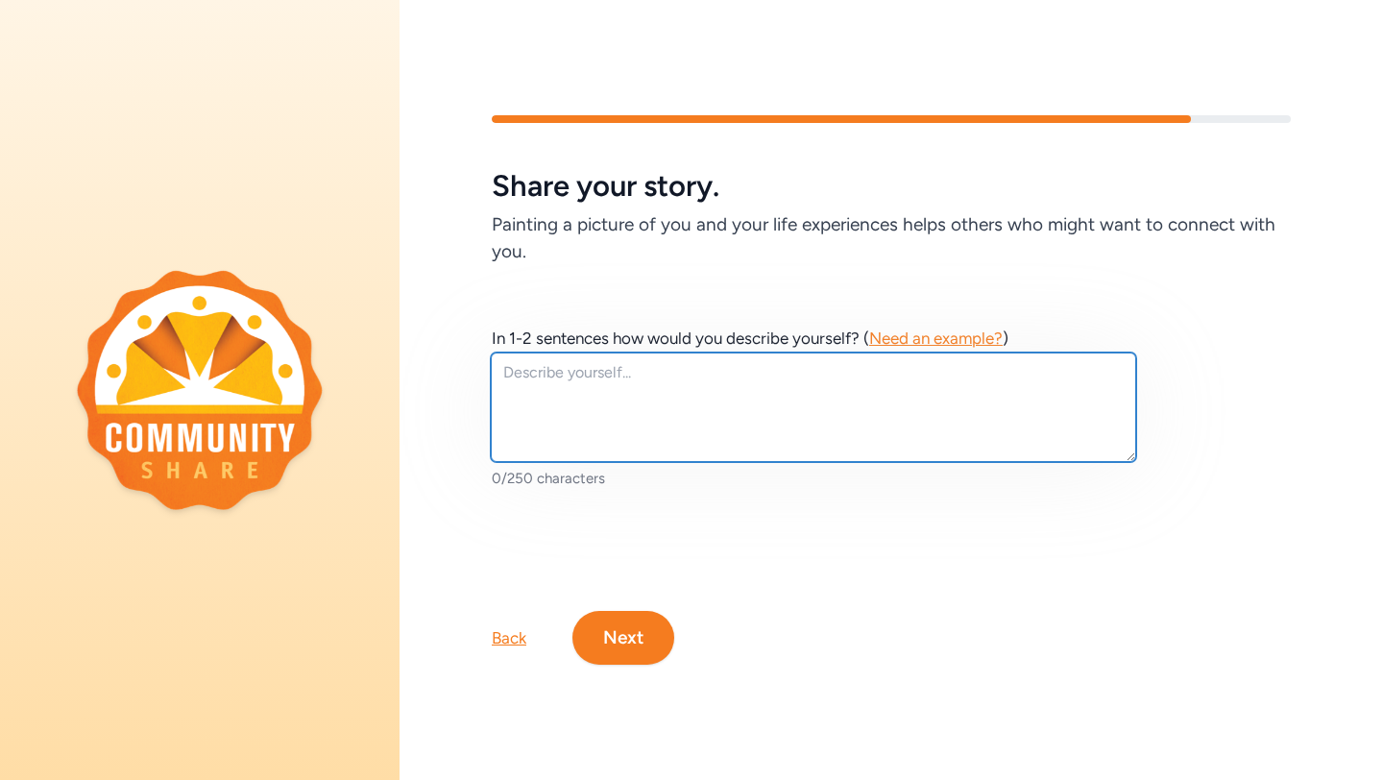
click at [551, 380] on textarea at bounding box center [813, 406] width 645 height 109
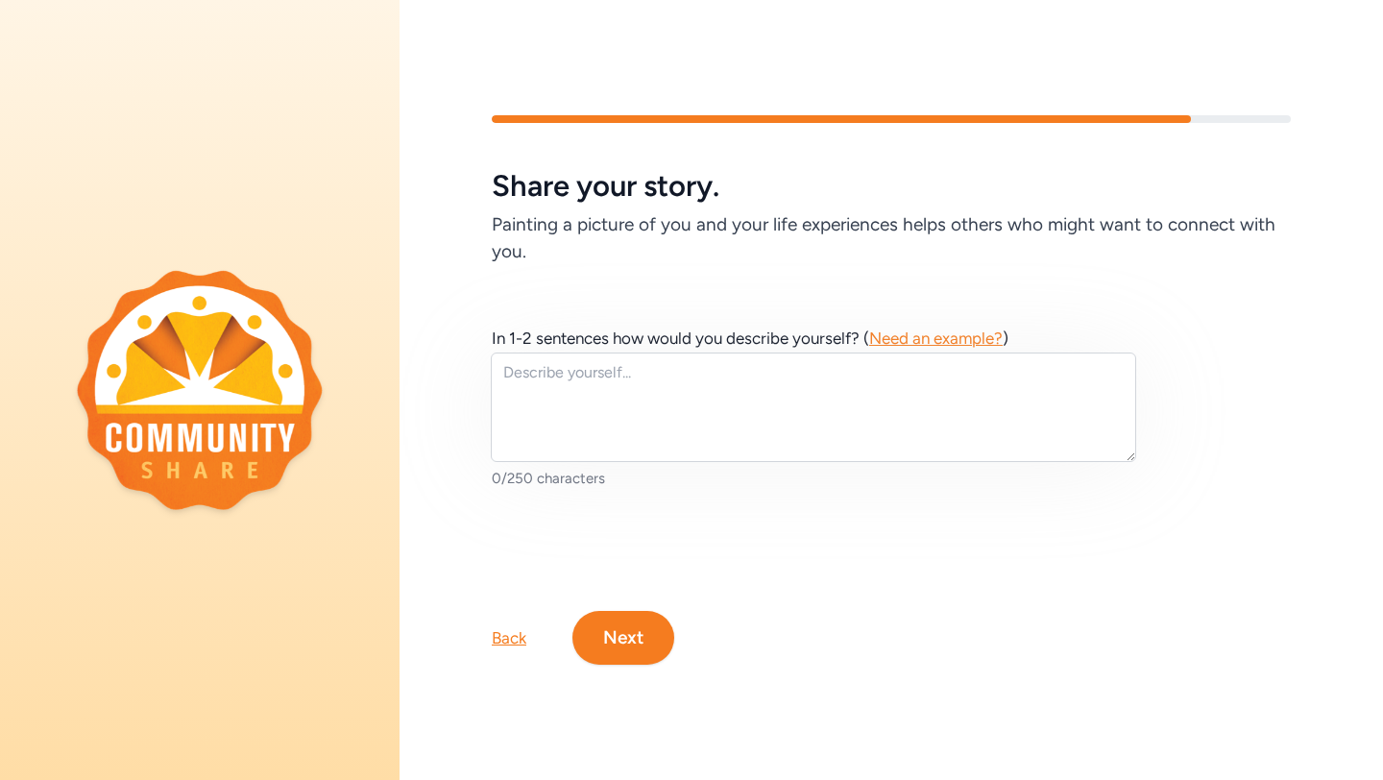
click at [962, 333] on span "Need an example?" at bounding box center [935, 337] width 133 height 19
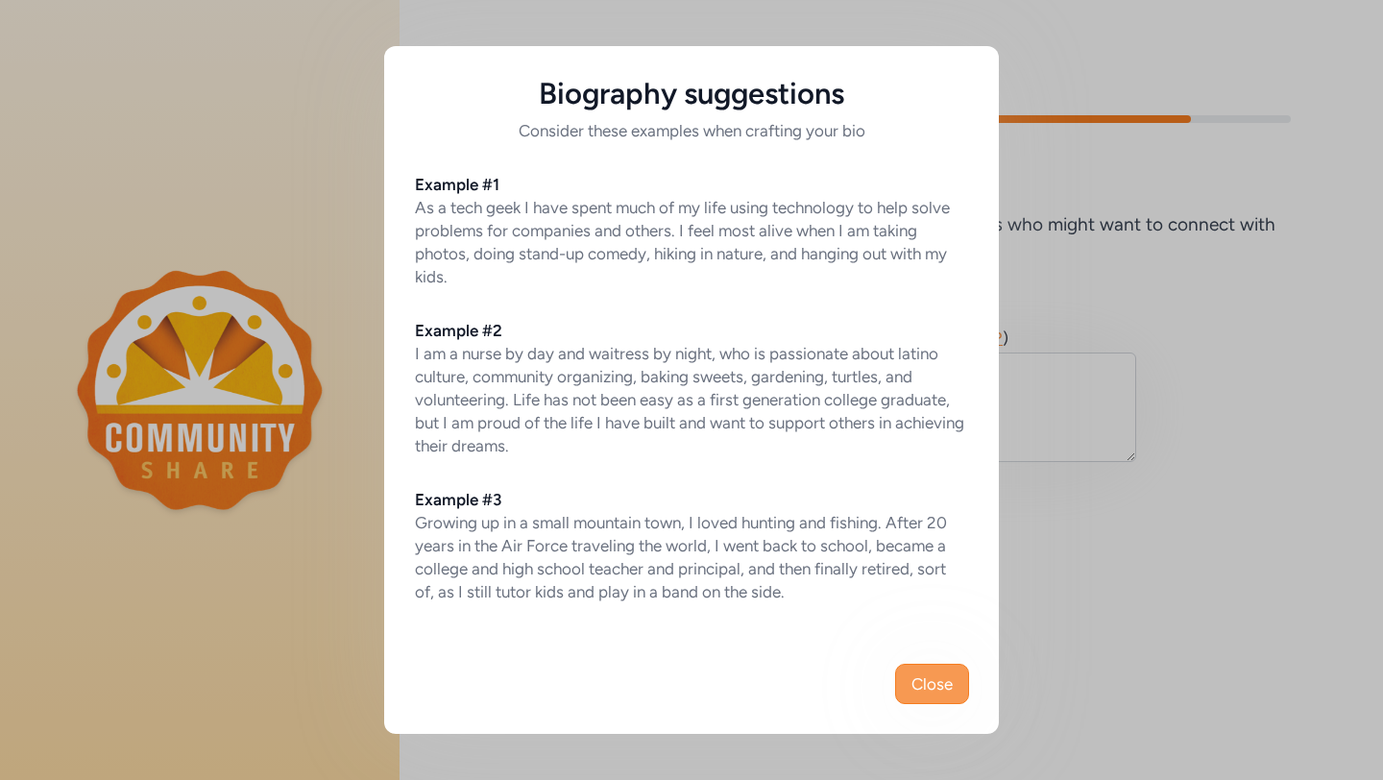
click at [918, 703] on button "Close" at bounding box center [932, 684] width 74 height 40
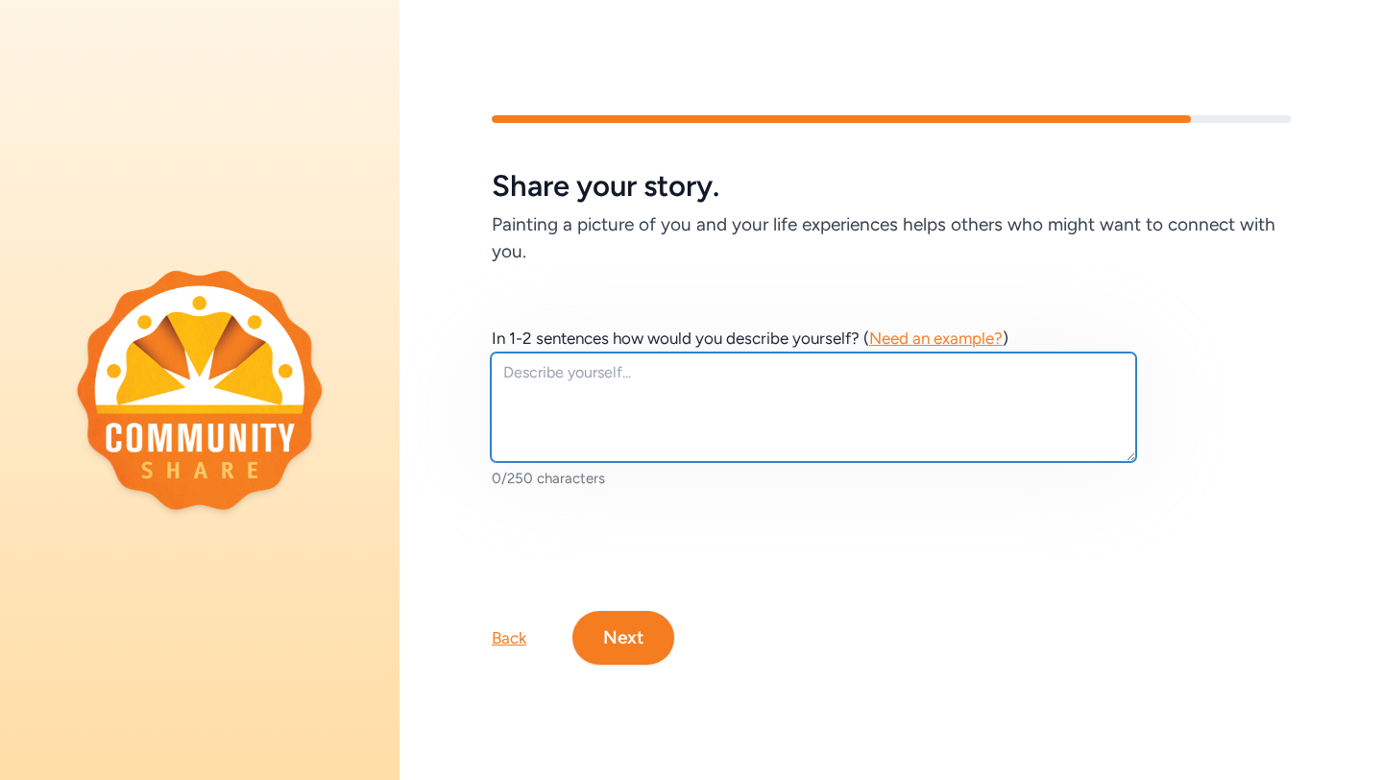
click at [775, 412] on textarea at bounding box center [813, 406] width 645 height 109
type textarea "i"
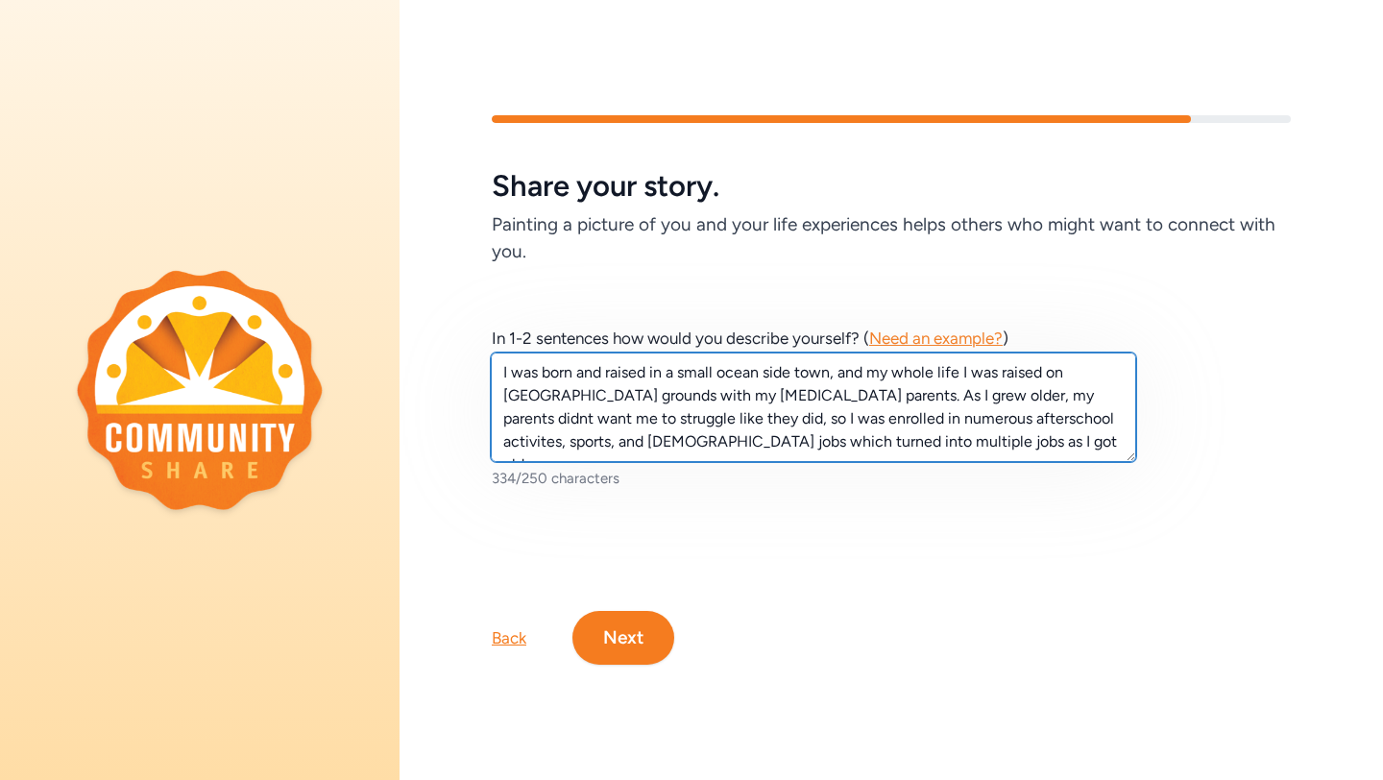
click at [874, 444] on textarea "I was born and raised in a small ocean side town, and my whole life I was raise…" at bounding box center [813, 406] width 645 height 109
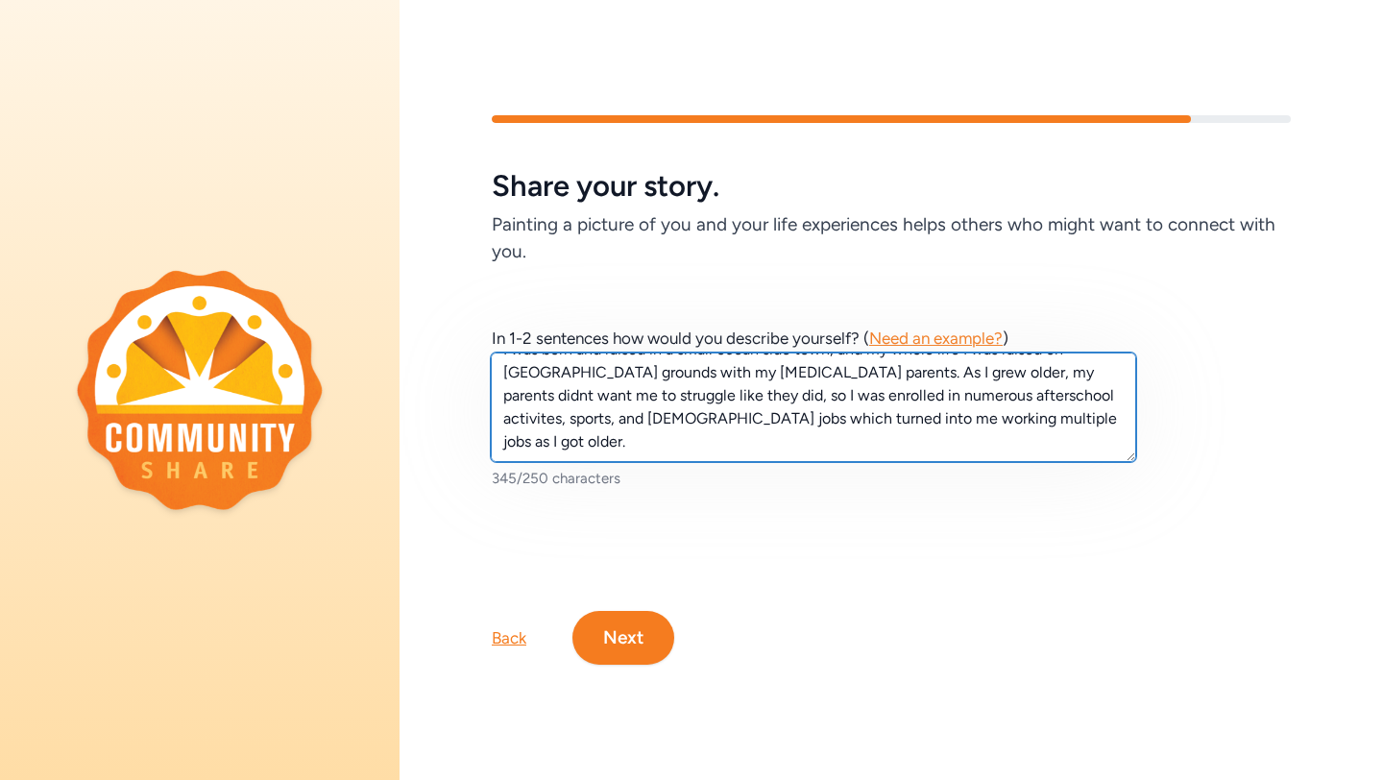
click at [546, 446] on textarea "I was born and raised in a small ocean side town, and my whole life I was raise…" at bounding box center [813, 406] width 645 height 109
type textarea "I was born and raised in a small ocean side town, and my whole life I was raise…"
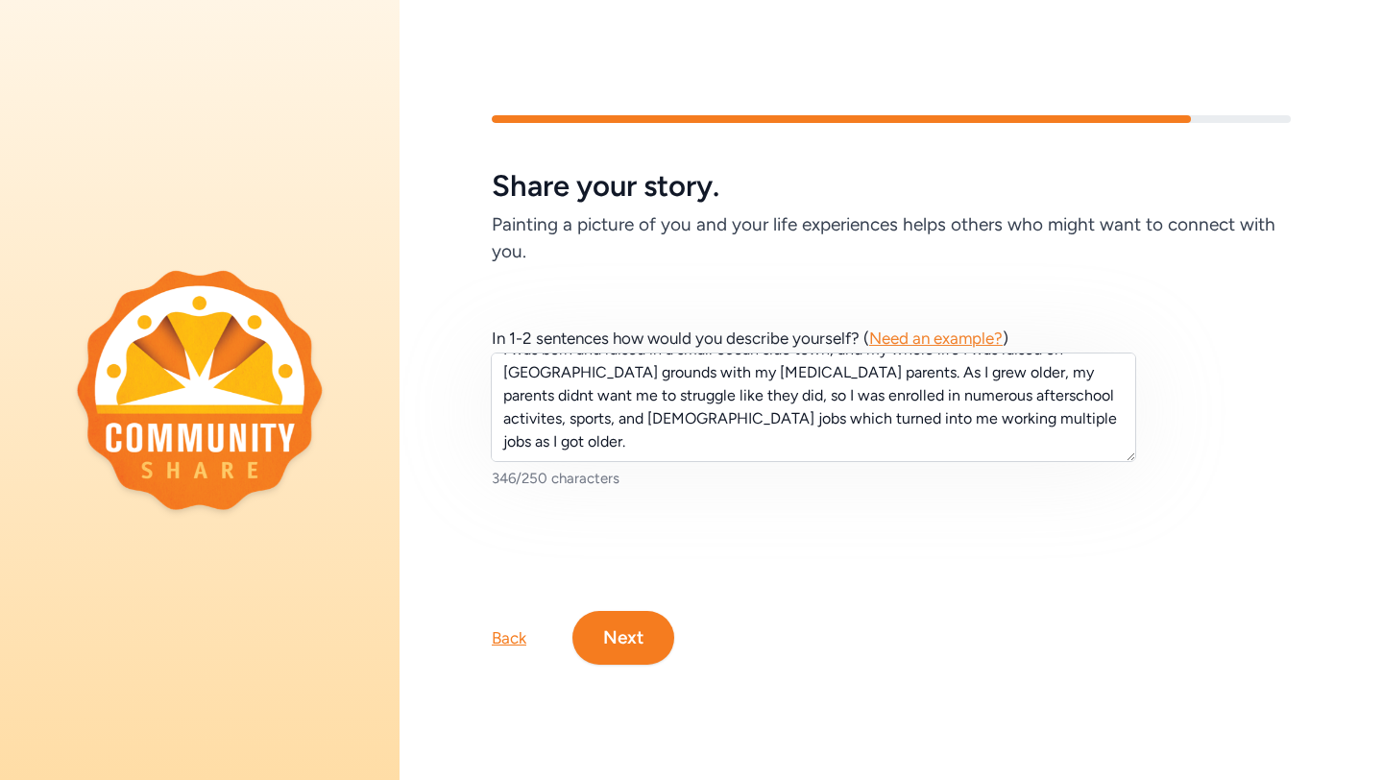
click at [643, 639] on button "Next" at bounding box center [623, 638] width 102 height 54
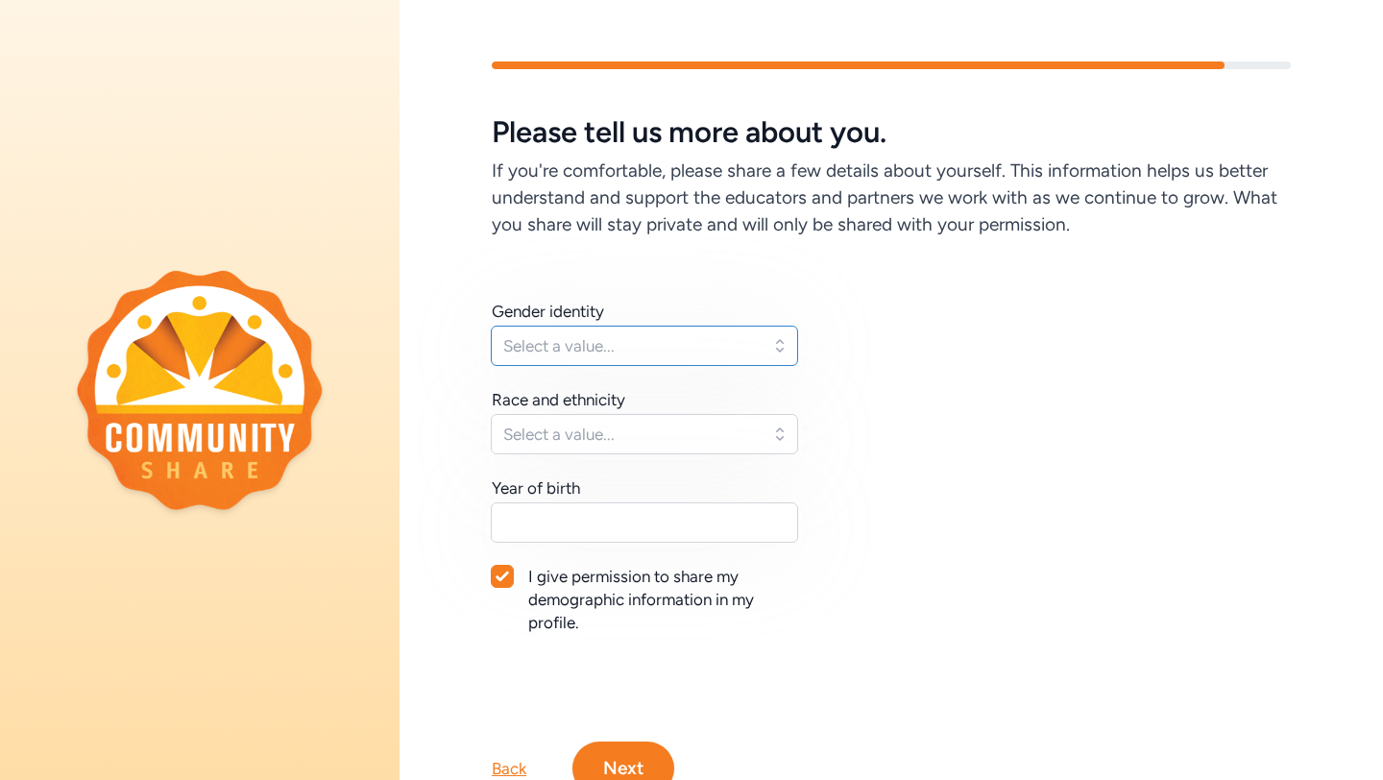
click at [671, 338] on span "Select a value..." at bounding box center [630, 345] width 255 height 23
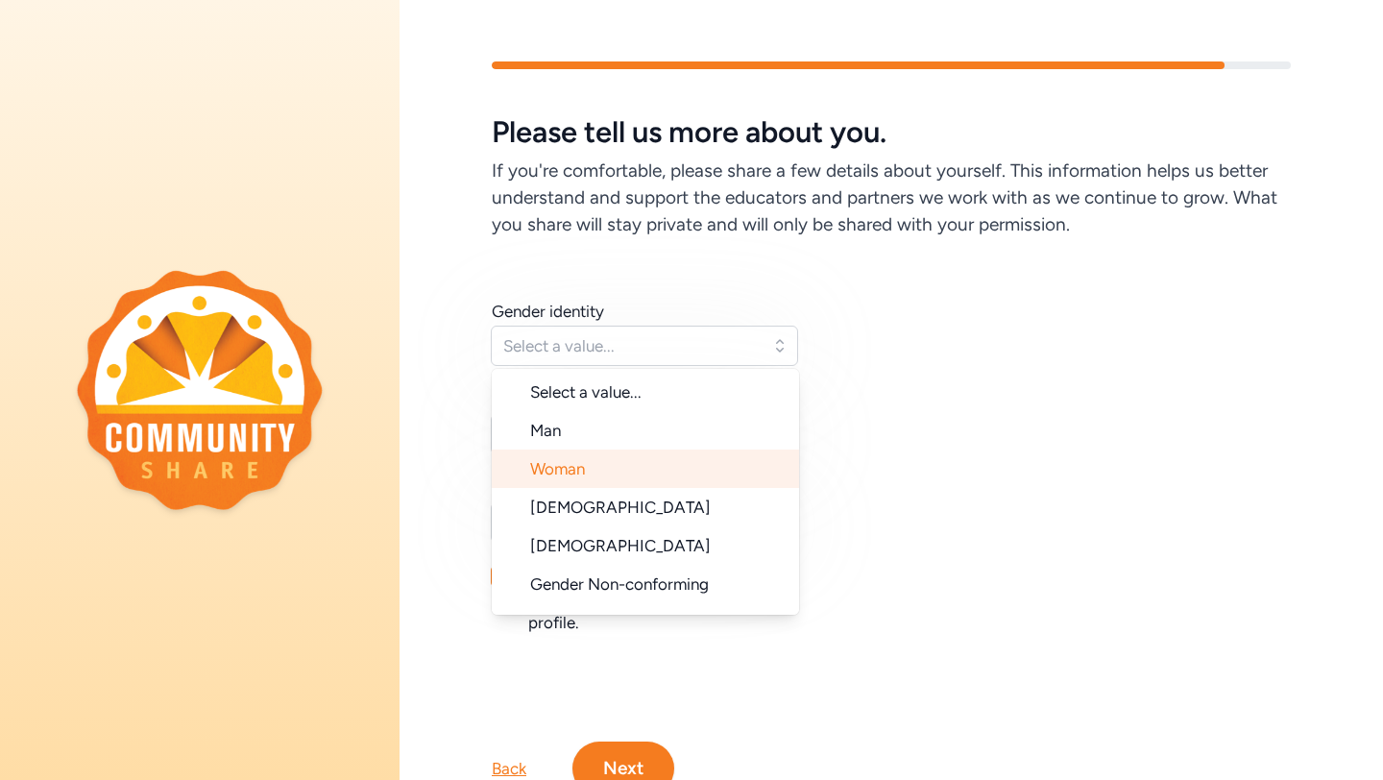
click at [624, 473] on li "Woman" at bounding box center [645, 468] width 307 height 38
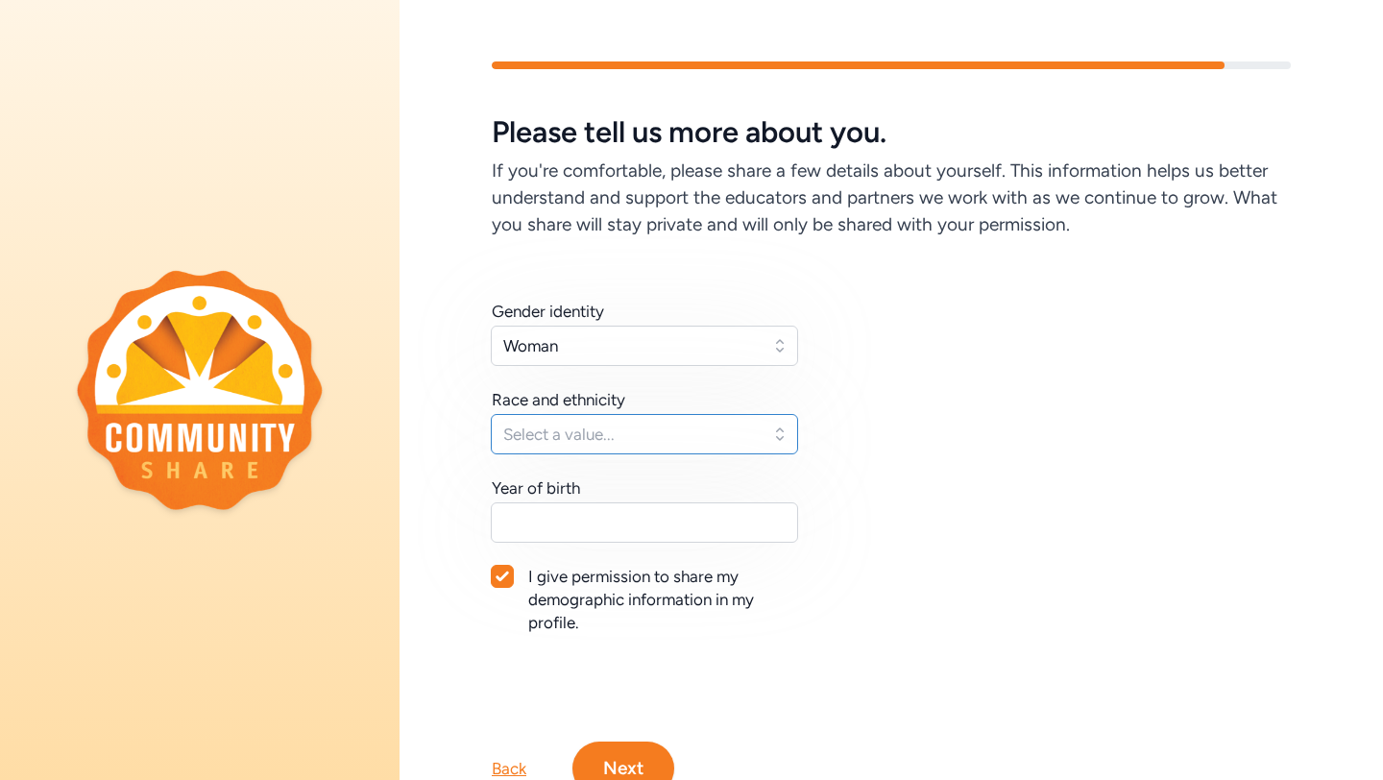
click at [624, 446] on button "Select a value..." at bounding box center [644, 434] width 307 height 40
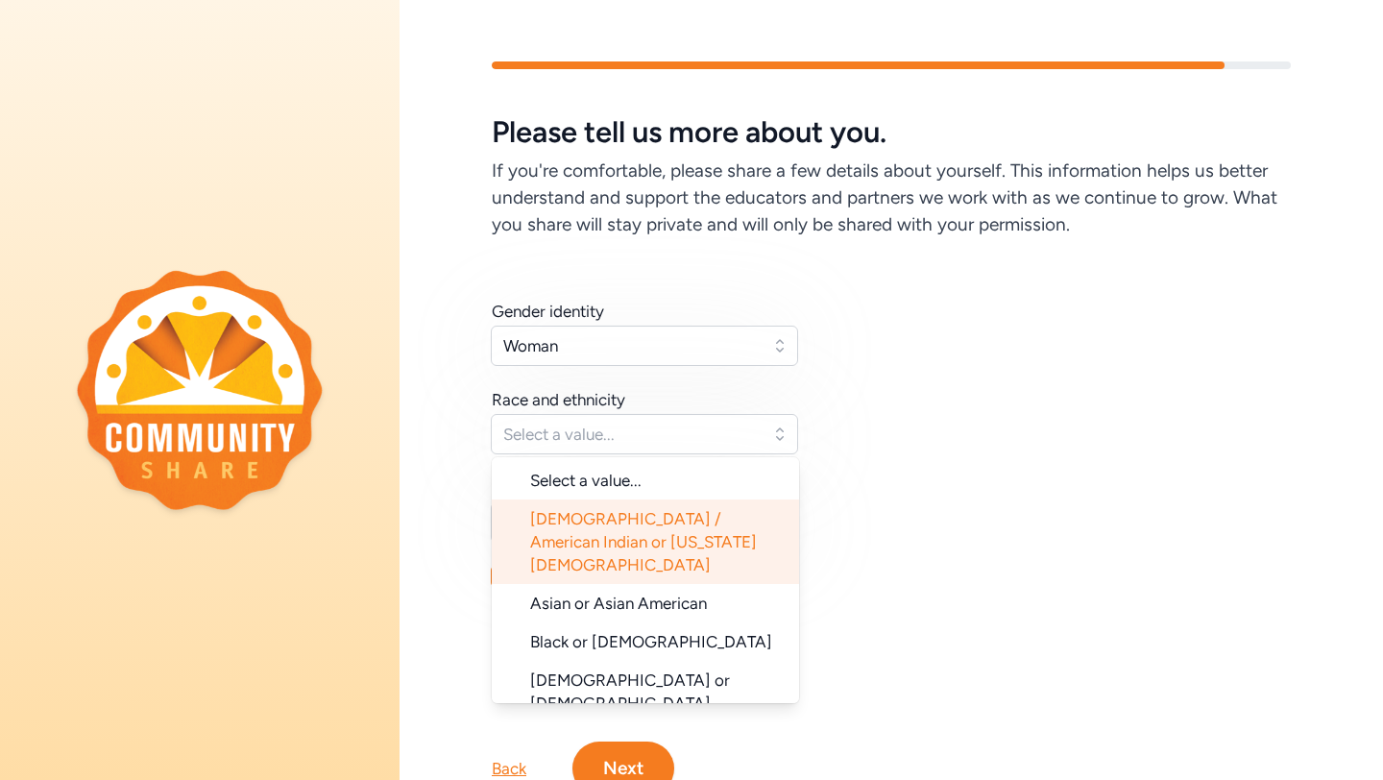
click at [638, 535] on span "Native American / American Indian or Alaska Native" at bounding box center [643, 541] width 227 height 65
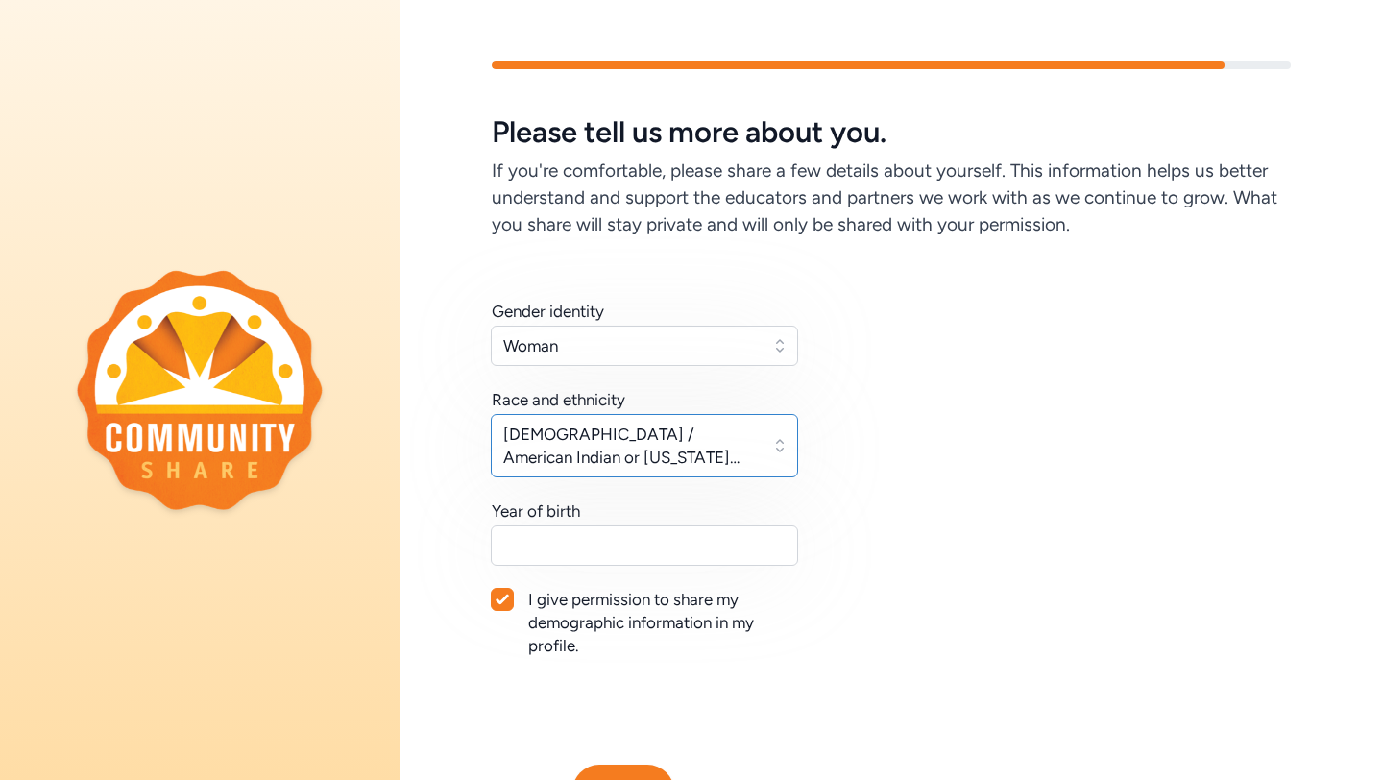
click at [636, 442] on span "Native American / American Indian or Alaska Native" at bounding box center [630, 446] width 255 height 46
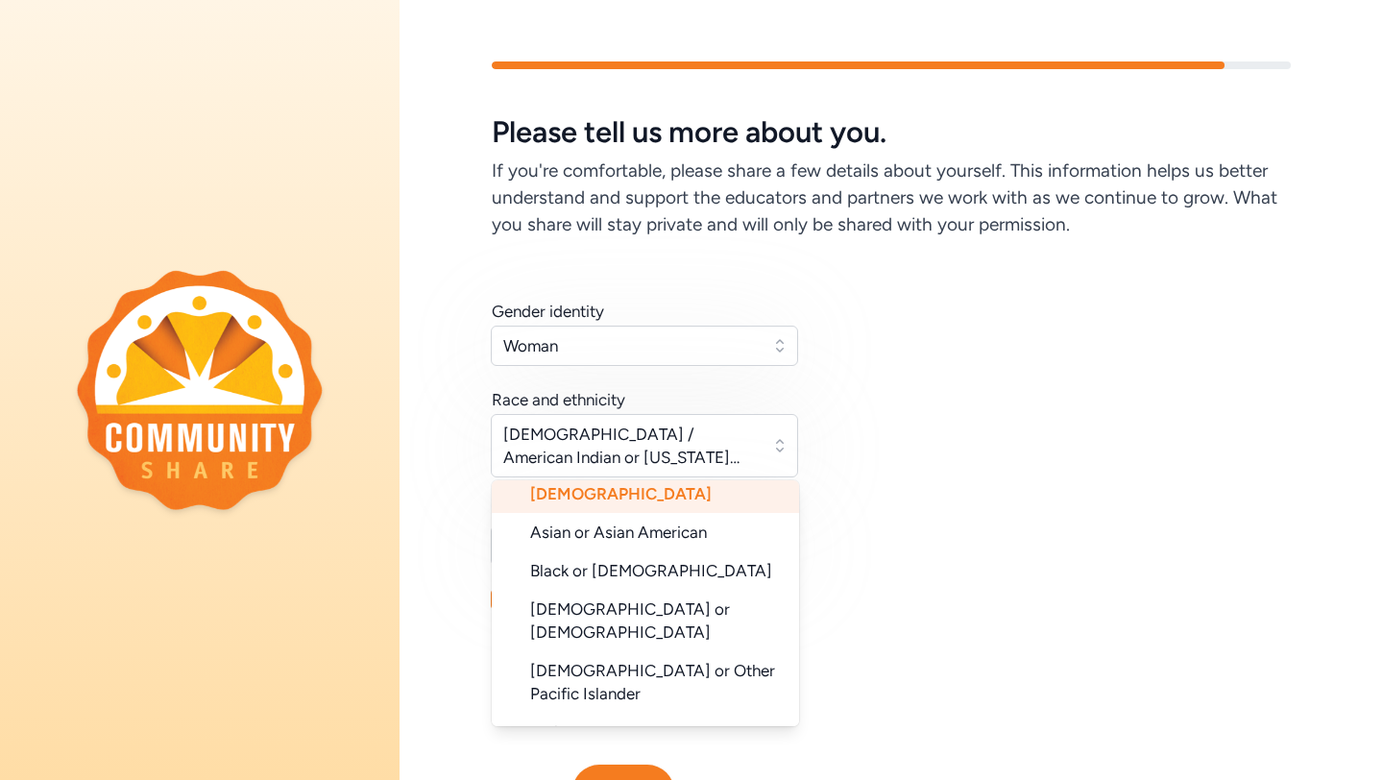
scroll to position [102, 0]
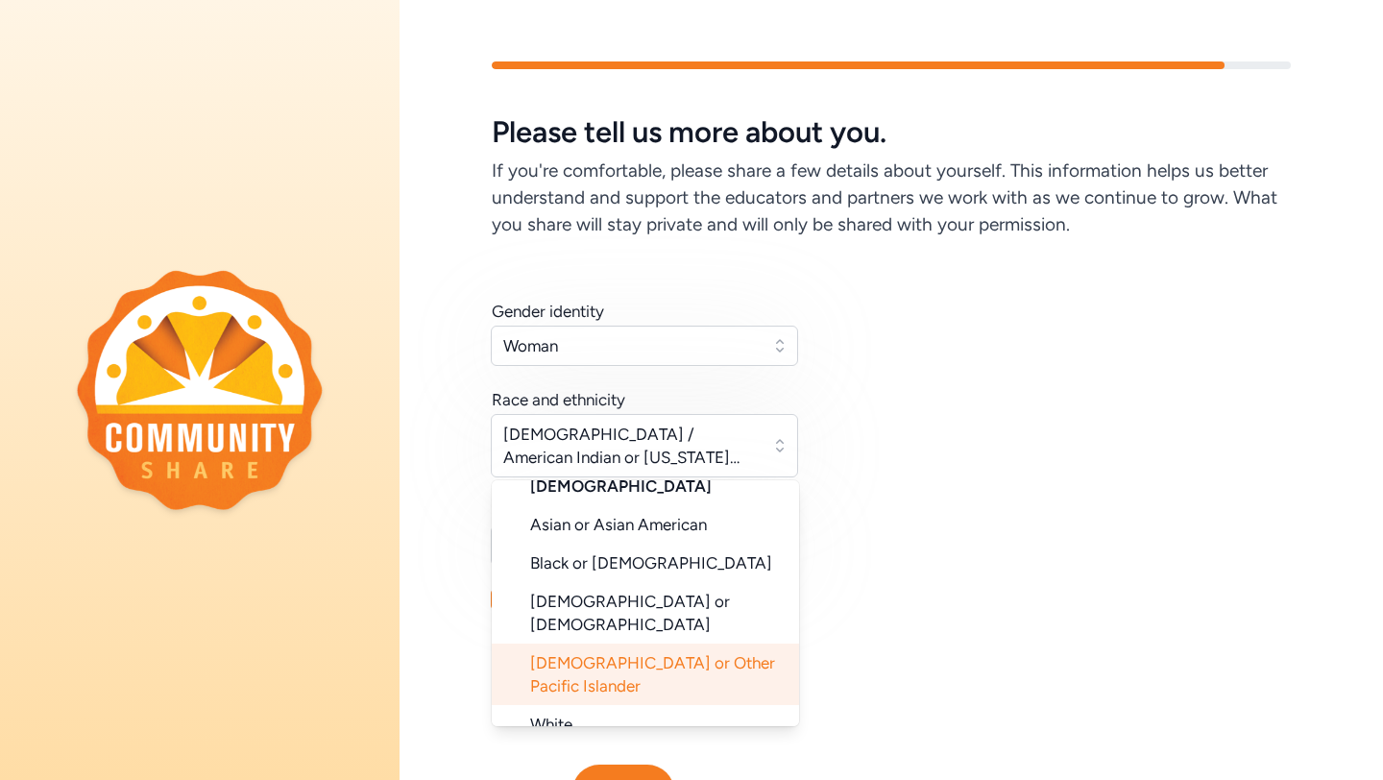
click at [628, 643] on li "[DEMOGRAPHIC_DATA] or Other Pacific Islander" at bounding box center [645, 673] width 307 height 61
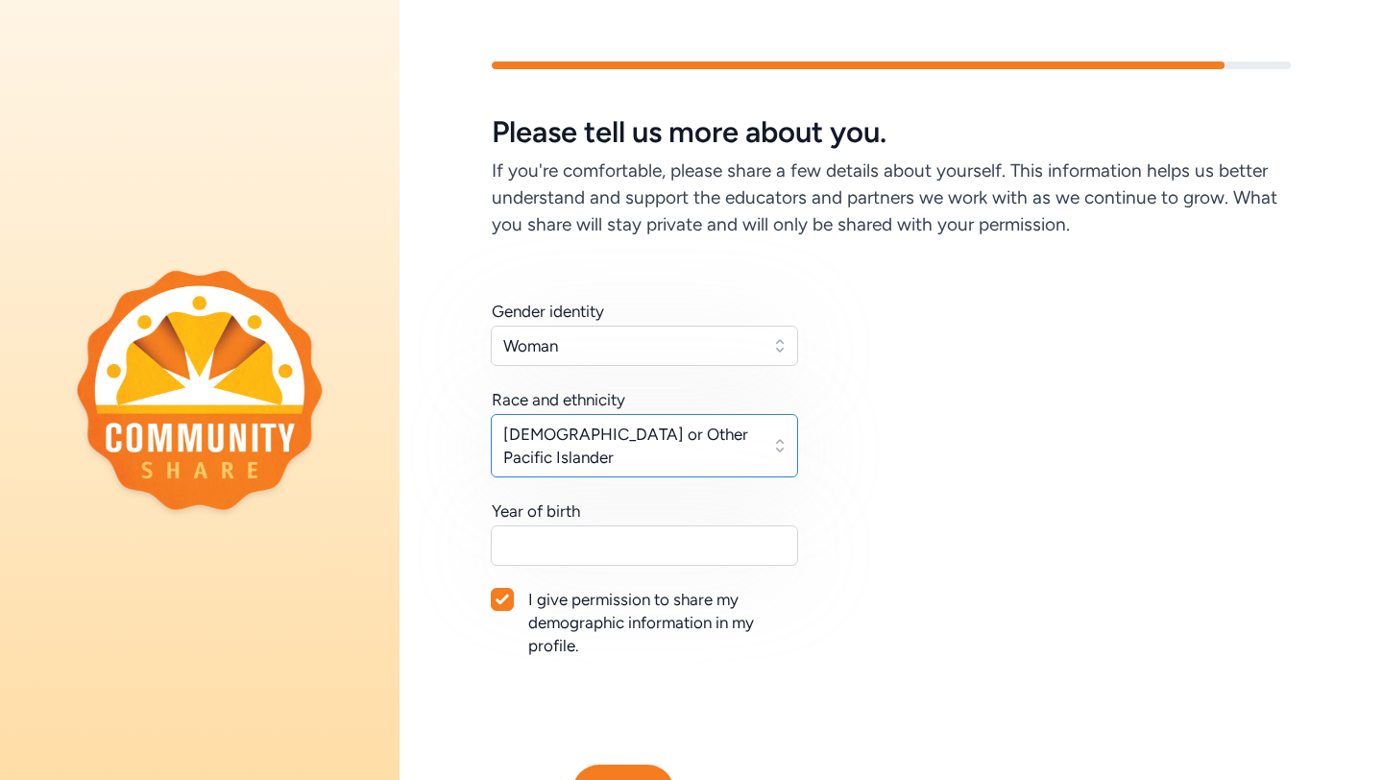
scroll to position [100, 0]
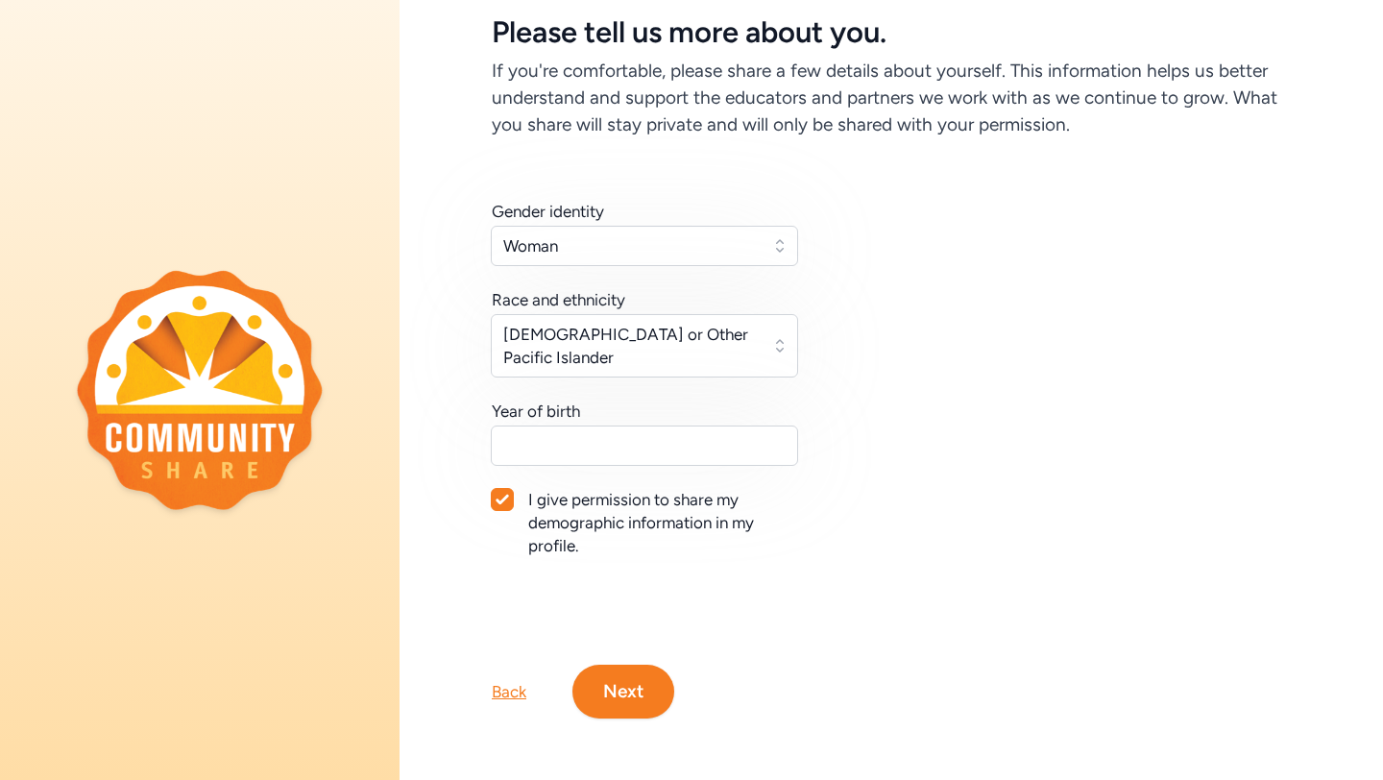
click at [690, 474] on div "Gender identity Woman Race and ethnicity Native Hawaiian or Other Pacific Islan…" at bounding box center [645, 378] width 307 height 357
click at [683, 455] on input "text" at bounding box center [644, 445] width 307 height 40
type input "2003"
click at [770, 673] on div "Back Next" at bounding box center [891, 660] width 983 height 115
click at [642, 692] on button "Next" at bounding box center [623, 692] width 102 height 54
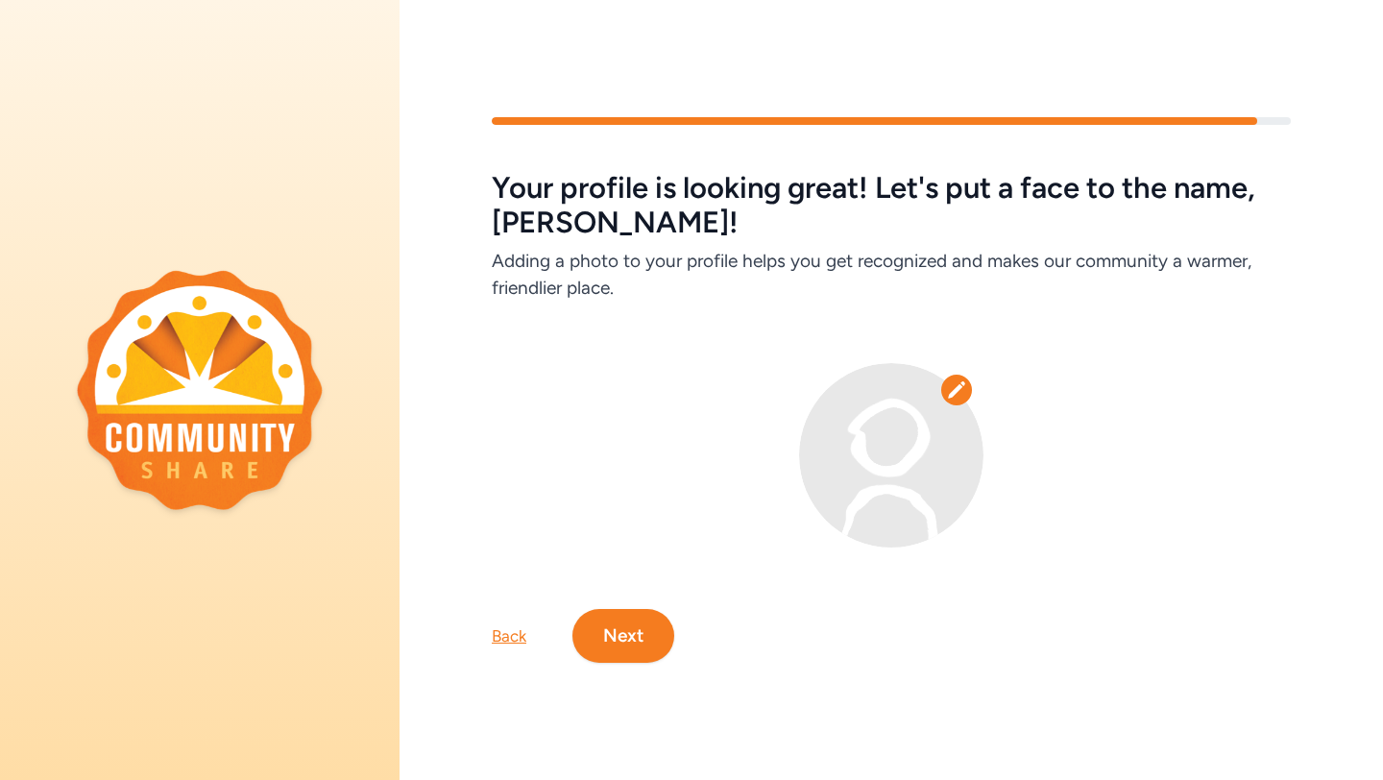
click at [904, 477] on img at bounding box center [891, 455] width 184 height 184
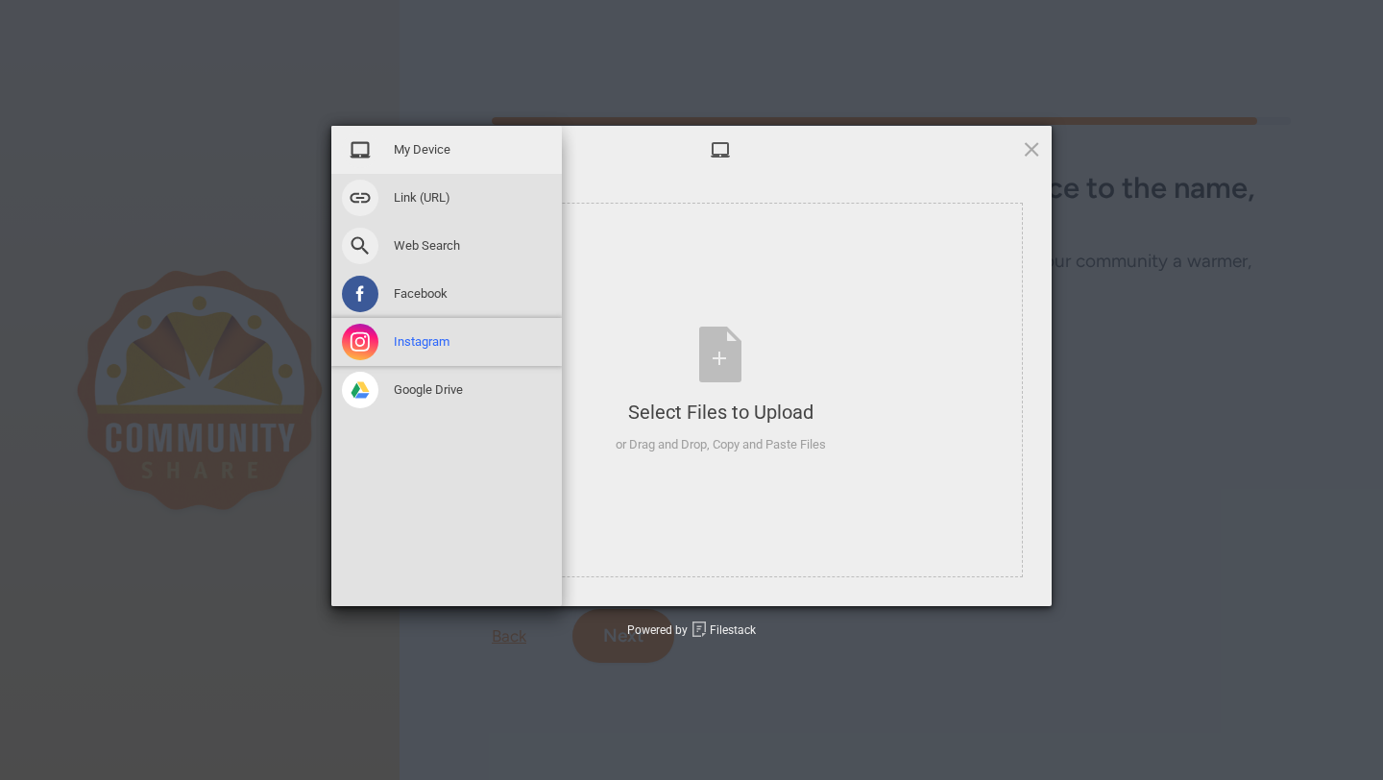
click at [384, 342] on div "Instagram" at bounding box center [446, 342] width 230 height 48
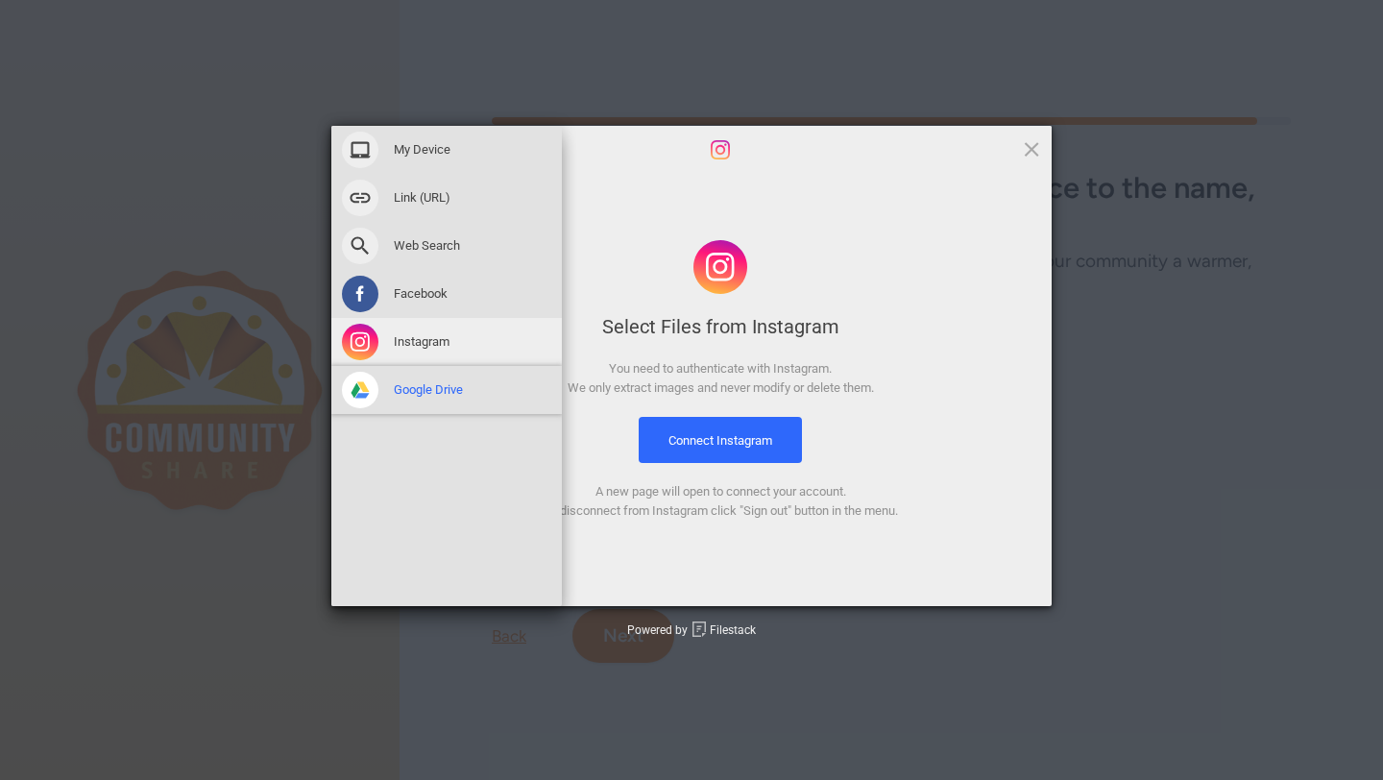
click at [375, 394] on span at bounding box center [360, 390] width 36 height 36
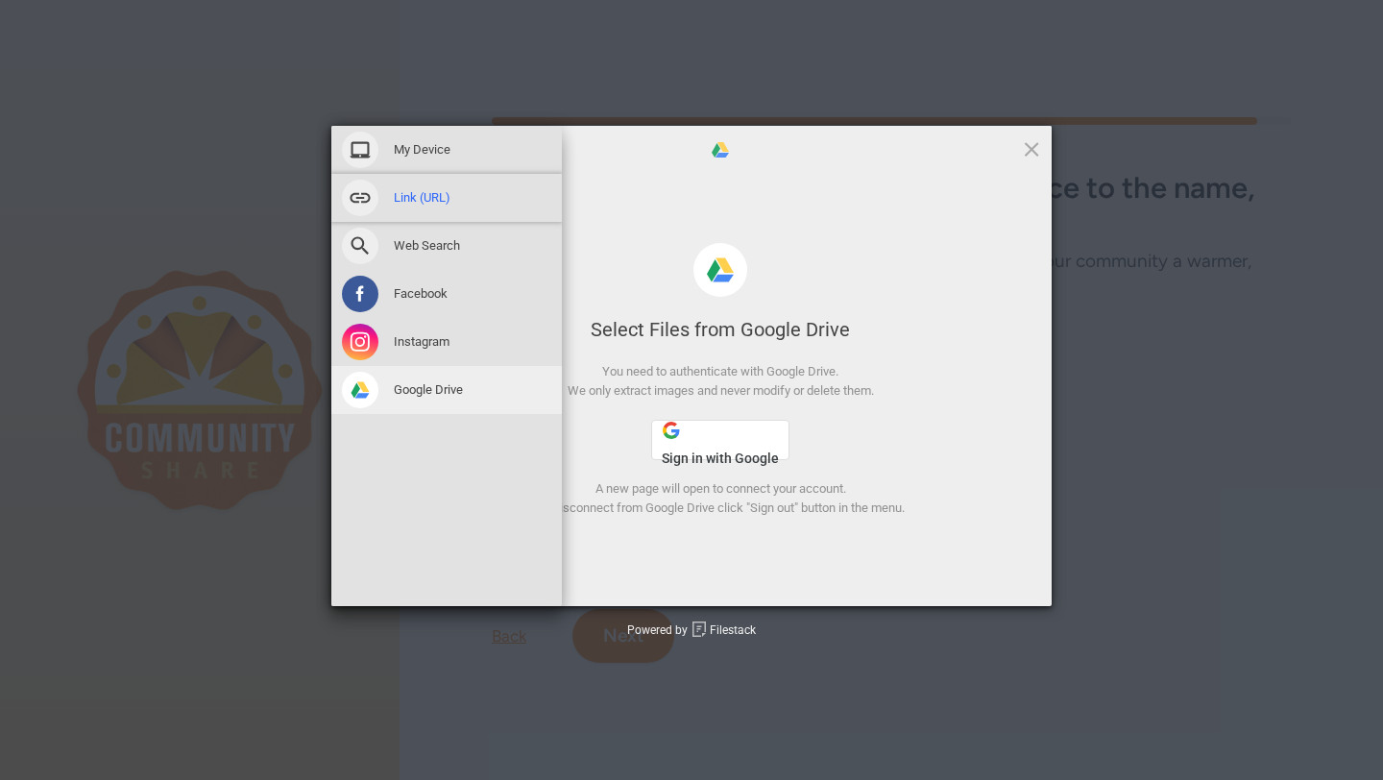
click at [416, 211] on div "Link (URL)" at bounding box center [446, 198] width 230 height 48
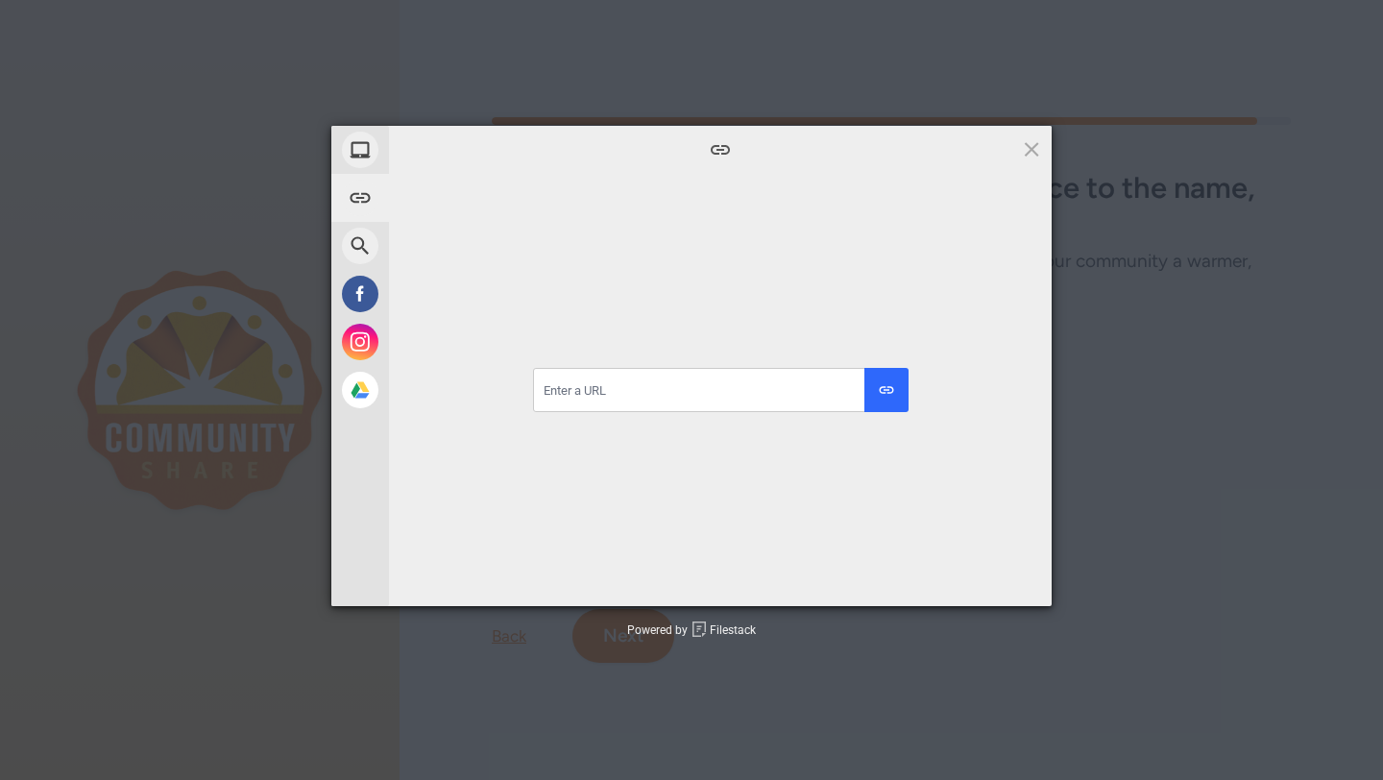
click at [417, 123] on div "My Device Link (URL) Web Search Facebook Instagram Google Drive Selected Files:…" at bounding box center [691, 390] width 1383 height 780
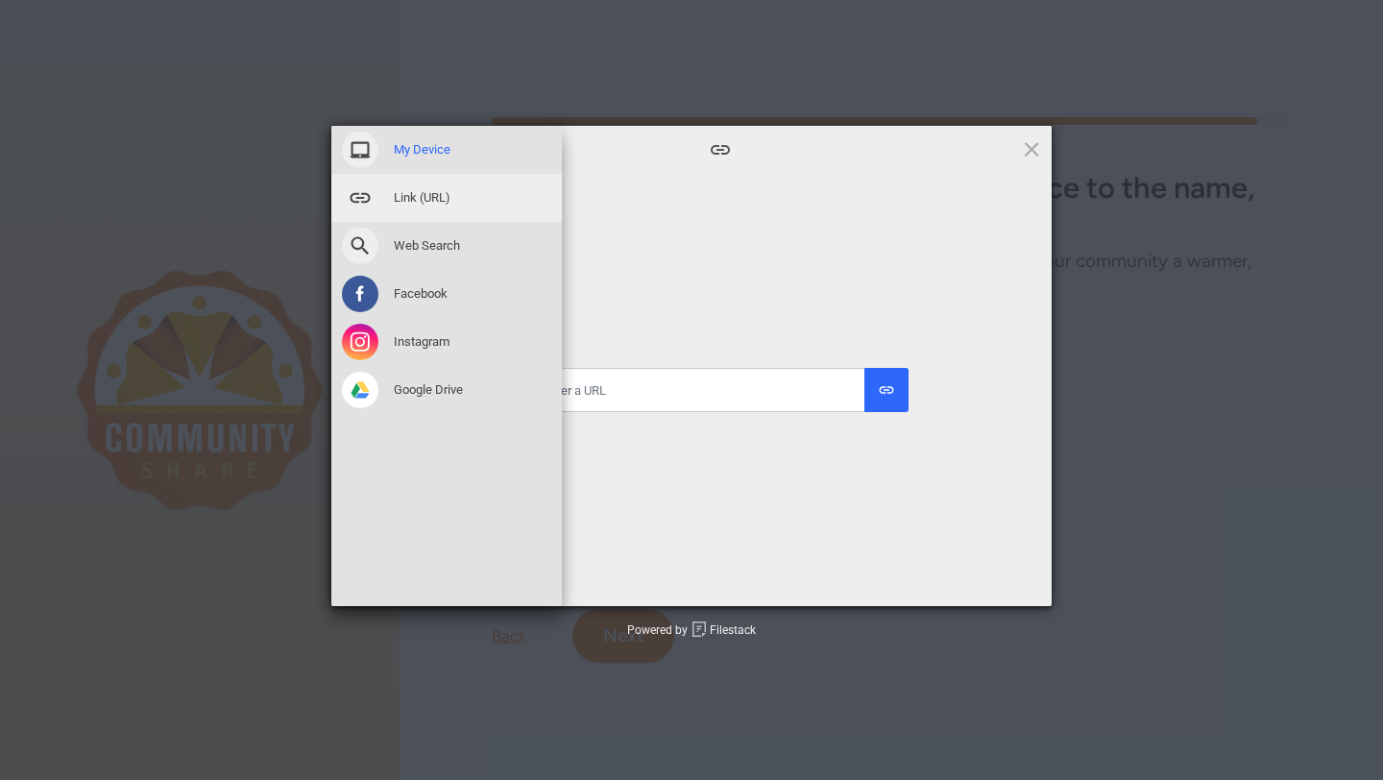
click at [364, 148] on span at bounding box center [360, 150] width 36 height 36
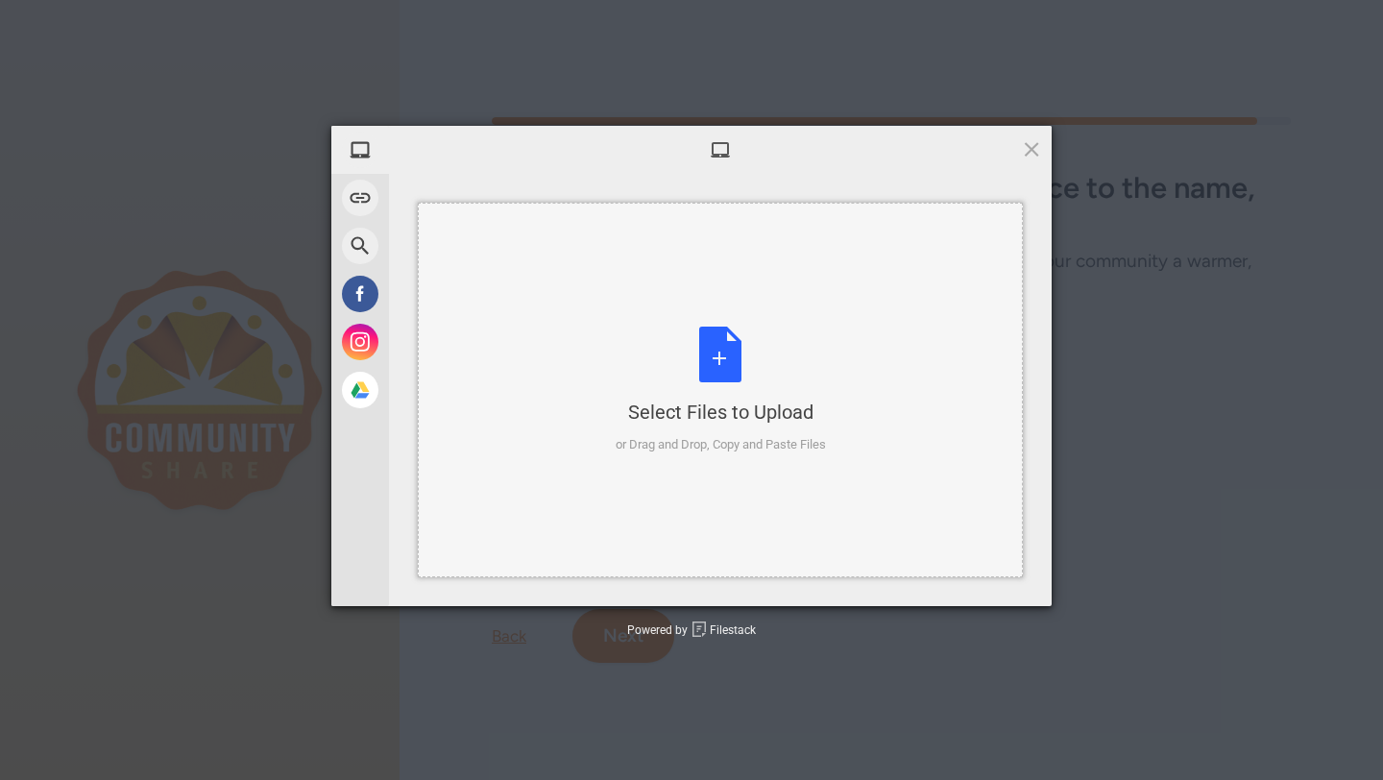
click at [701, 381] on div "Select Files to Upload or Drag and Drop, Copy and Paste Files" at bounding box center [721, 391] width 210 height 128
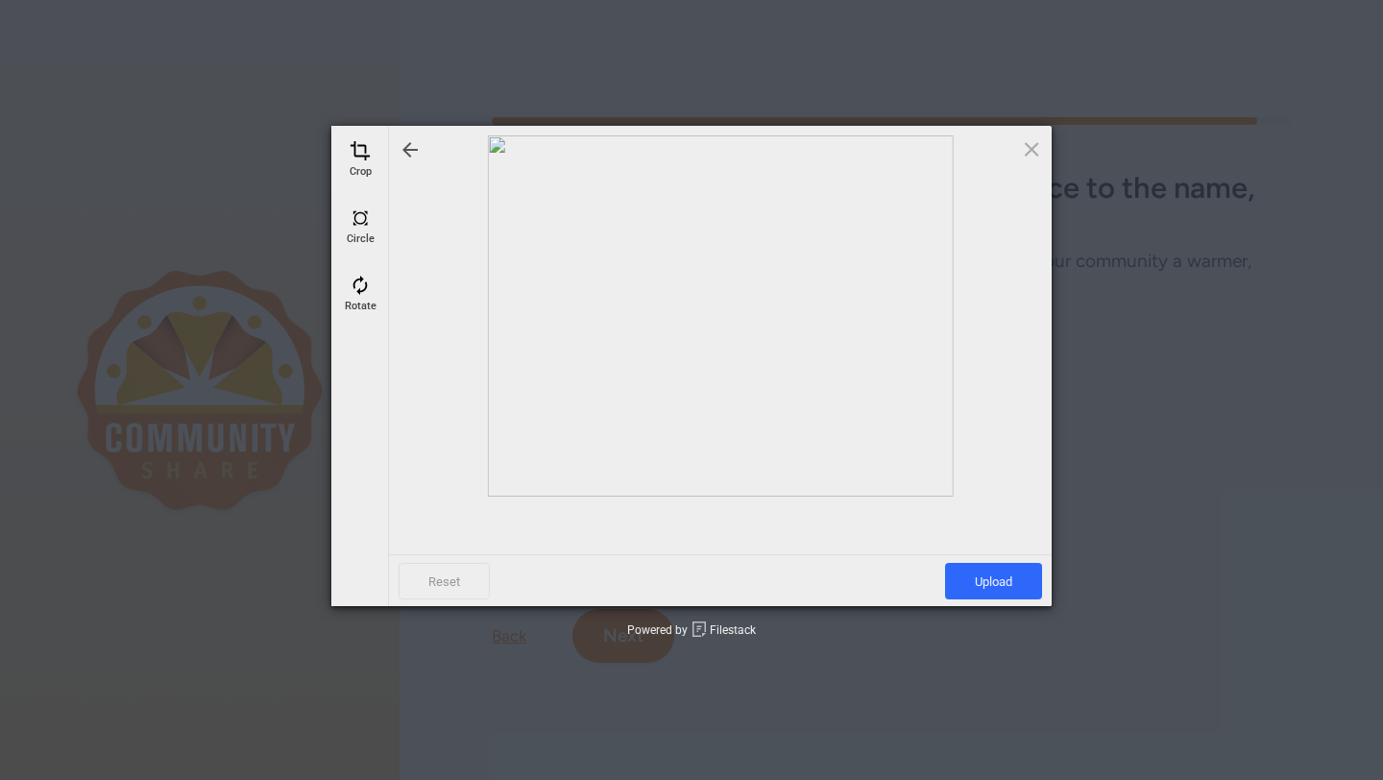
click at [860, 344] on div at bounding box center [720, 315] width 643 height 361
click at [829, 343] on div at bounding box center [720, 315] width 643 height 361
click at [767, 314] on div at bounding box center [720, 315] width 643 height 361
click at [366, 155] on span at bounding box center [360, 150] width 21 height 21
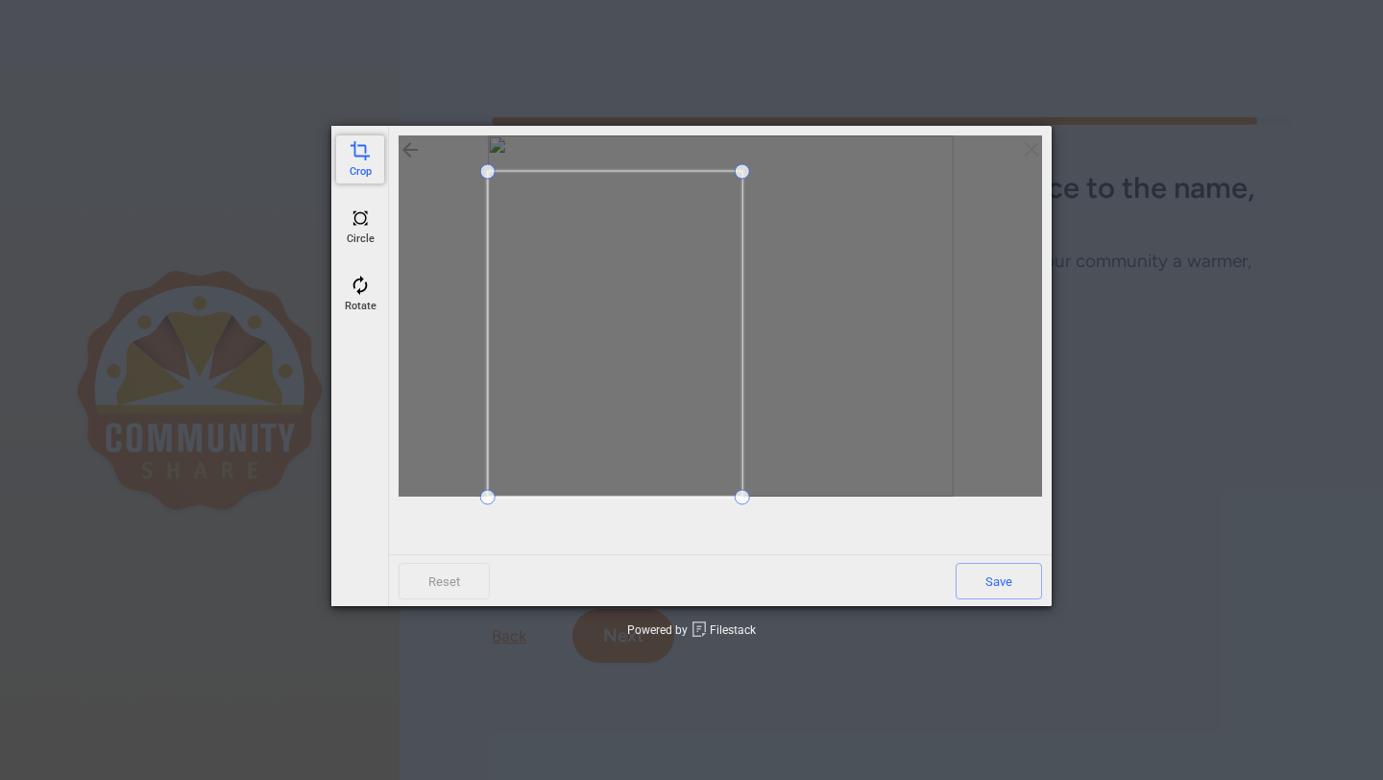
click at [742, 172] on span at bounding box center [741, 170] width 15 height 15
click at [540, 174] on span at bounding box center [540, 175] width 15 height 15
click at [992, 587] on span "Save" at bounding box center [999, 581] width 86 height 36
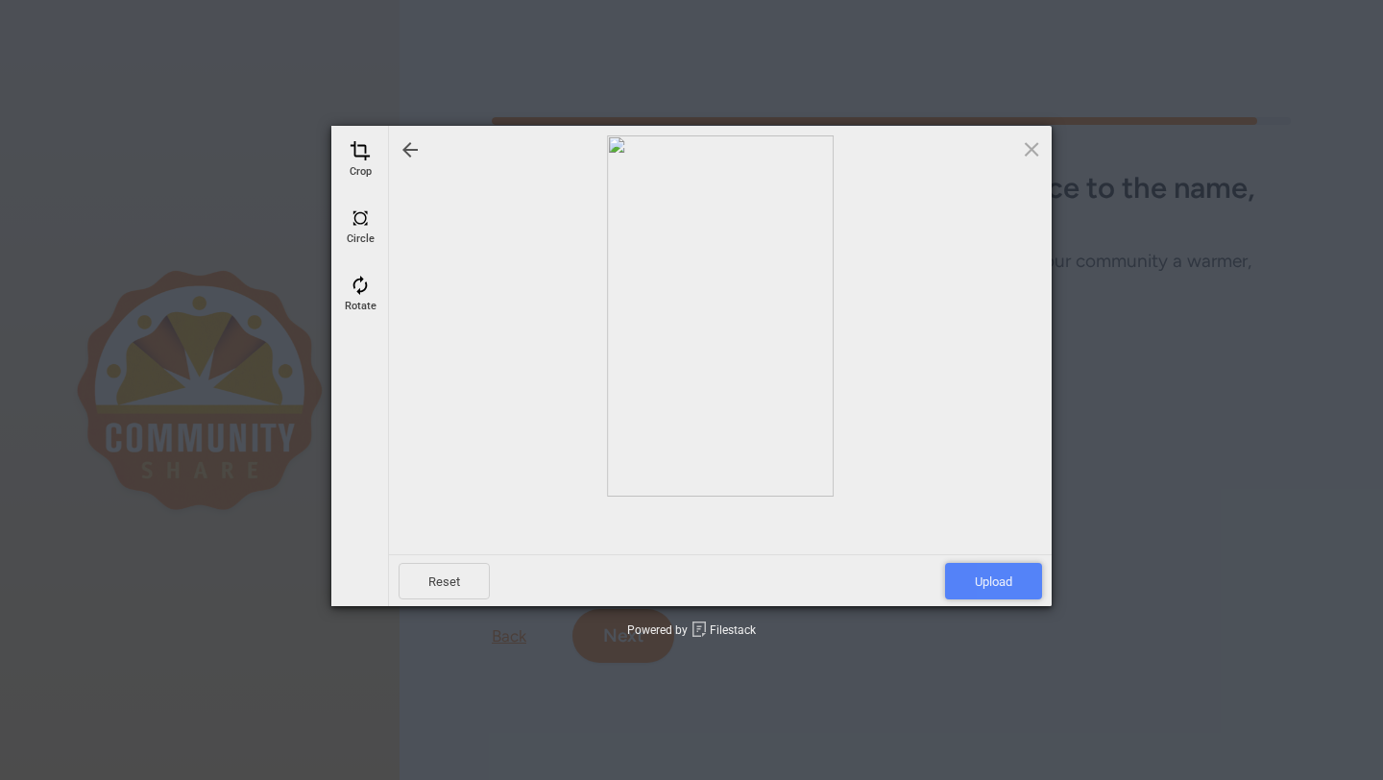
click at [992, 581] on span "Upload" at bounding box center [993, 581] width 97 height 36
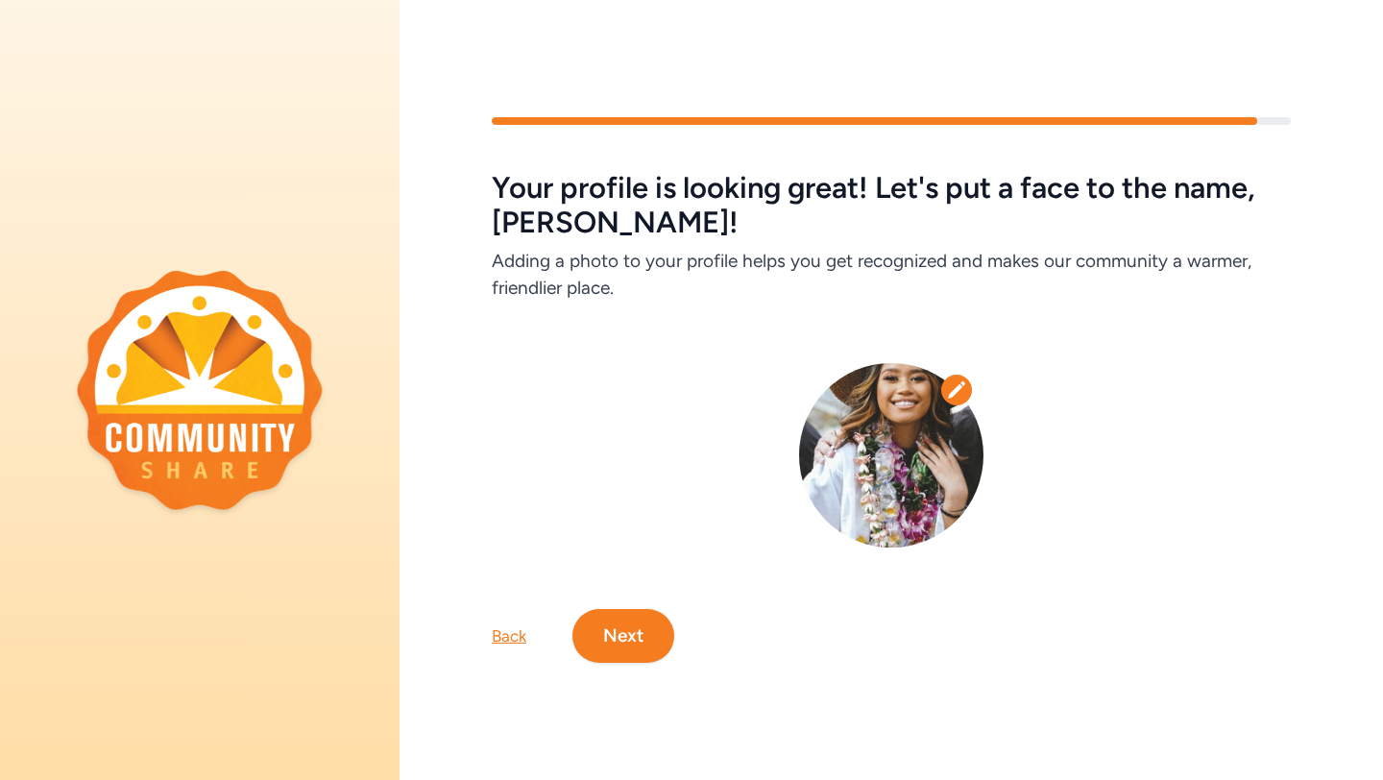
click at [922, 460] on img at bounding box center [891, 455] width 184 height 184
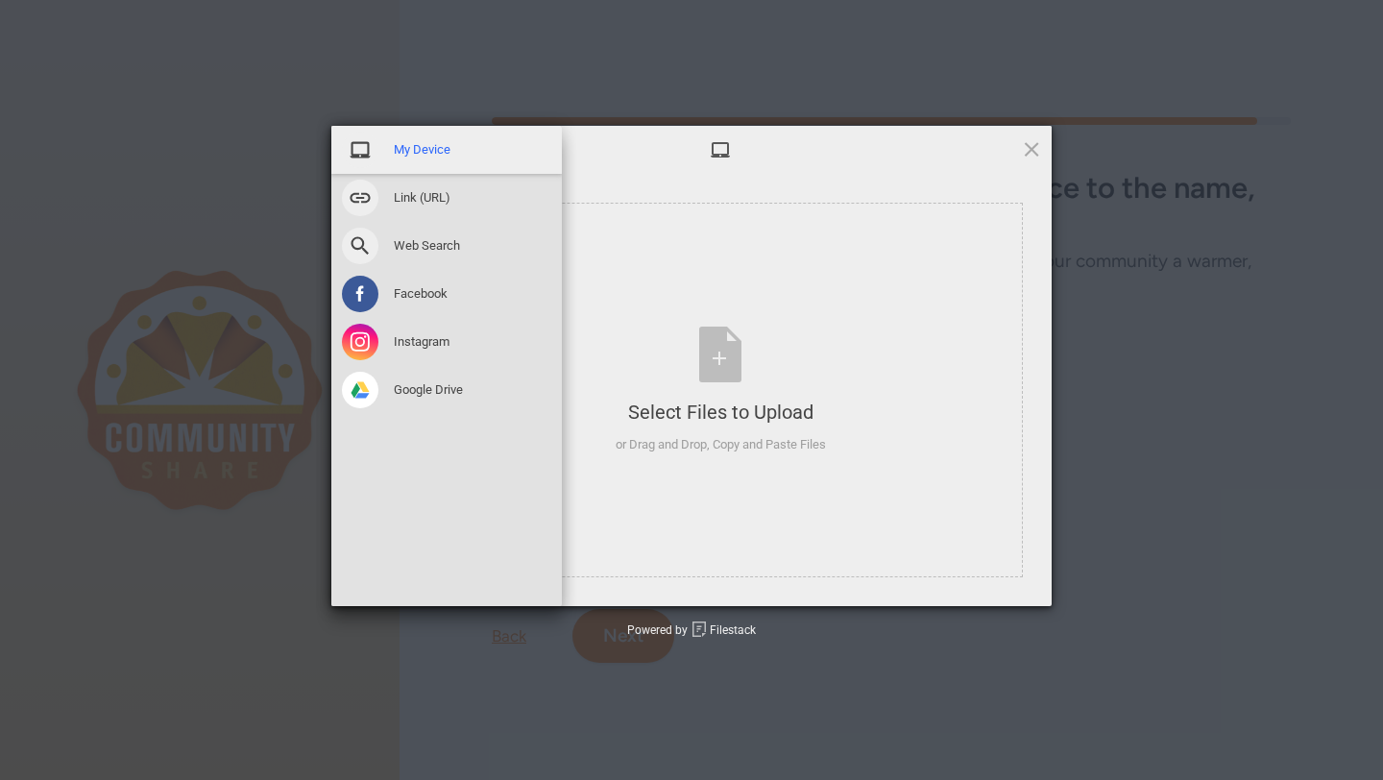
click at [405, 155] on span "My Device" at bounding box center [422, 149] width 57 height 17
click at [364, 146] on span at bounding box center [360, 150] width 36 height 36
click at [427, 147] on span "My Device" at bounding box center [422, 149] width 57 height 17
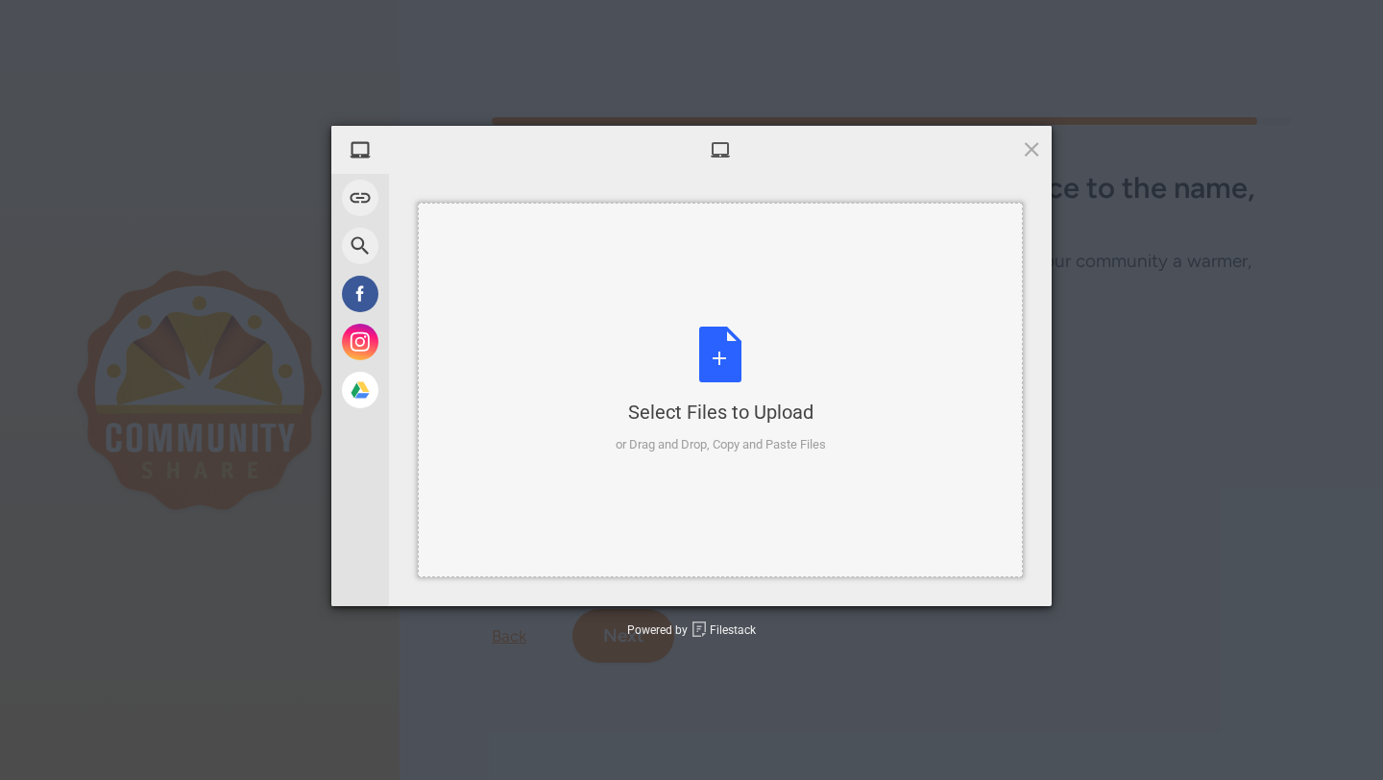
click at [578, 278] on div "Select Files to Upload or Drag and Drop, Copy and Paste Files" at bounding box center [720, 390] width 605 height 375
click at [807, 713] on div "My Device Link (URL) Web Search Facebook Instagram Google Drive Select Files to…" at bounding box center [691, 390] width 1383 height 780
click at [1032, 152] on span at bounding box center [1031, 148] width 21 height 21
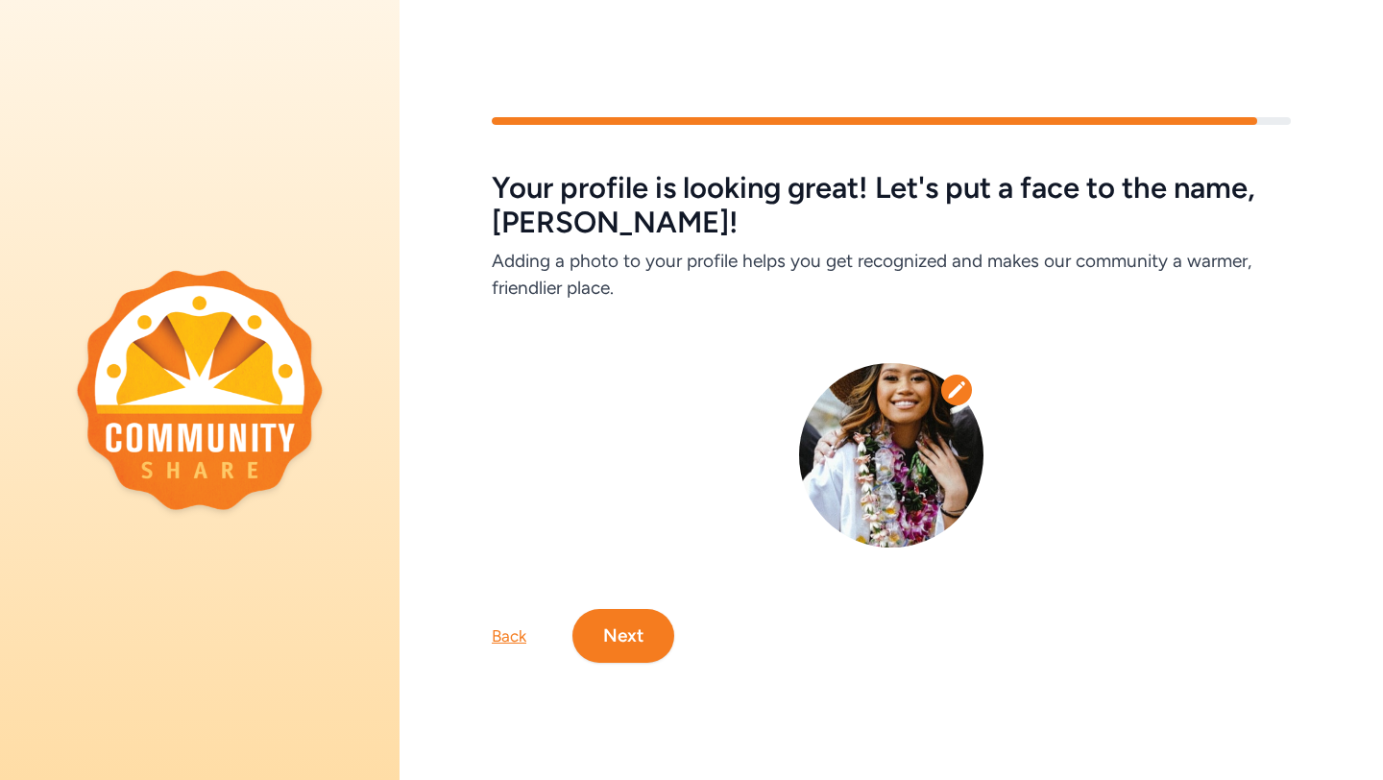
click at [644, 649] on button "Next" at bounding box center [623, 636] width 102 height 54
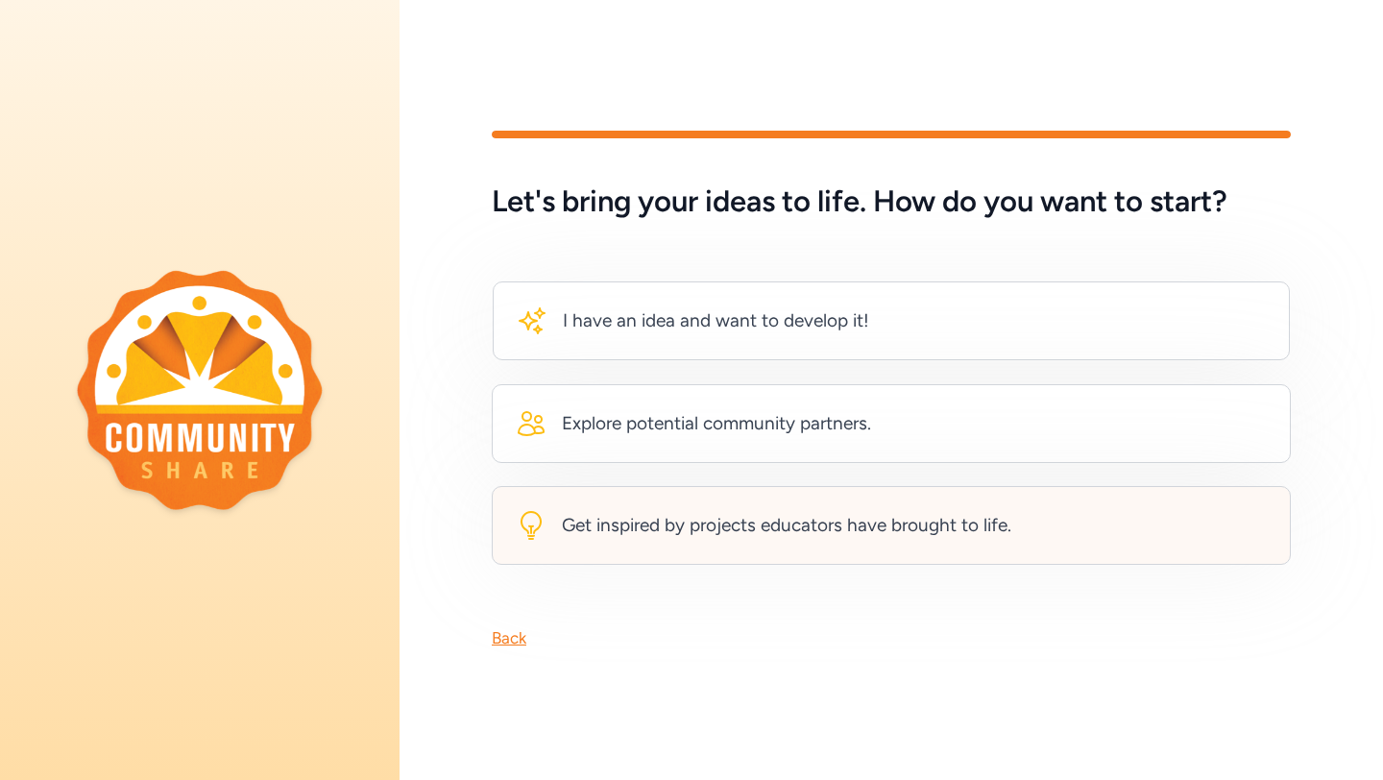
click at [881, 541] on div "Get inspired by projects educators have brought to life." at bounding box center [891, 525] width 799 height 79
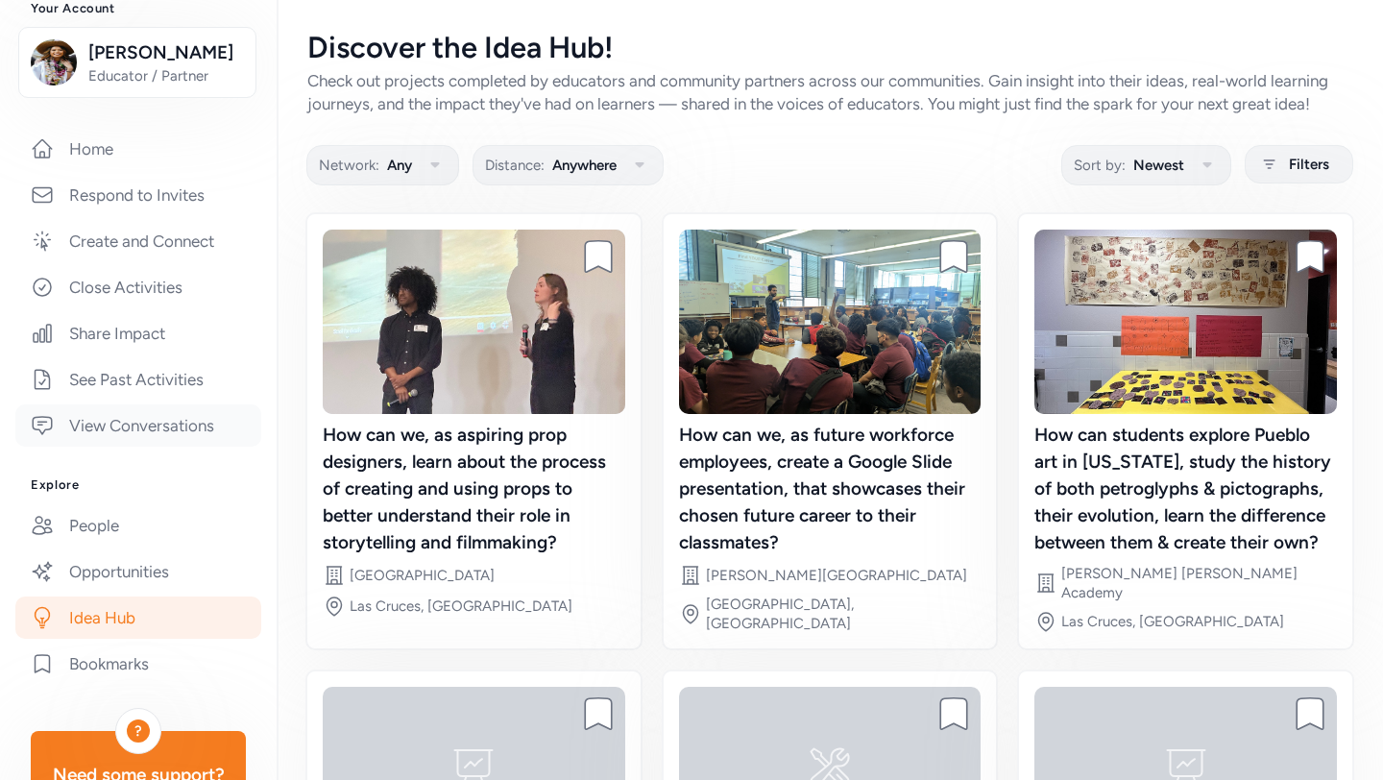
scroll to position [236, 0]
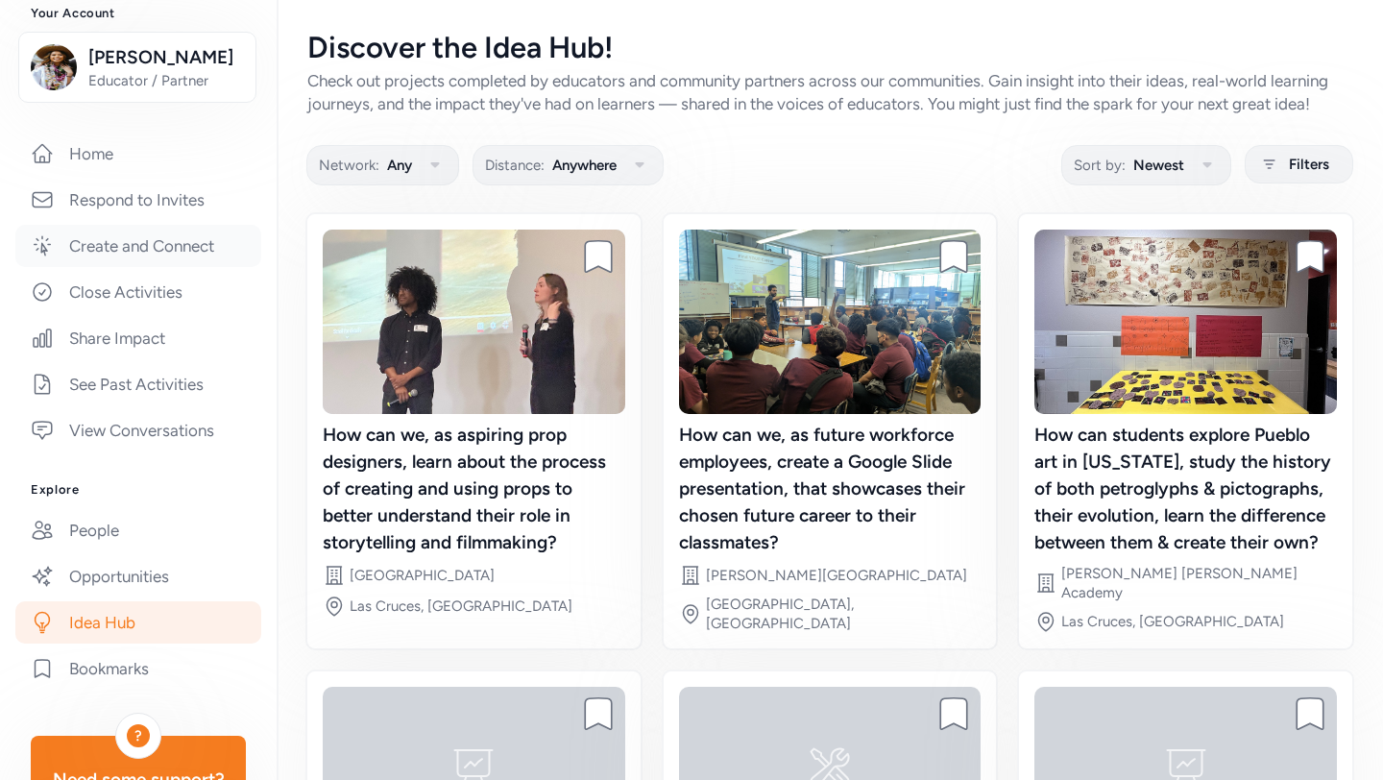
click at [172, 267] on link "Create and Connect" at bounding box center [138, 246] width 246 height 42
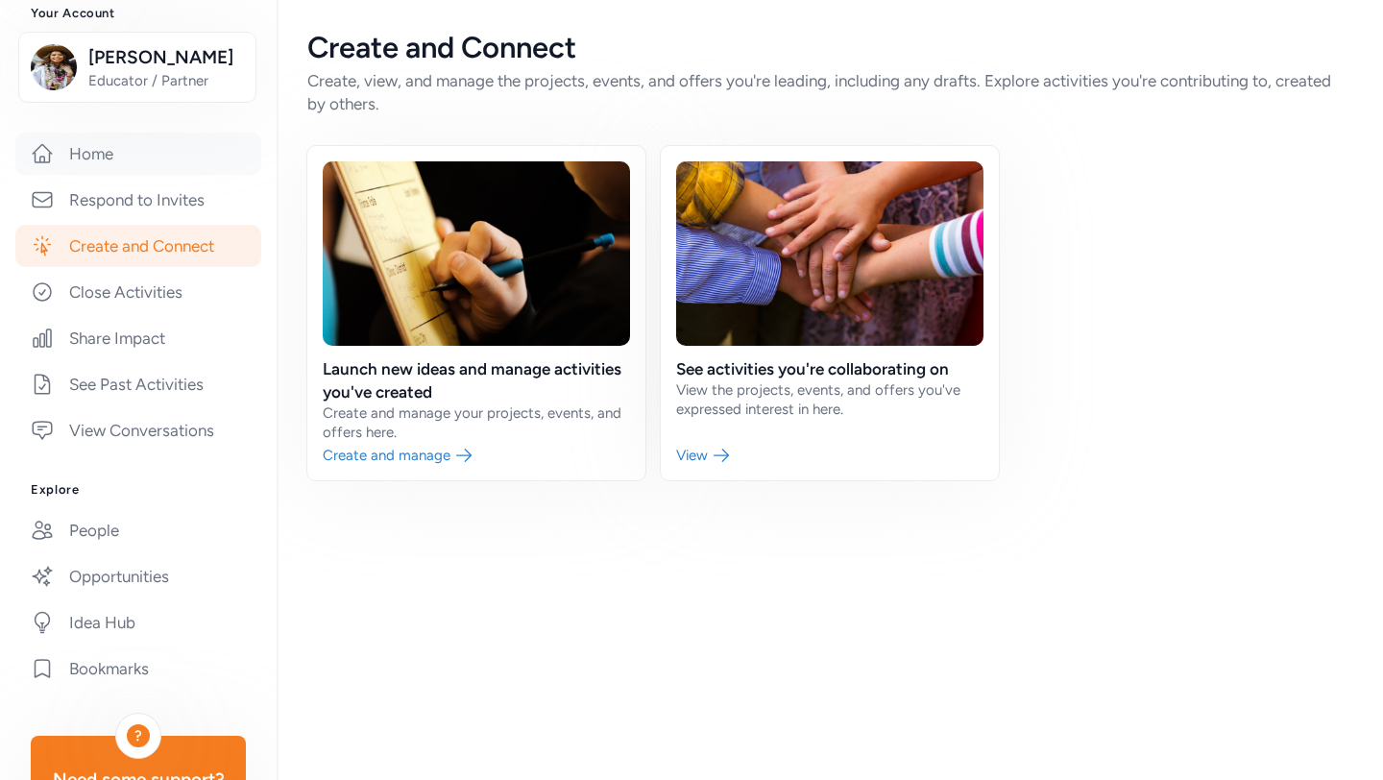
click at [126, 175] on link "Home" at bounding box center [138, 154] width 246 height 42
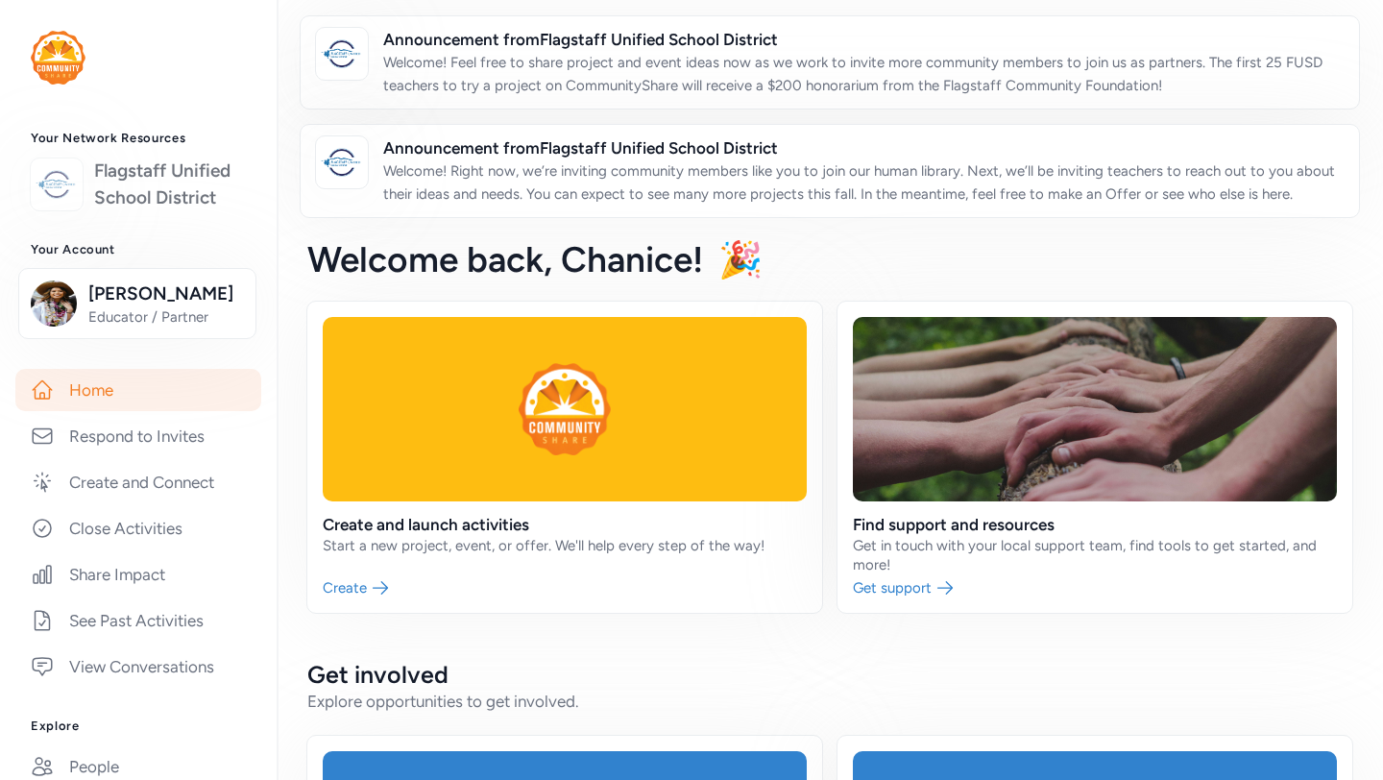
click at [172, 195] on link "Flagstaff Unified School District" at bounding box center [170, 184] width 152 height 54
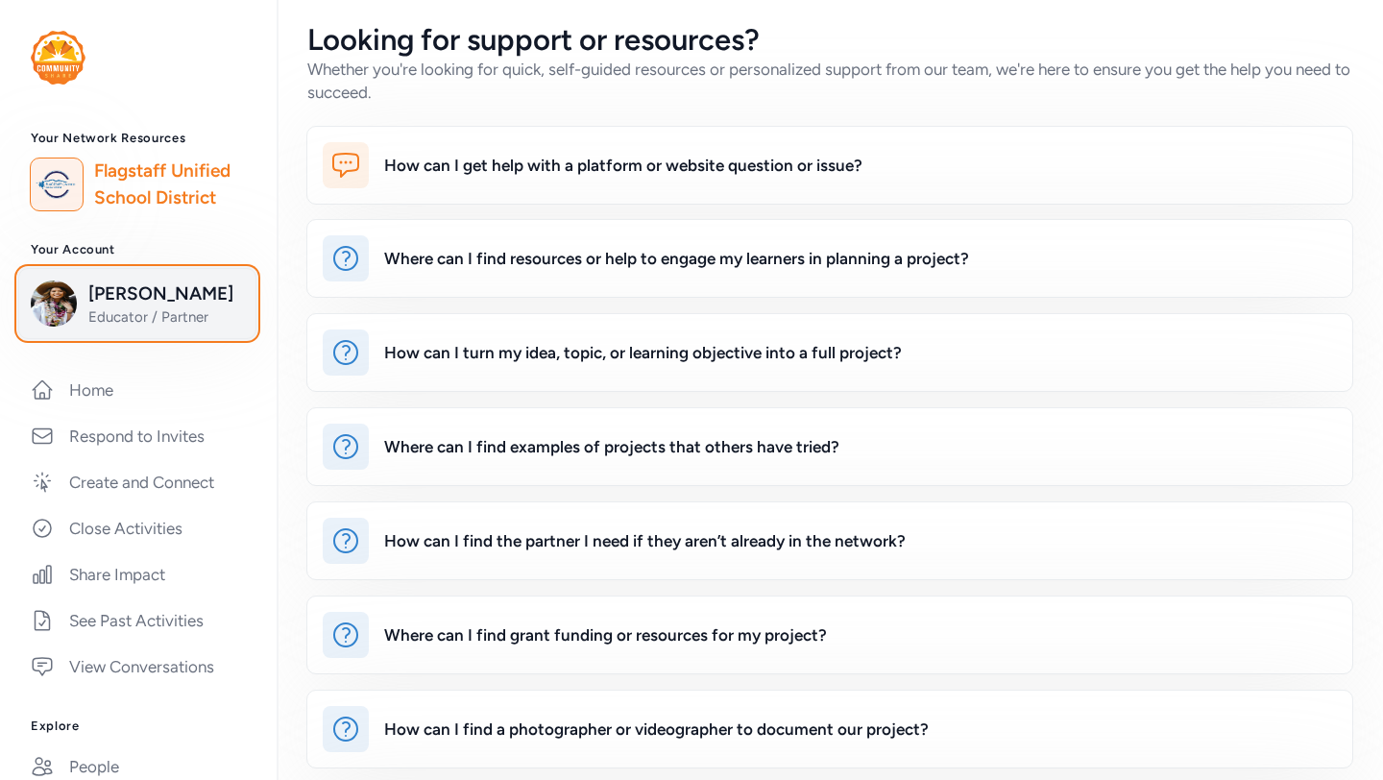
click at [177, 327] on span "Educator / Partner" at bounding box center [166, 316] width 156 height 19
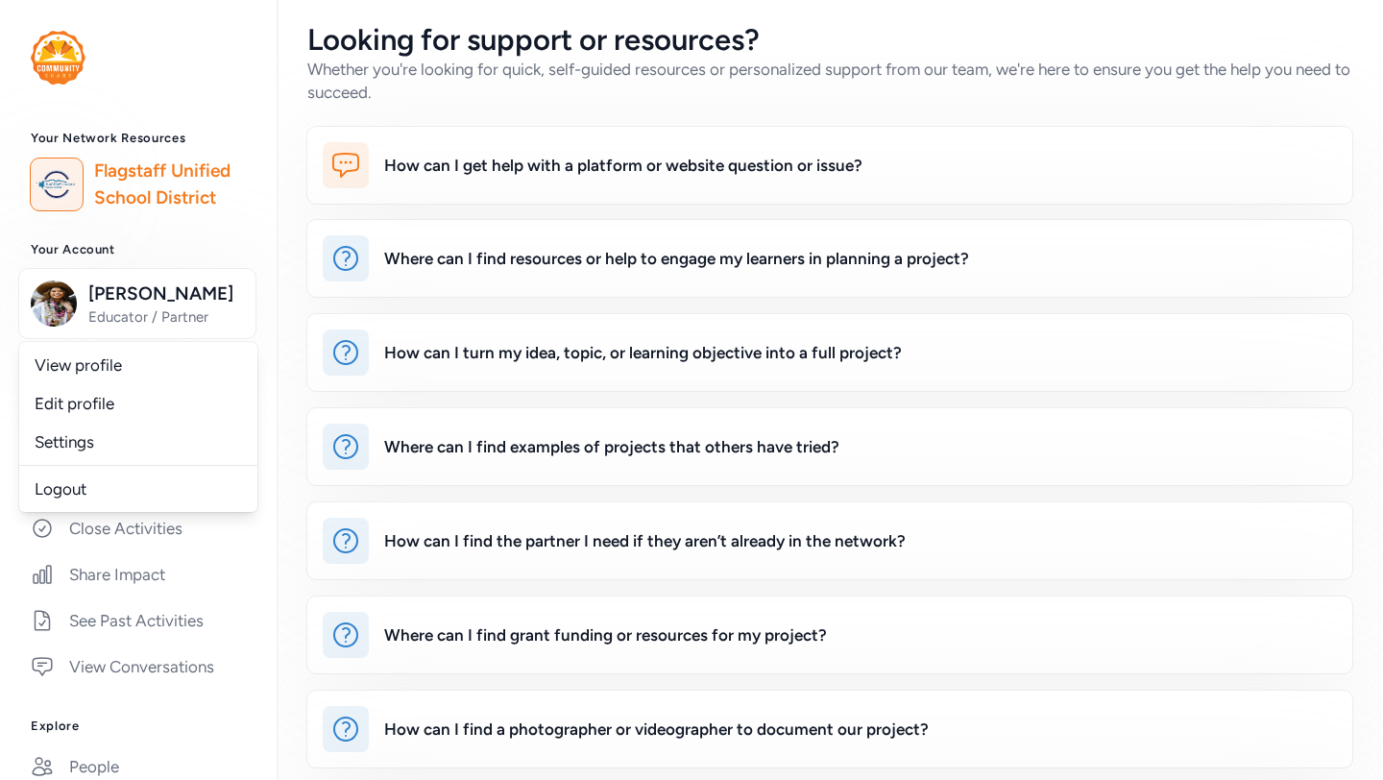
click at [202, 240] on div "Your Network Resources Flagstaff Unified School District Your Account Chanice K…" at bounding box center [138, 639] width 277 height 1016
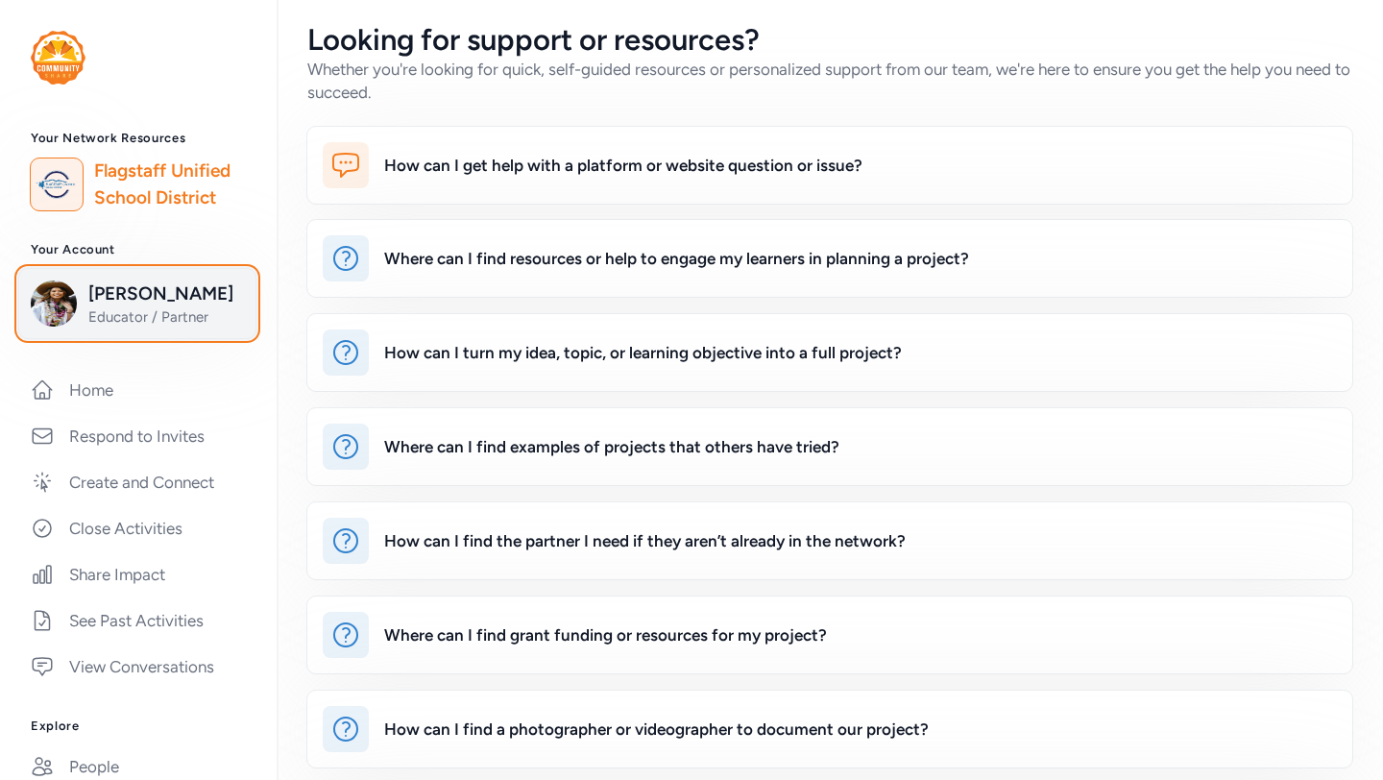
click at [142, 307] on span "[PERSON_NAME]" at bounding box center [166, 293] width 156 height 27
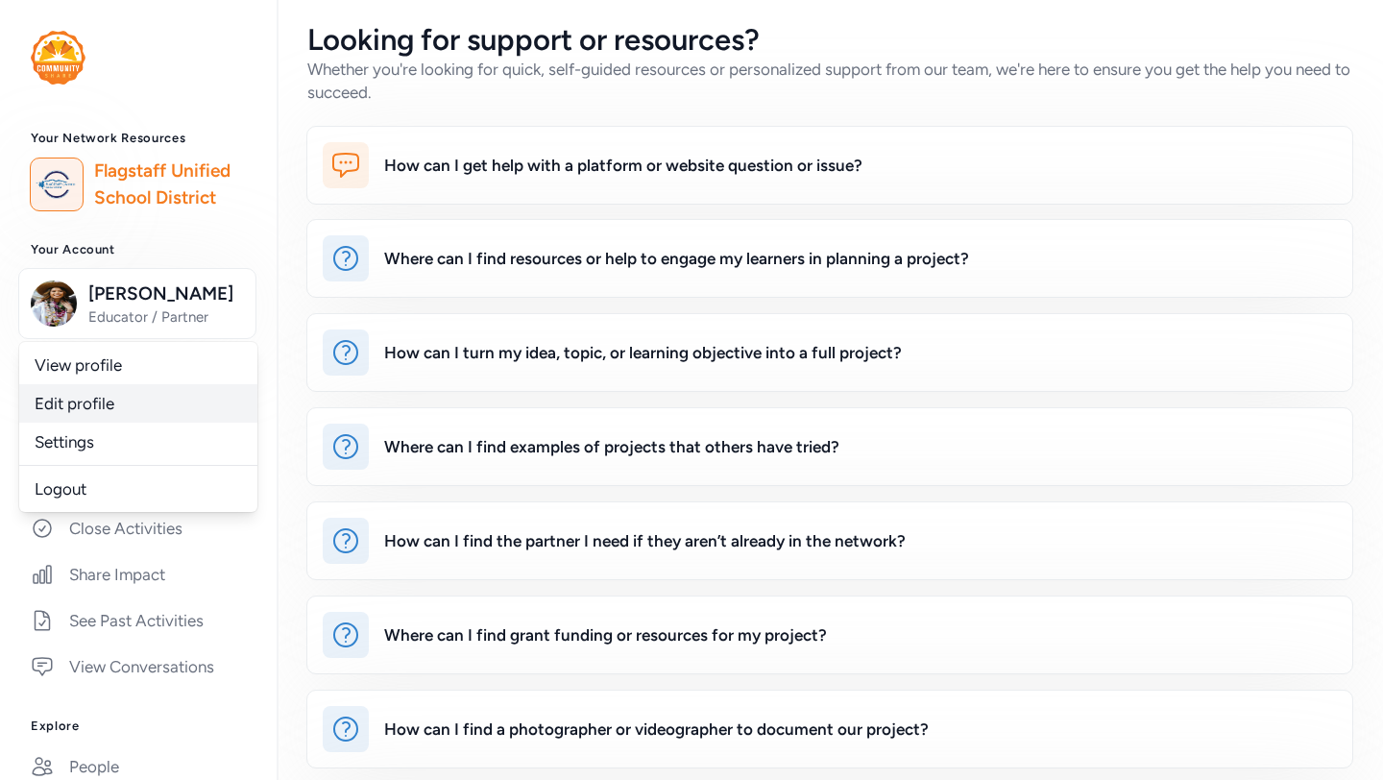
click at [137, 384] on link "View profile" at bounding box center [138, 365] width 238 height 38
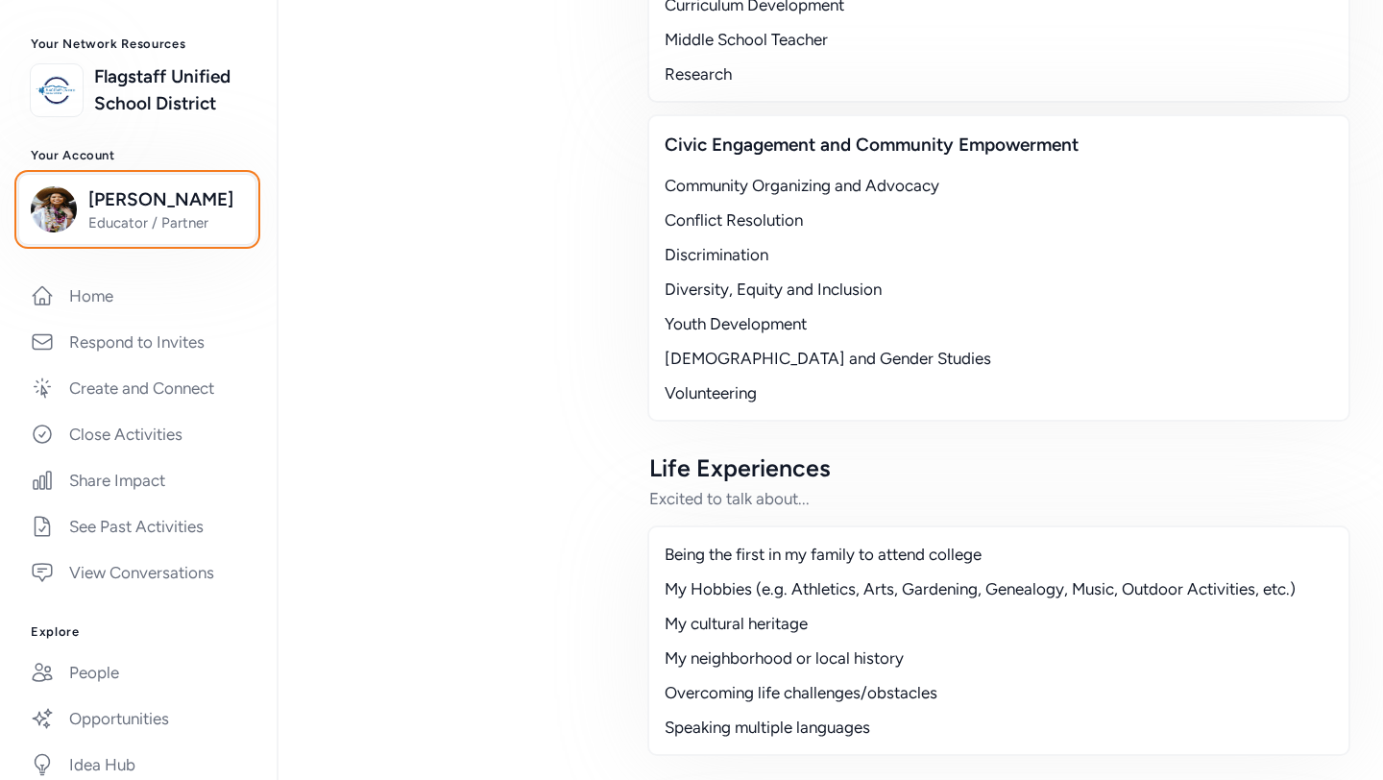
scroll to position [39, 0]
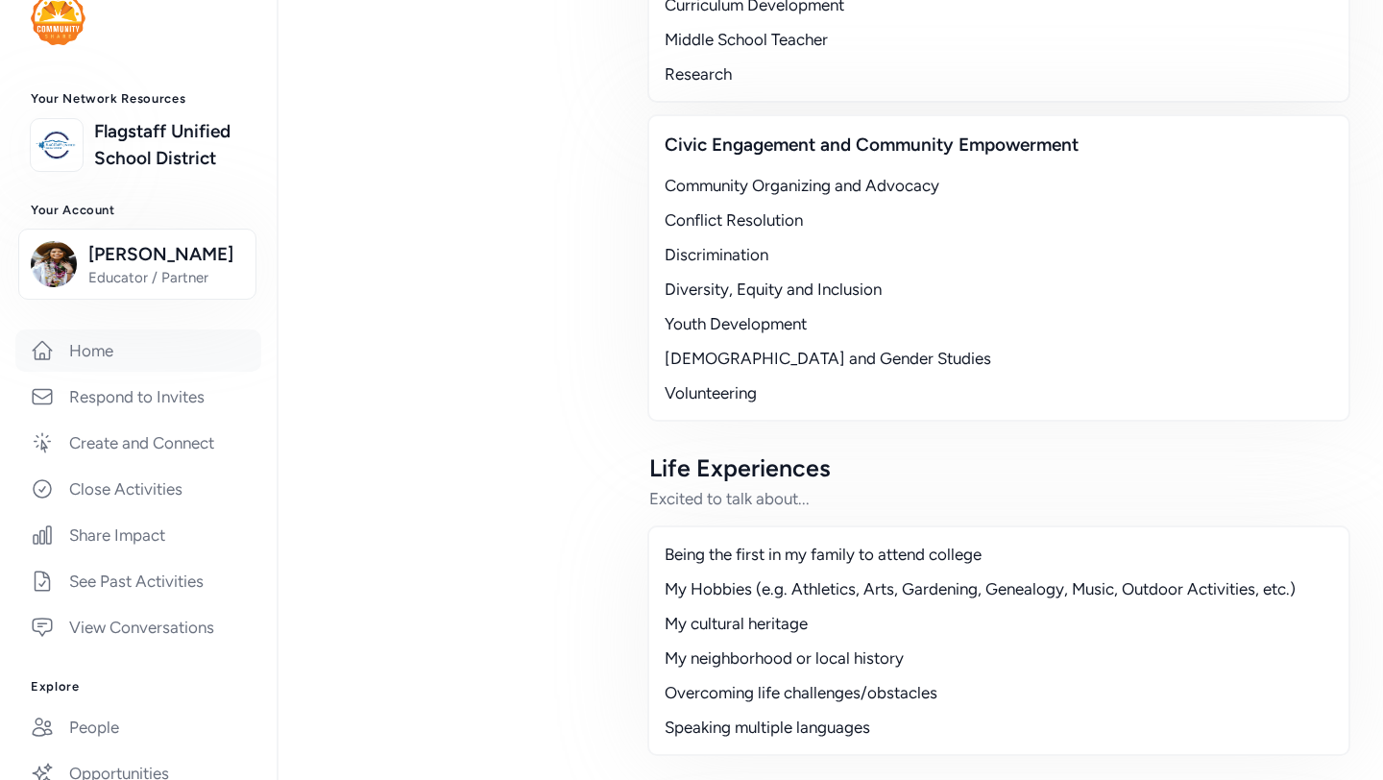
click at [103, 372] on link "Home" at bounding box center [138, 350] width 246 height 42
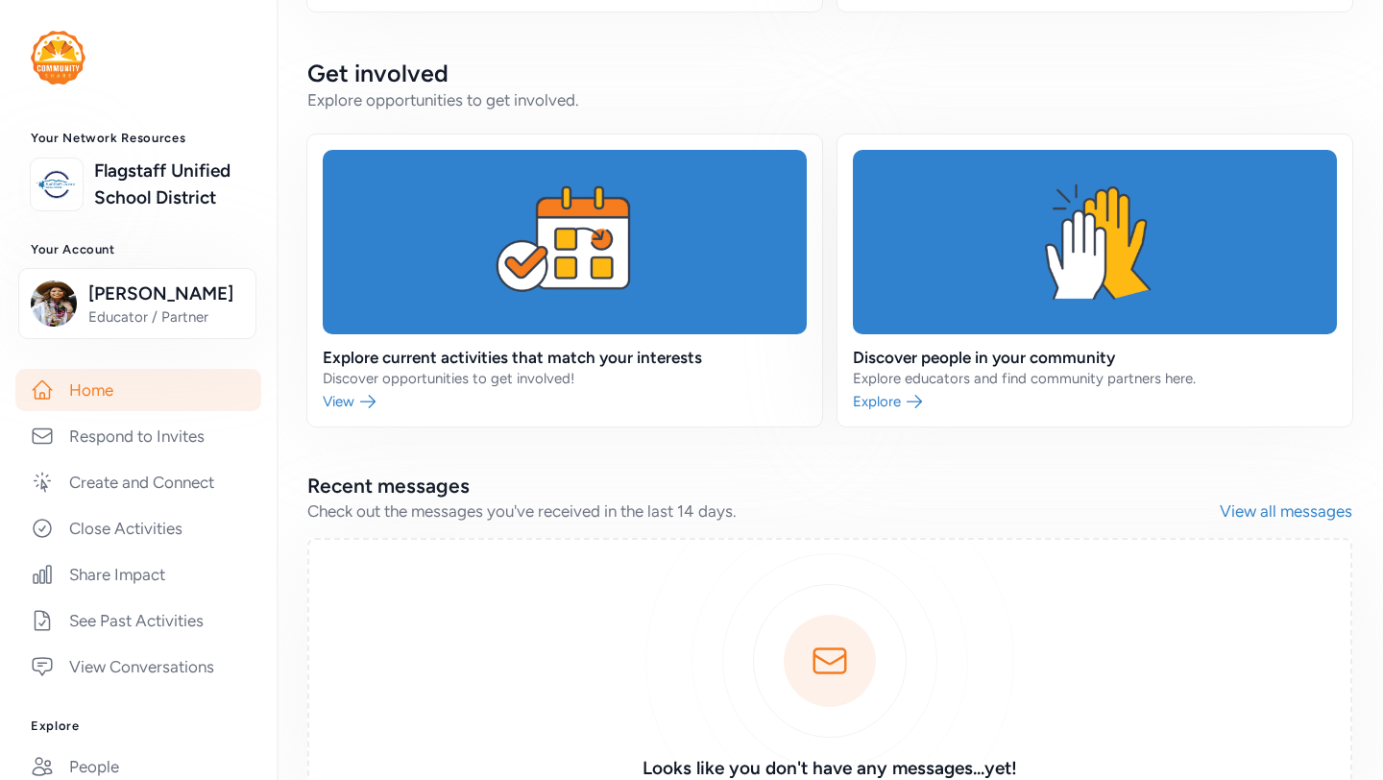
click at [143, 411] on link "Home" at bounding box center [138, 390] width 246 height 42
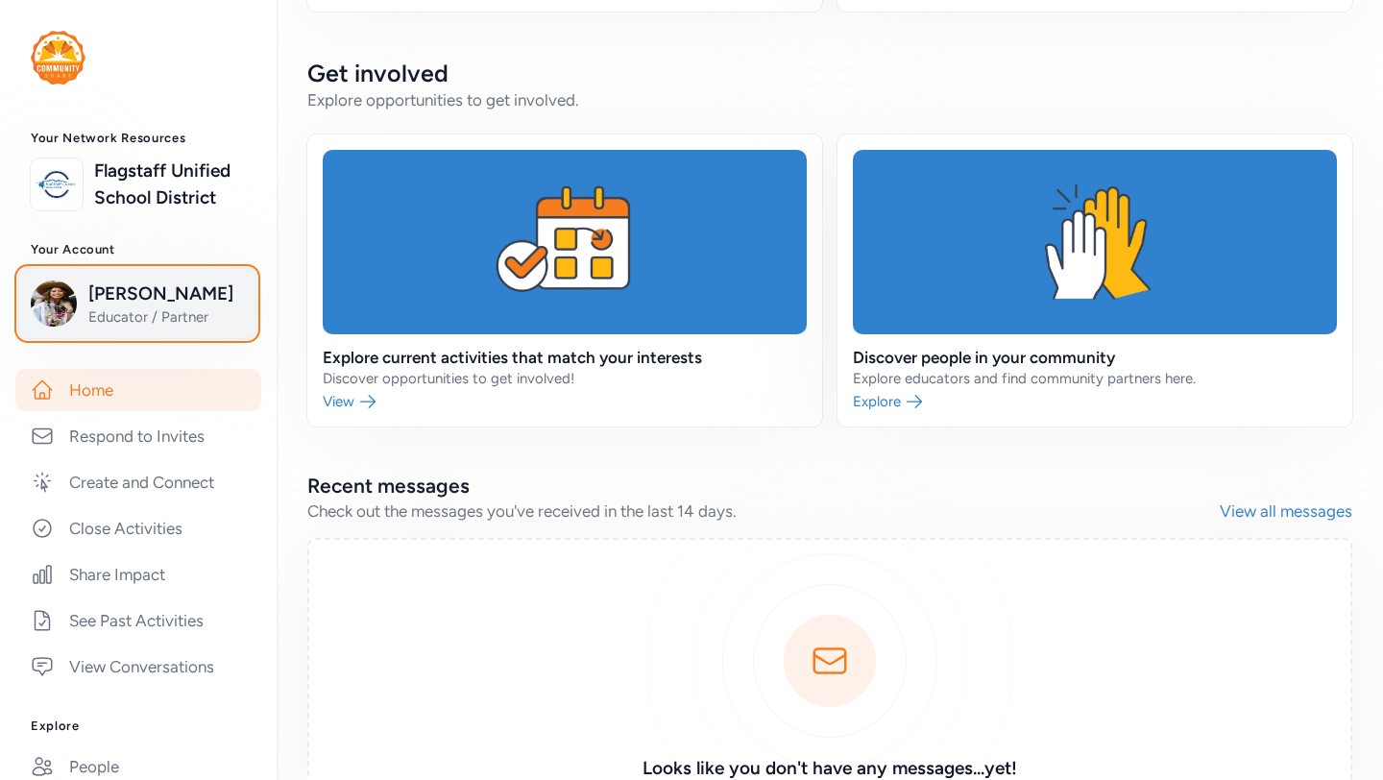
click at [143, 297] on span "[PERSON_NAME]" at bounding box center [166, 293] width 156 height 27
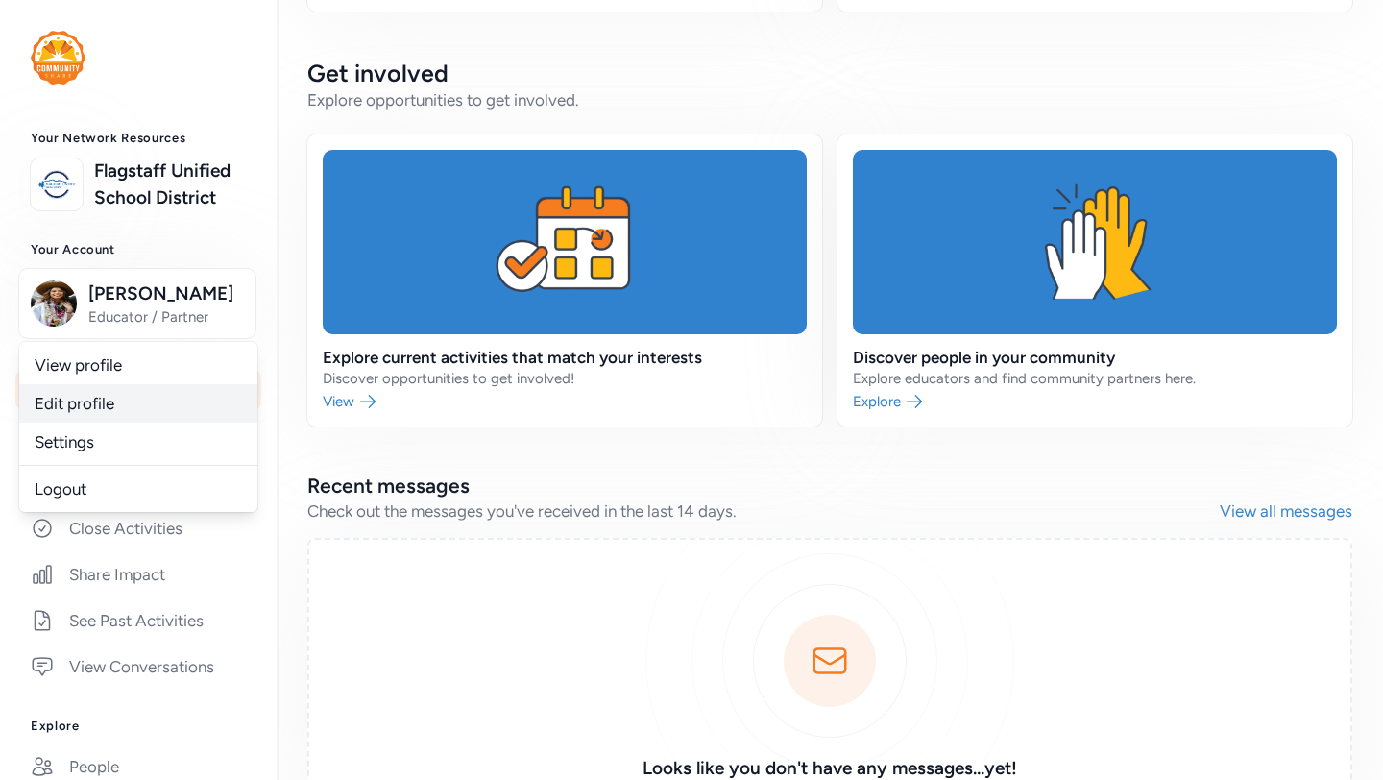
click at [152, 423] on link "Edit profile" at bounding box center [138, 403] width 238 height 38
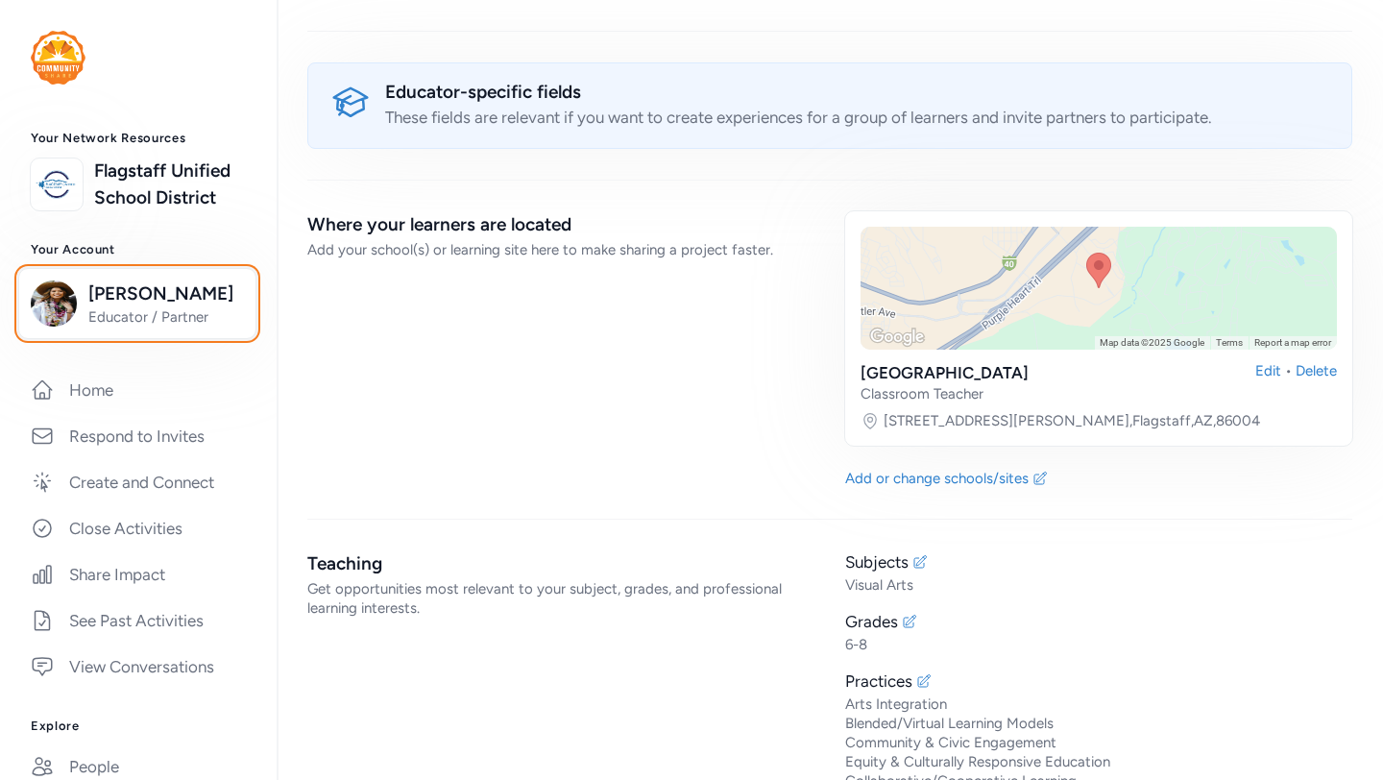
scroll to position [4919, 0]
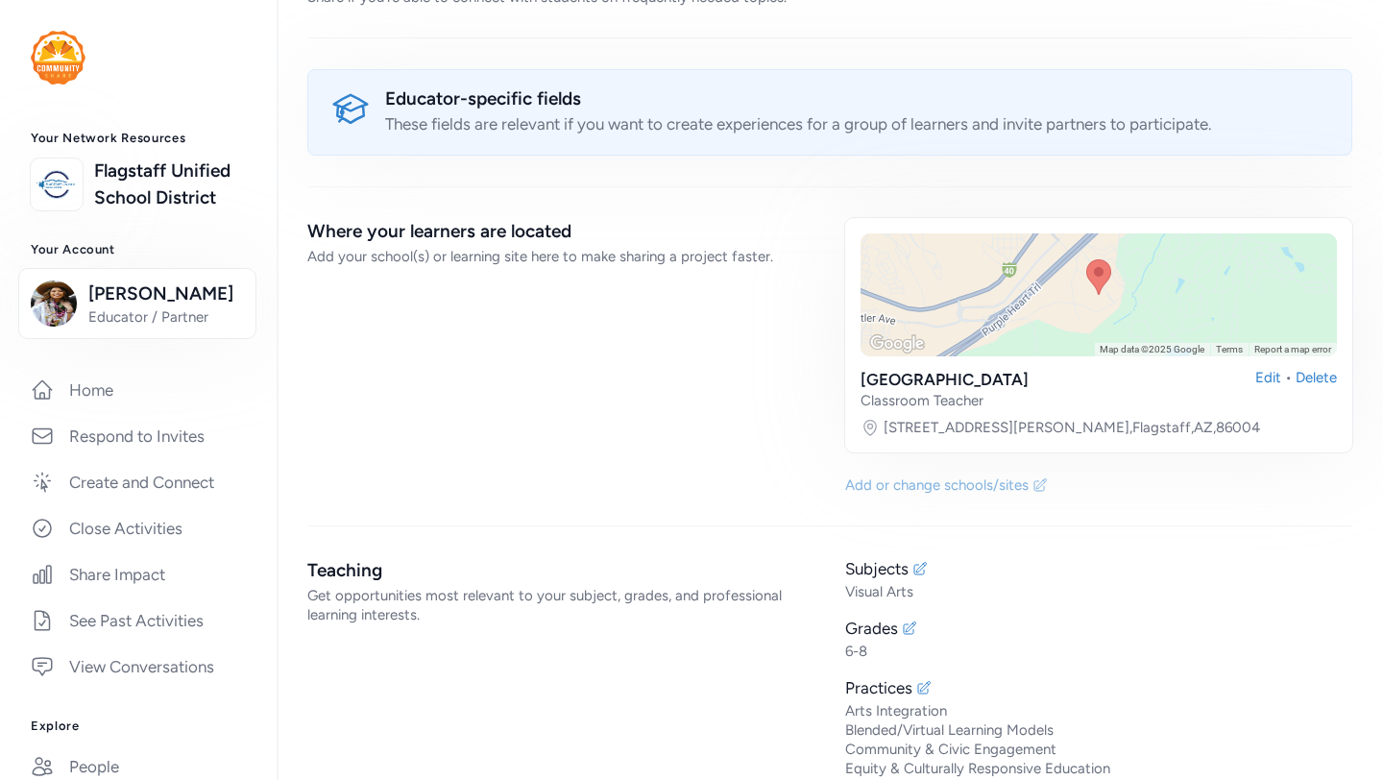
click at [944, 475] on div "Add or change schools/sites" at bounding box center [936, 484] width 183 height 19
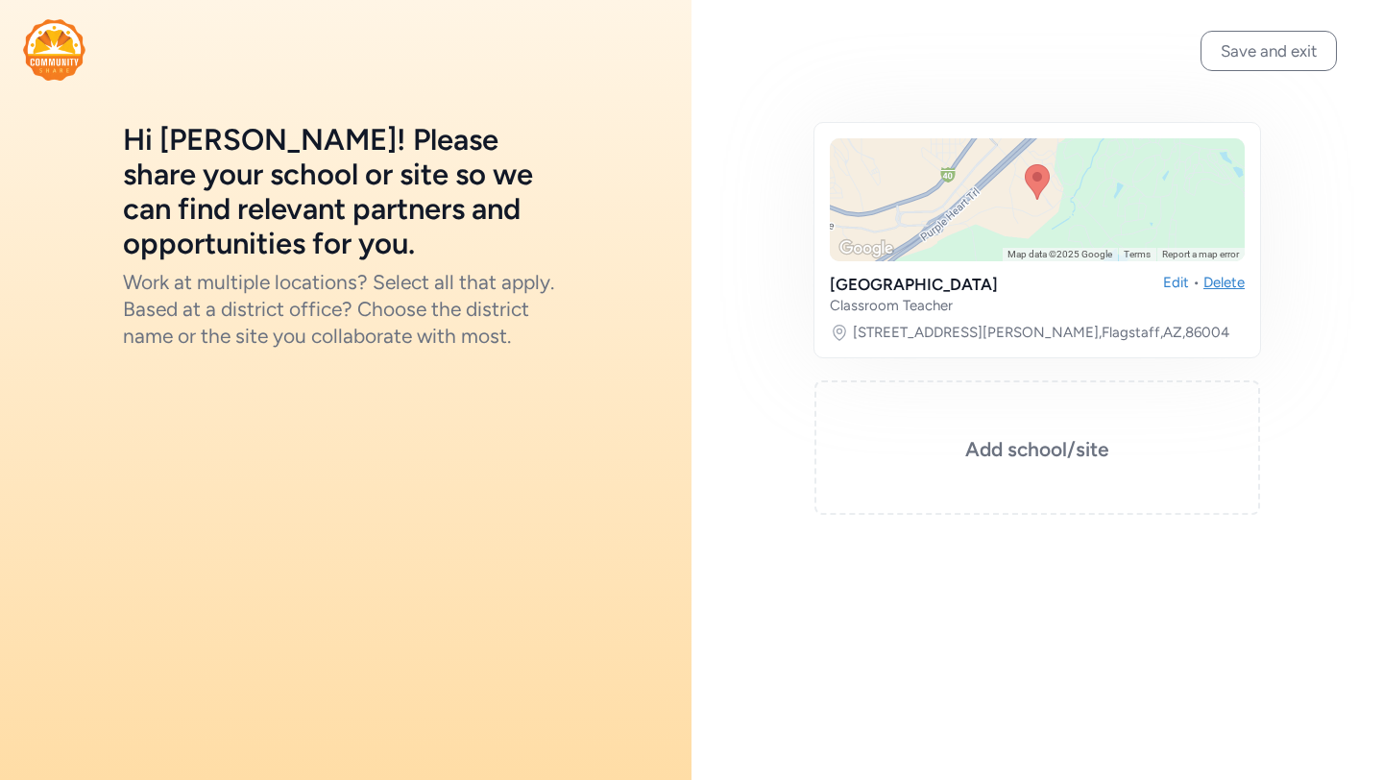
click at [1215, 283] on div "Delete" at bounding box center [1223, 294] width 41 height 42
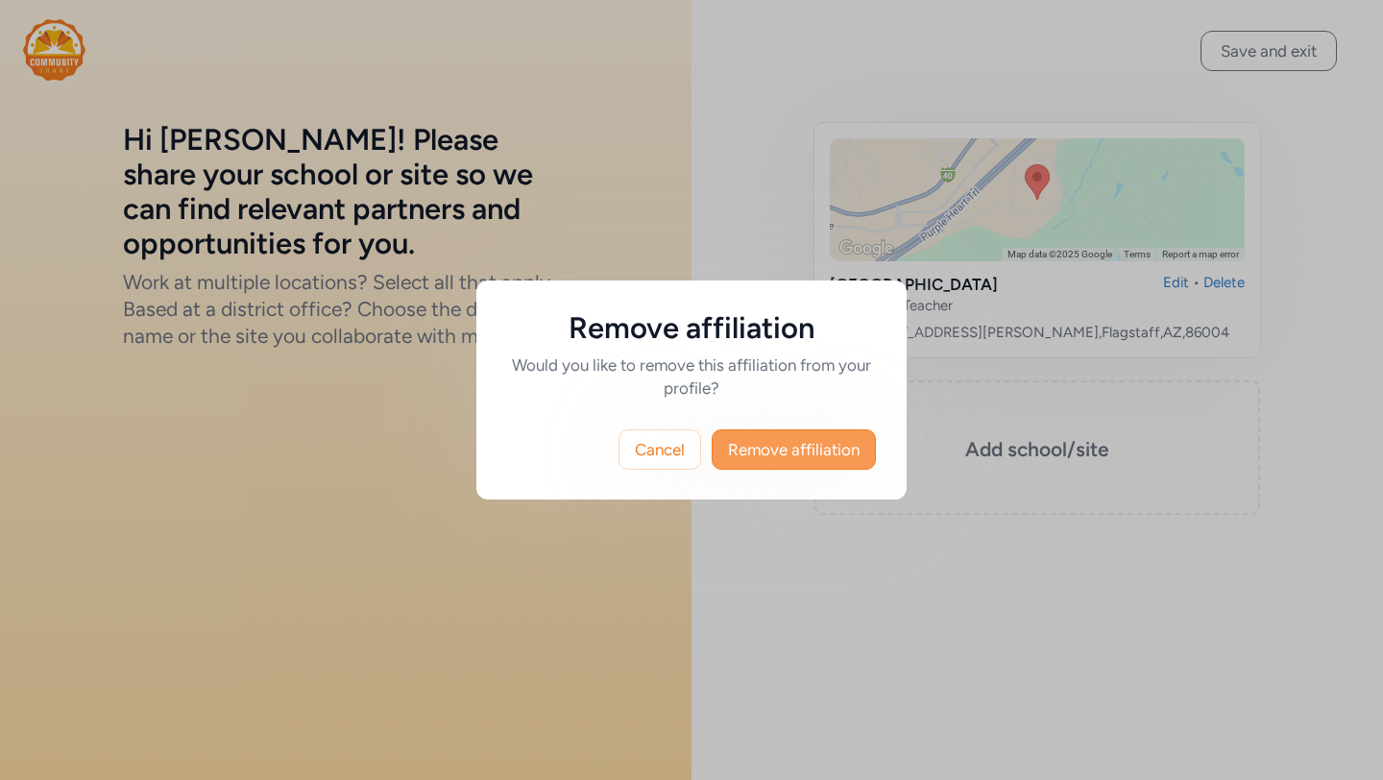
click at [780, 457] on span "Remove affiliation" at bounding box center [794, 449] width 132 height 23
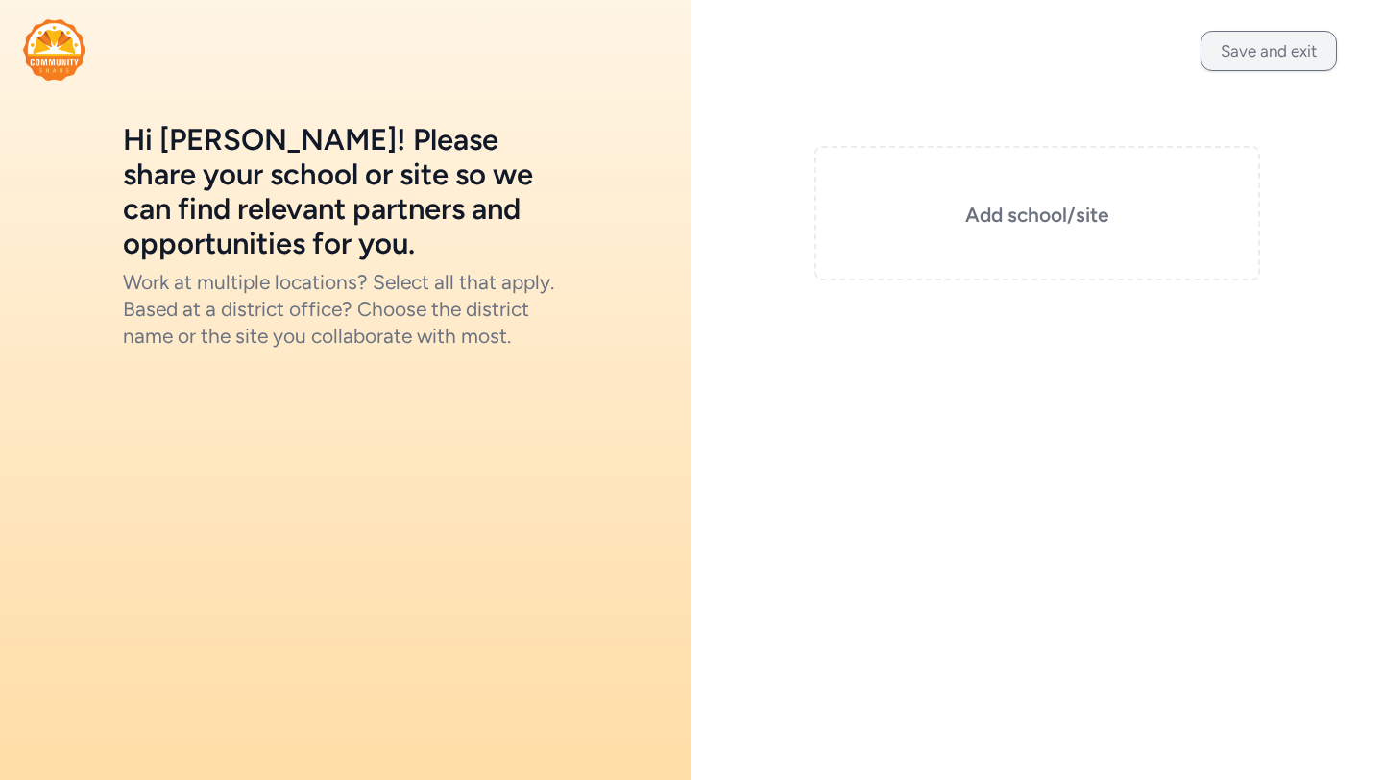
click at [1246, 48] on button "Save and exit" at bounding box center [1268, 51] width 136 height 40
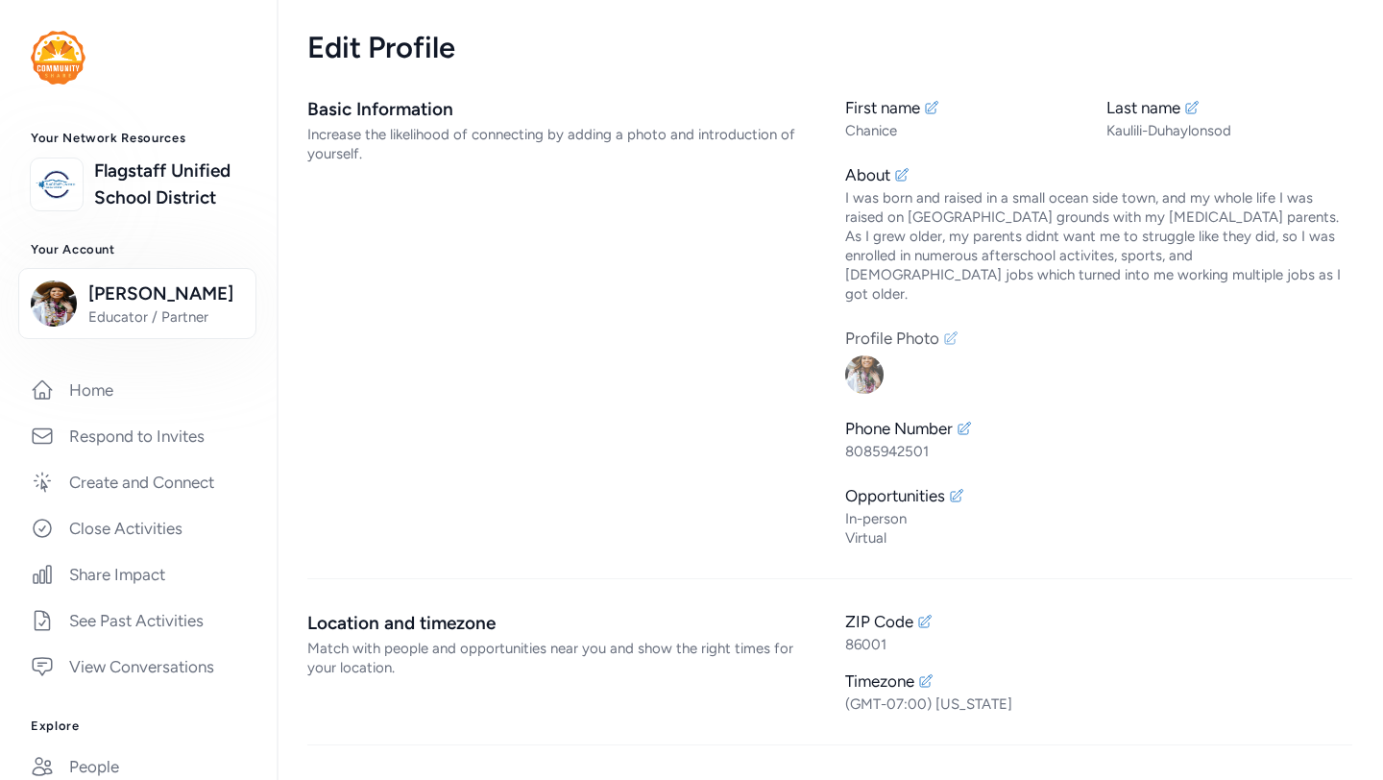
click at [950, 330] on icon at bounding box center [950, 337] width 15 height 15
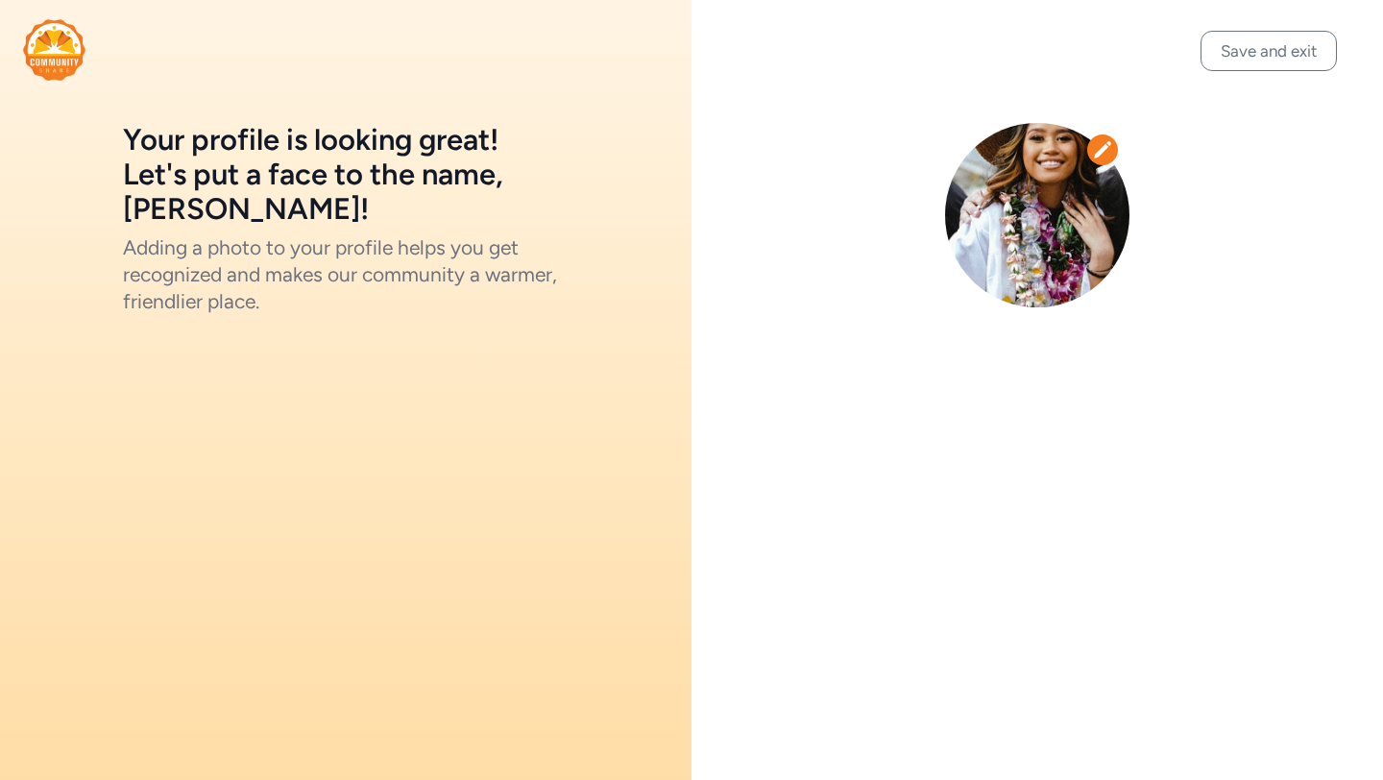
click at [1052, 191] on img at bounding box center [1037, 215] width 184 height 184
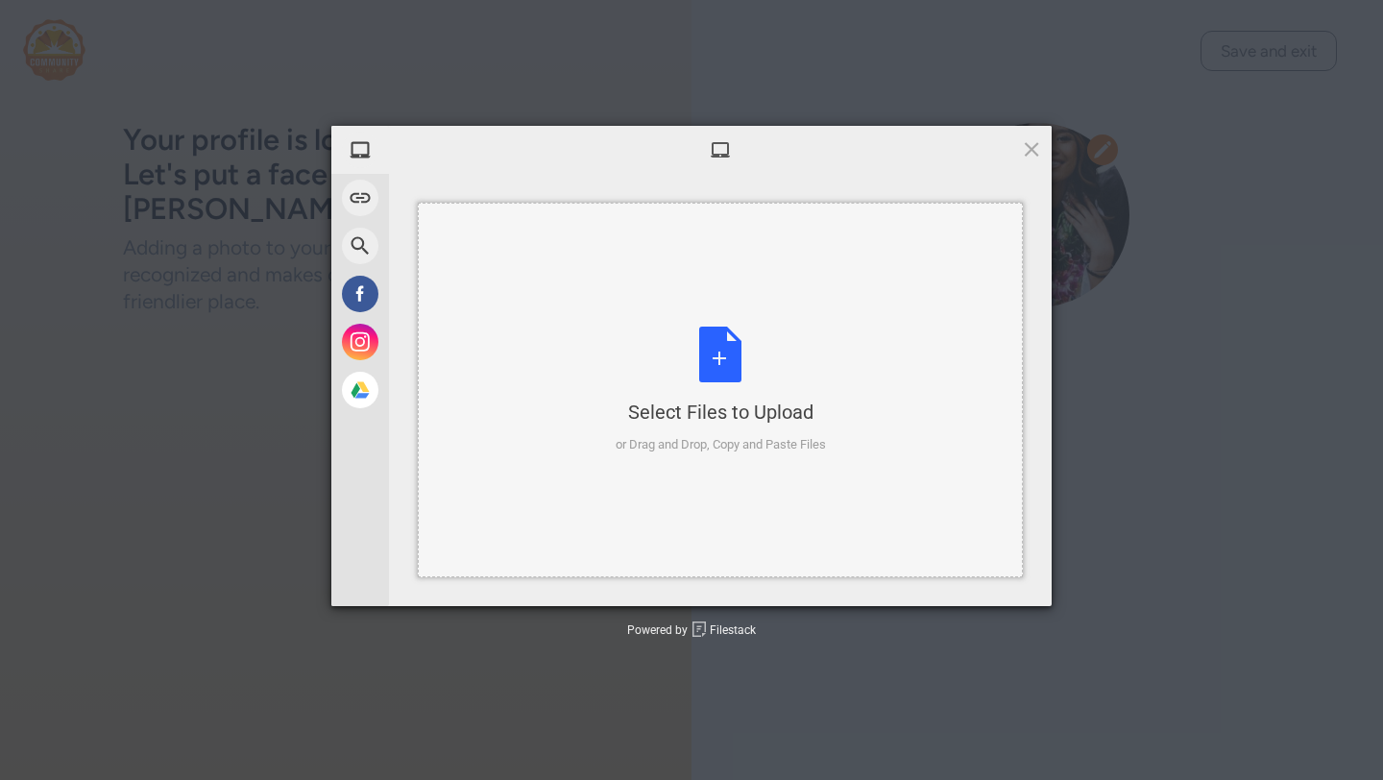
click at [737, 370] on div "Select Files to Upload or Drag and Drop, Copy and Paste Files" at bounding box center [721, 391] width 210 height 128
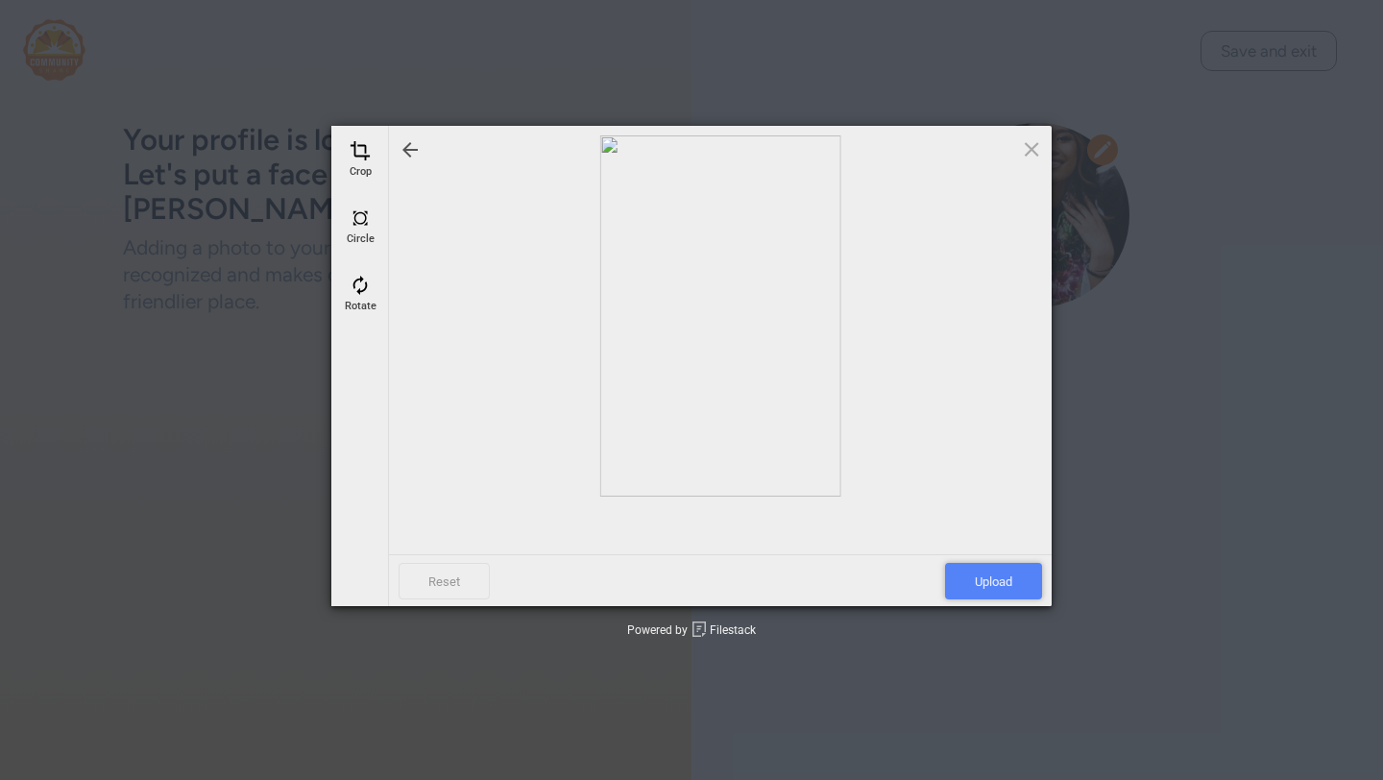
click at [995, 570] on span "Upload" at bounding box center [993, 581] width 97 height 36
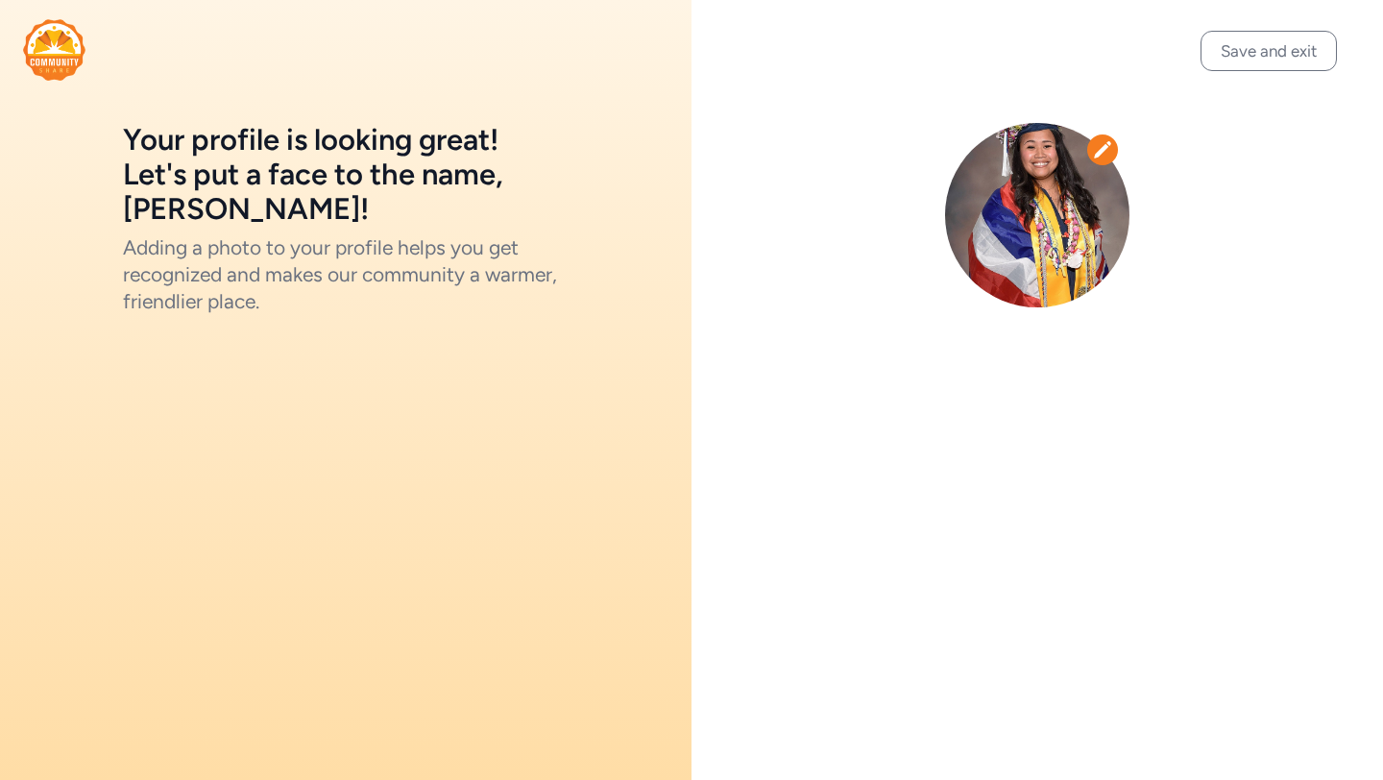
click at [1057, 232] on img at bounding box center [1037, 215] width 184 height 184
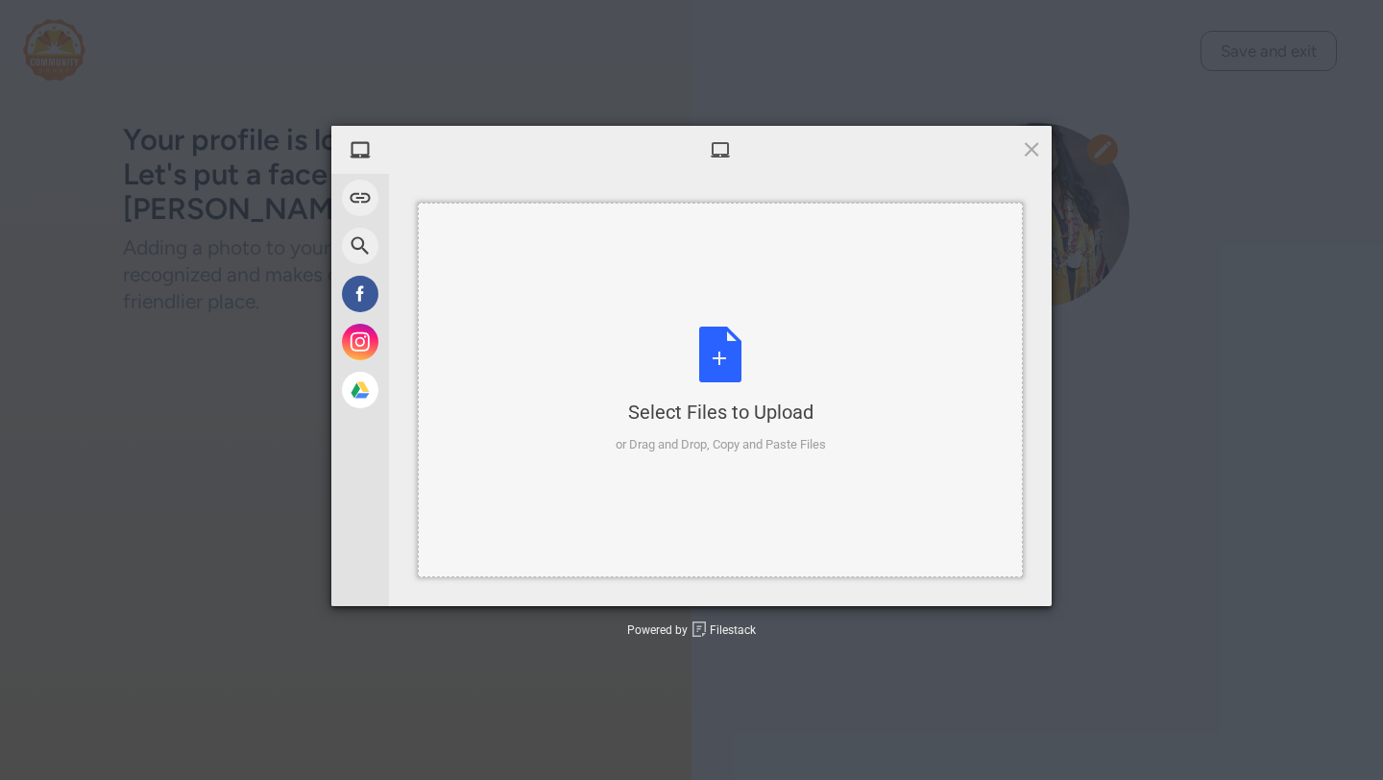
click at [694, 361] on div "Select Files to Upload or Drag and Drop, Copy and Paste Files" at bounding box center [721, 391] width 210 height 128
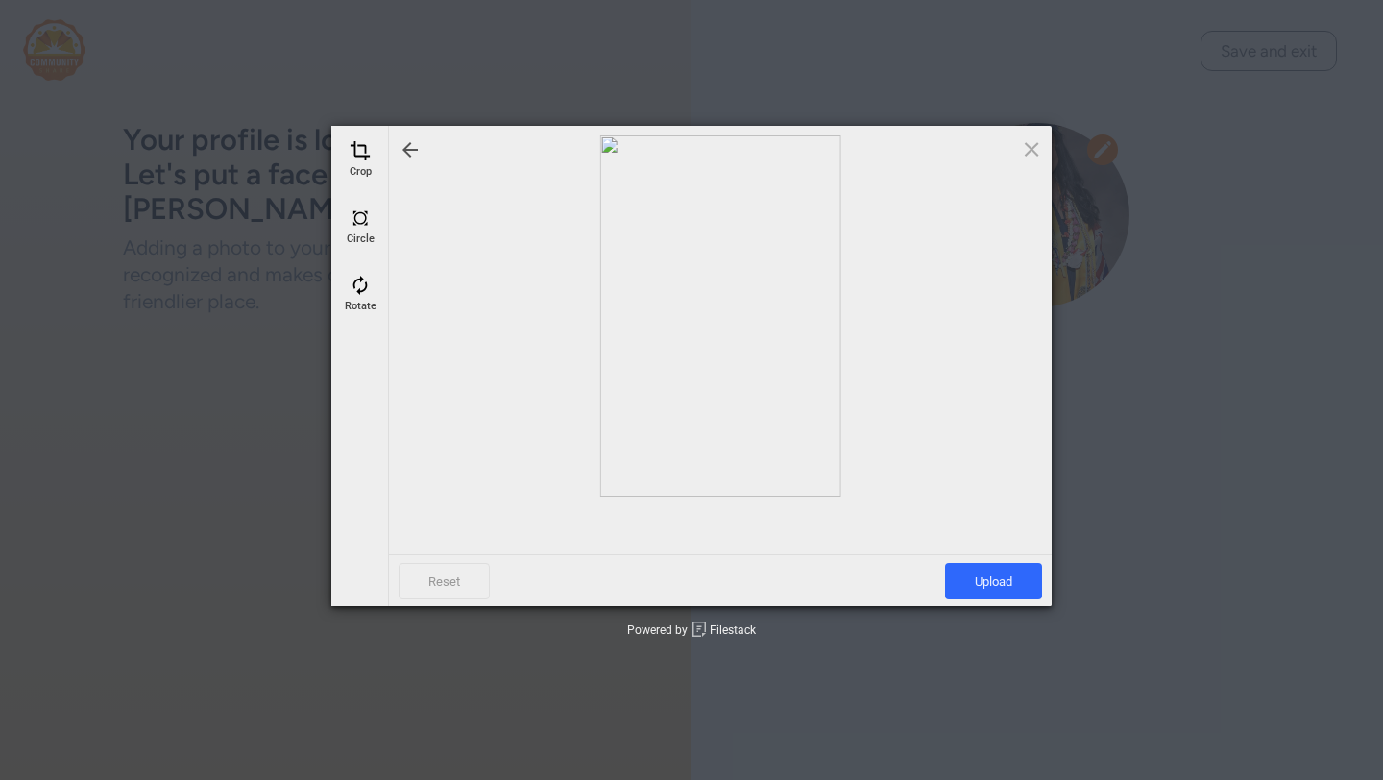
click at [737, 455] on div at bounding box center [720, 315] width 643 height 361
click at [362, 215] on span at bounding box center [360, 217] width 21 height 21
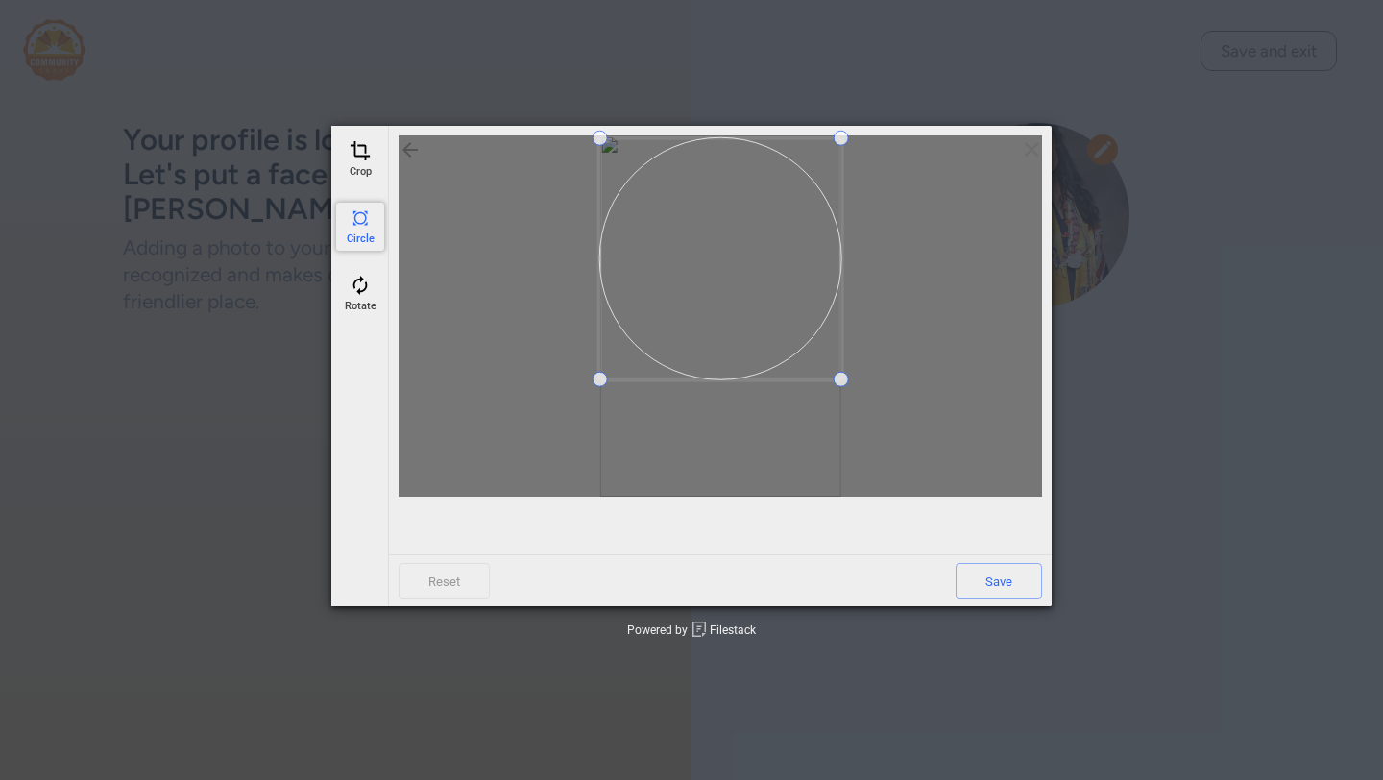
click at [678, 237] on span at bounding box center [720, 258] width 241 height 241
click at [992, 582] on span "Save" at bounding box center [999, 581] width 86 height 36
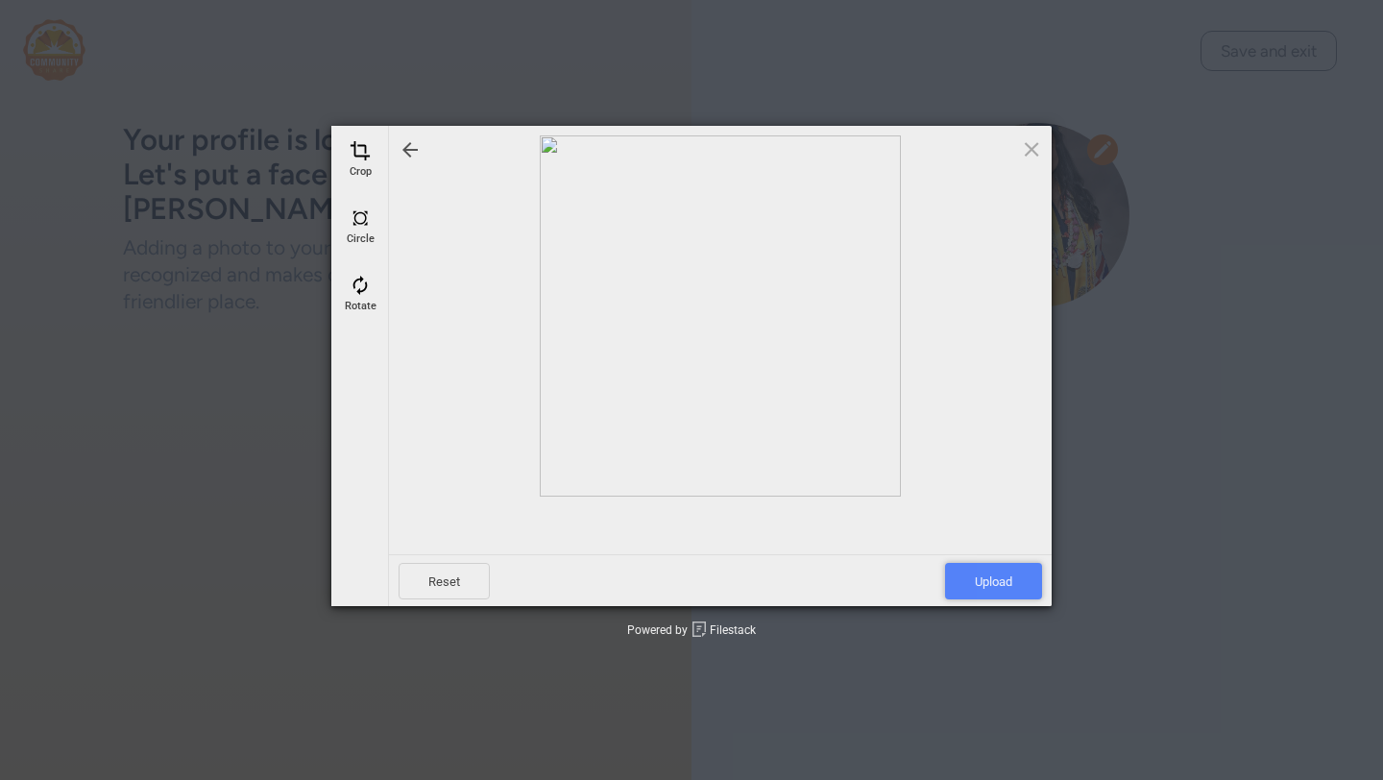
click at [1014, 589] on span "Upload" at bounding box center [993, 581] width 97 height 36
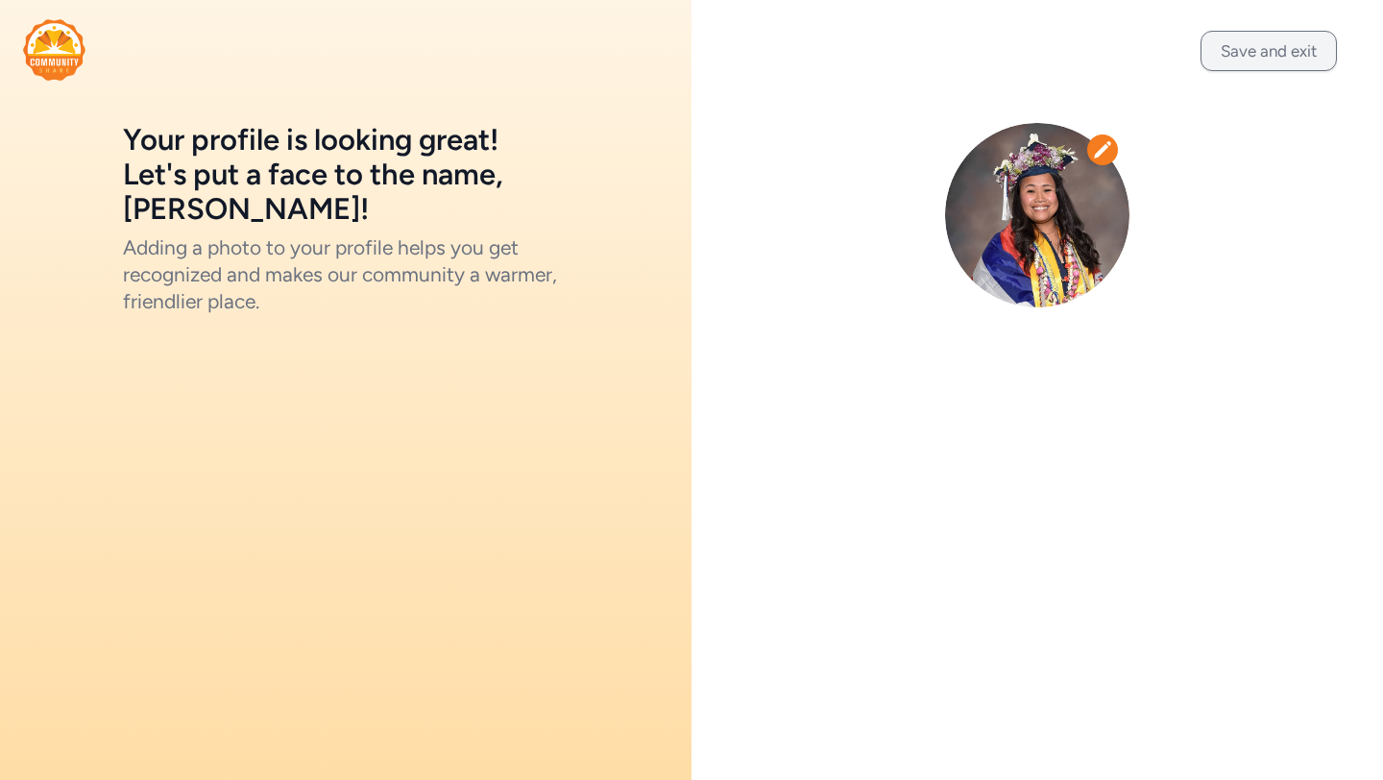
click at [1289, 56] on button "Save and exit" at bounding box center [1268, 51] width 136 height 40
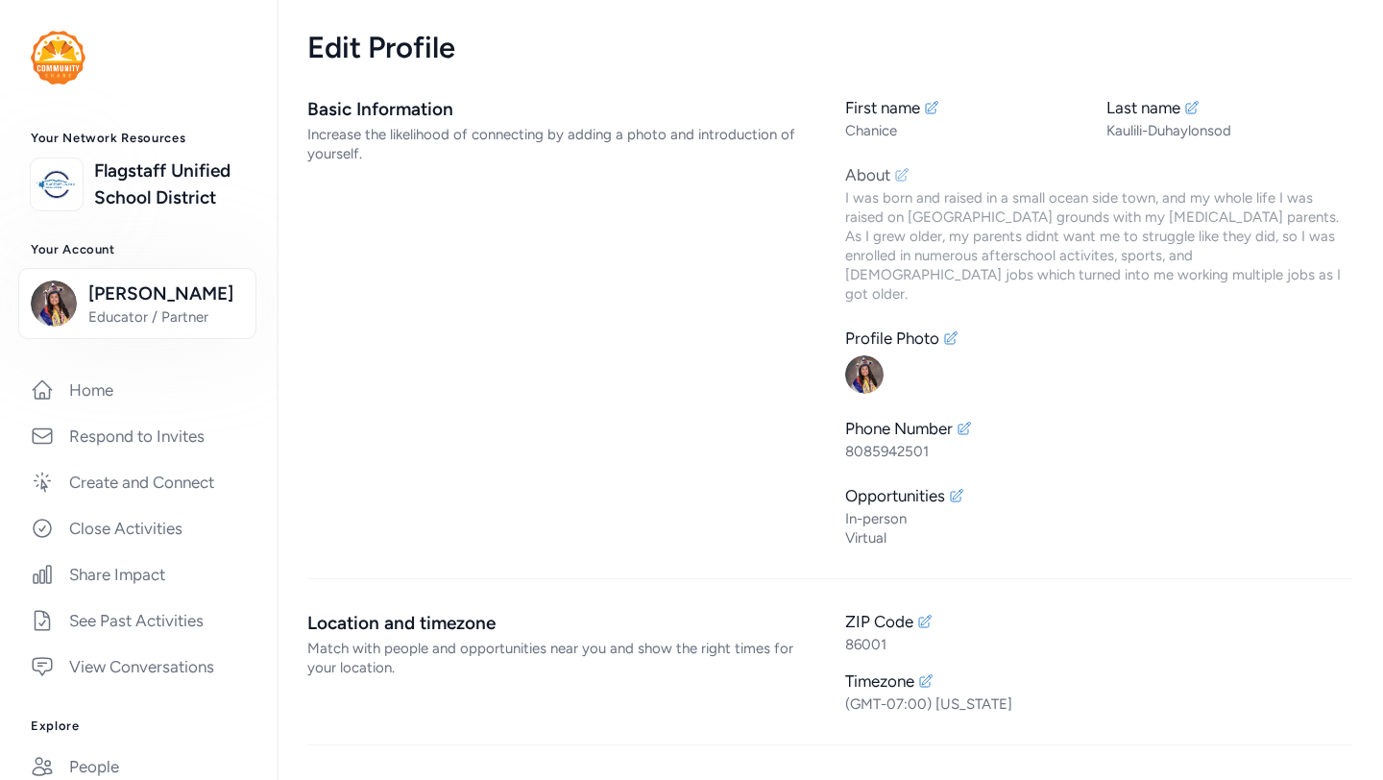
click at [959, 229] on div "I was born and raised in a small ocean side town, and my whole life I was raise…" at bounding box center [1098, 245] width 507 height 115
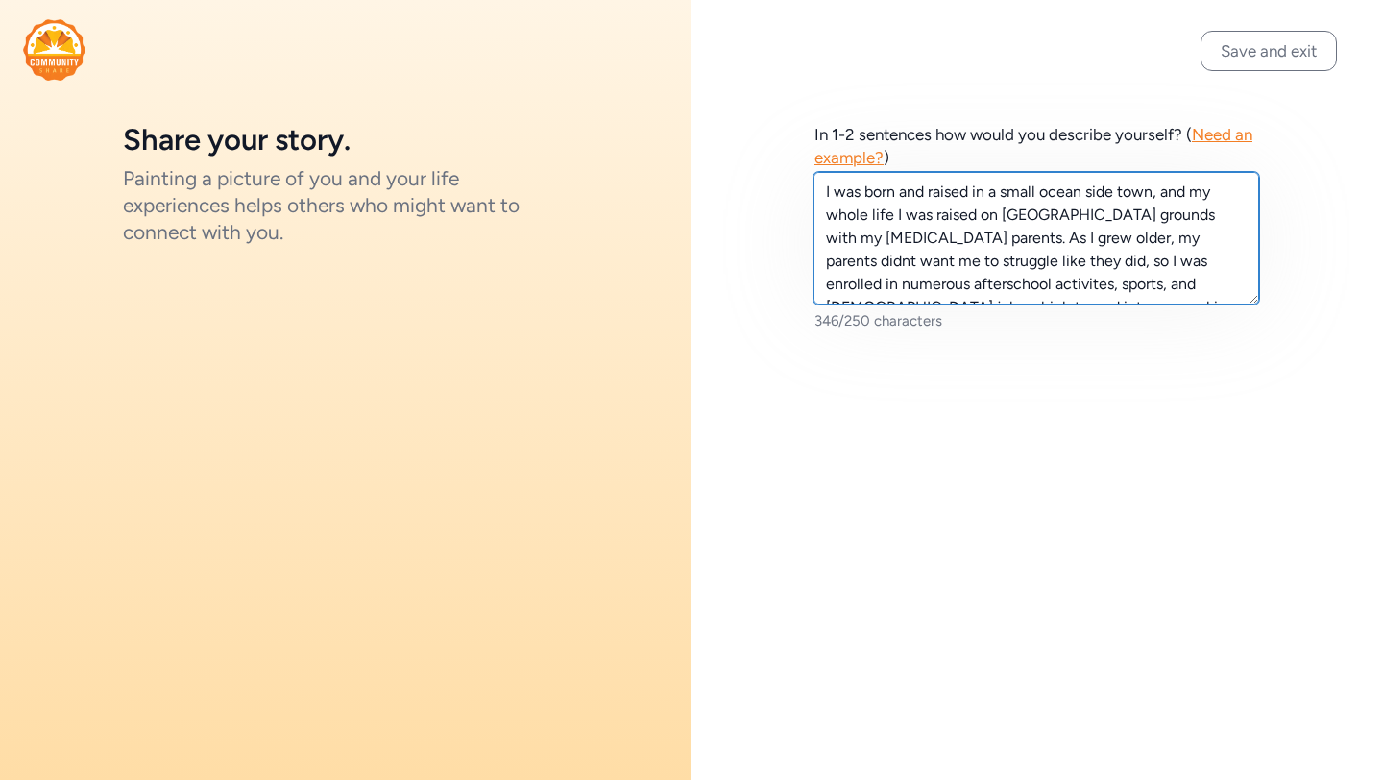
click at [917, 217] on textarea "I was born and raised in a small ocean side town, and my whole life I was raise…" at bounding box center [1036, 238] width 446 height 133
click at [948, 223] on textarea "I was born and raised in a small ocean side town, and my whole life I lived rai…" at bounding box center [1036, 238] width 446 height 133
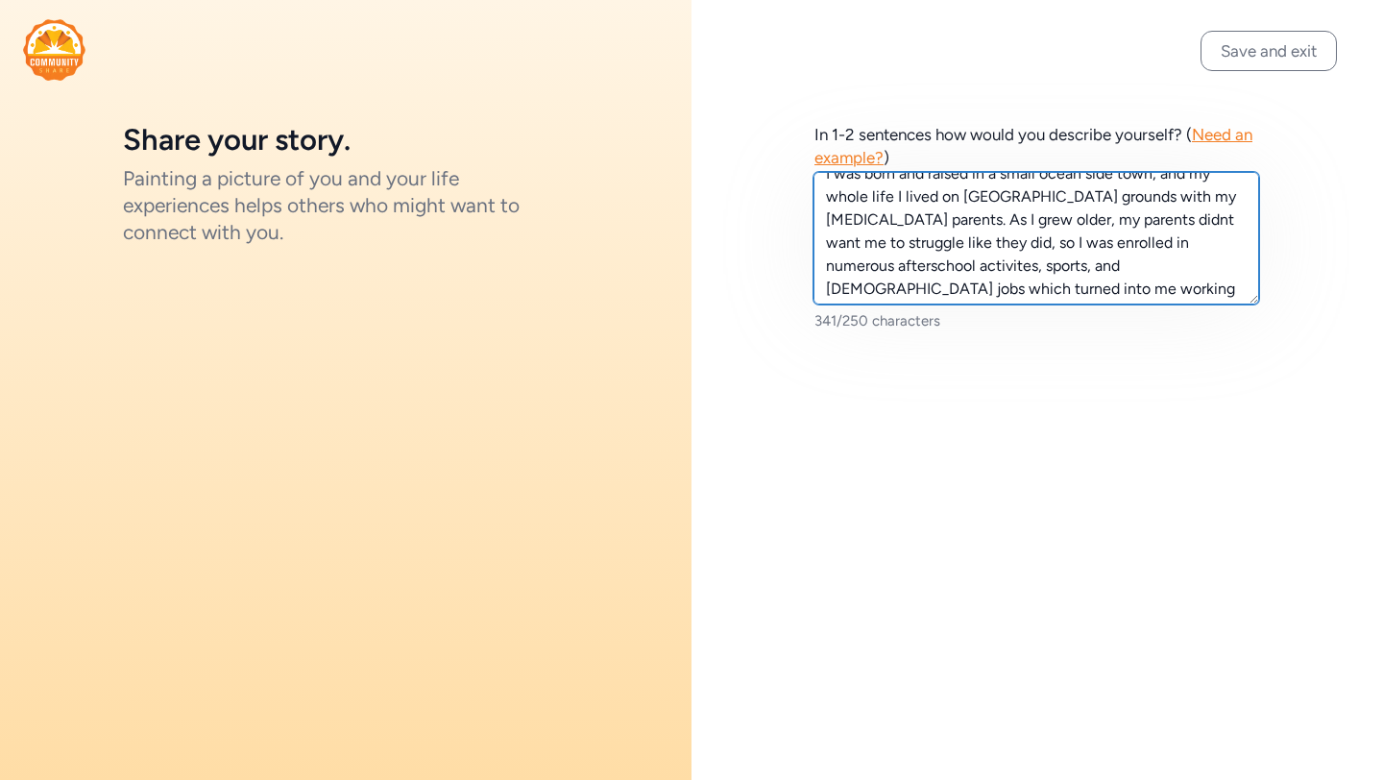
scroll to position [23, 0]
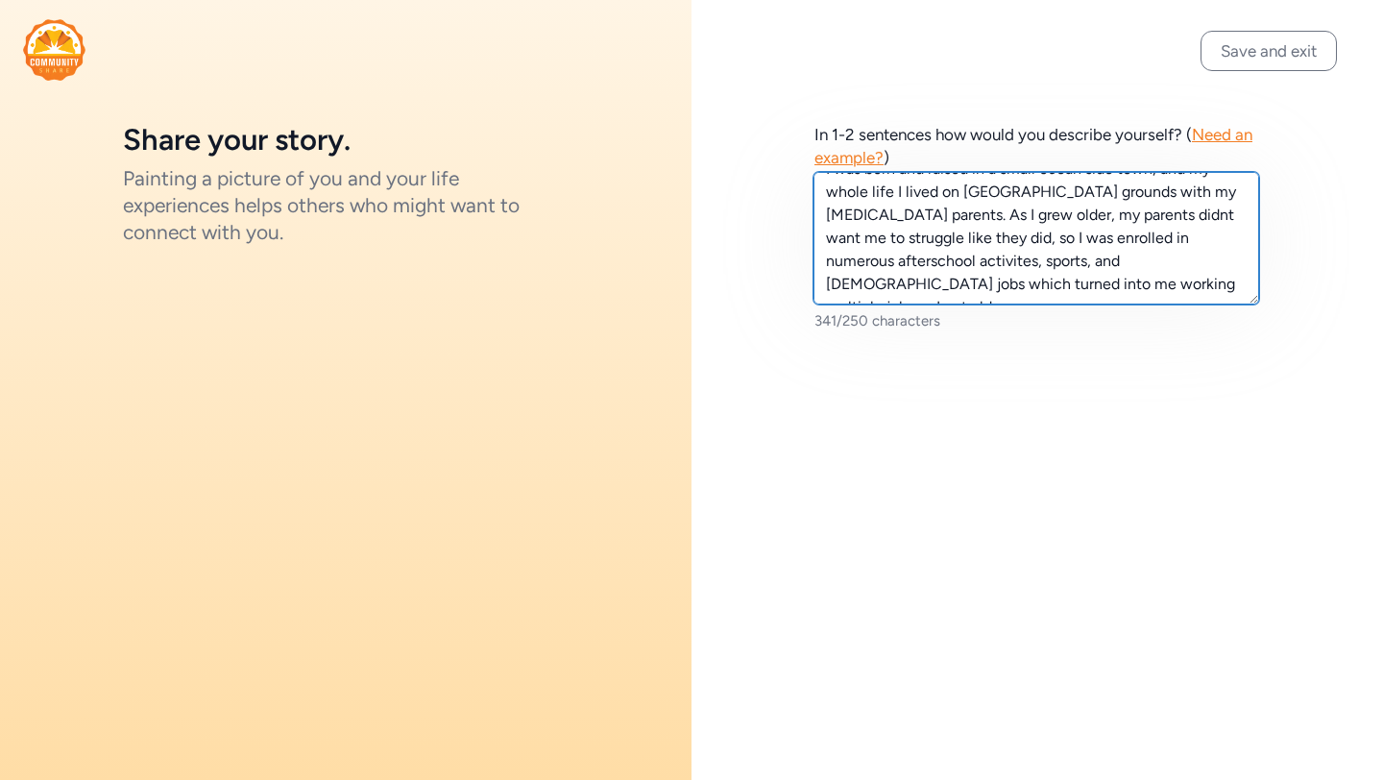
click at [1158, 215] on textarea "I was born and raised in a small ocean side town, and my whole life I lived on …" at bounding box center [1036, 238] width 446 height 133
click at [942, 261] on textarea "I was born and raised in a small ocean side town, and my whole life I lived on …" at bounding box center [1036, 238] width 446 height 133
drag, startPoint x: 911, startPoint y: 263, endPoint x: 964, endPoint y: 261, distance: 52.9
click at [964, 261] on textarea "I was born and raised in a small ocean side town, and my whole life I lived on …" at bounding box center [1036, 238] width 446 height 133
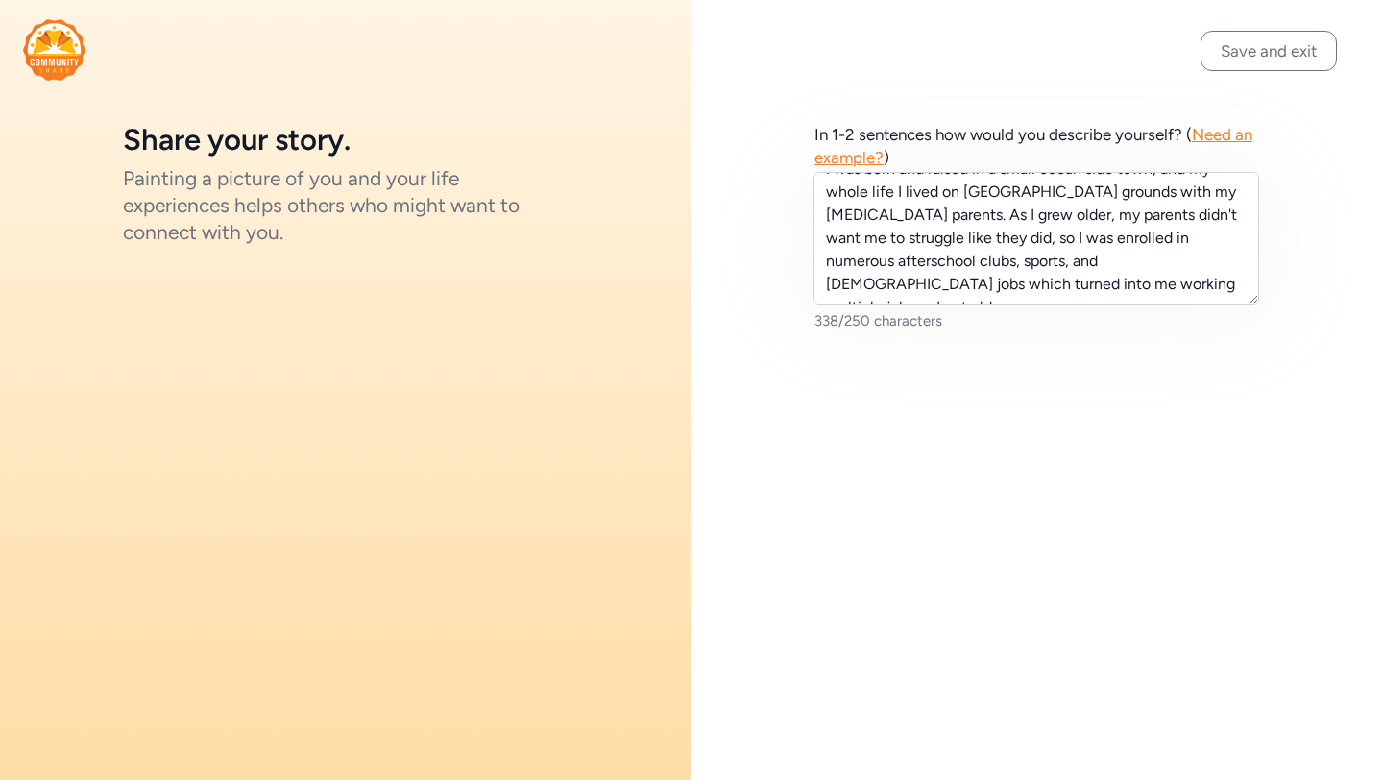
click at [1053, 384] on div "In 1-2 sentences how would you describe yourself? ( Need an example? ) I was bo…" at bounding box center [1036, 226] width 691 height 453
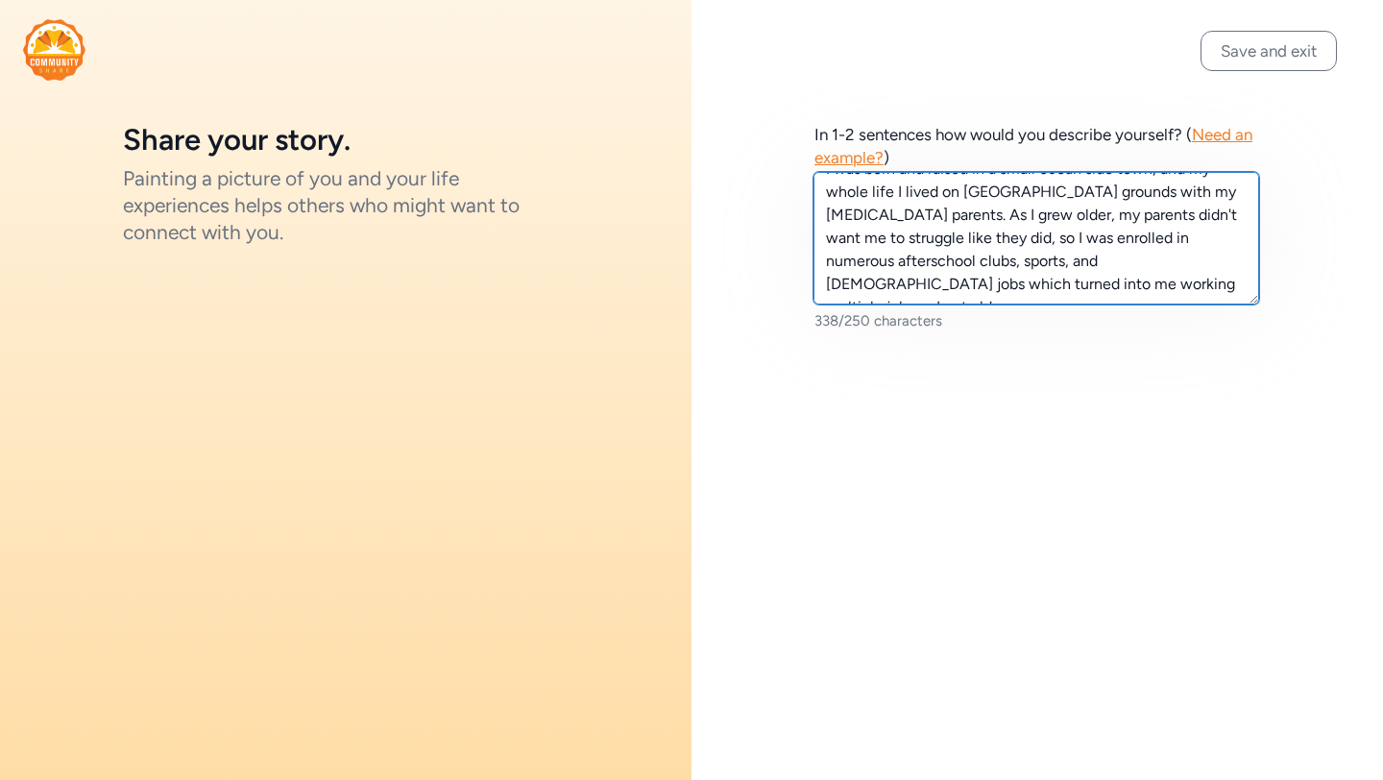
click at [1123, 293] on textarea "I was born and raised in a small ocean side town, and my whole life I lived on …" at bounding box center [1036, 238] width 446 height 133
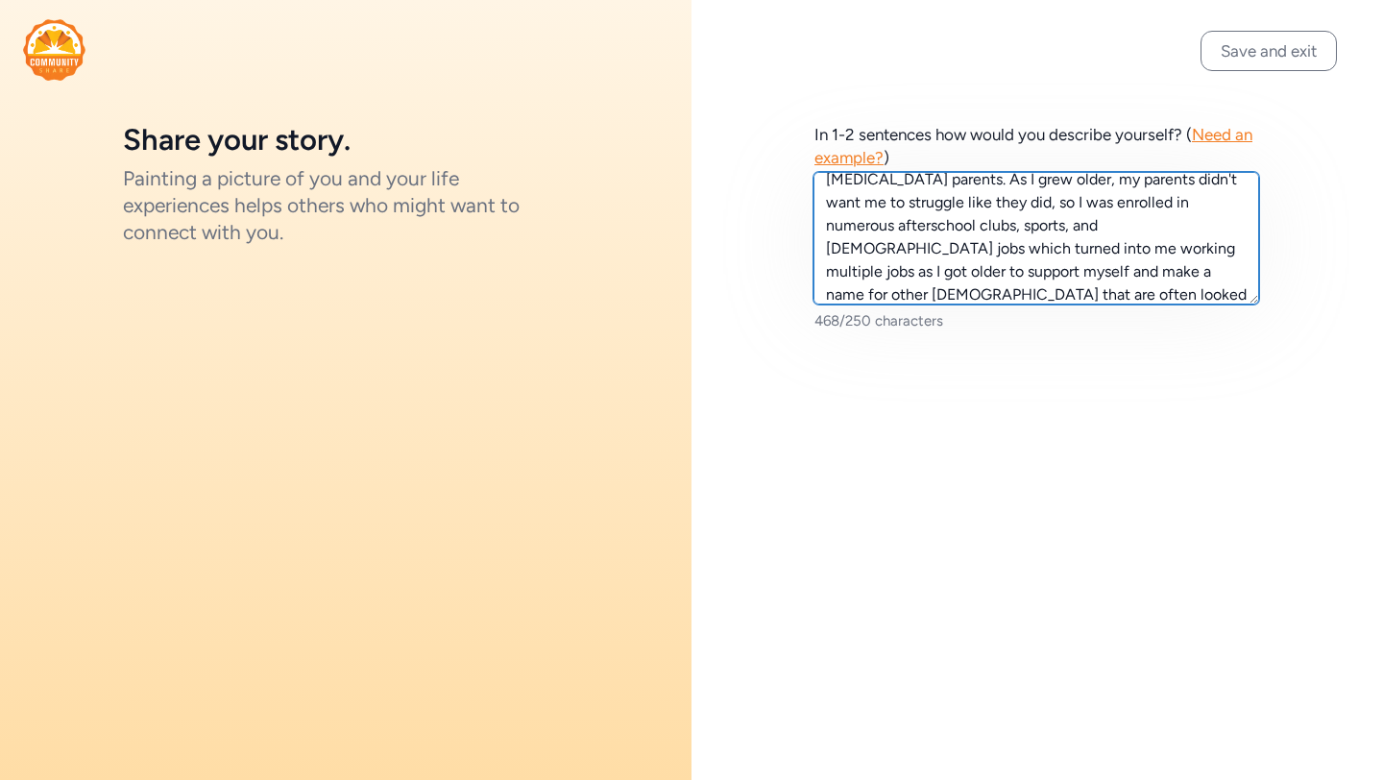
scroll to position [82, 0]
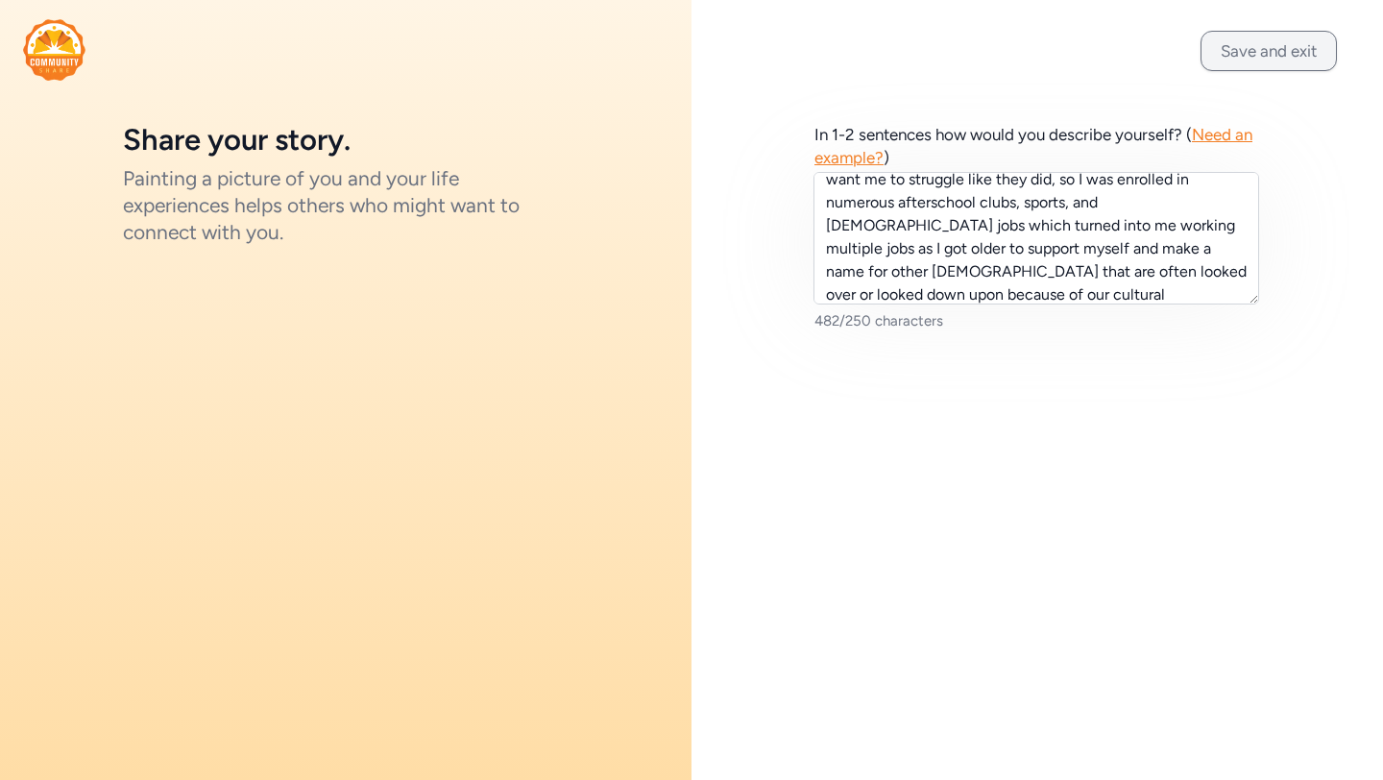
click at [1248, 61] on button "Save and exit" at bounding box center [1268, 51] width 136 height 40
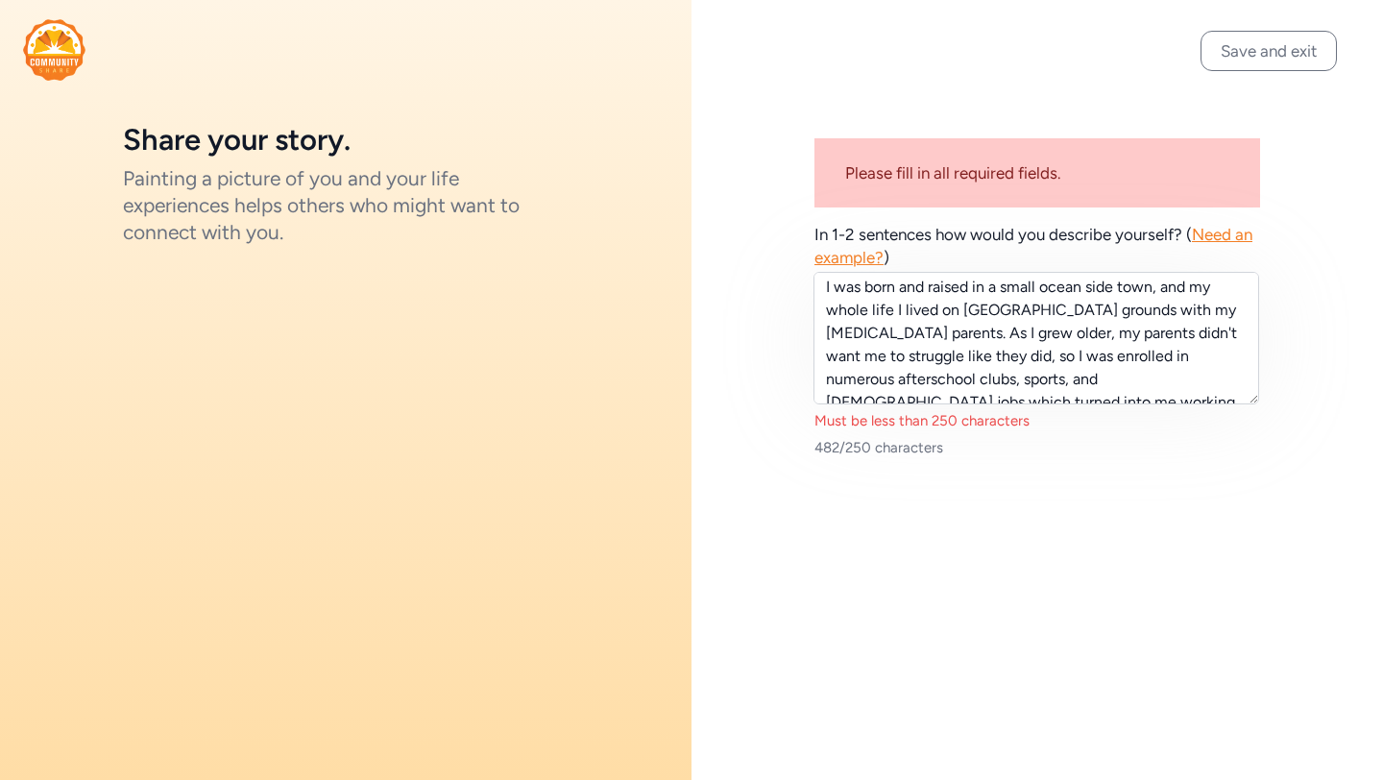
scroll to position [4, 0]
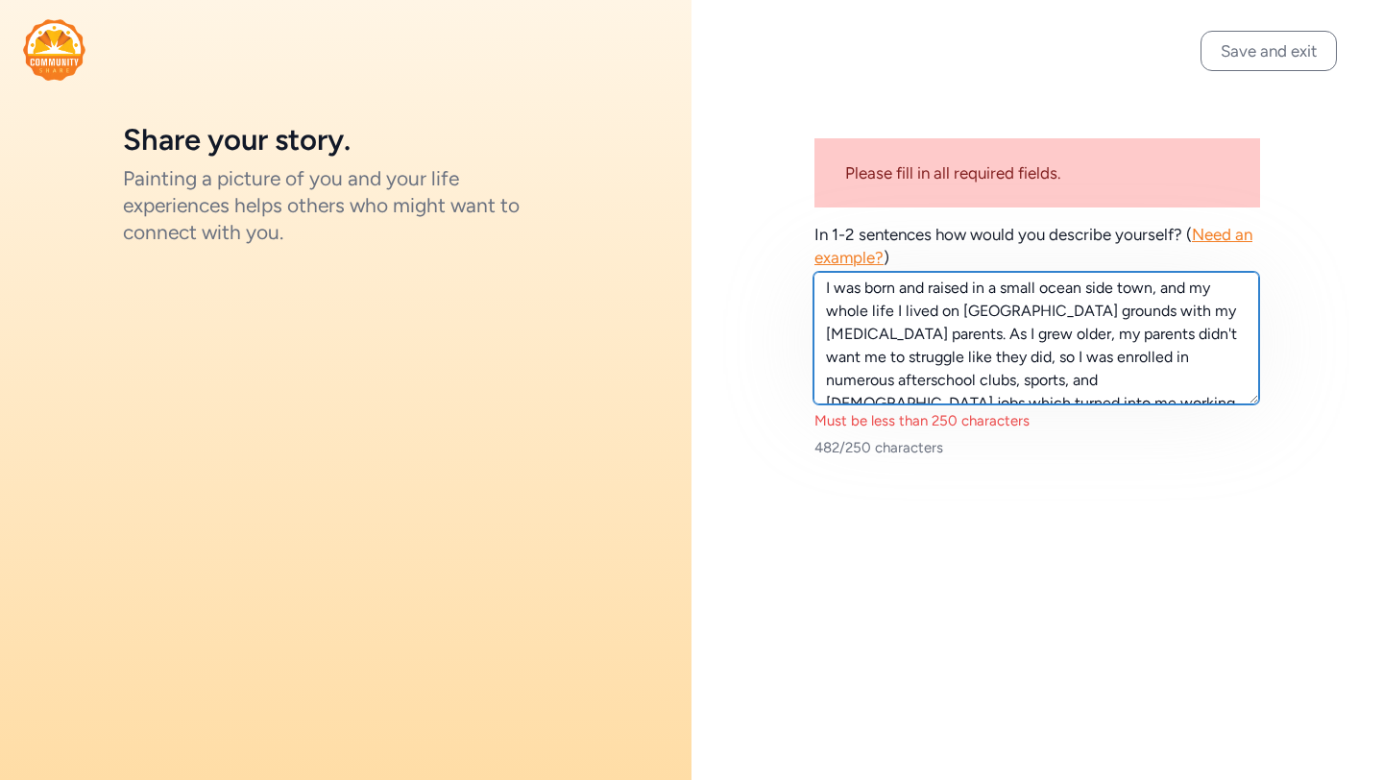
drag, startPoint x: 933, startPoint y: 330, endPoint x: 1007, endPoint y: 360, distance: 79.7
click at [1007, 360] on textarea "I was born and raised in a small ocean side town, and my whole life I lived on …" at bounding box center [1036, 338] width 446 height 133
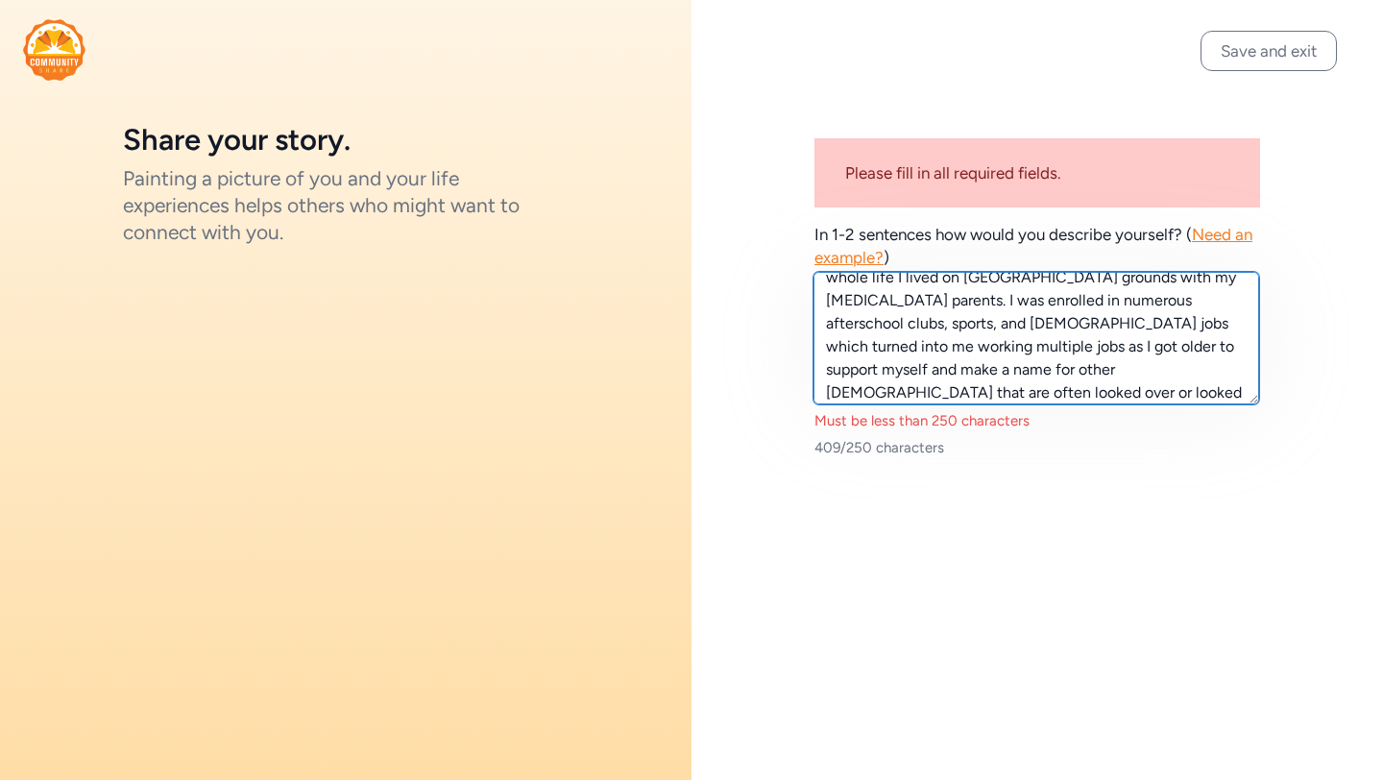
scroll to position [36, 0]
drag, startPoint x: 1095, startPoint y: 327, endPoint x: 1216, endPoint y: 357, distance: 124.8
click at [1216, 357] on textarea "I was born and raised in a small ocean side town, and my whole life I lived on …" at bounding box center [1036, 338] width 446 height 133
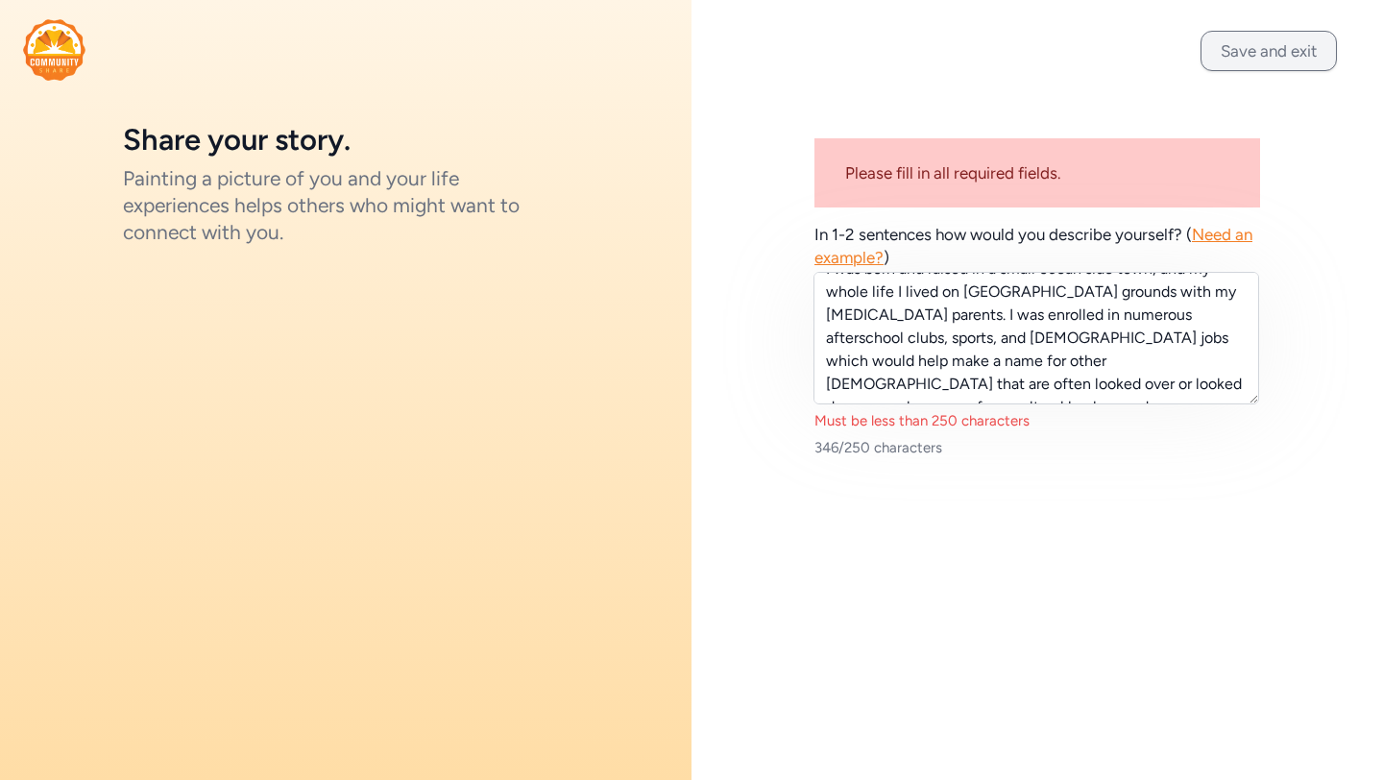
click at [1269, 40] on button "Save and exit" at bounding box center [1268, 51] width 136 height 40
click at [1272, 42] on button "Save and exit" at bounding box center [1268, 51] width 136 height 40
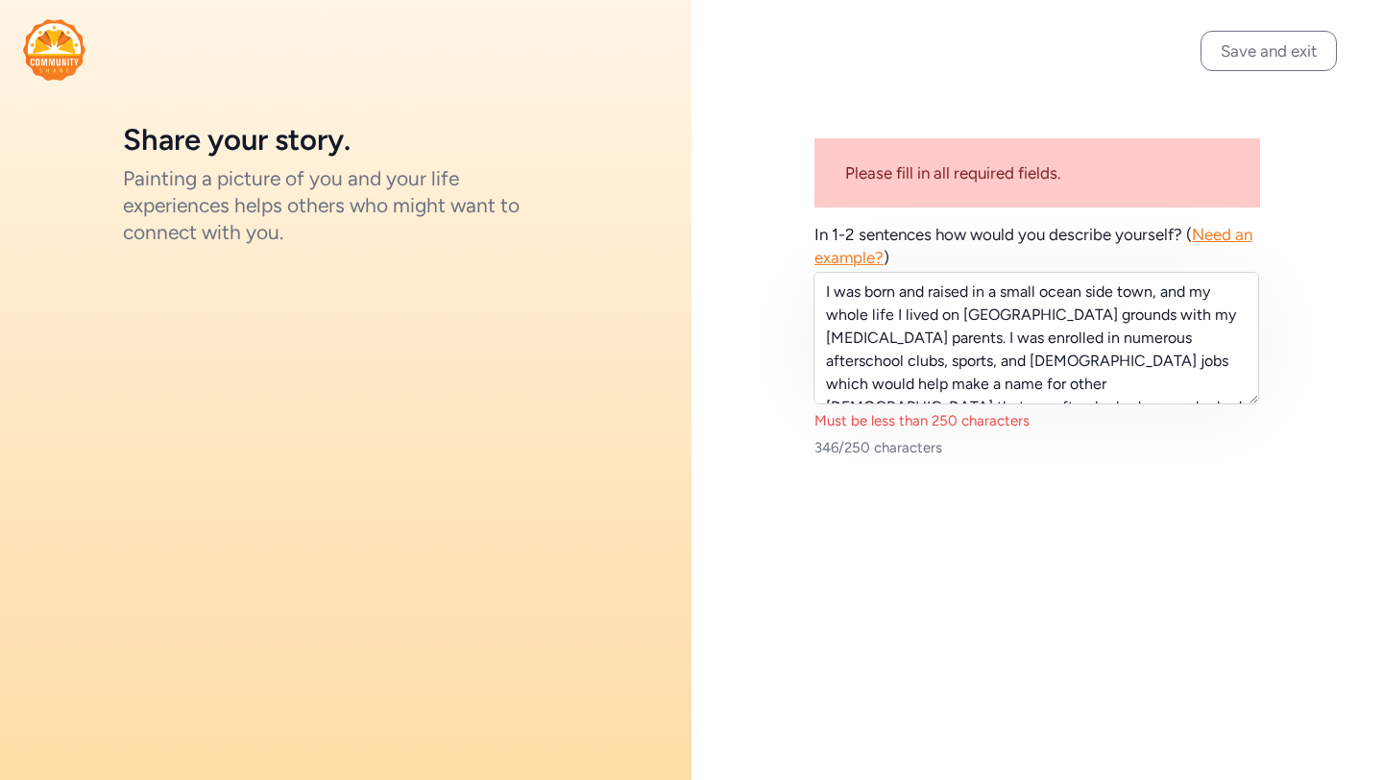
scroll to position [0, 0]
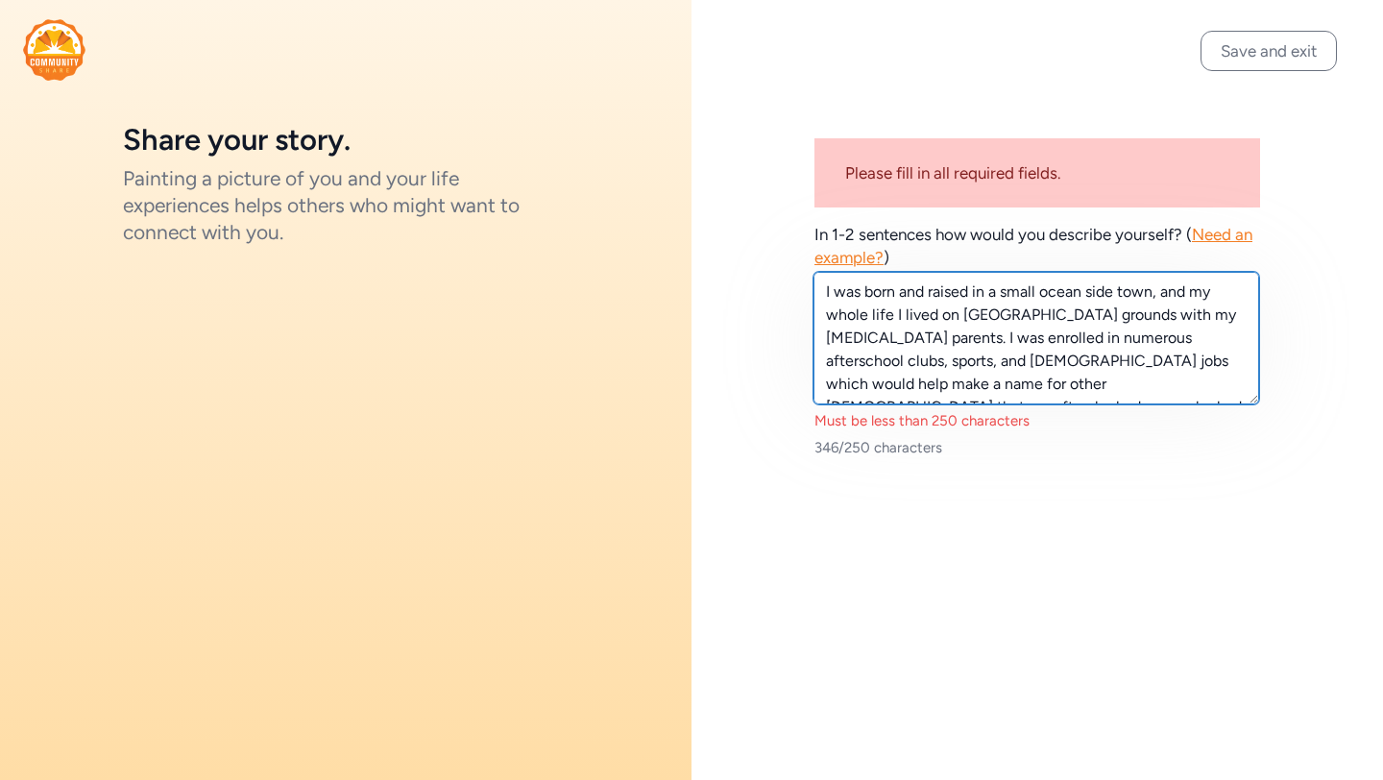
drag, startPoint x: 827, startPoint y: 288, endPoint x: 1183, endPoint y: 290, distance: 356.3
click at [1183, 290] on textarea "I was born and raised in a small ocean side town, and my whole life I lived on …" at bounding box center [1036, 338] width 446 height 133
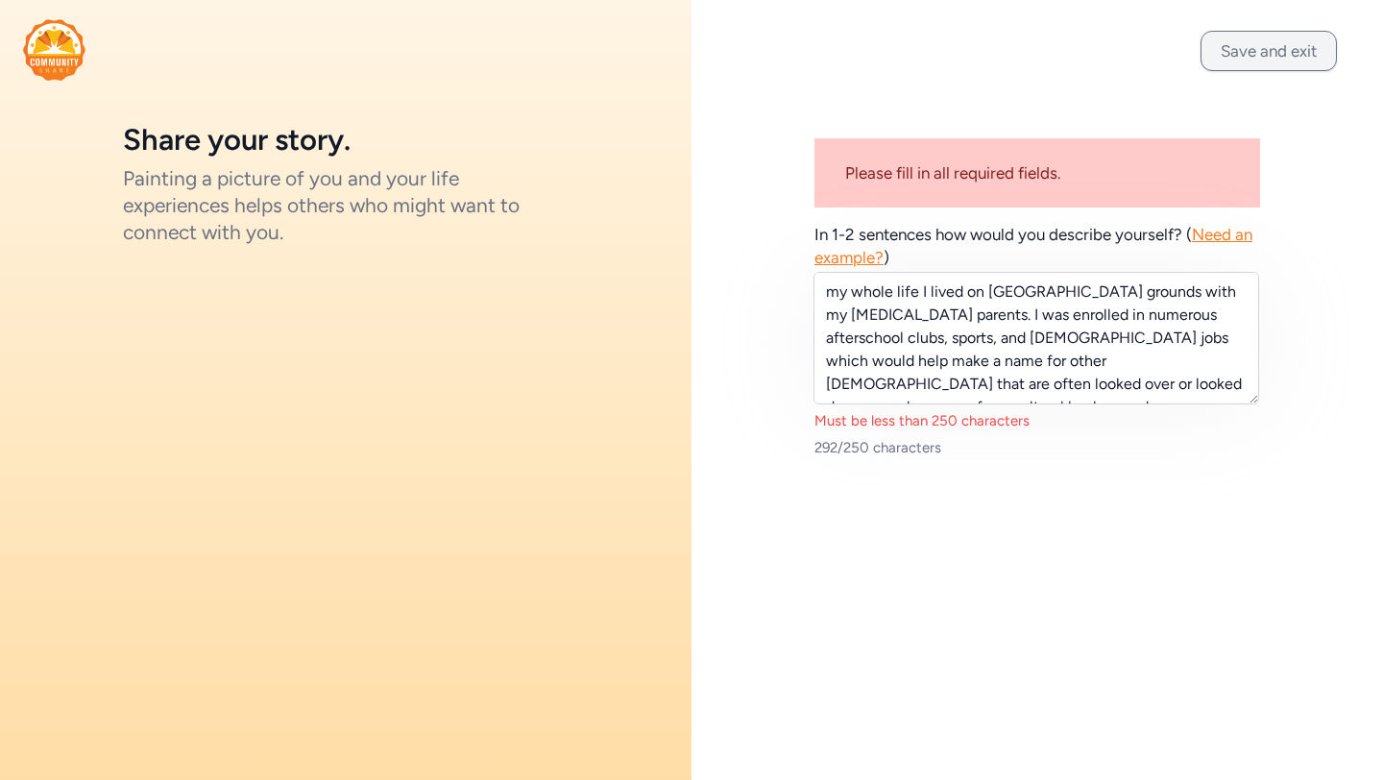
click at [1240, 54] on button "Save and exit" at bounding box center [1268, 51] width 136 height 40
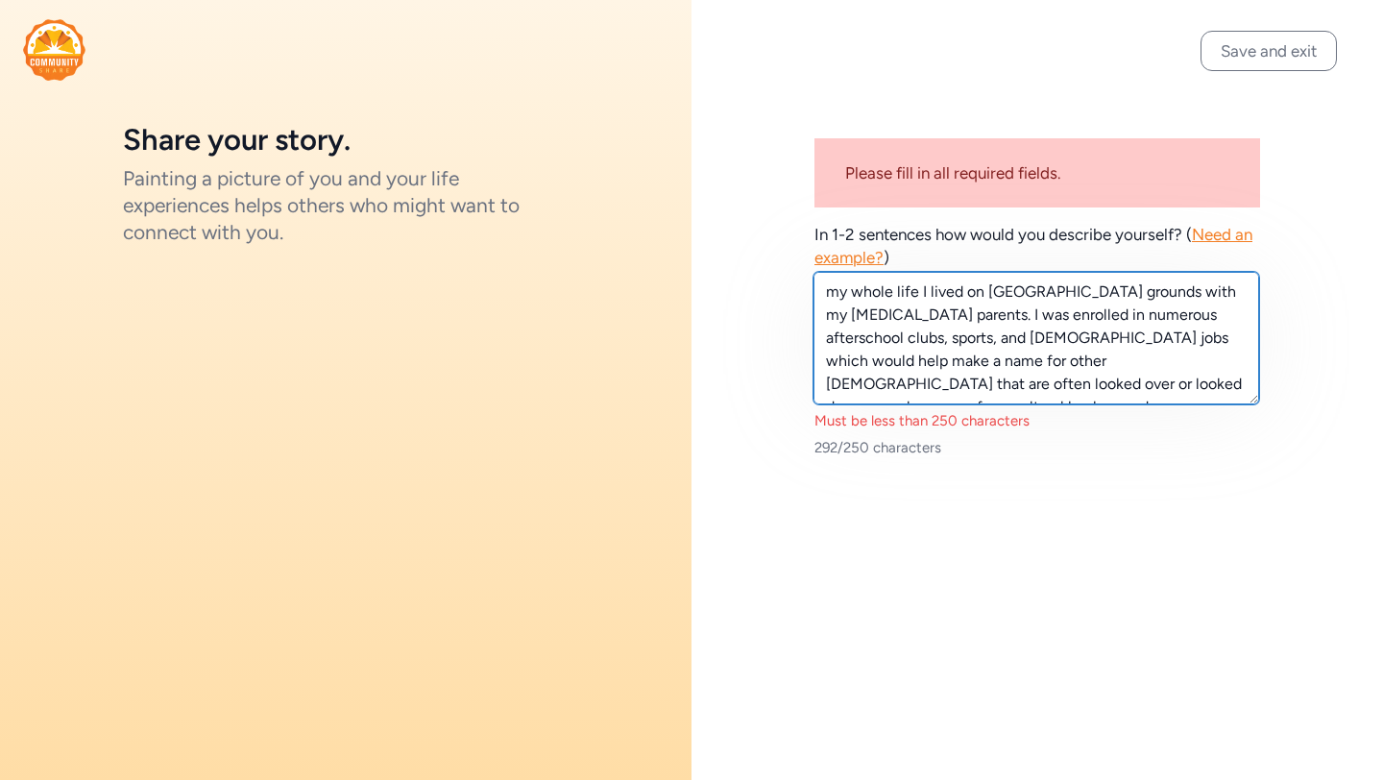
click at [1025, 332] on textarea "my whole life I lived on [GEOGRAPHIC_DATA] grounds with my [MEDICAL_DATA] paren…" at bounding box center [1036, 338] width 446 height 133
click at [967, 317] on textarea "my whole life I lived on [GEOGRAPHIC_DATA] grounds with my [MEDICAL_DATA] paren…" at bounding box center [1036, 338] width 446 height 133
click at [915, 359] on textarea "my whole life I lived on [GEOGRAPHIC_DATA] grounds with my [MEDICAL_DATA] paren…" at bounding box center [1036, 338] width 446 height 133
click at [1074, 365] on textarea "my whole life I lived on [GEOGRAPHIC_DATA] grounds with my [MEDICAL_DATA] paren…" at bounding box center [1036, 338] width 446 height 133
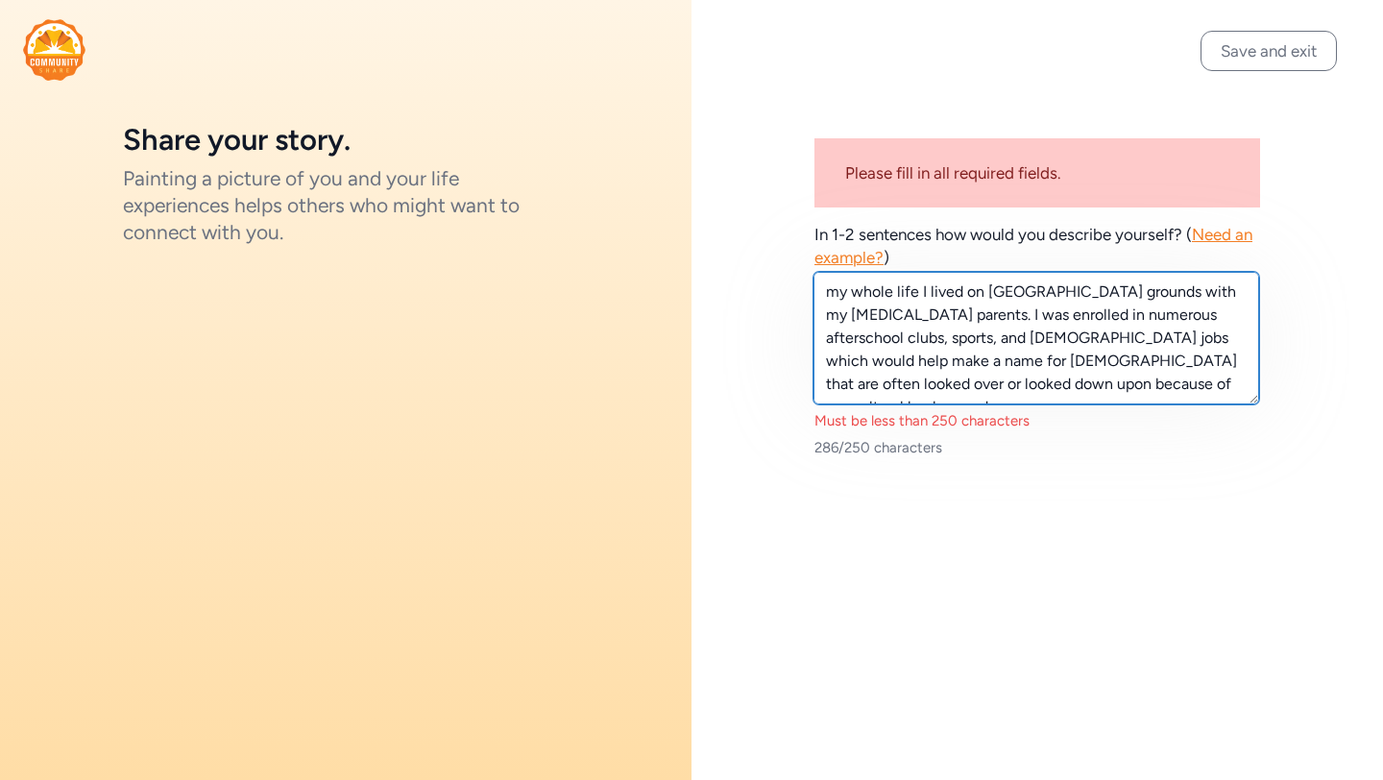
click at [1074, 365] on textarea "my whole life I lived on [GEOGRAPHIC_DATA] grounds with my [MEDICAL_DATA] paren…" at bounding box center [1036, 338] width 446 height 133
click at [837, 295] on textarea "my whole life I lived on [GEOGRAPHIC_DATA] grounds with my [MEDICAL_DATA] paren…" at bounding box center [1036, 338] width 446 height 133
drag, startPoint x: 1190, startPoint y: 297, endPoint x: 960, endPoint y: 318, distance: 230.5
click at [960, 318] on textarea "My whole life I lived on [GEOGRAPHIC_DATA] grounds with my [MEDICAL_DATA] paren…" at bounding box center [1036, 338] width 446 height 133
click at [906, 318] on textarea "My whole life I lived on [GEOGRAPHIC_DATA] grounds. I was enrolled in numerous …" at bounding box center [1036, 338] width 446 height 133
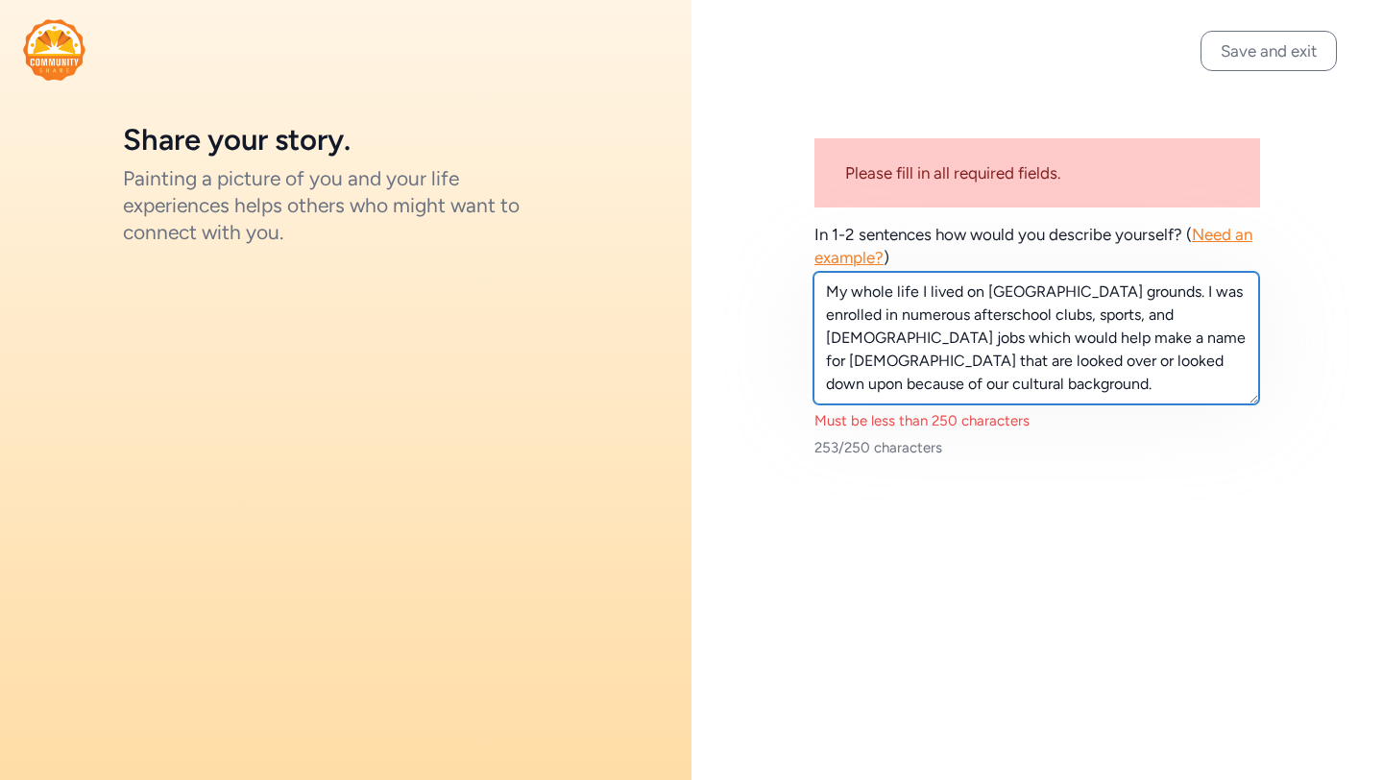
click at [906, 318] on textarea "My whole life I lived on [GEOGRAPHIC_DATA] grounds. I was enrolled in numerous …" at bounding box center [1036, 338] width 446 height 133
type textarea "My whole life I lived on [GEOGRAPHIC_DATA] grounds. I was enrolled in afterscho…"
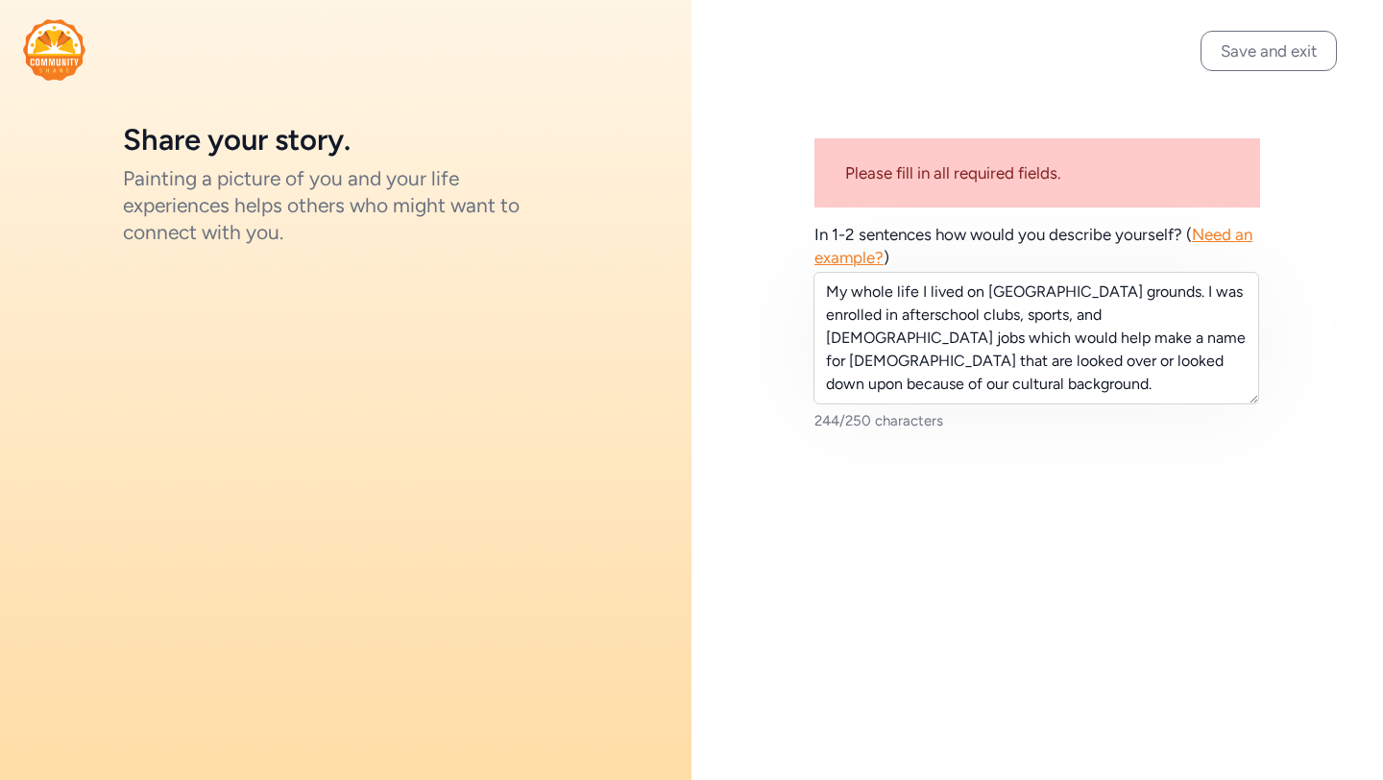
click at [912, 465] on div "Please fill in all required fields. In 1-2 sentences how would you describe you…" at bounding box center [1036, 276] width 691 height 553
click at [1244, 51] on button "Save and exit" at bounding box center [1268, 51] width 136 height 40
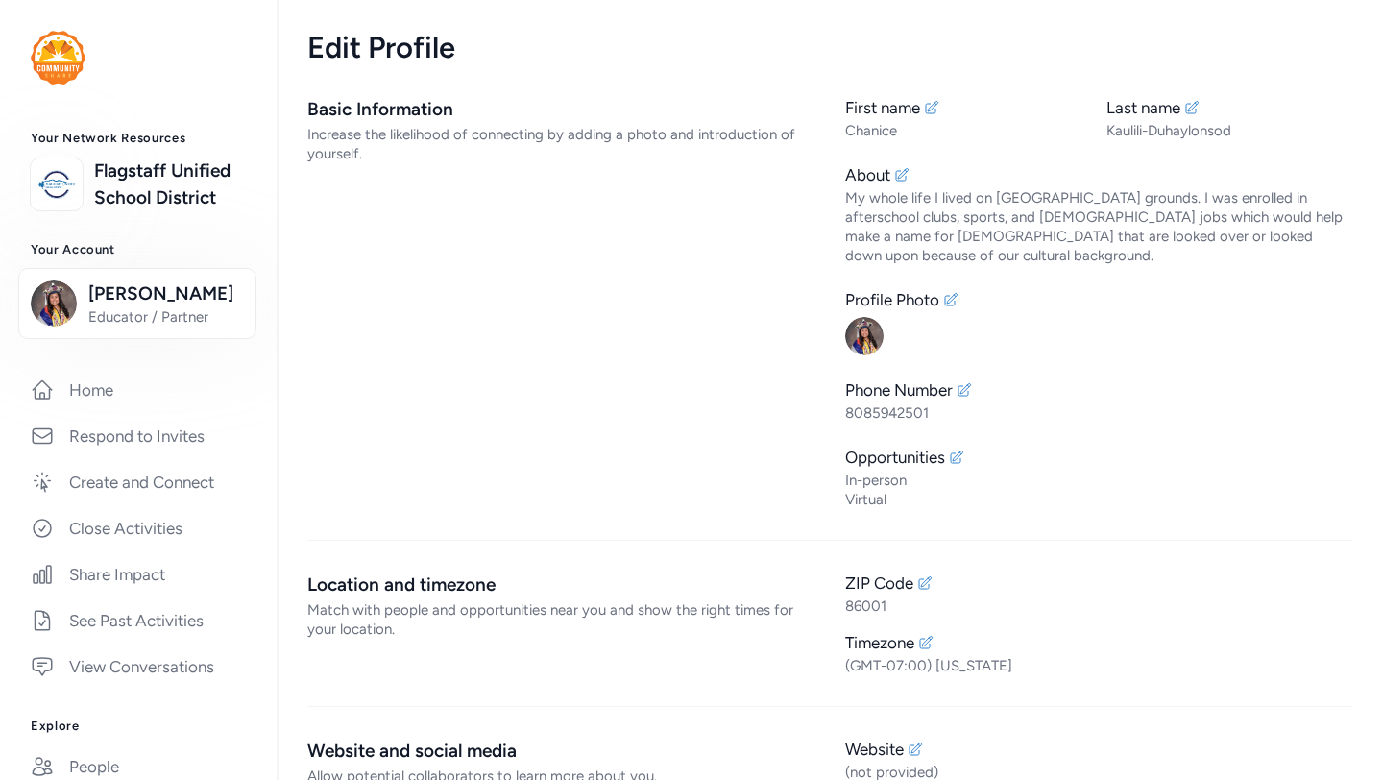
click at [462, 133] on div "Increase the likelihood of connecting by adding a photo and introduction of you…" at bounding box center [560, 144] width 507 height 38
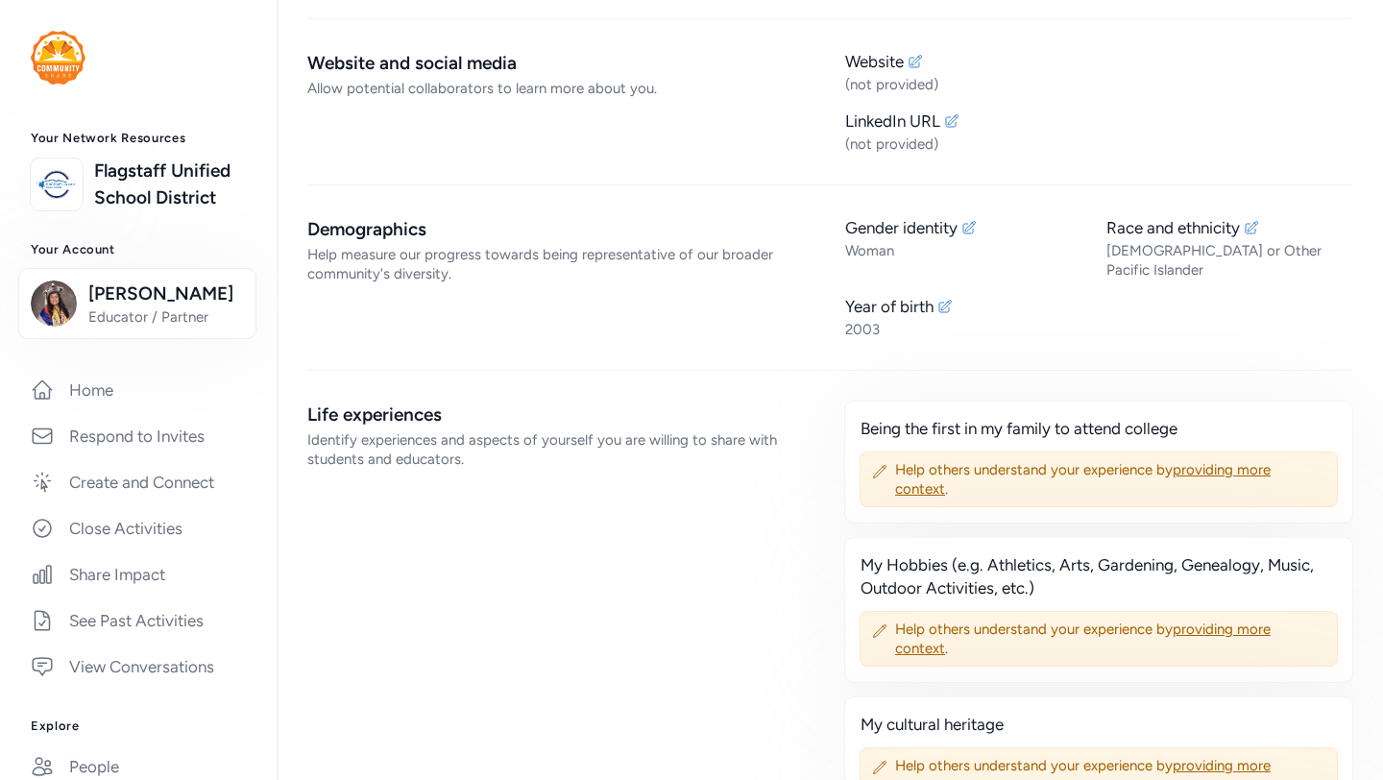
scroll to position [676, 0]
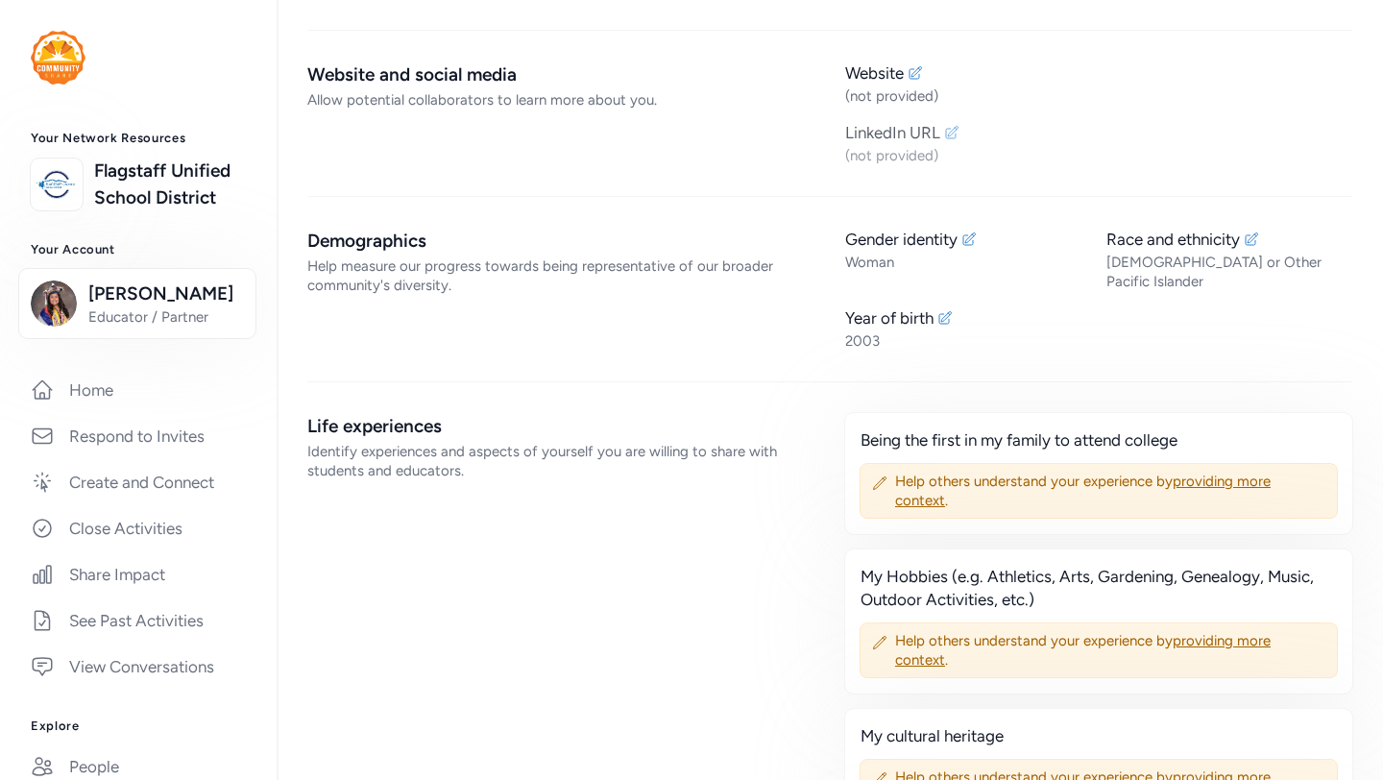
click at [920, 162] on div "(not provided)" at bounding box center [1098, 155] width 507 height 19
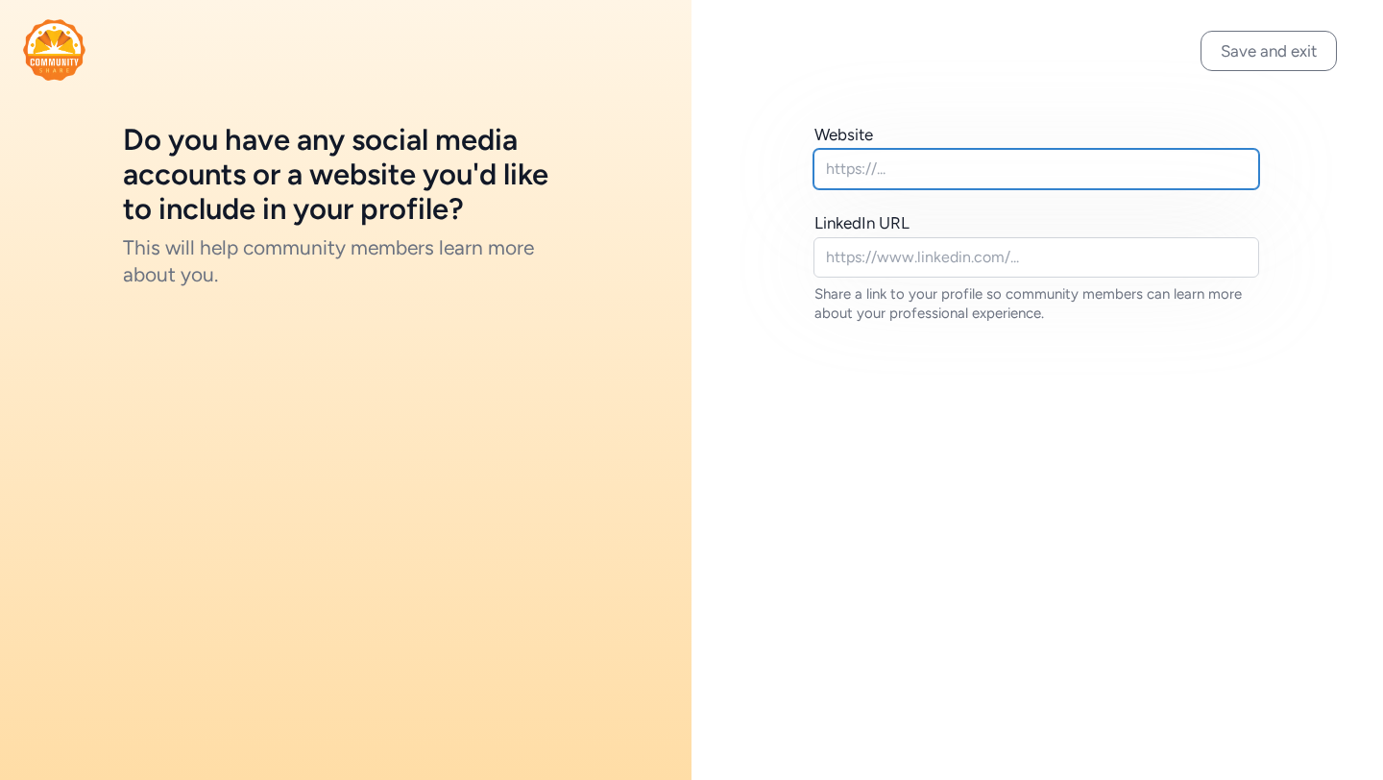
click at [931, 178] on input "text" at bounding box center [1036, 169] width 446 height 40
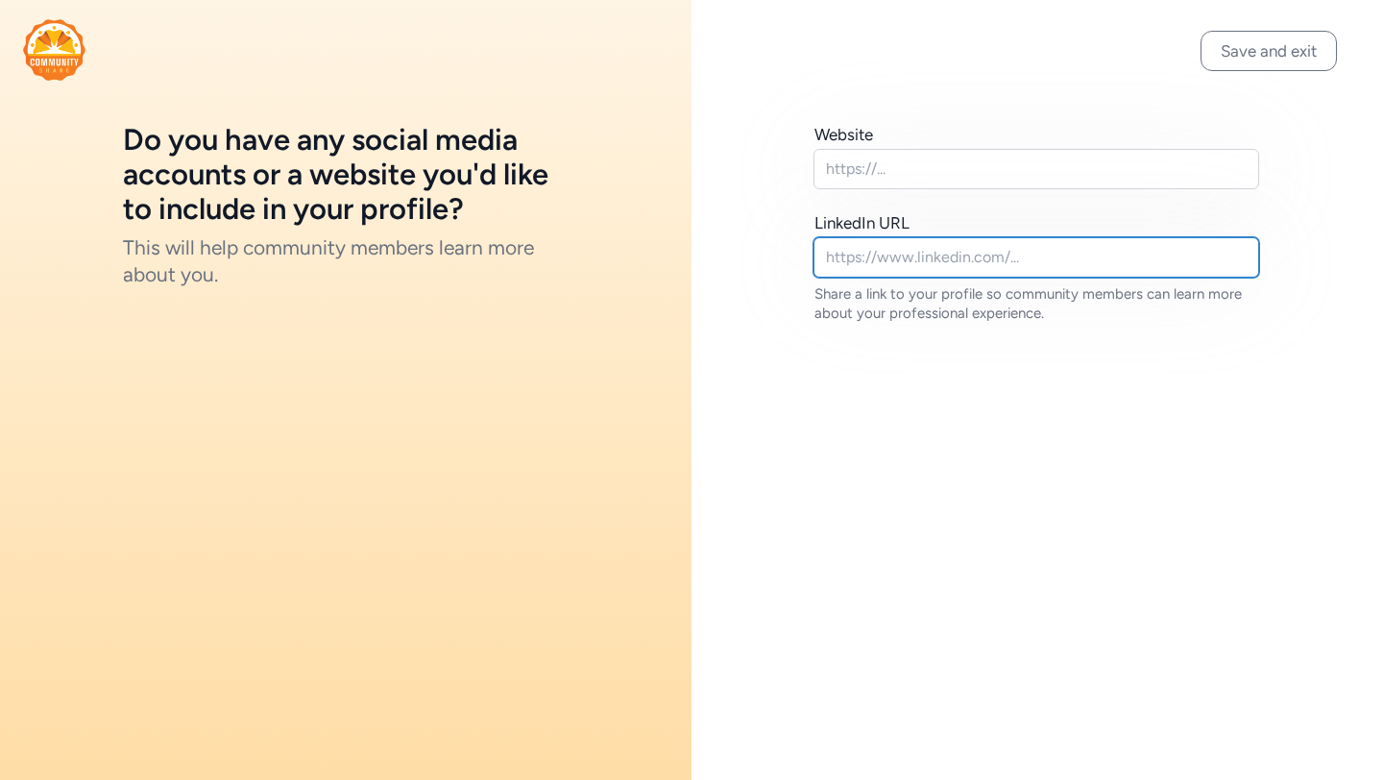
click at [931, 272] on input "text" at bounding box center [1036, 257] width 446 height 40
paste input "[URL][DOMAIN_NAME]"
type input "[URL][DOMAIN_NAME]"
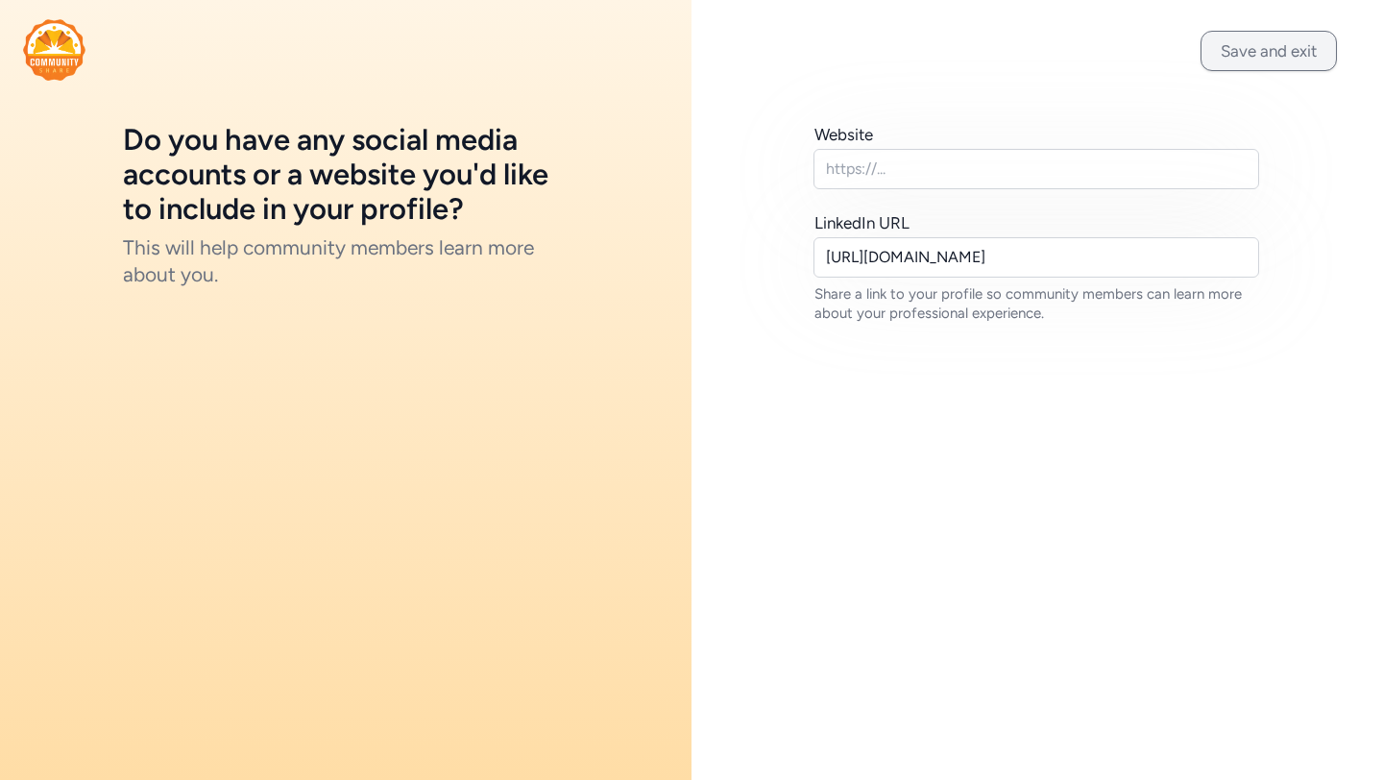
scroll to position [0, 0]
click at [1259, 54] on button "Save and exit" at bounding box center [1268, 51] width 136 height 40
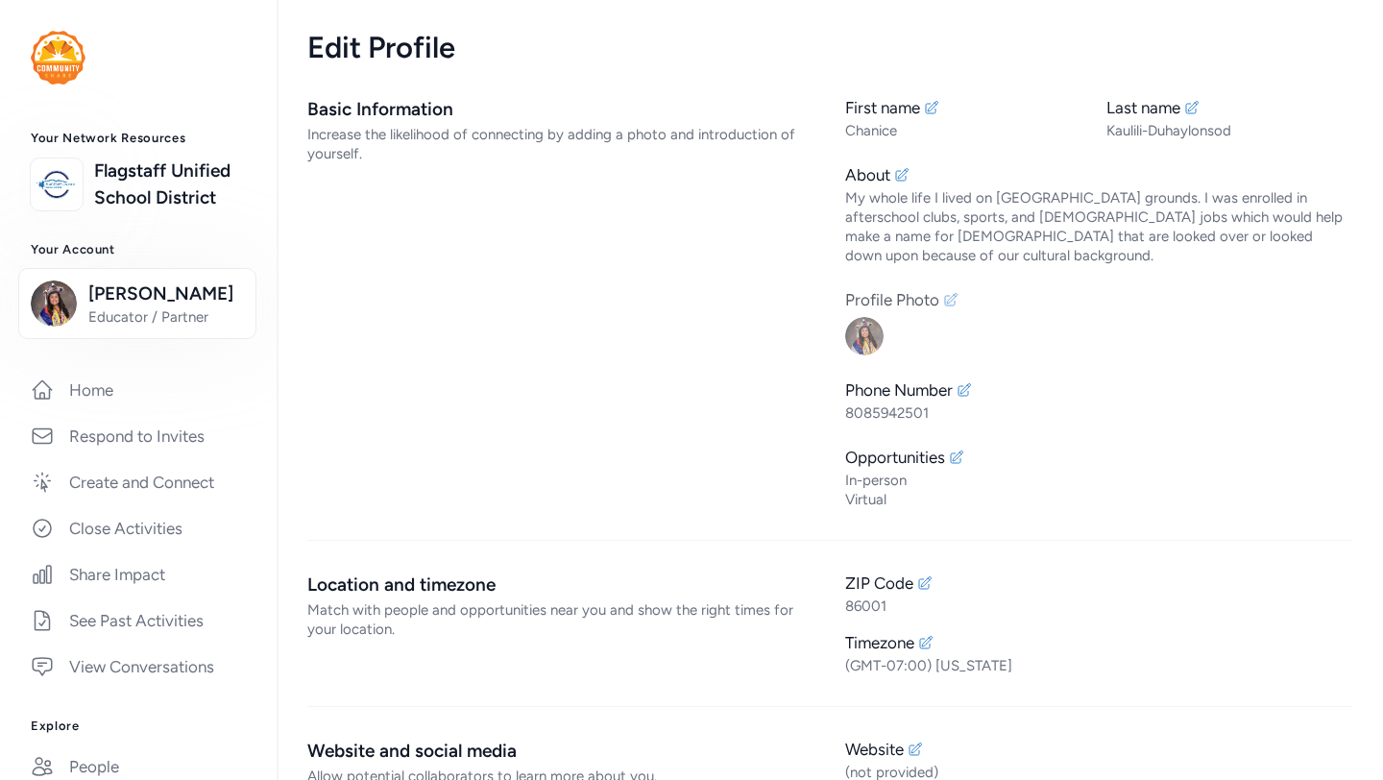
click at [864, 343] on img at bounding box center [864, 336] width 38 height 38
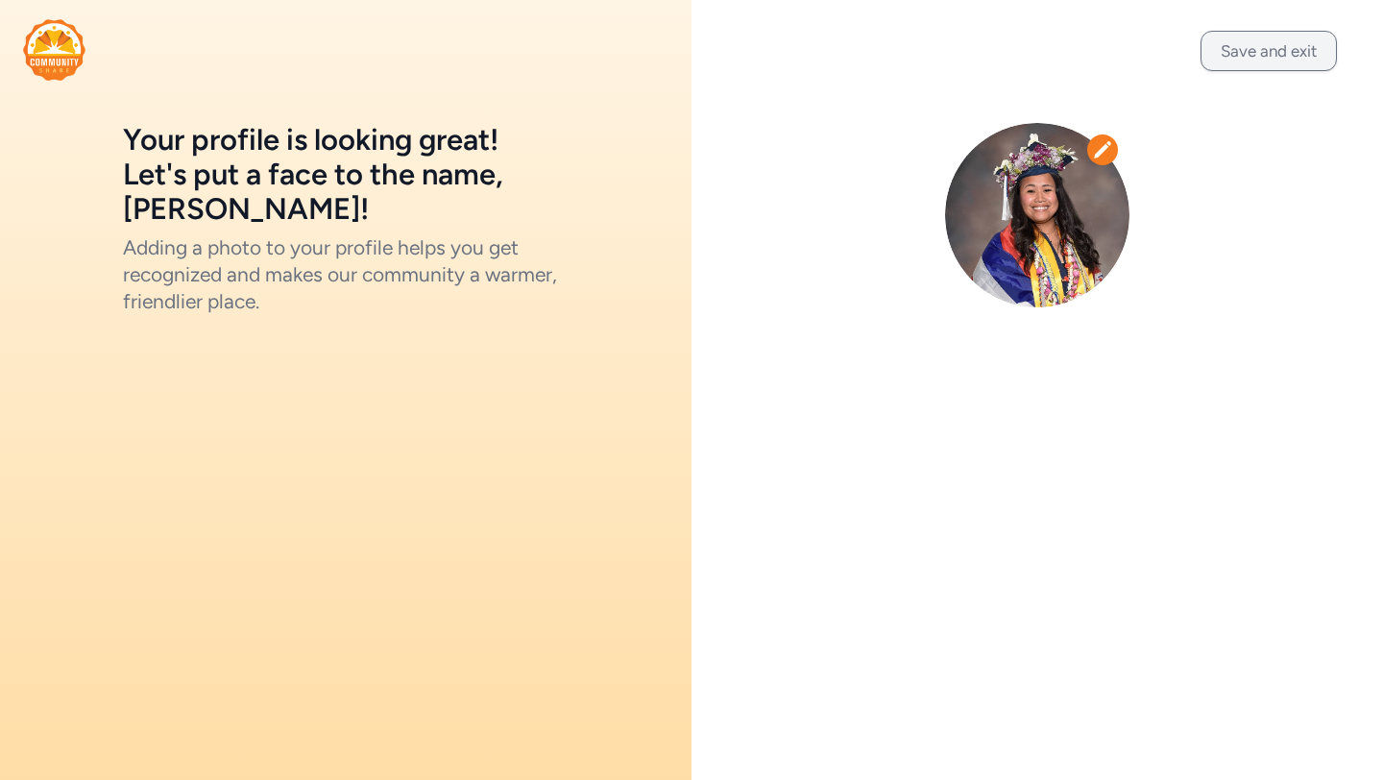
click at [1293, 53] on button "Save and exit" at bounding box center [1268, 51] width 136 height 40
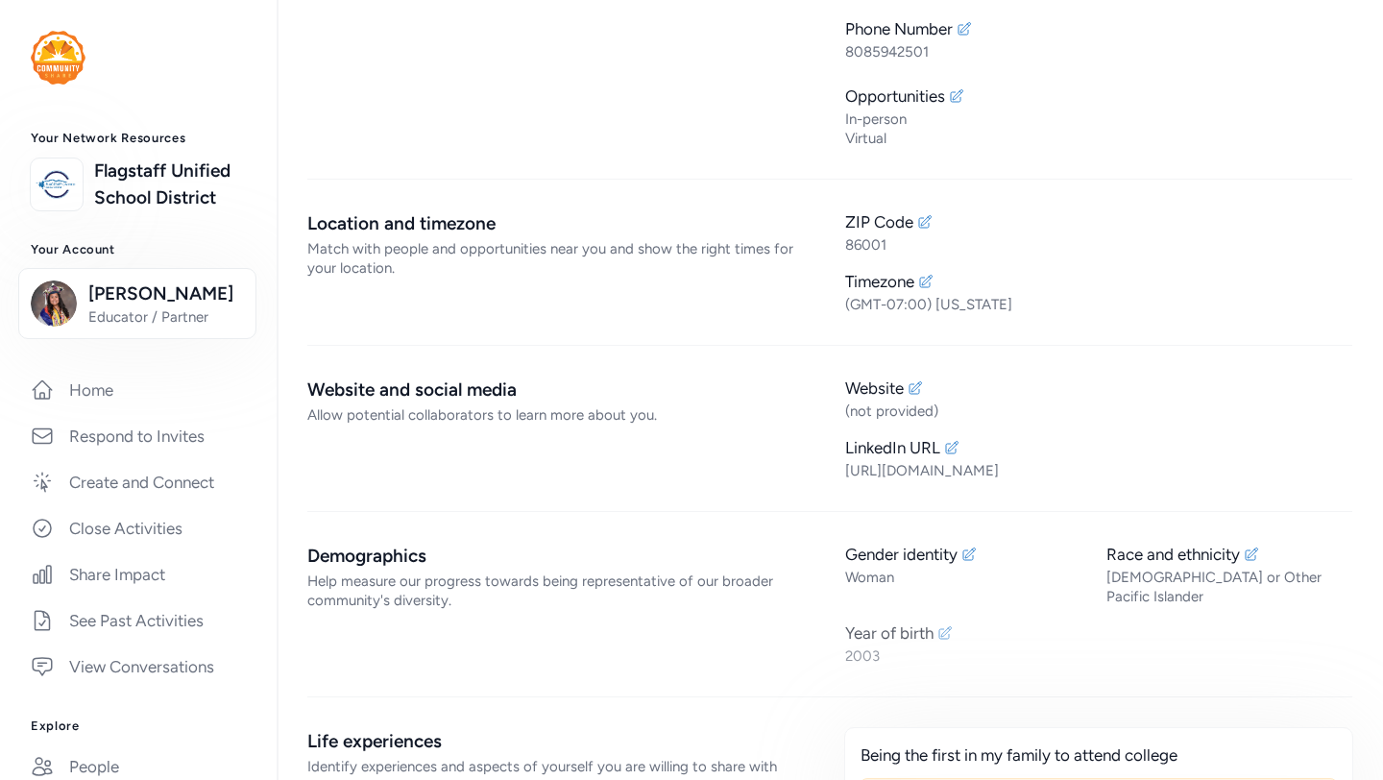
scroll to position [356, 0]
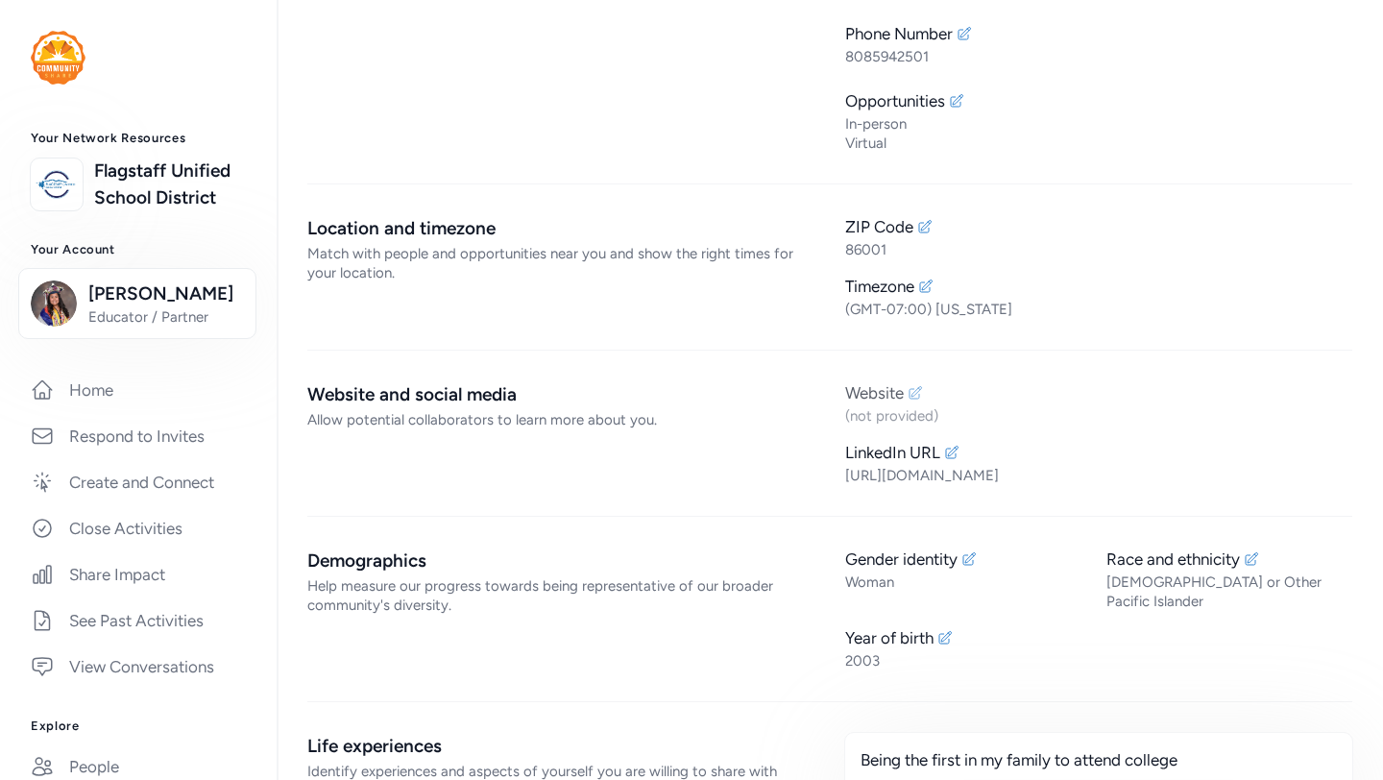
click at [918, 410] on div "(not provided)" at bounding box center [1098, 415] width 507 height 19
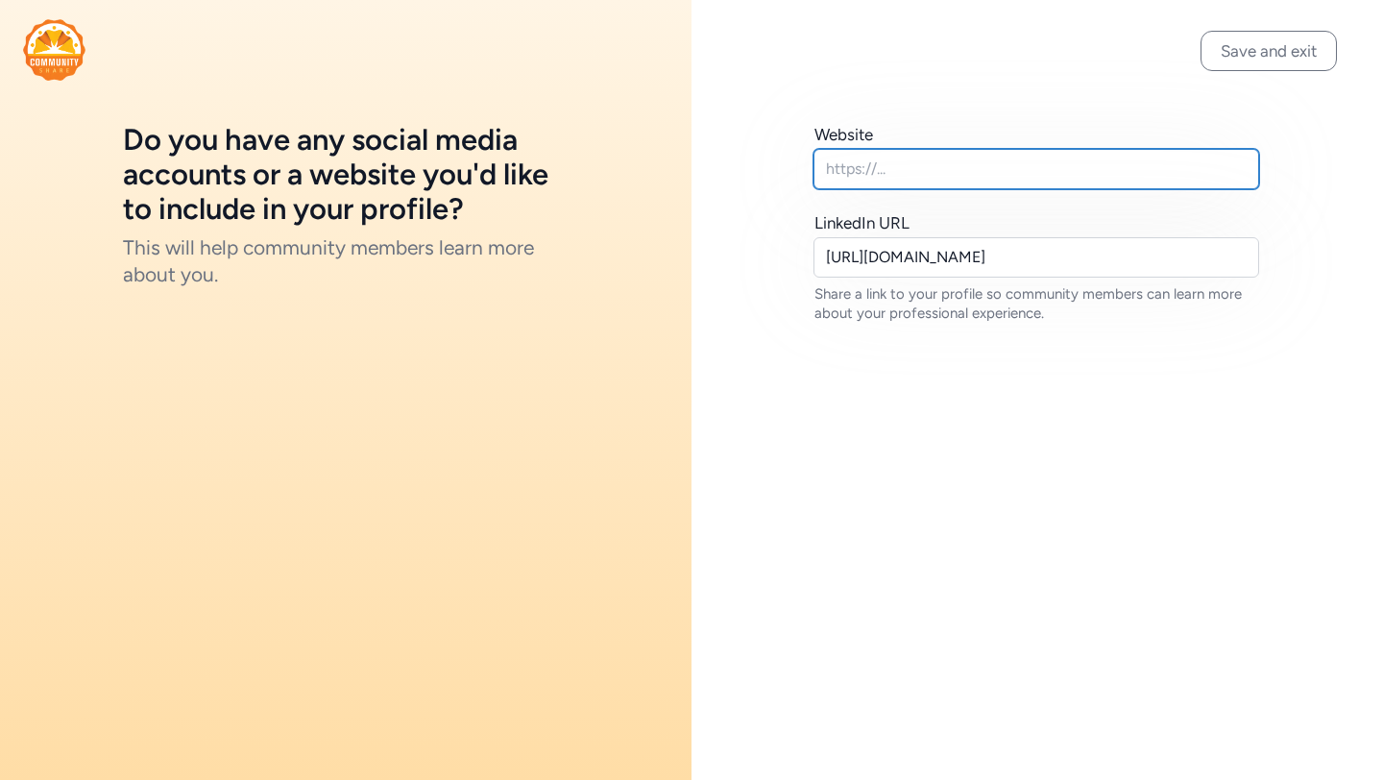
click at [942, 168] on input "text" at bounding box center [1036, 169] width 446 height 40
paste input "[URL][DOMAIN_NAME][DOMAIN_NAME]"
drag, startPoint x: 1247, startPoint y: 165, endPoint x: 671, endPoint y: 181, distance: 575.5
click at [671, 181] on div "Do you have any social media accounts or a website you'd like to include in you…" at bounding box center [691, 390] width 1383 height 780
type input "[URL][DOMAIN_NAME][DOMAIN_NAME]"
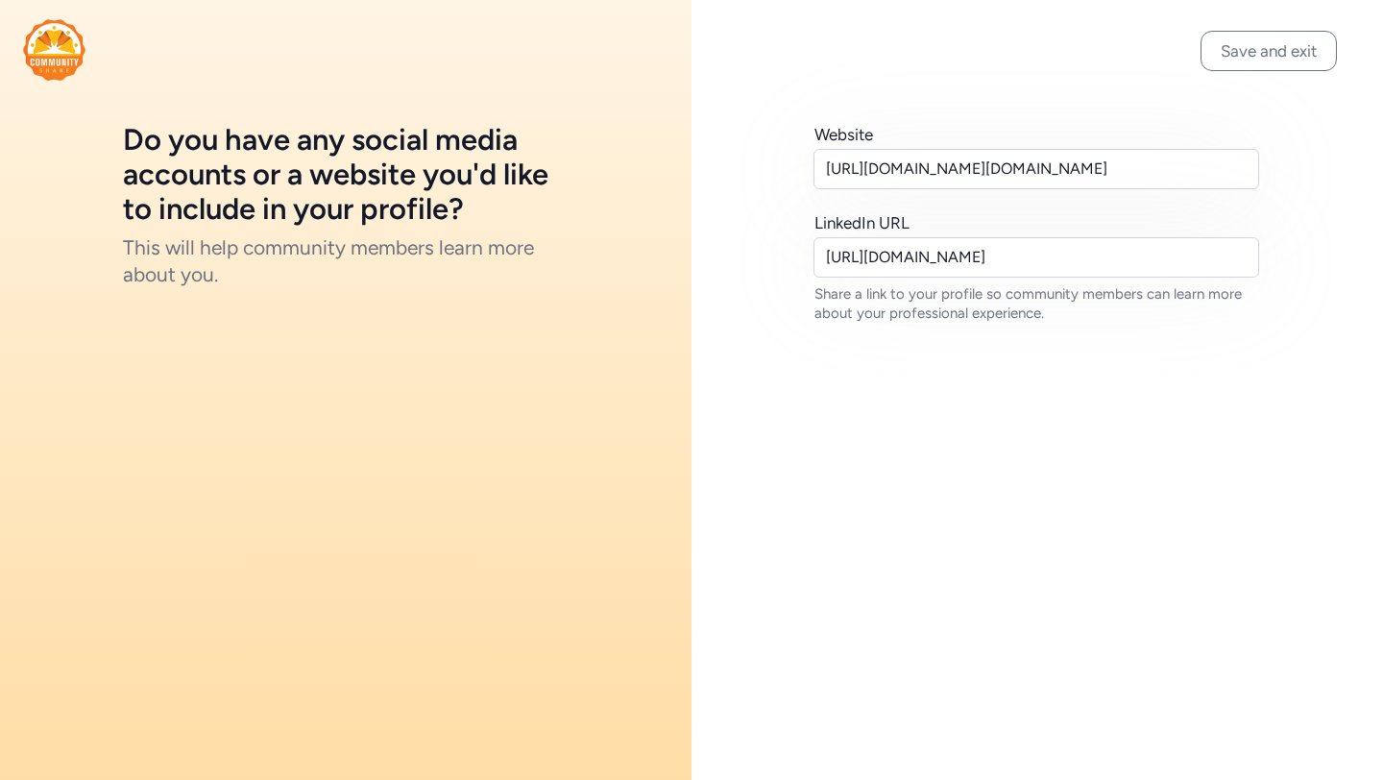
click at [1009, 95] on div "Website [URL][DOMAIN_NAME][DOMAIN_NAME] LinkedIn URL [URL][DOMAIN_NAME] Share a…" at bounding box center [1036, 223] width 691 height 446
click at [1245, 62] on button "Save and exit" at bounding box center [1268, 51] width 136 height 40
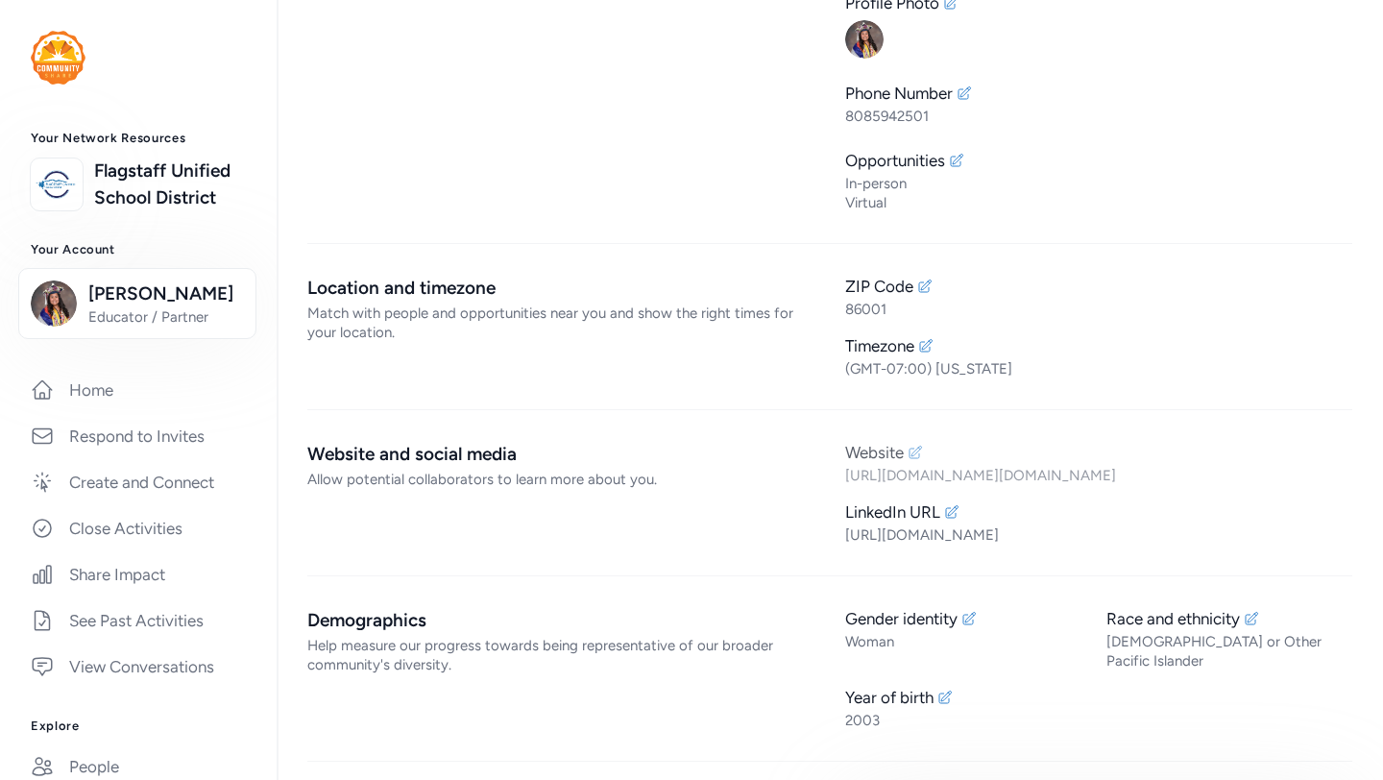
scroll to position [301, 0]
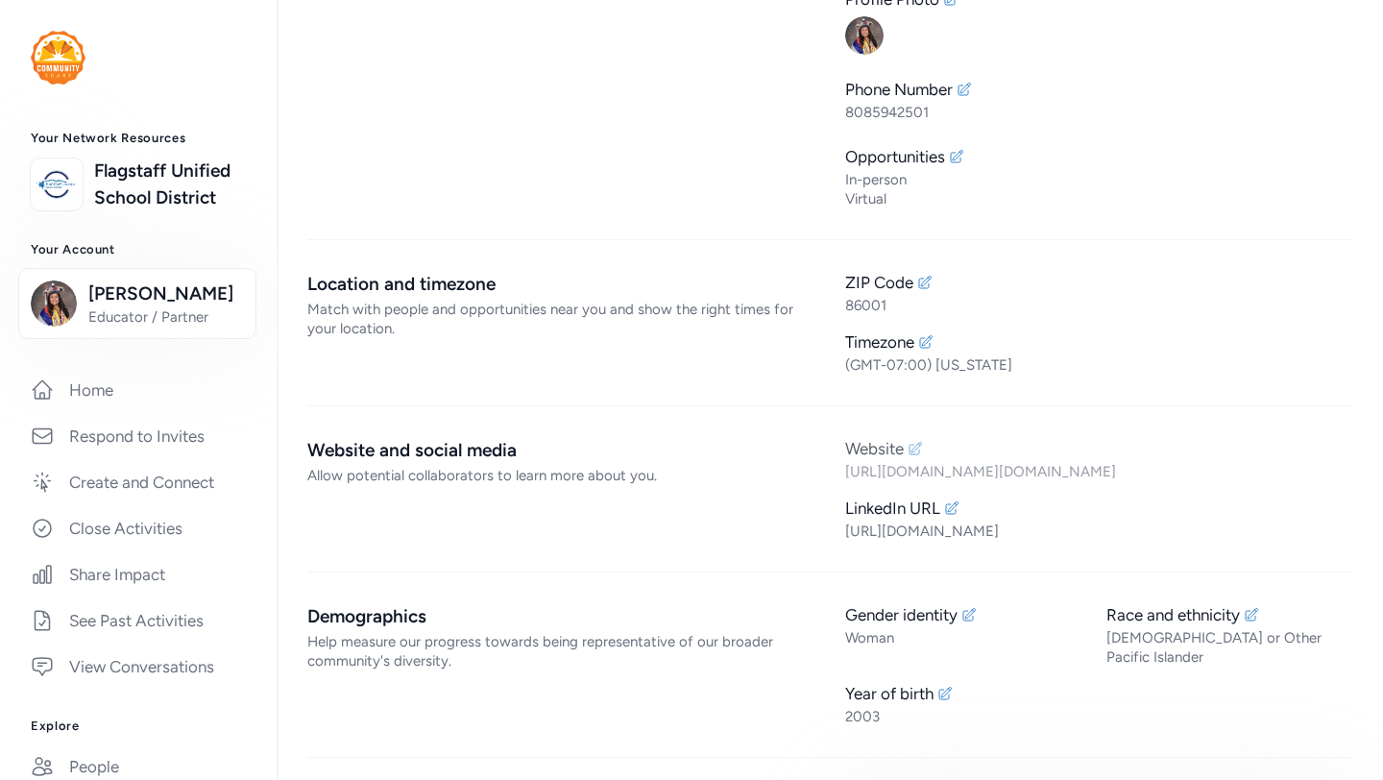
click at [1001, 481] on div "[URL][DOMAIN_NAME][DOMAIN_NAME]" at bounding box center [1098, 471] width 507 height 19
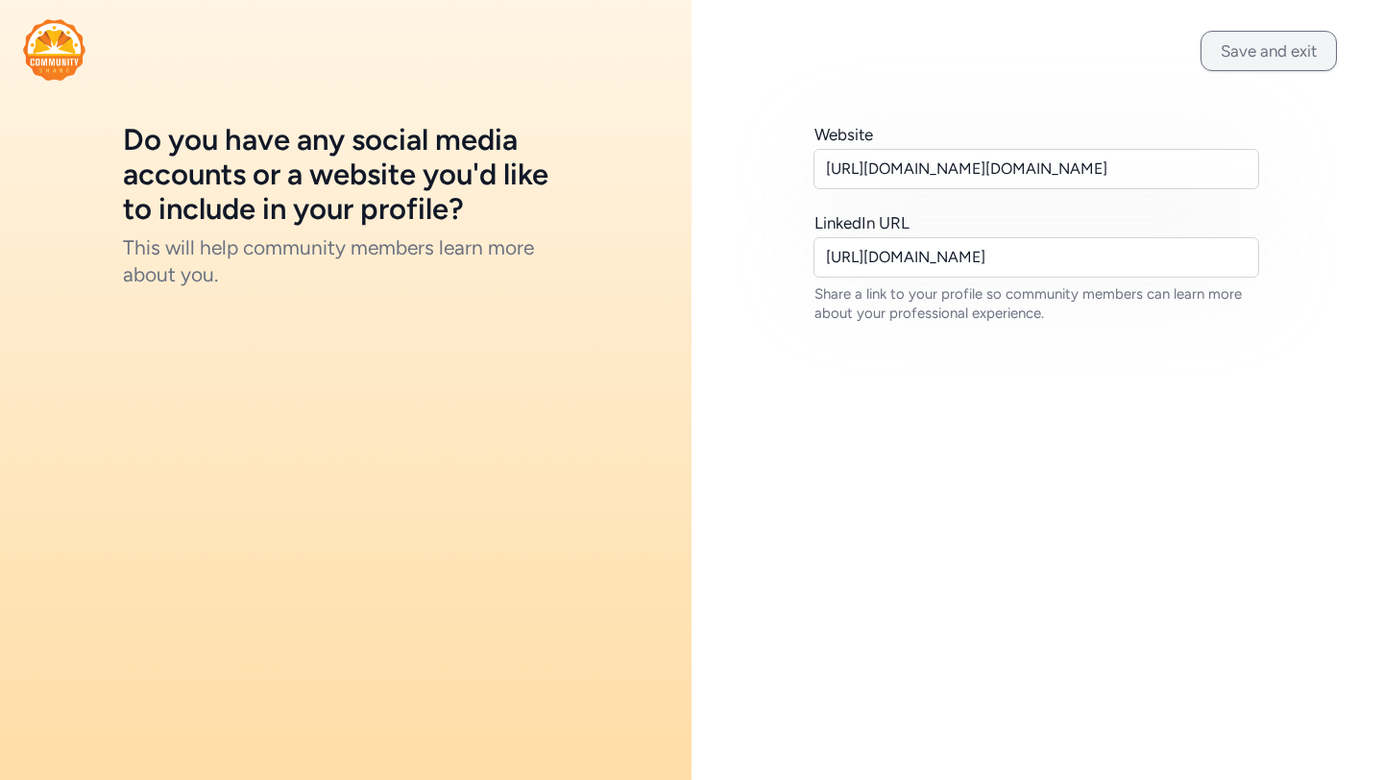
click at [1233, 65] on button "Save and exit" at bounding box center [1268, 51] width 136 height 40
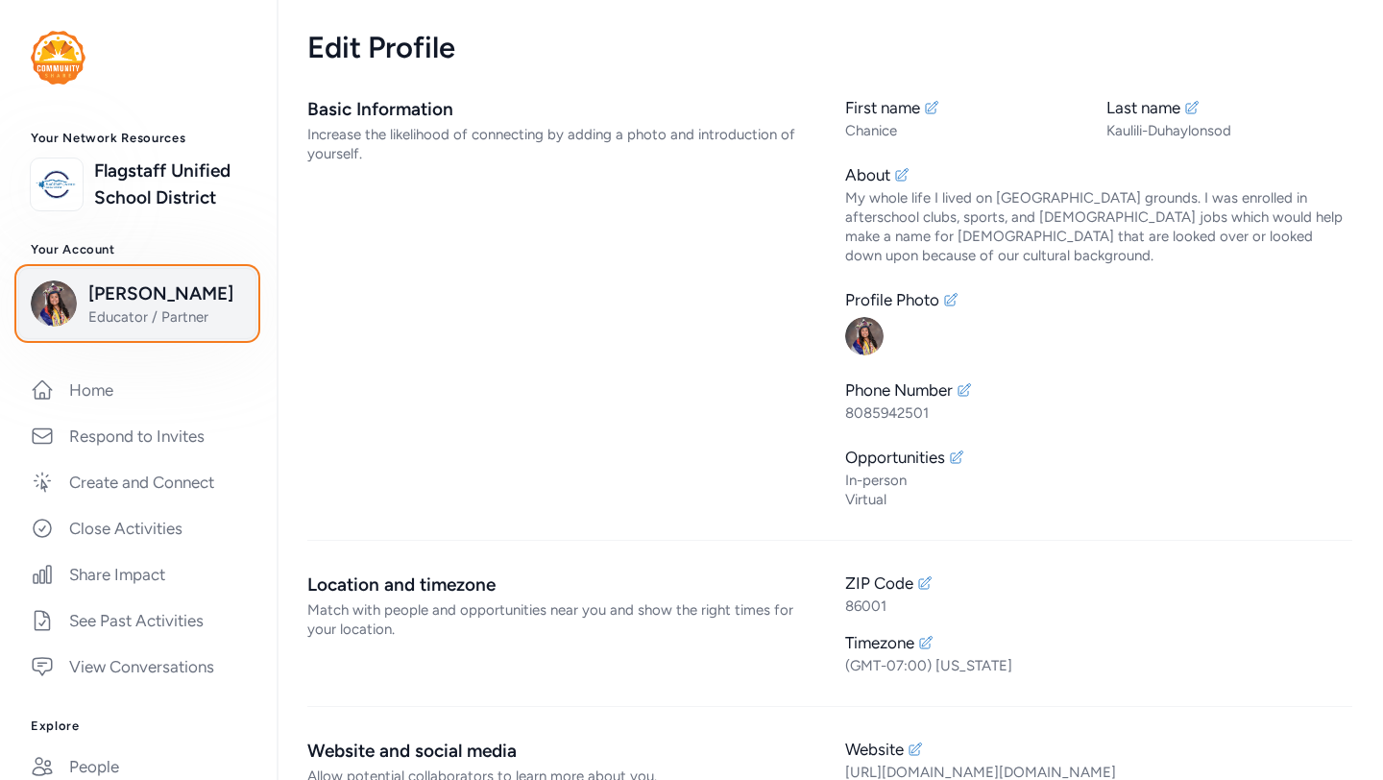
click at [122, 327] on span "Educator / Partner" at bounding box center [166, 316] width 156 height 19
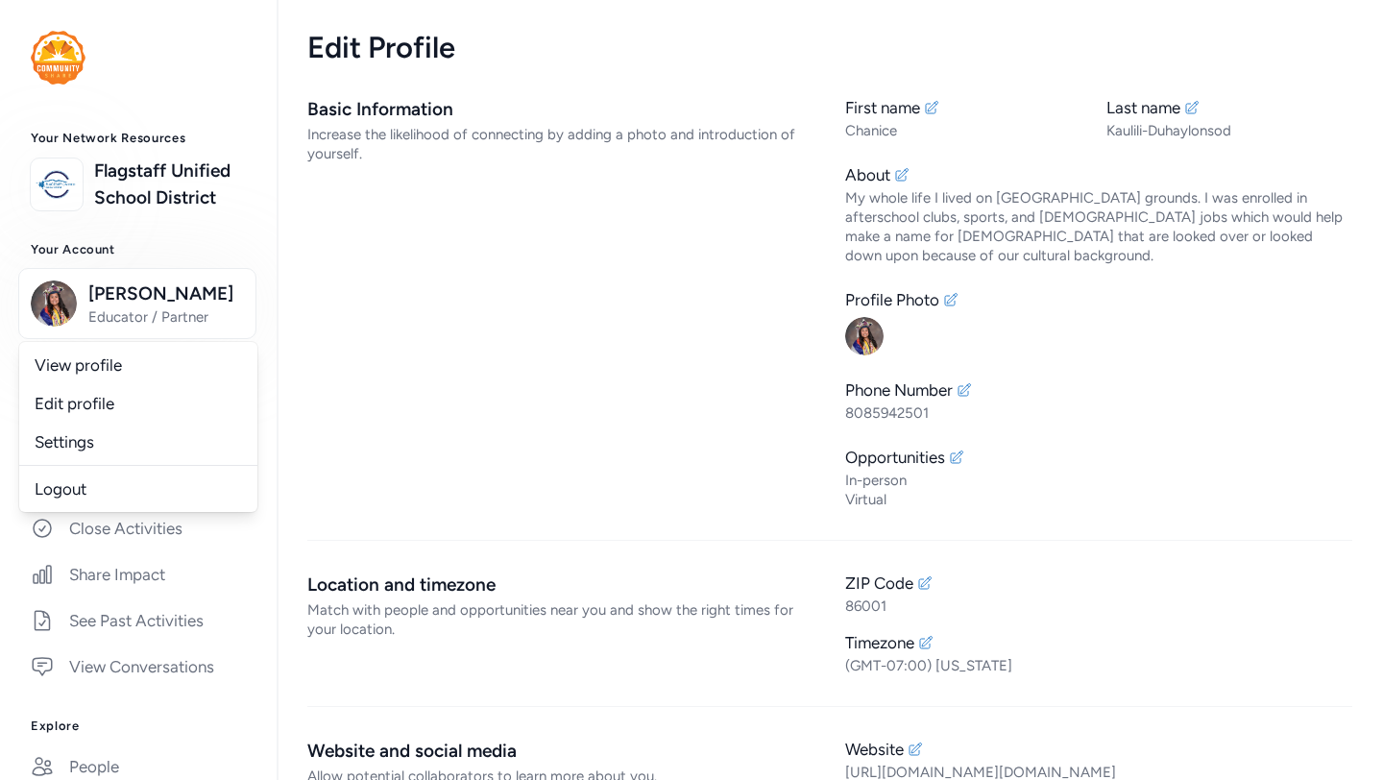
click at [308, 306] on div "Basic Information Increase the likelihood of connecting by adding a photo and i…" at bounding box center [560, 302] width 507 height 413
click at [116, 252] on h3 "Your Account" at bounding box center [138, 249] width 215 height 15
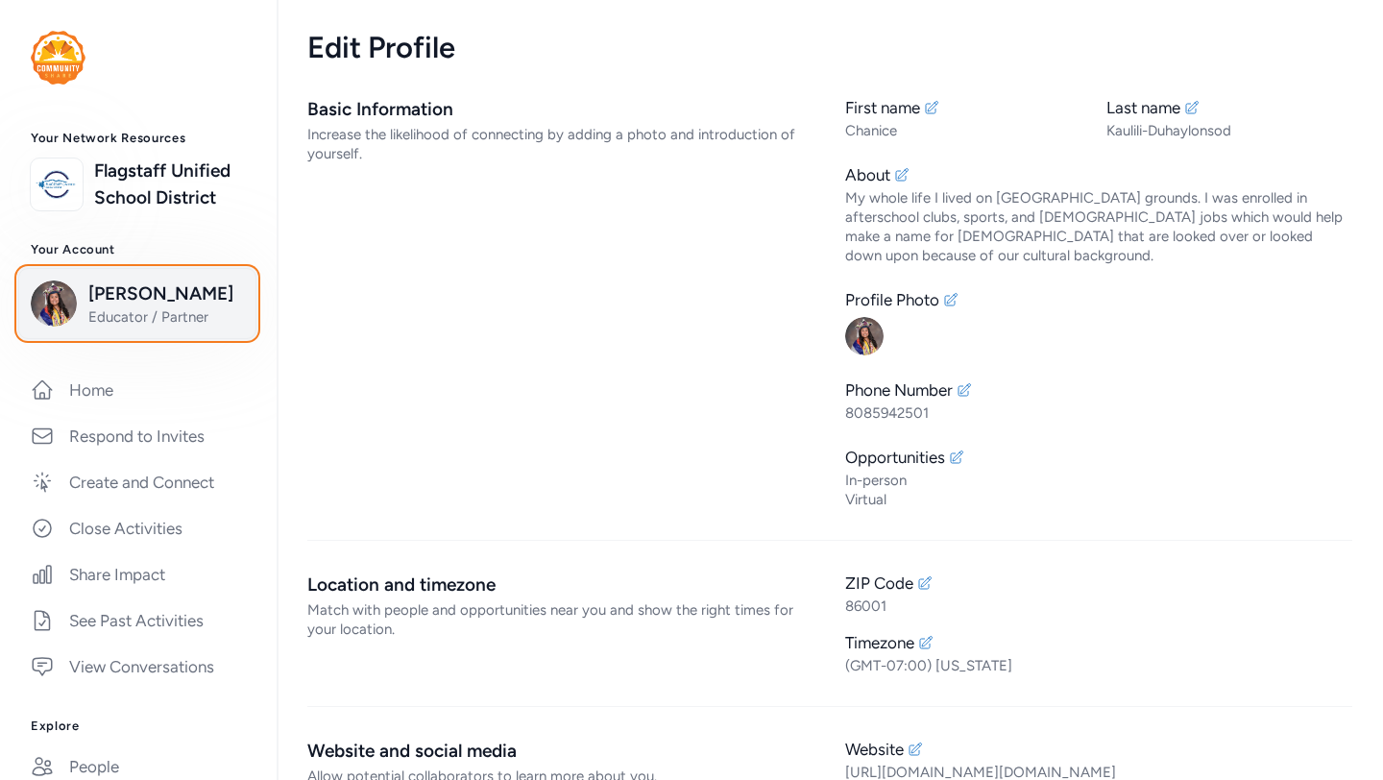
click at [149, 307] on span "[PERSON_NAME]" at bounding box center [166, 293] width 156 height 27
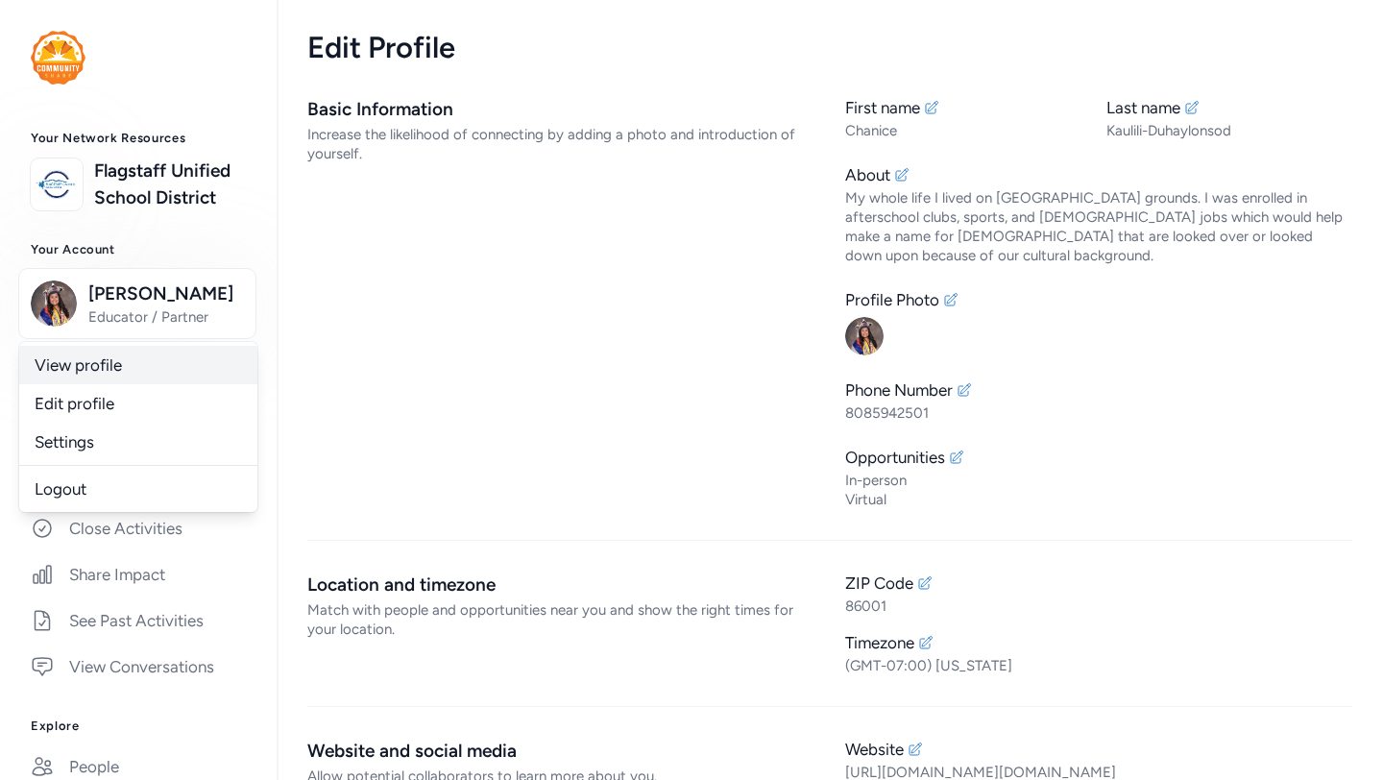
click at [98, 384] on link "View profile" at bounding box center [138, 365] width 238 height 38
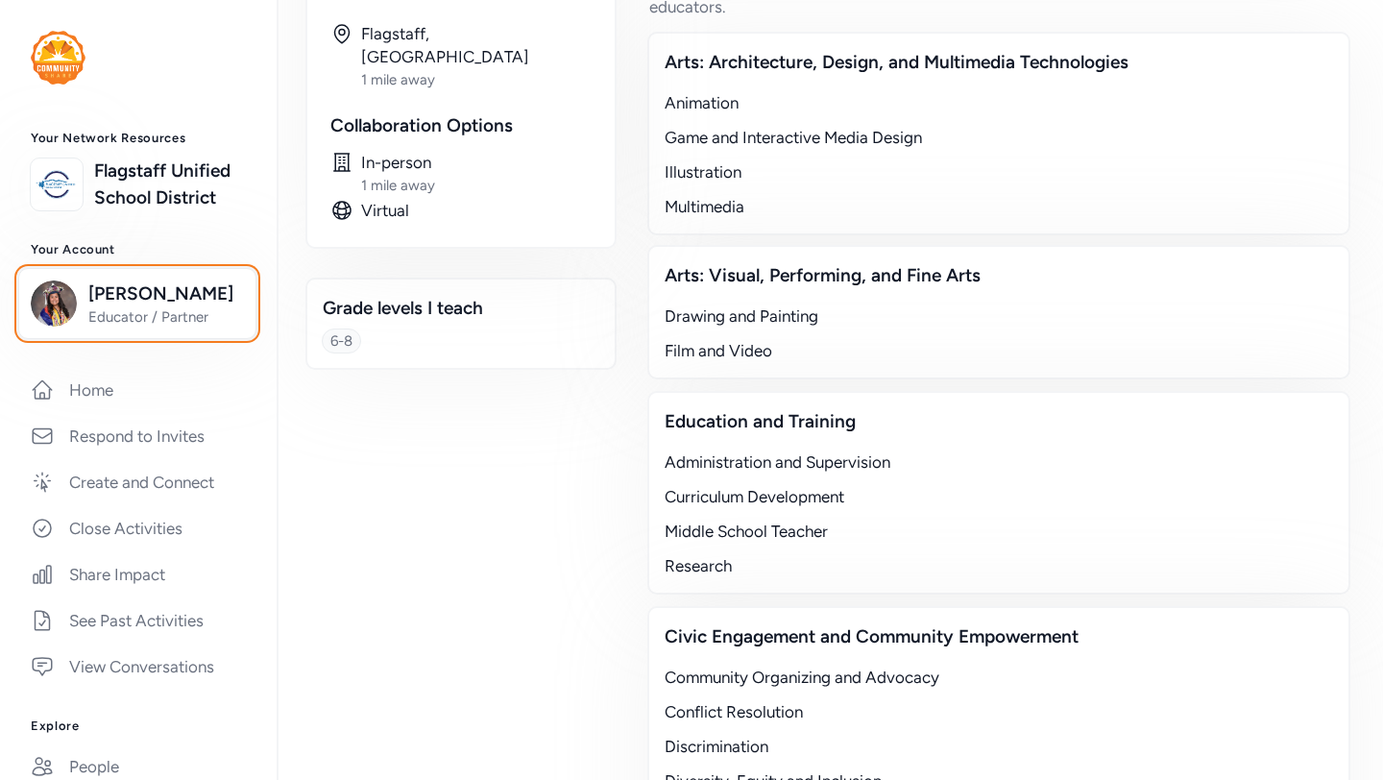
scroll to position [388, 0]
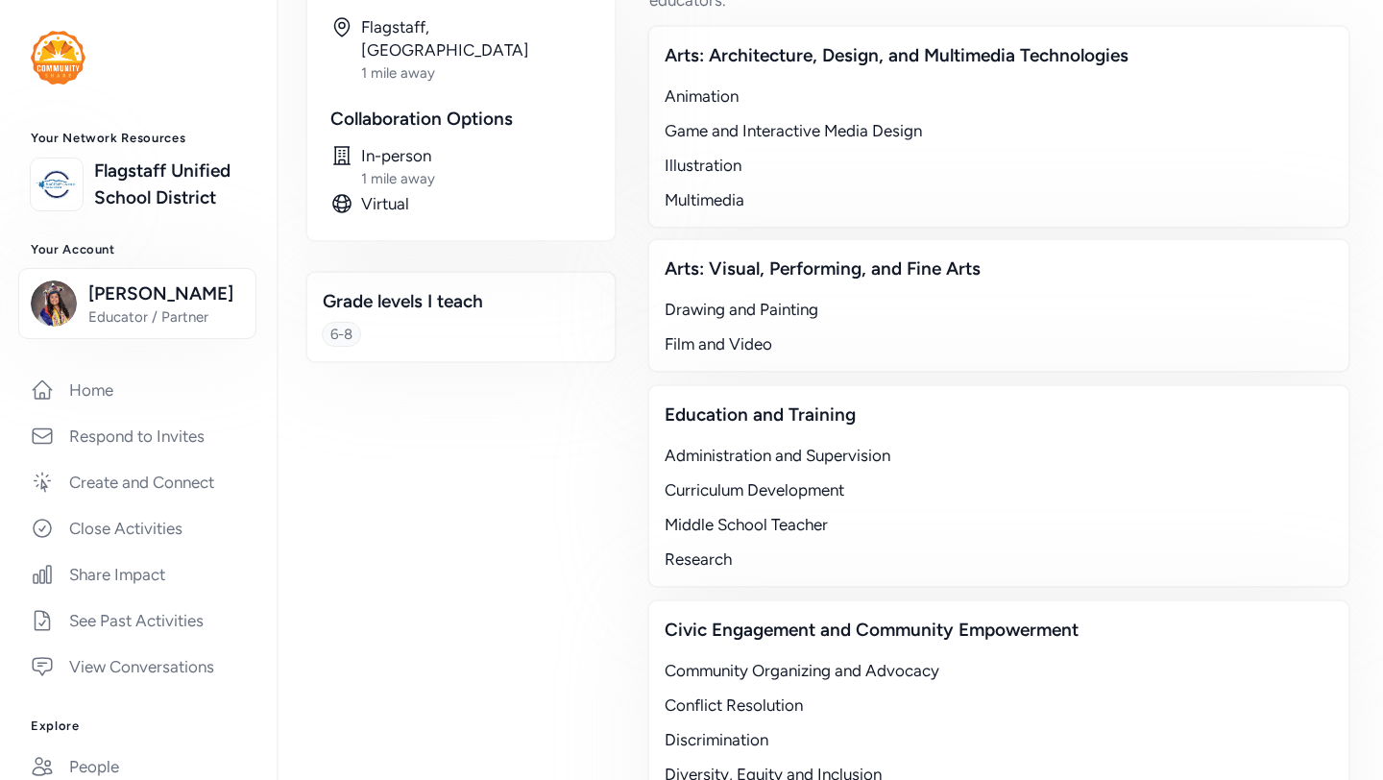
click at [859, 261] on div "Arts: Visual, Performing, and Fine Arts Drawing and Painting Film and Video" at bounding box center [998, 305] width 703 height 134
click at [859, 255] on div "Arts: Visual, Performing, and Fine Arts" at bounding box center [999, 268] width 668 height 27
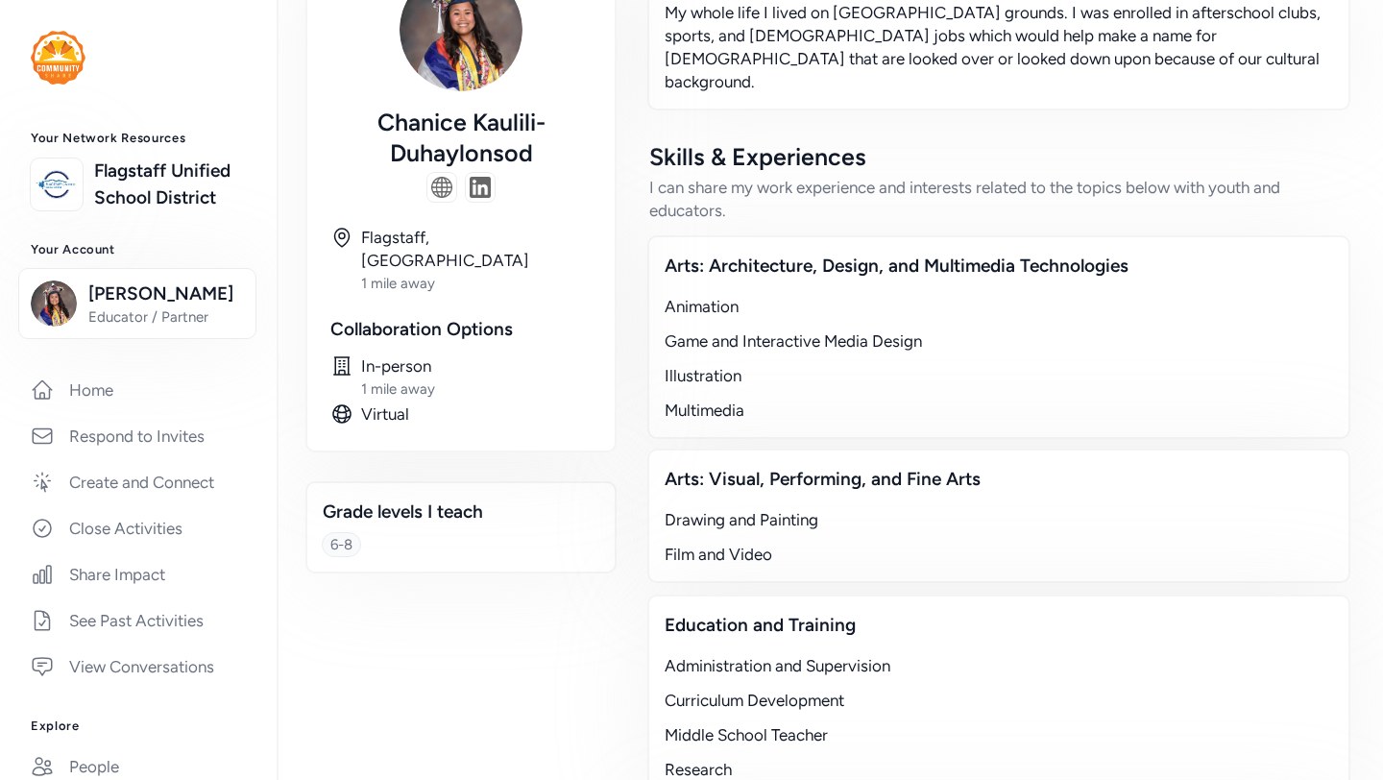
scroll to position [0, 0]
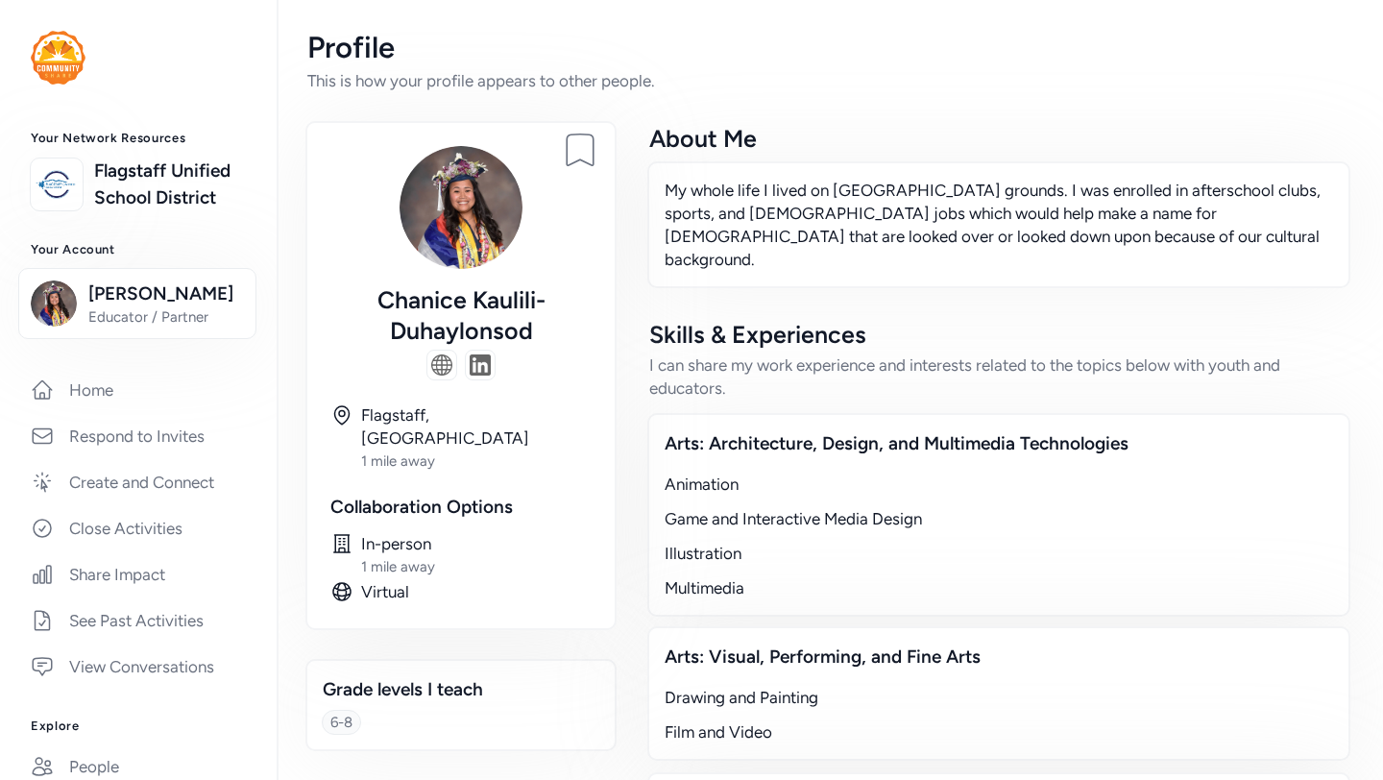
click at [442, 374] on img at bounding box center [441, 364] width 21 height 21
click at [479, 370] on img at bounding box center [480, 364] width 21 height 21
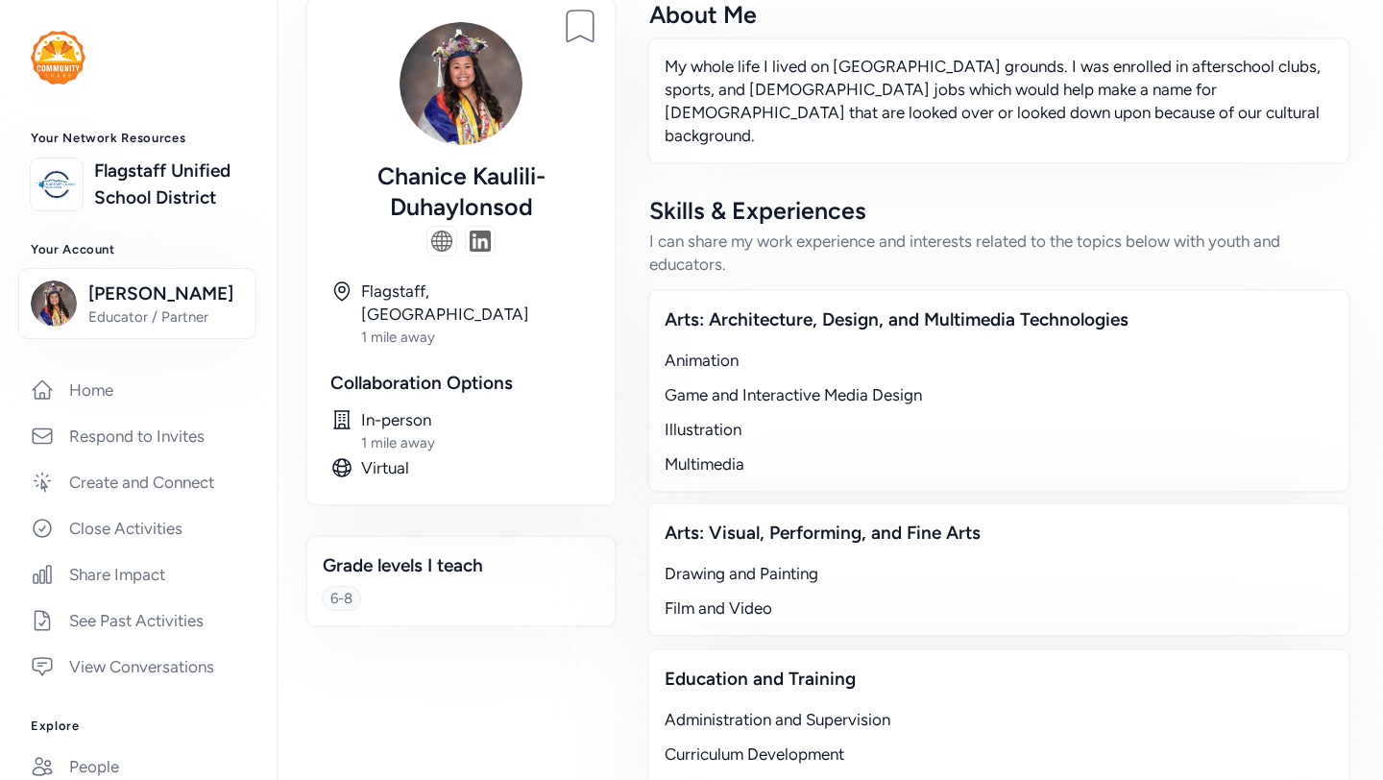
scroll to position [138, 0]
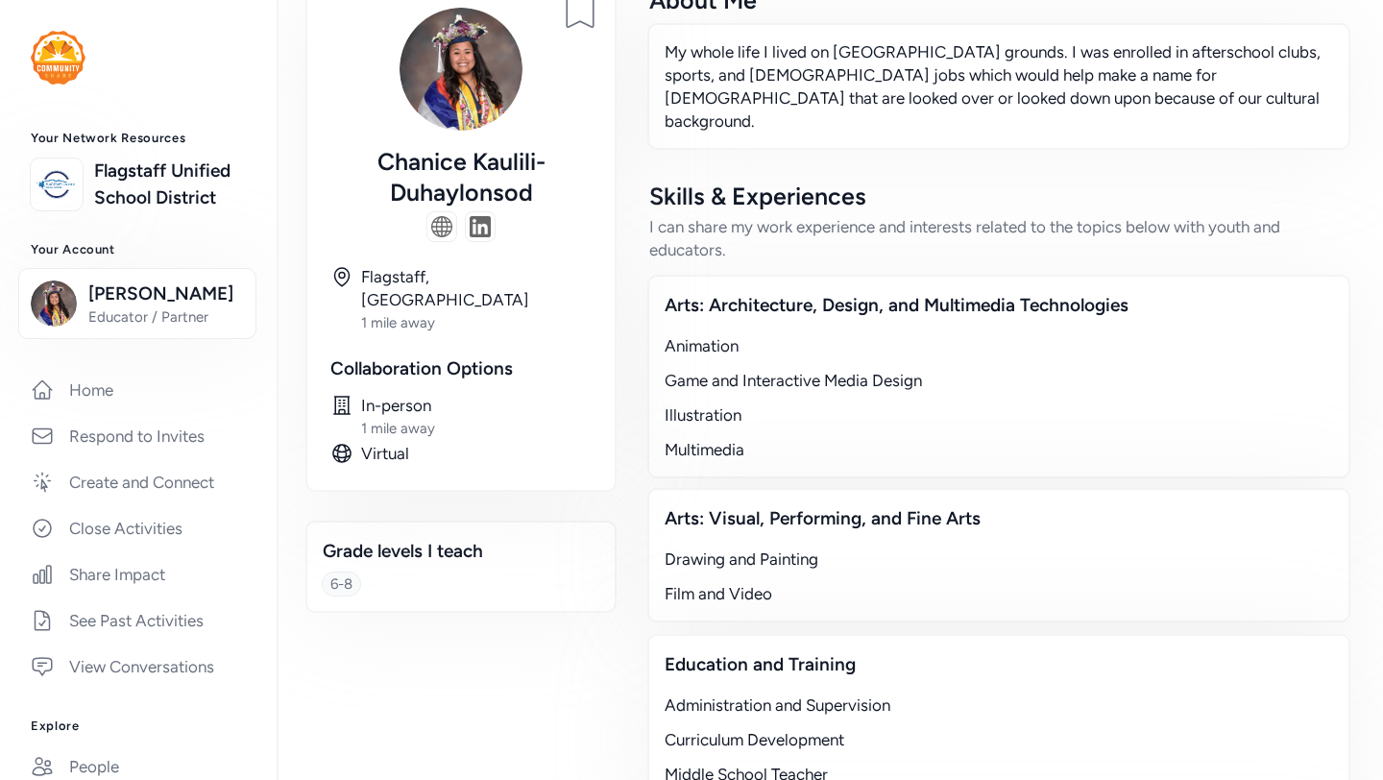
click at [389, 442] on div "Virtual" at bounding box center [476, 453] width 230 height 23
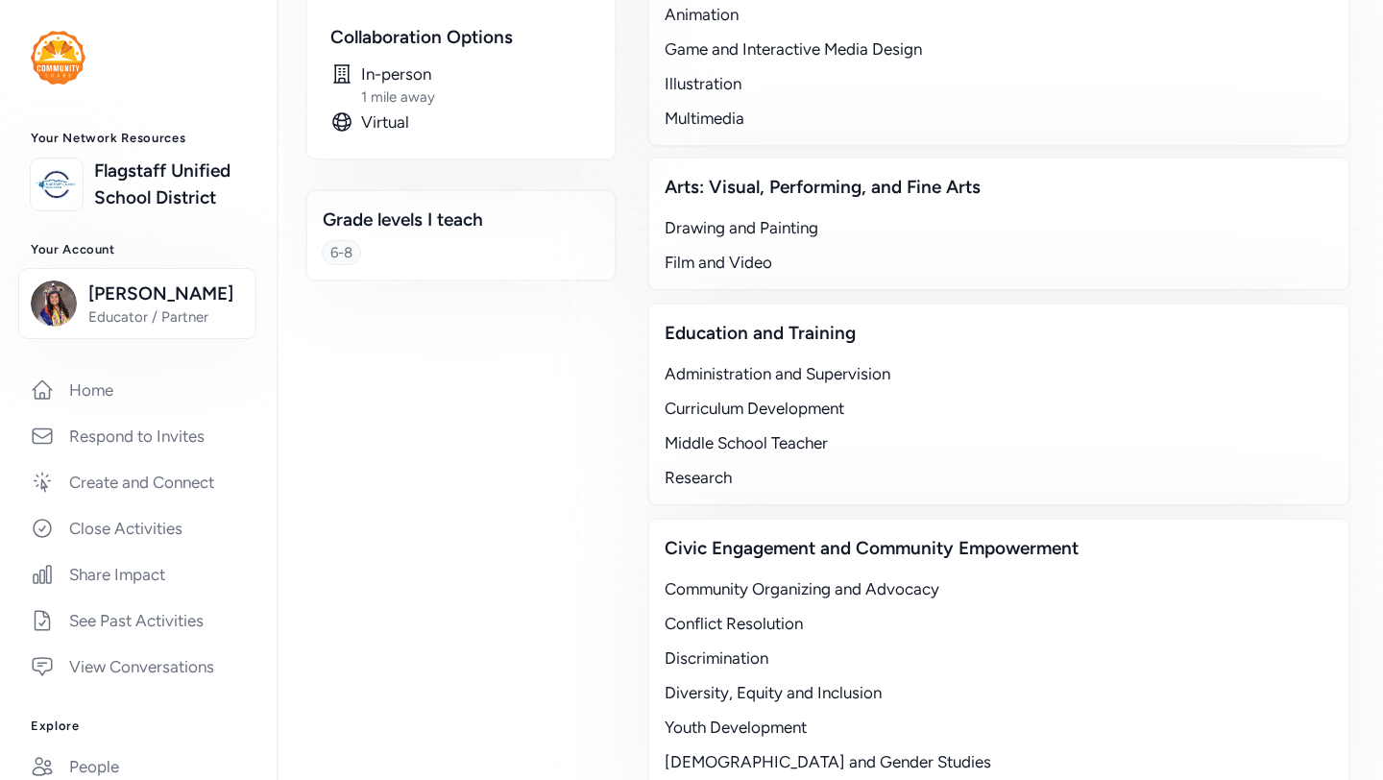
scroll to position [486, 0]
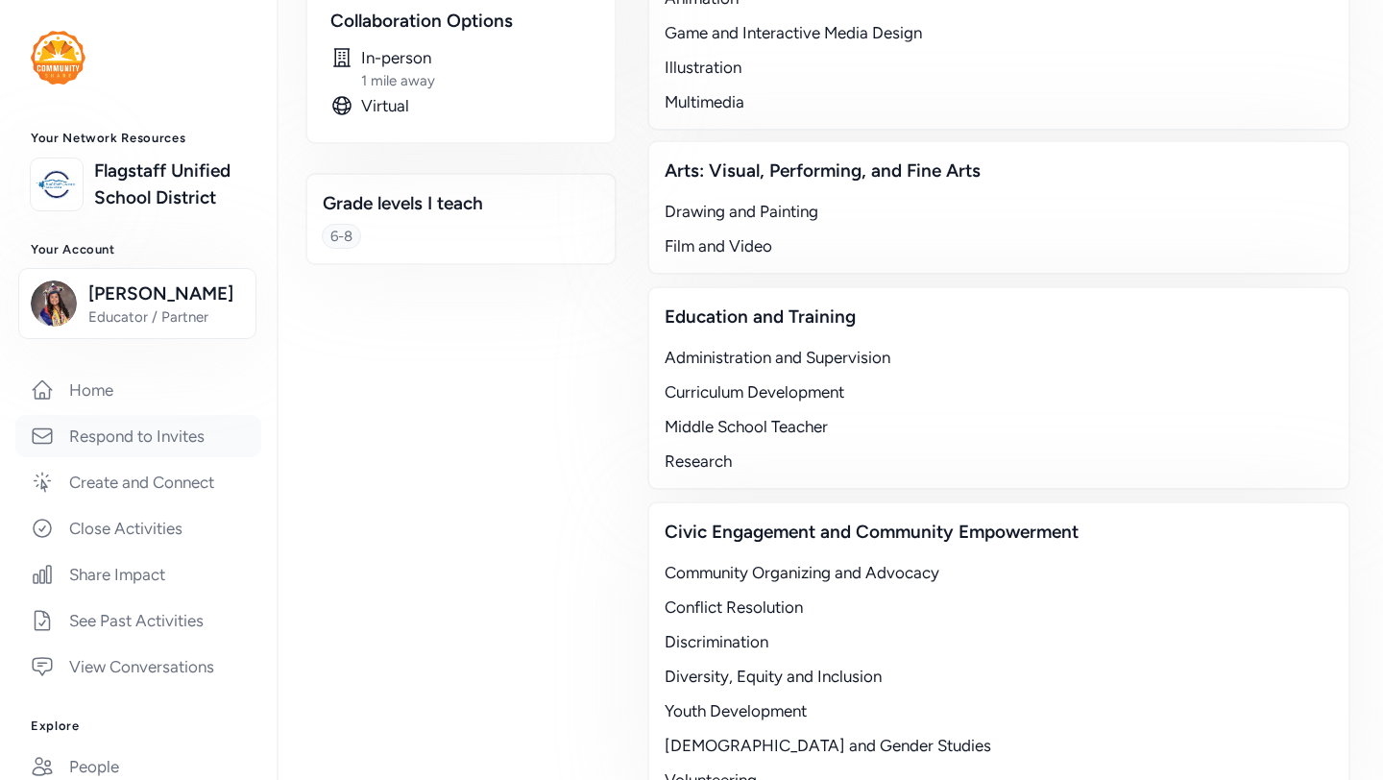
click at [157, 453] on link "Respond to Invites" at bounding box center [138, 436] width 246 height 42
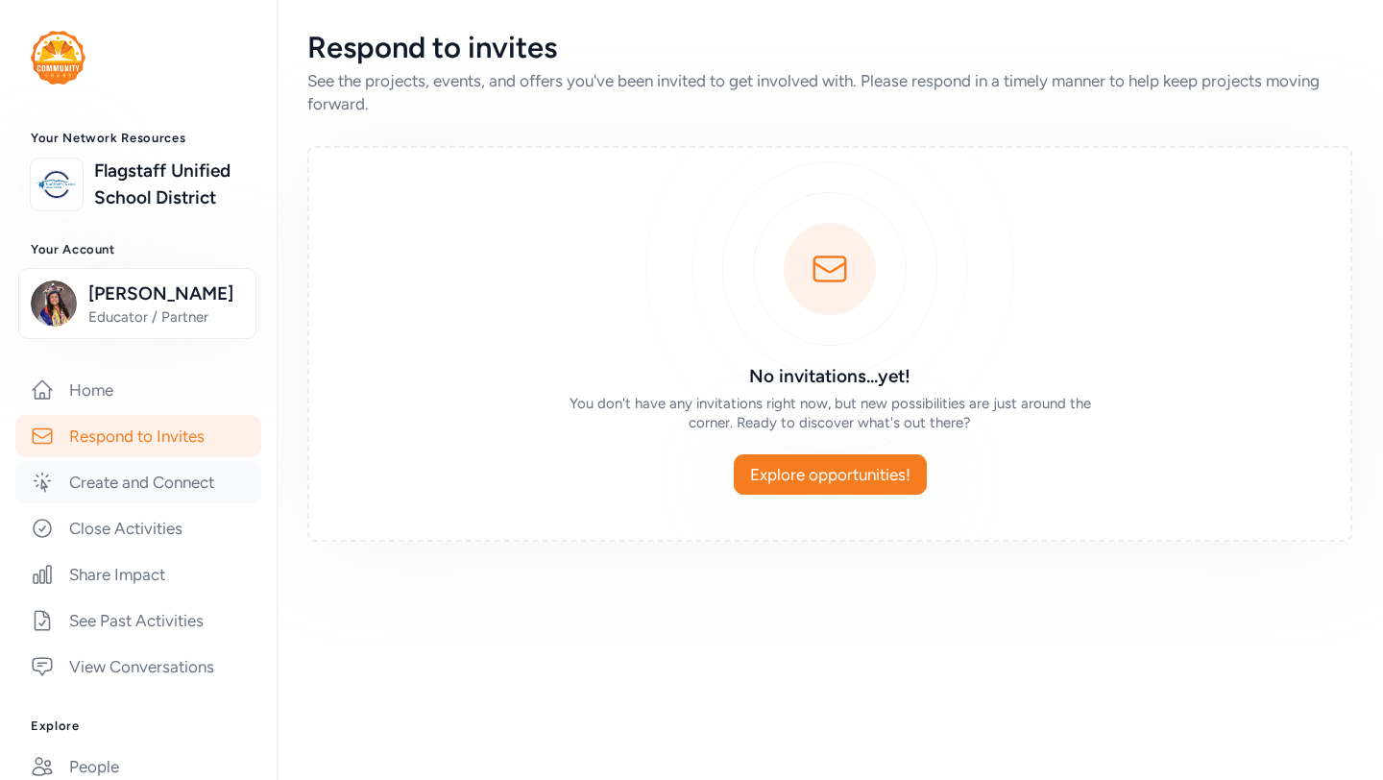
click at [167, 503] on link "Create and Connect" at bounding box center [138, 482] width 246 height 42
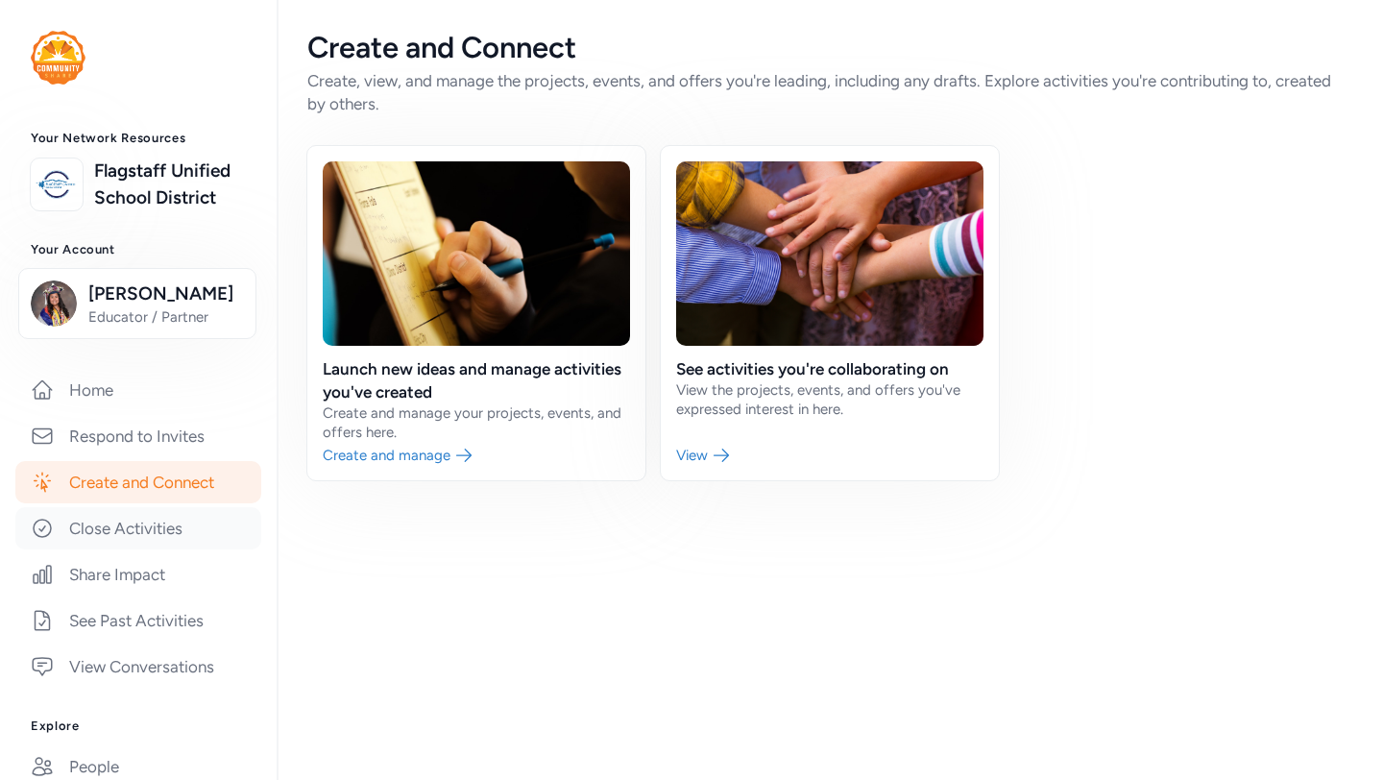
click at [182, 534] on link "Close Activities" at bounding box center [138, 528] width 246 height 42
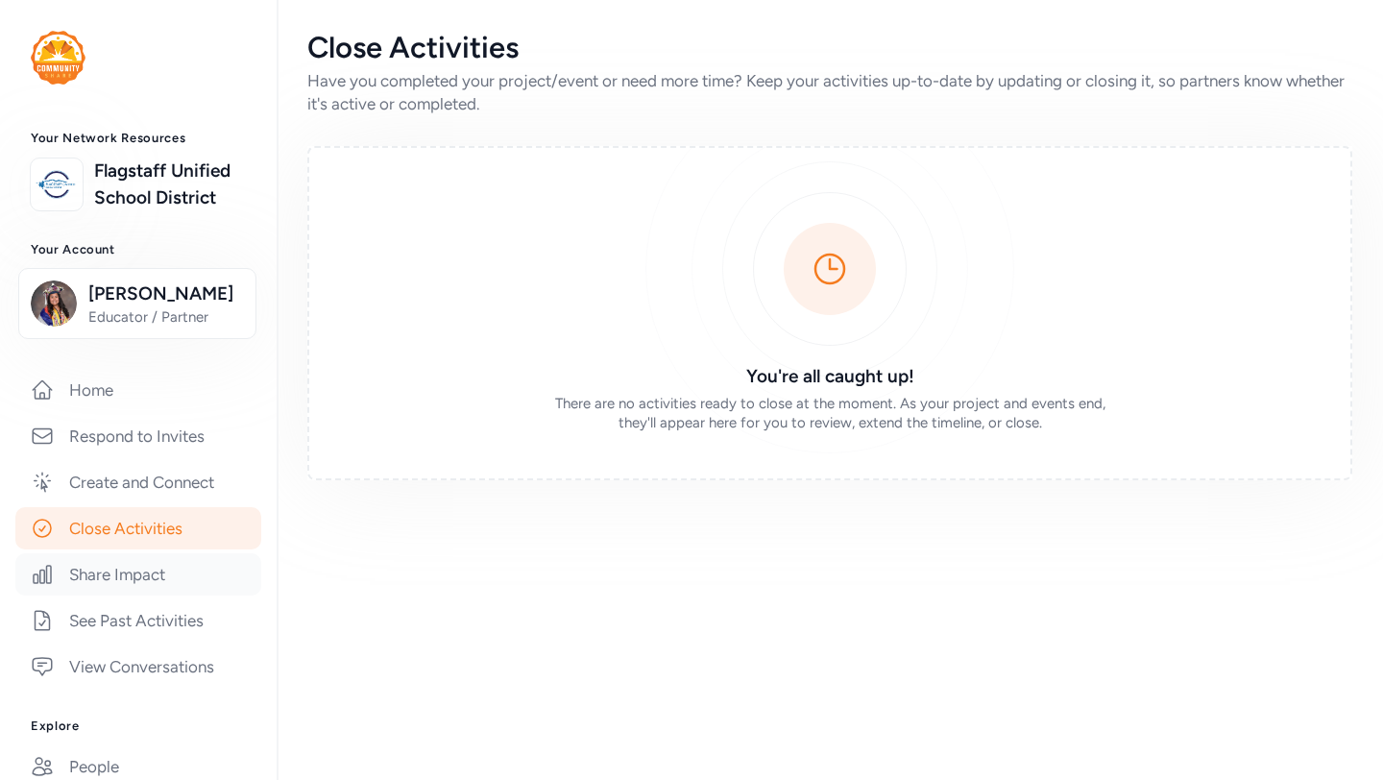
click at [167, 595] on link "Share Impact" at bounding box center [138, 574] width 246 height 42
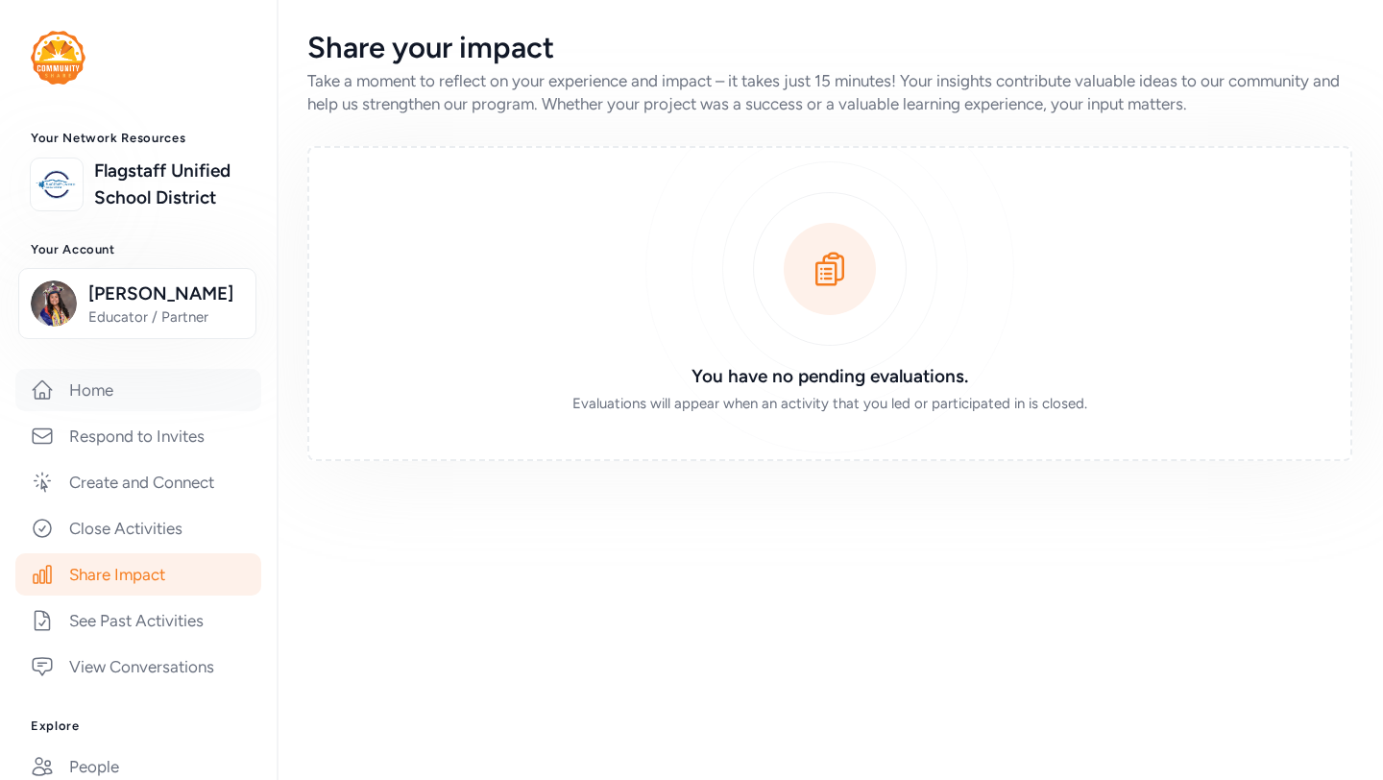
click at [146, 411] on link "Home" at bounding box center [138, 390] width 246 height 42
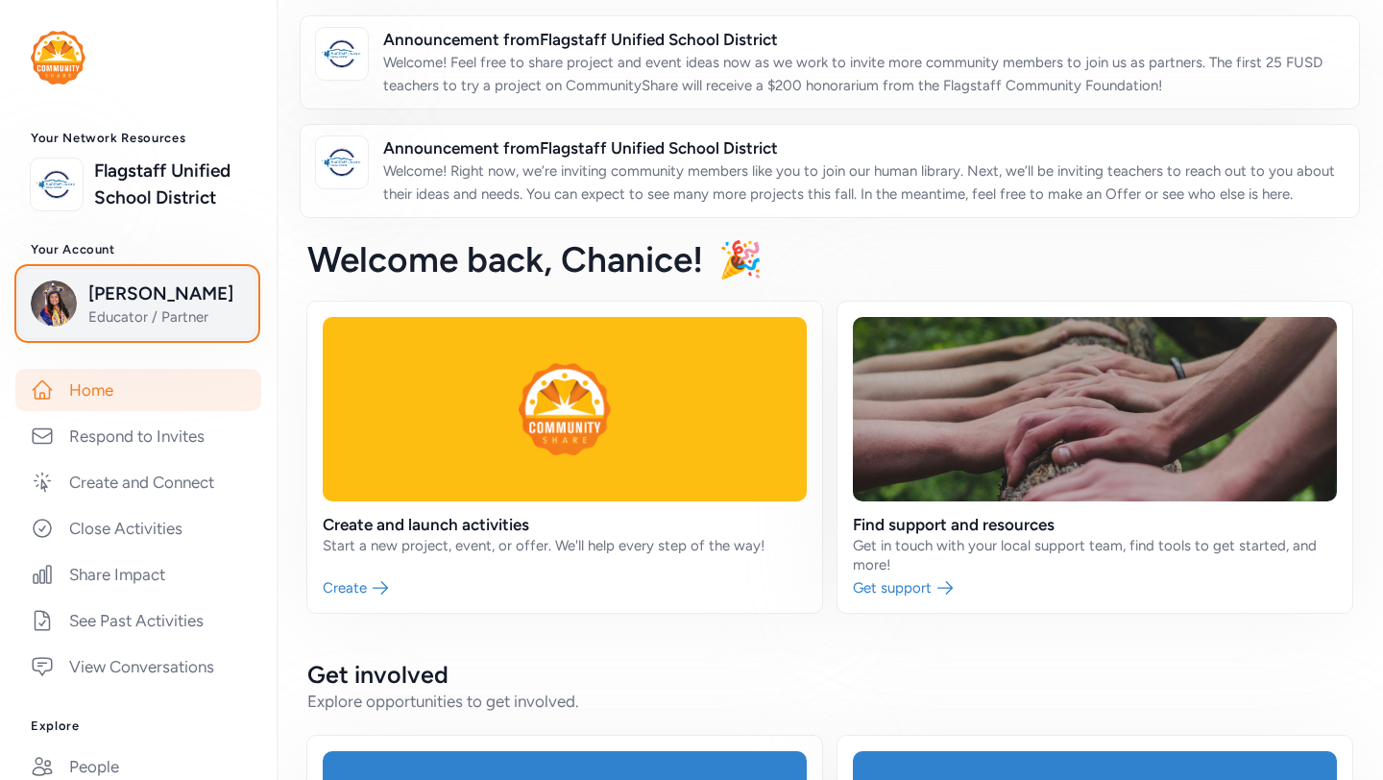
click at [216, 327] on span "Educator / Partner" at bounding box center [166, 316] width 156 height 19
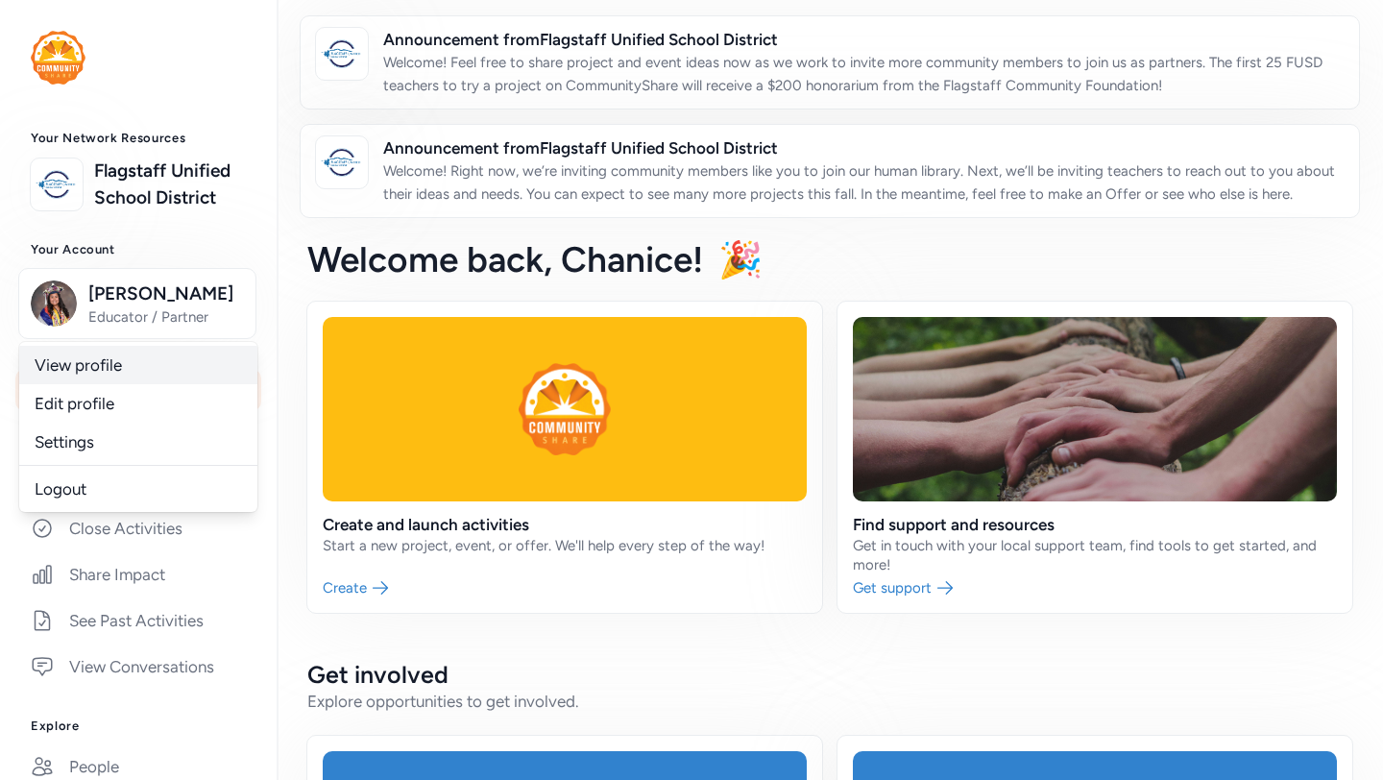
click at [165, 384] on link "View profile" at bounding box center [138, 365] width 238 height 38
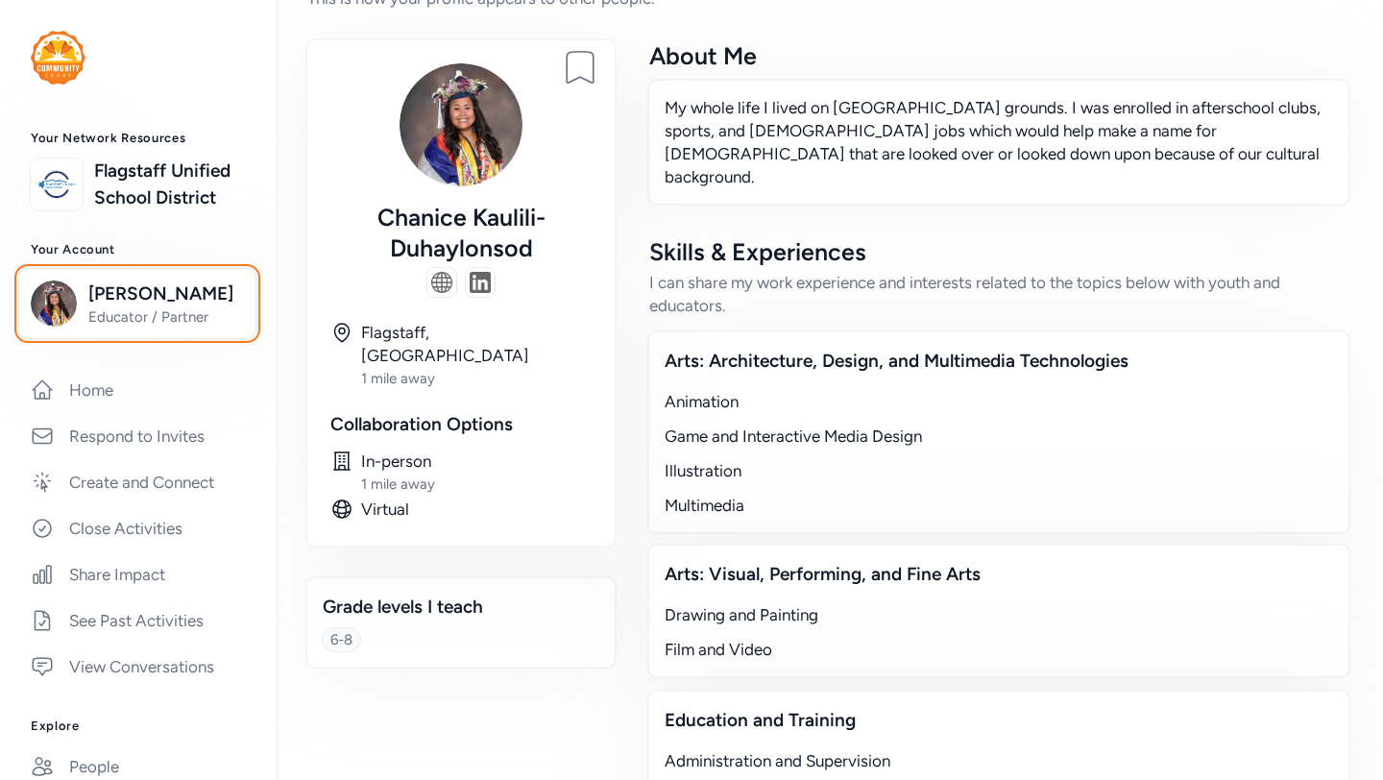
scroll to position [85, 0]
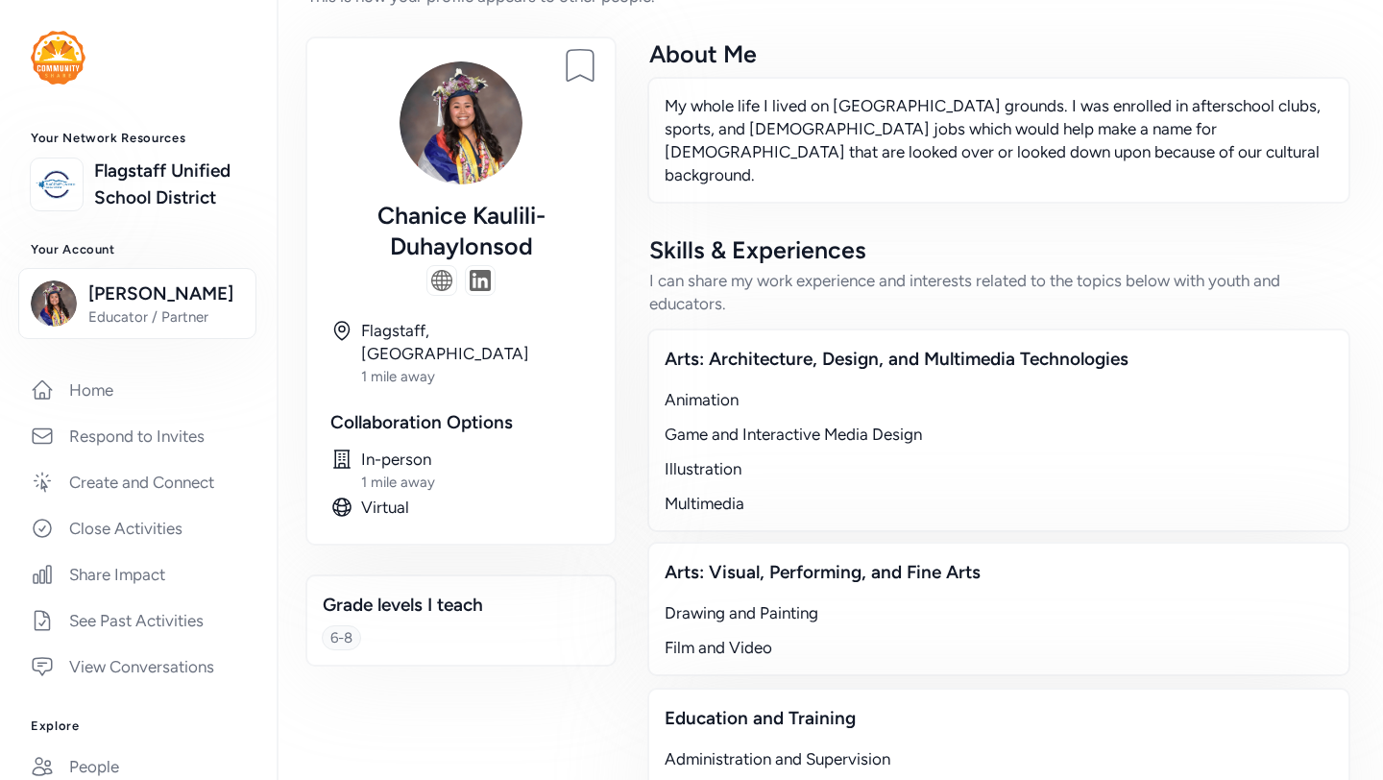
click at [436, 280] on img at bounding box center [441, 280] width 21 height 21
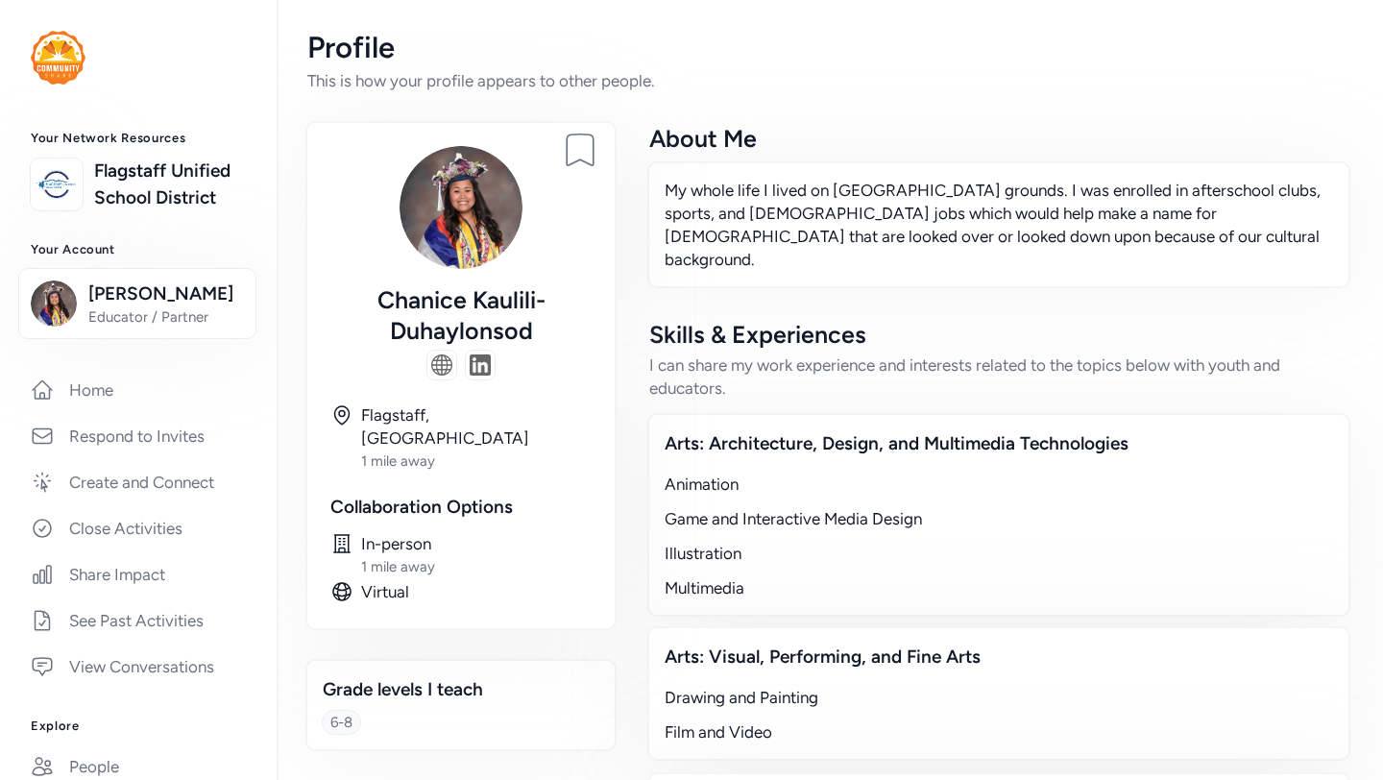
click at [460, 219] on img at bounding box center [461, 207] width 123 height 123
click at [131, 411] on link "Home" at bounding box center [138, 390] width 246 height 42
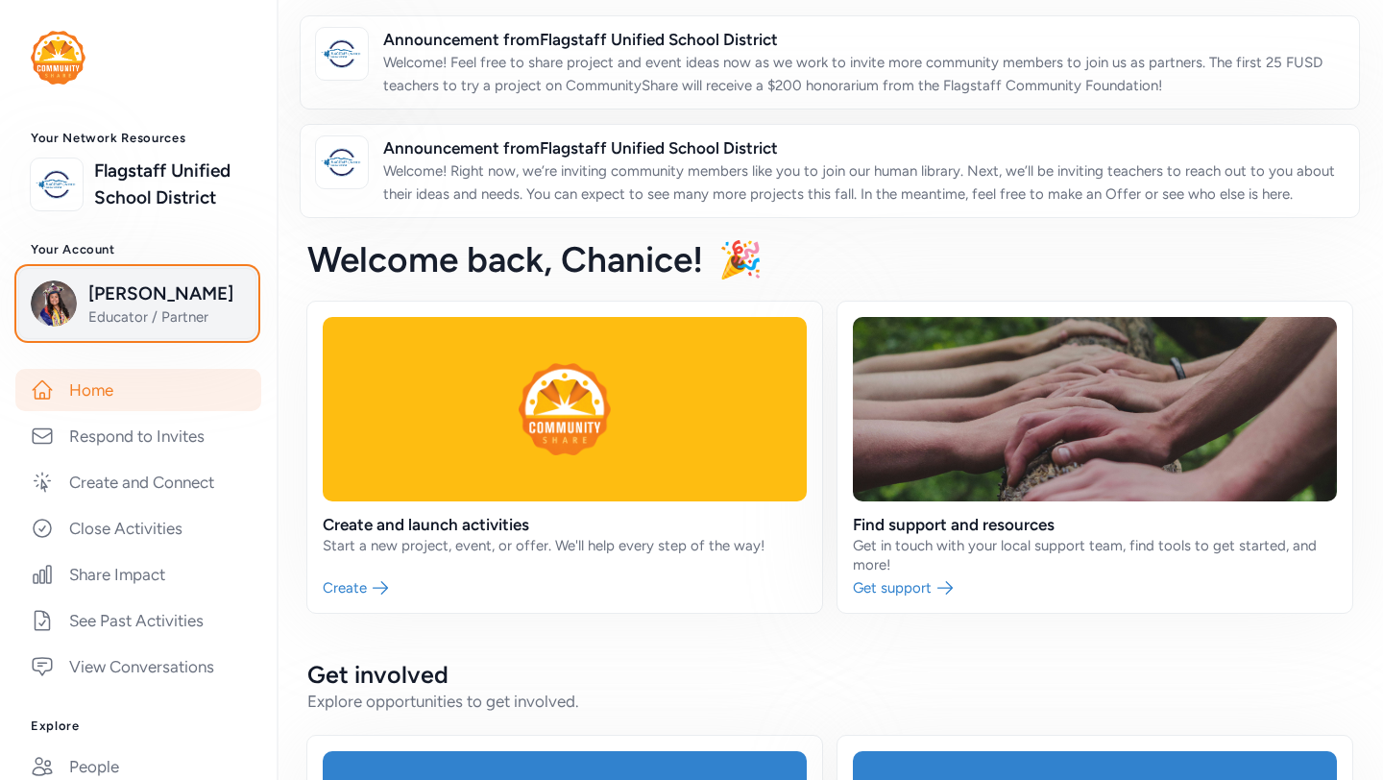
click at [170, 284] on span "[PERSON_NAME]" at bounding box center [166, 293] width 156 height 27
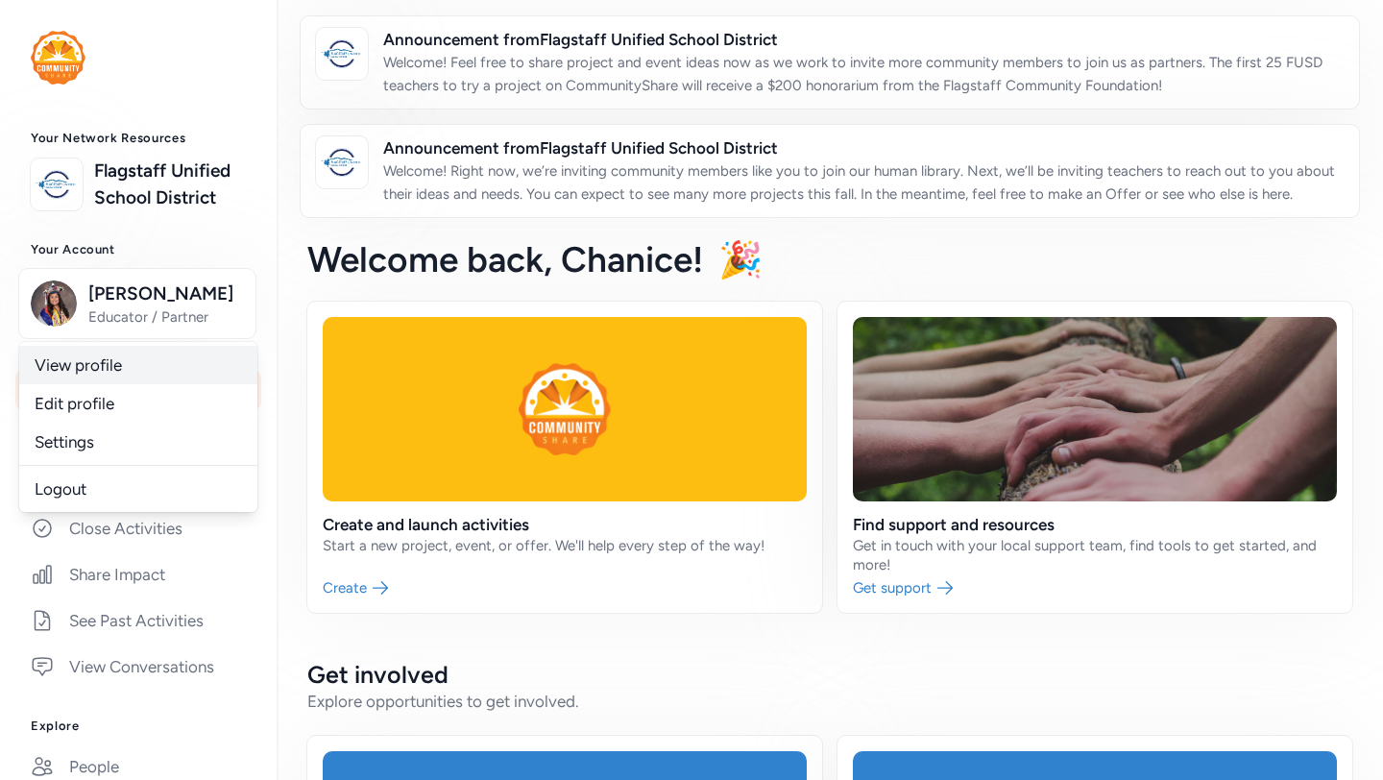
click at [156, 384] on link "View profile" at bounding box center [138, 365] width 238 height 38
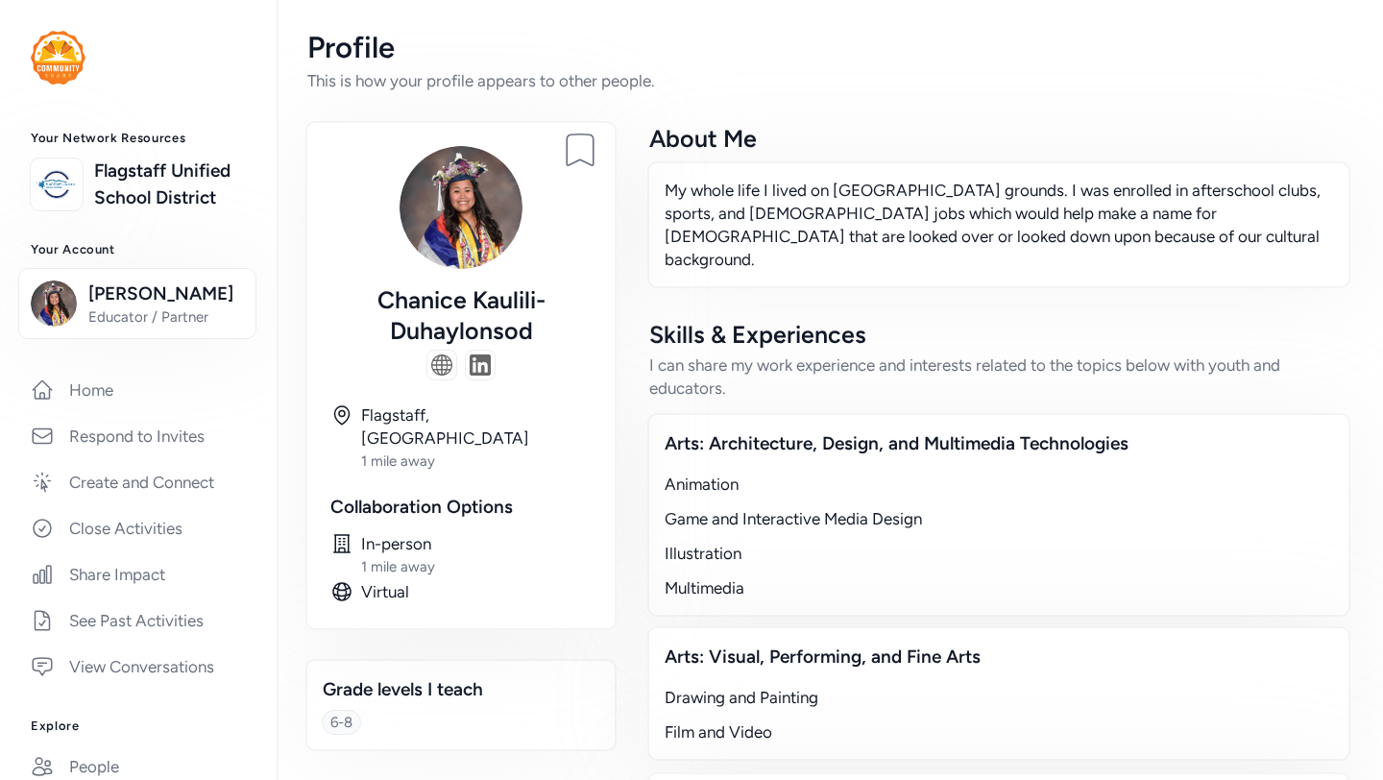
click at [513, 312] on div "[PERSON_NAME]" at bounding box center [460, 314] width 261 height 61
